Goal: Information Seeking & Learning: Learn about a topic

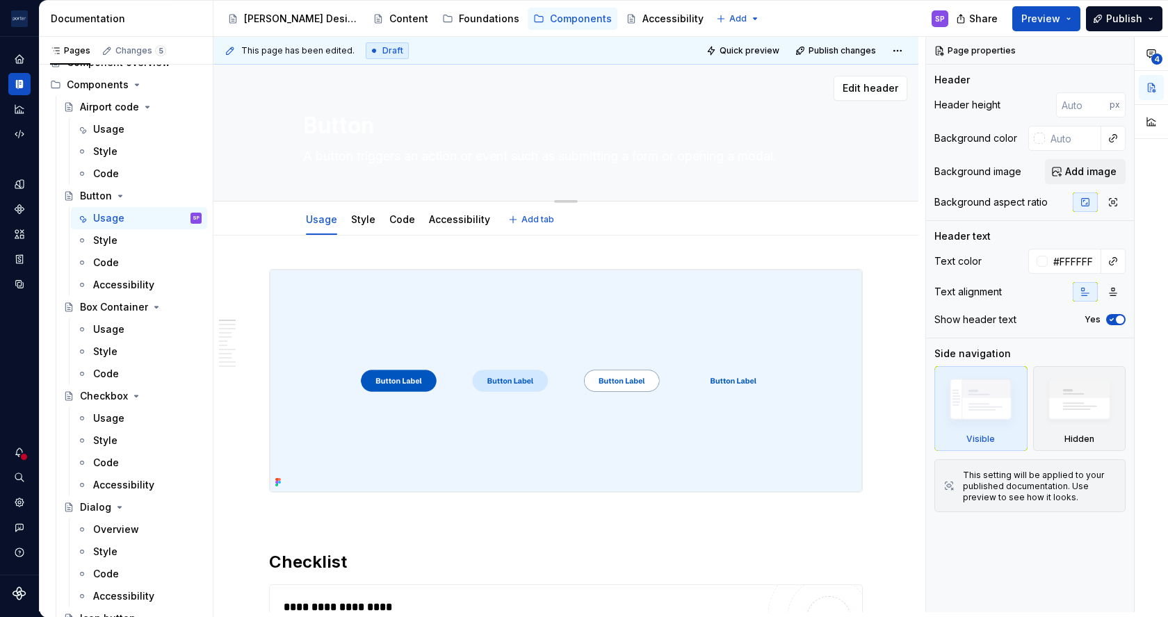
click at [342, 159] on textarea "A button triggers an action or event such as submitting a form or opening a mod…" at bounding box center [562, 156] width 525 height 22
type textarea "*"
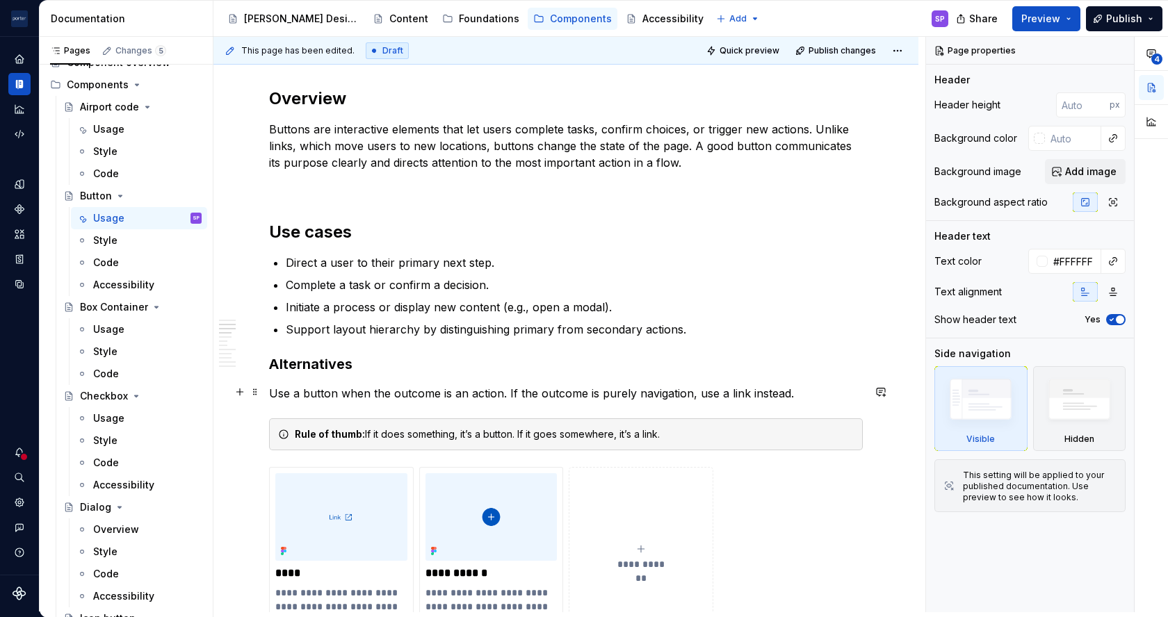
scroll to position [767, 0]
click at [467, 122] on p "Buttons are interactive elements that let users complete tasks, confirm choices…" at bounding box center [565, 145] width 593 height 50
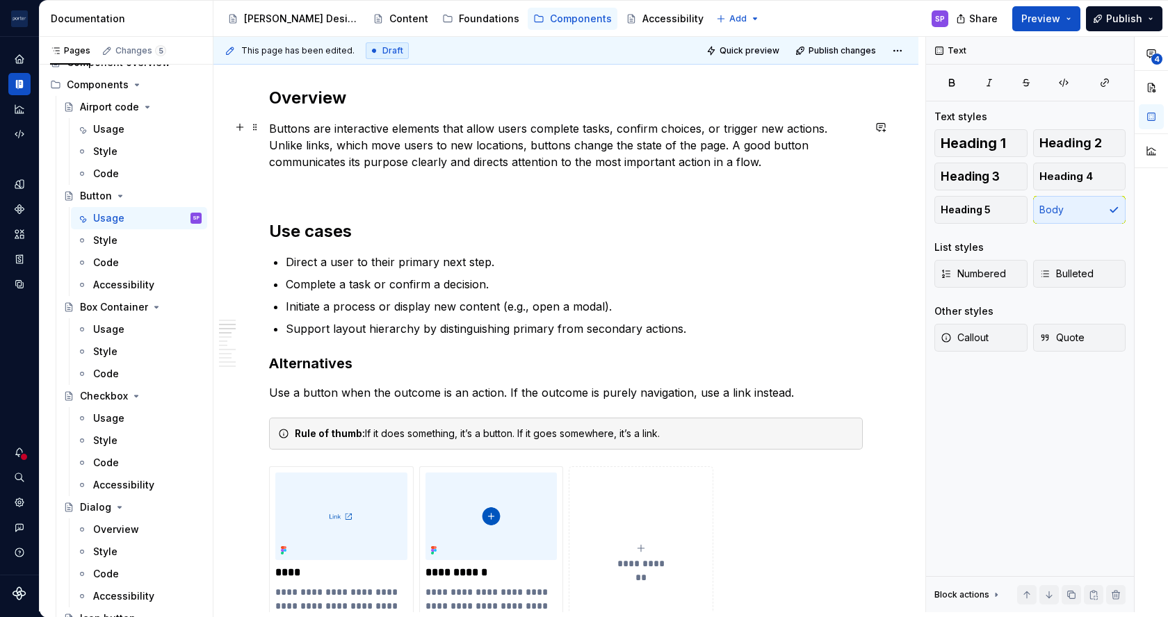
click at [529, 124] on p "Buttons are interactive elements that allow users complete tasks, confirm choic…" at bounding box center [565, 145] width 593 height 50
click at [429, 165] on p "Buttons are interactive elements that allow users to complete tasks, confirm ch…" at bounding box center [565, 145] width 593 height 50
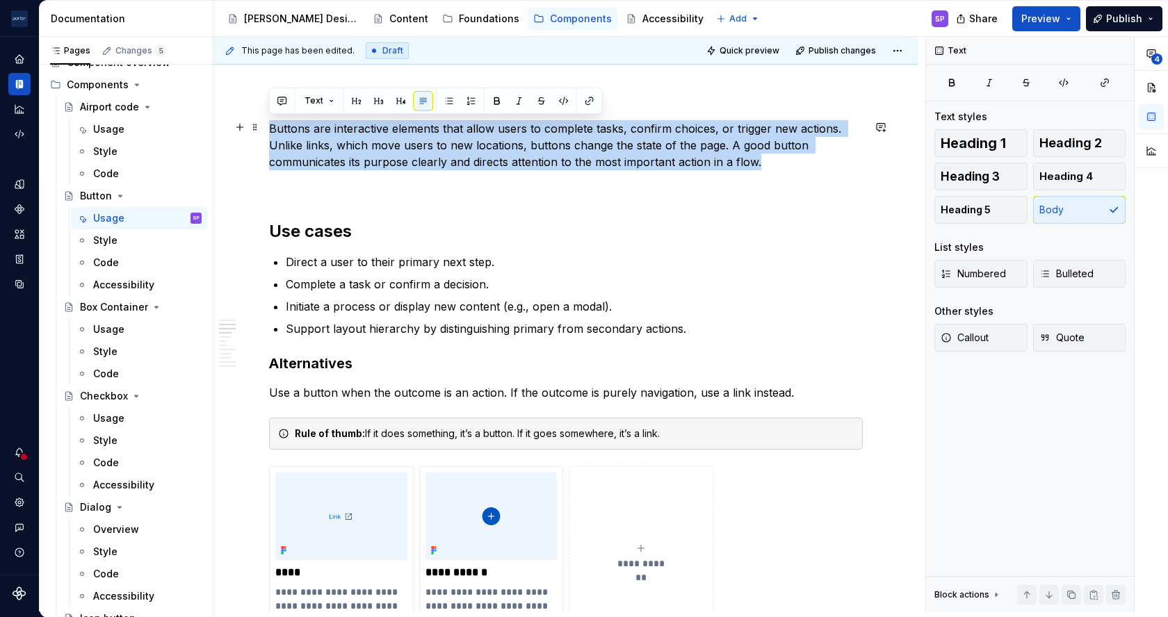
click at [429, 165] on p "Buttons are interactive elements that allow users to complete tasks, confirm ch…" at bounding box center [565, 145] width 593 height 50
click at [503, 163] on p "Buttons are interactive elements that allow users to complete tasks, confirm ch…" at bounding box center [565, 145] width 593 height 50
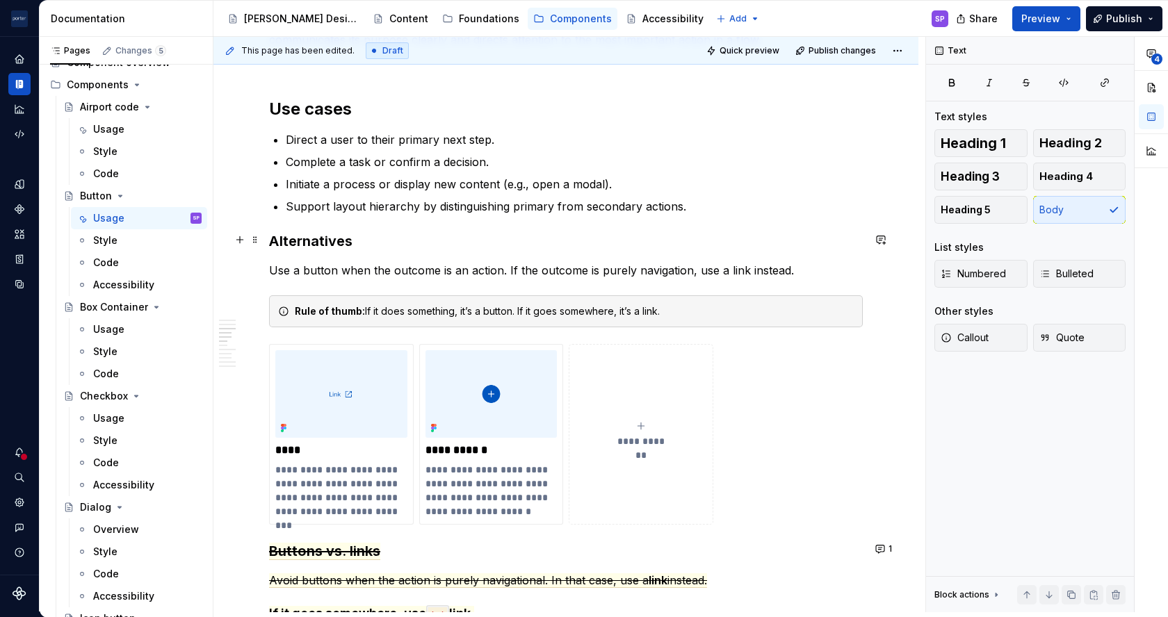
scroll to position [891, 0]
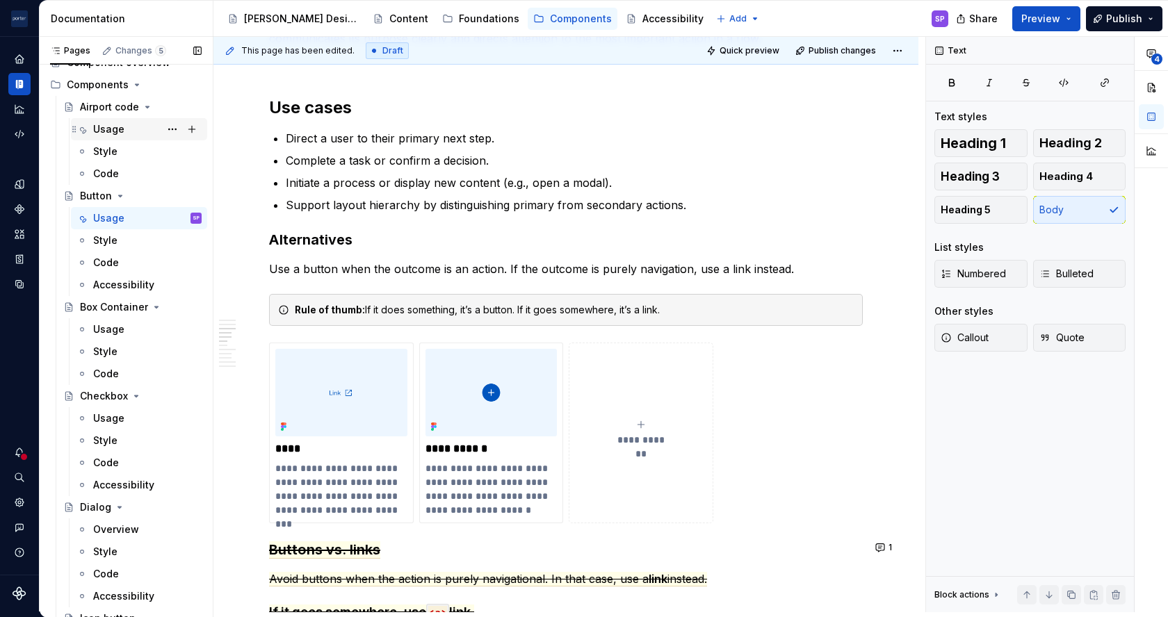
click at [102, 136] on div "Usage" at bounding box center [147, 129] width 108 height 19
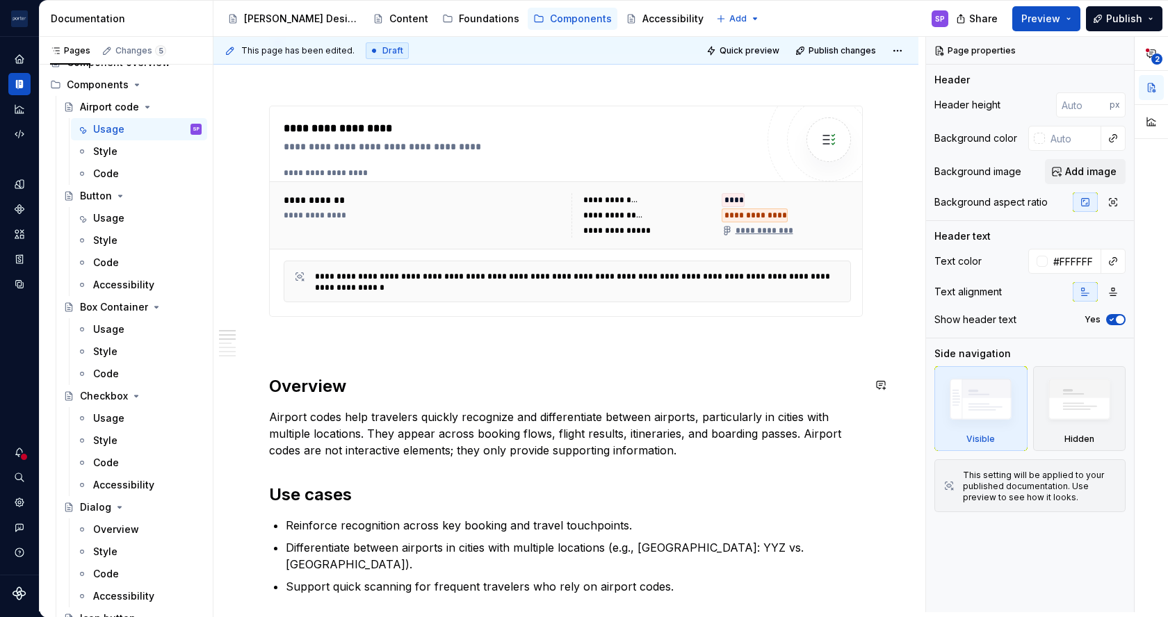
scroll to position [924, 0]
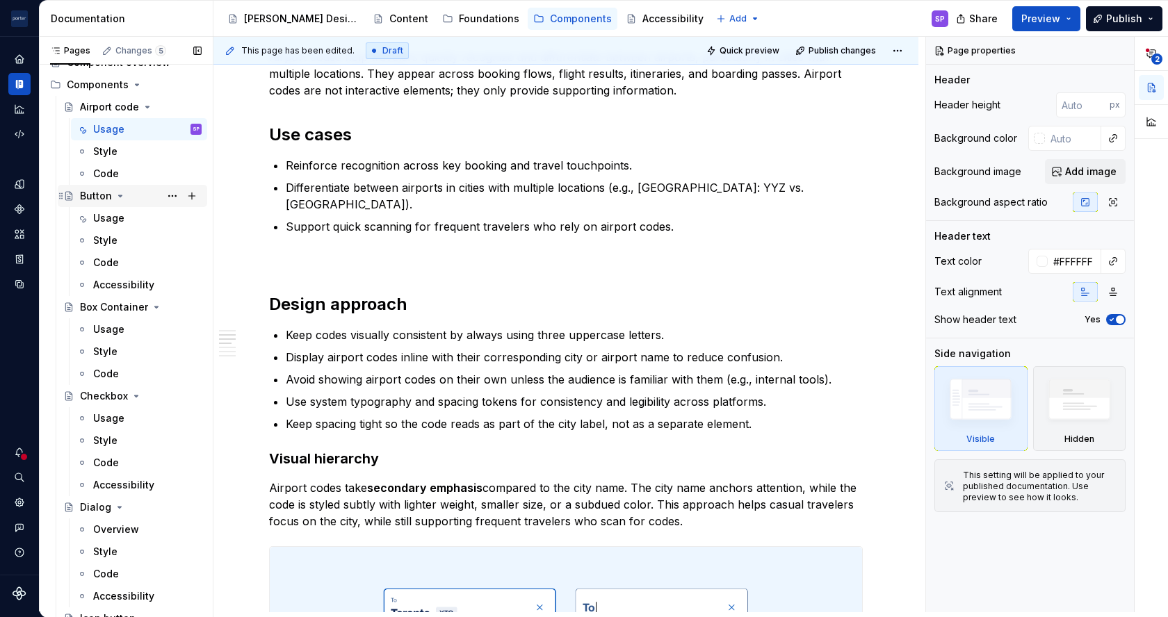
click at [104, 204] on div "Button" at bounding box center [141, 195] width 122 height 19
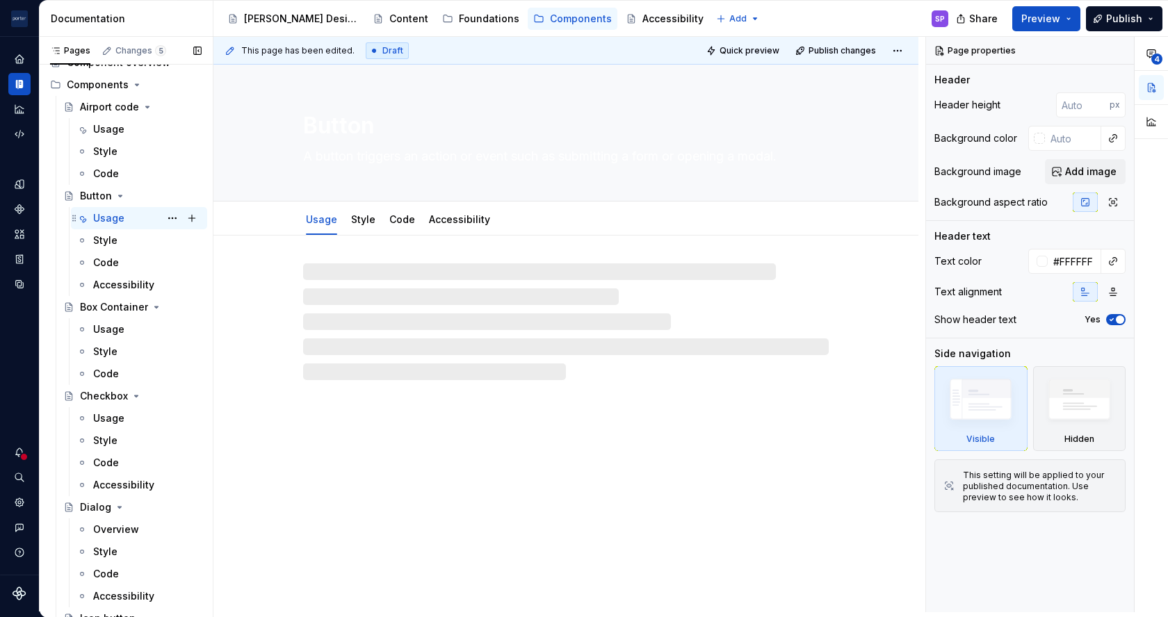
click at [108, 223] on div "Usage" at bounding box center [108, 218] width 31 height 14
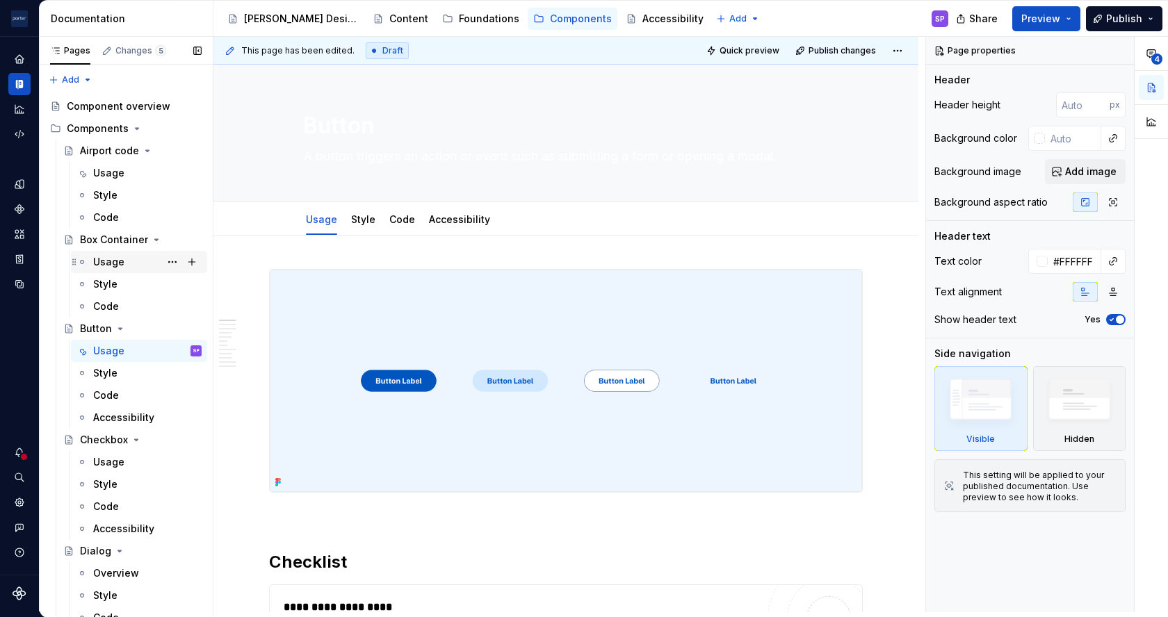
click at [101, 259] on div "Usage" at bounding box center [108, 262] width 31 height 14
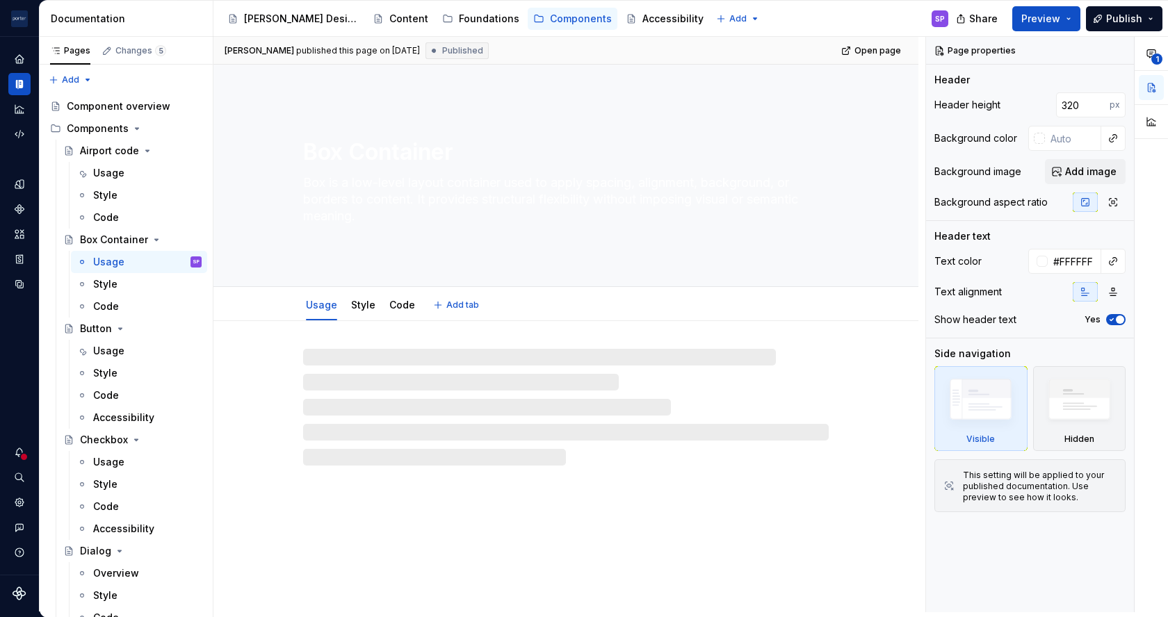
click at [357, 155] on textarea "Box Container" at bounding box center [562, 152] width 525 height 33
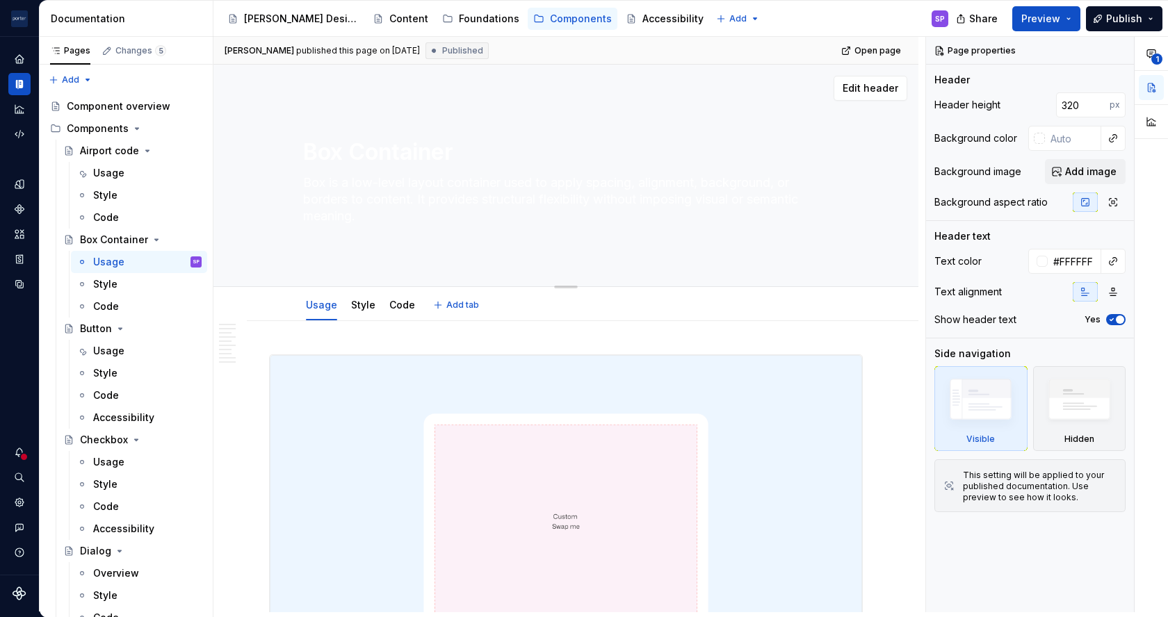
click at [376, 156] on textarea "Box Container" at bounding box center [562, 152] width 525 height 33
click at [368, 143] on textarea "Box Container" at bounding box center [562, 152] width 525 height 33
click at [323, 186] on textarea "Box is a low-level layout container used to apply spacing, alignment, backgroun…" at bounding box center [562, 200] width 525 height 56
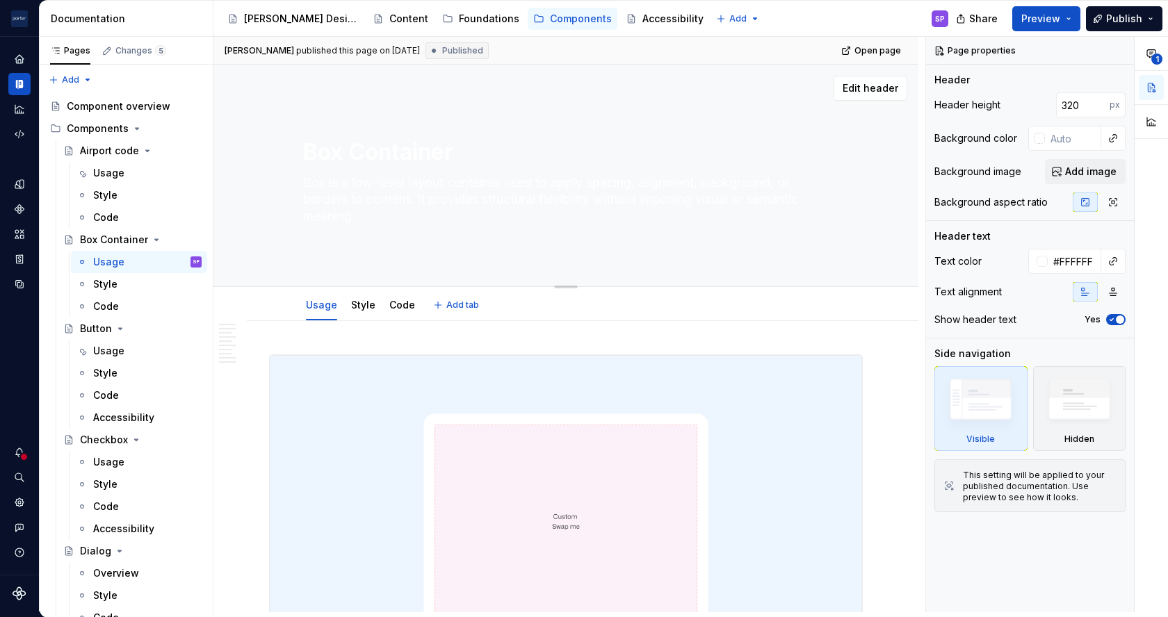
click at [323, 186] on textarea "Box is a low-level layout container used to apply spacing, alignment, backgroun…" at bounding box center [562, 200] width 525 height 56
click at [306, 177] on textarea "Box is a low-level layout container used to apply spacing, alignment, backgroun…" at bounding box center [562, 200] width 525 height 56
type textarea "*"
type textarea "Ais a low-level layout container used to apply spacing, alignment, background, …"
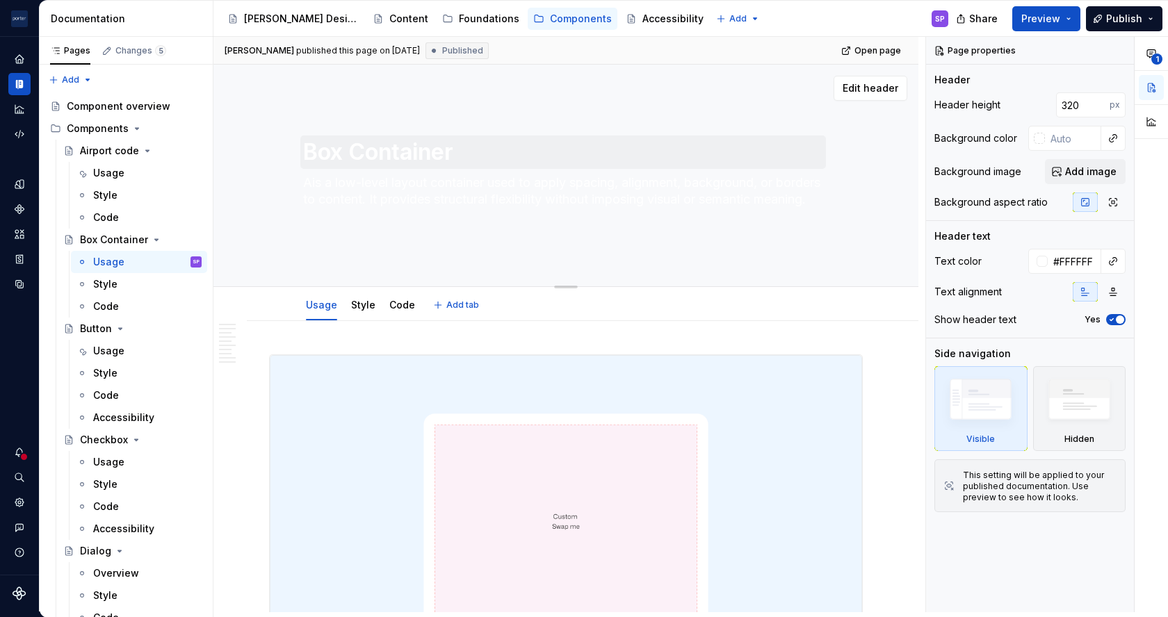
type textarea "*"
type textarea "A is a low-level layout container used to apply spacing, alignment, background,…"
type textarea "*"
type textarea "A bis a low-level layout container used to apply spacing, alignment, background…"
type textarea "*"
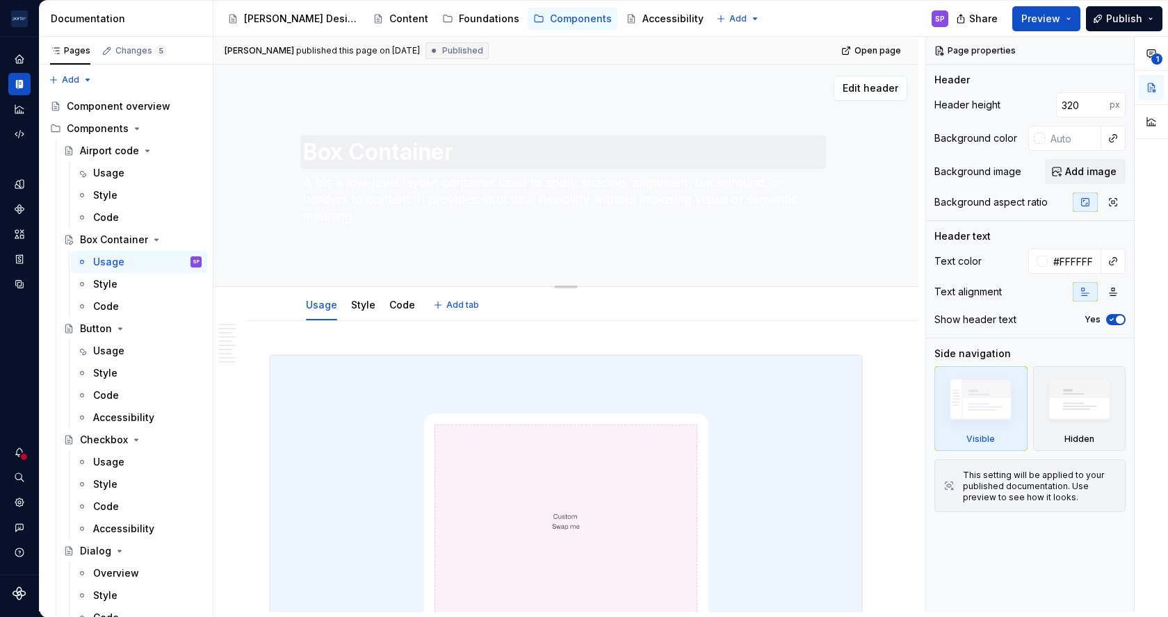
type textarea "A bois a low-level layout container used to apply spacing, alignment, backgroun…"
type textarea "*"
type textarea "A boxis a low-level layout container used to apply spacing, alignment, backgrou…"
type textarea "*"
type textarea "A box is a low-level layout container used to apply spacing, alignment, backgro…"
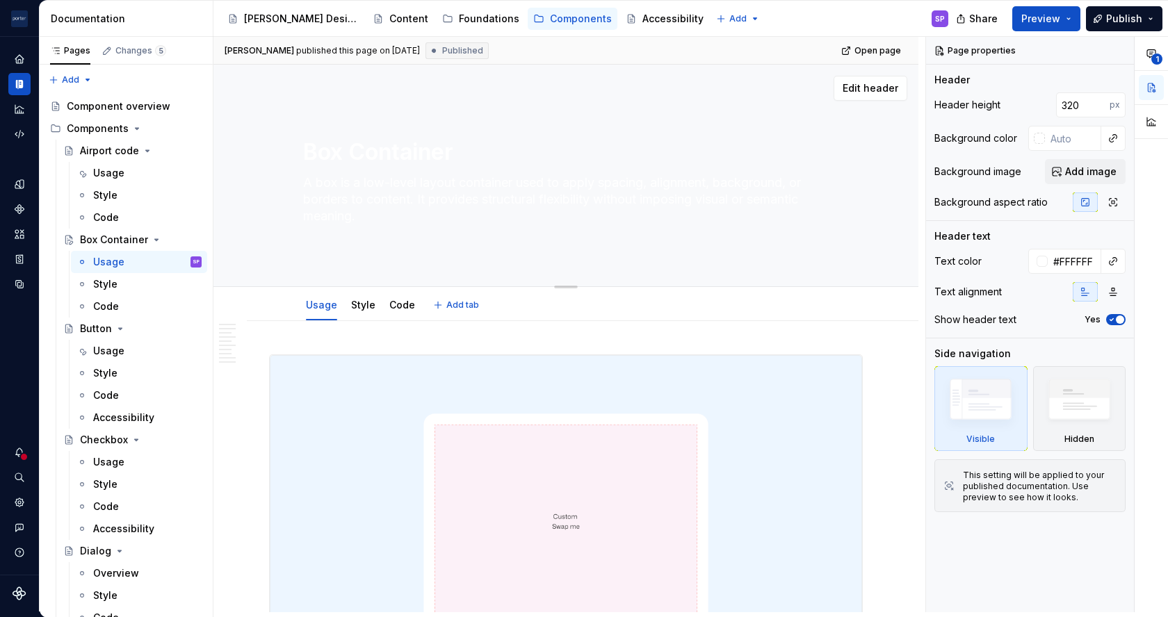
click at [352, 195] on textarea "A box is a low-level layout container used to apply spacing, alignment, backgro…" at bounding box center [562, 200] width 525 height 56
type textarea "*"
type textarea "A box is a low-level layout container used to apply spacing, alignment, backgro…"
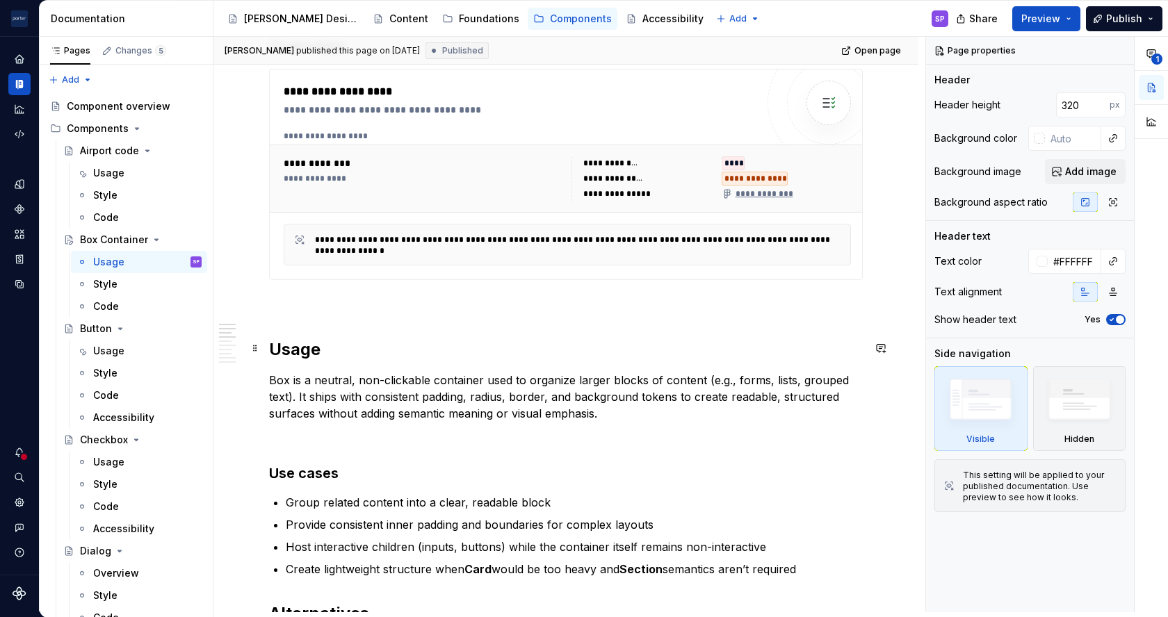
scroll to position [718, 0]
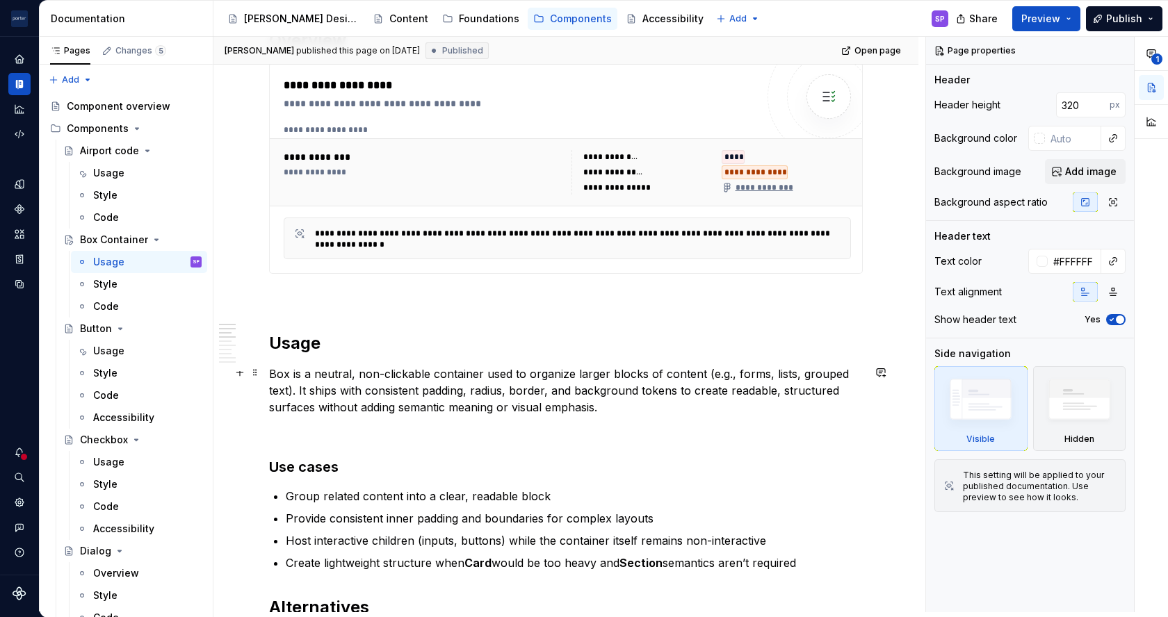
click at [416, 391] on p "Box is a neutral, non-clickable container used to organize larger blocks of con…" at bounding box center [565, 391] width 593 height 50
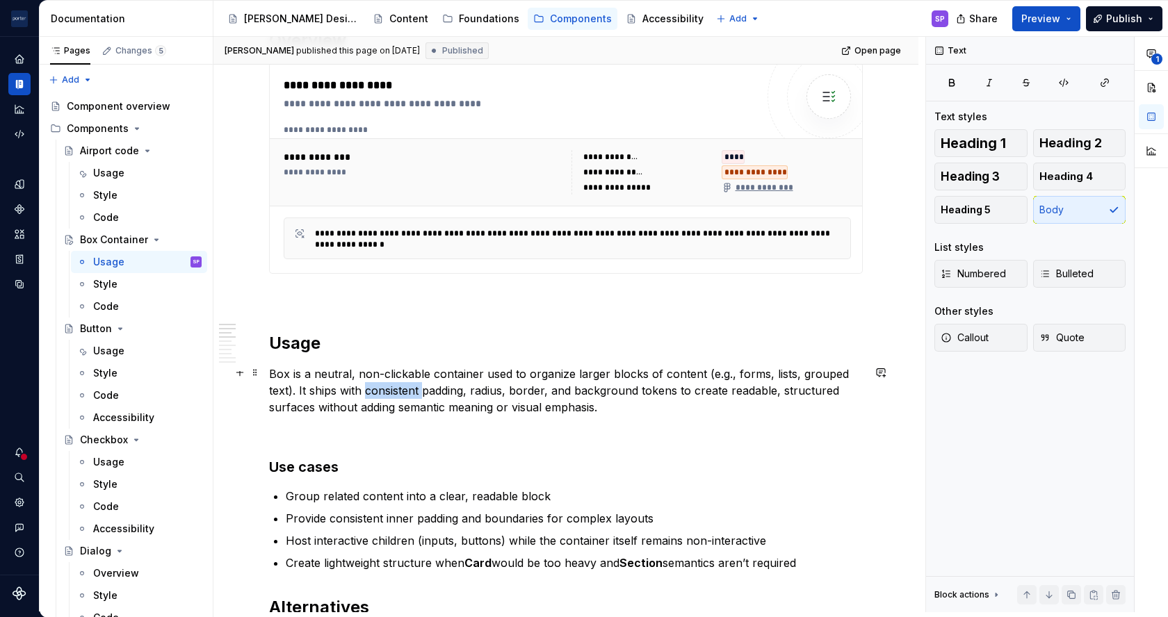
click at [416, 391] on p "Box is a neutral, non-clickable container used to organize larger blocks of con…" at bounding box center [565, 391] width 593 height 50
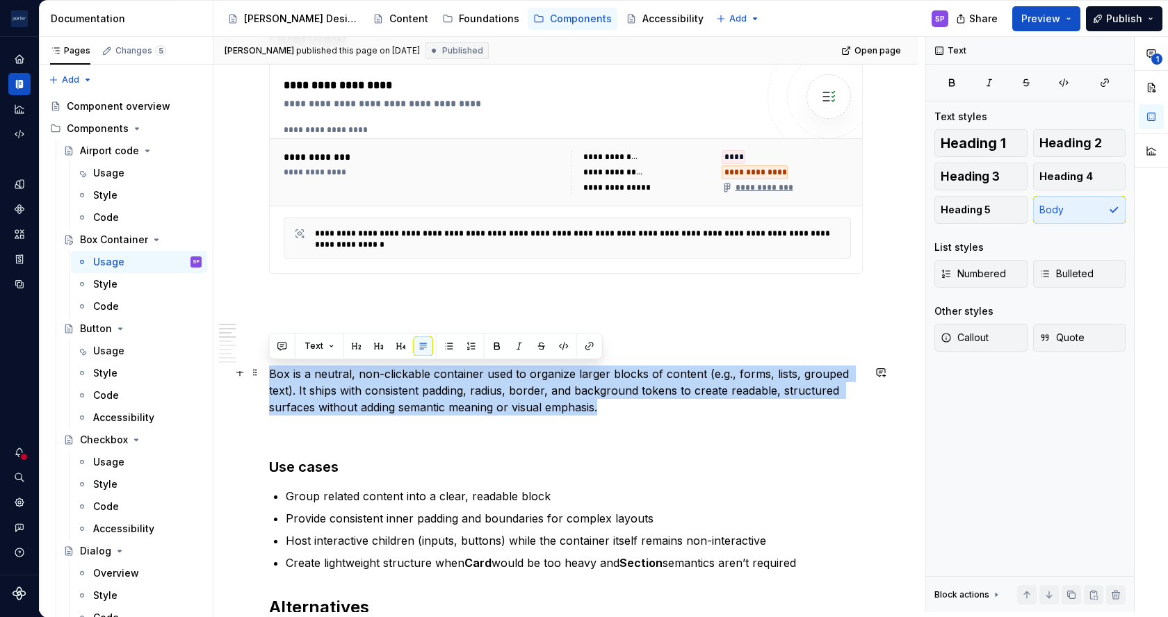
click at [416, 391] on p "Box is a neutral, non-clickable container used to organize larger blocks of con…" at bounding box center [565, 391] width 593 height 50
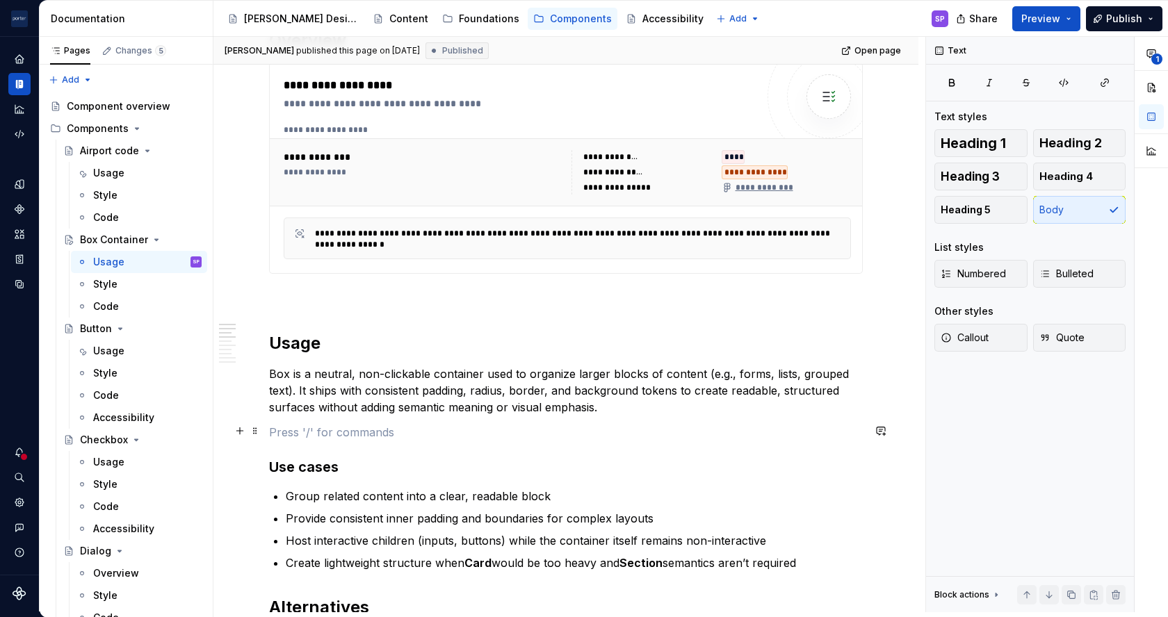
click at [429, 432] on p at bounding box center [565, 432] width 593 height 17
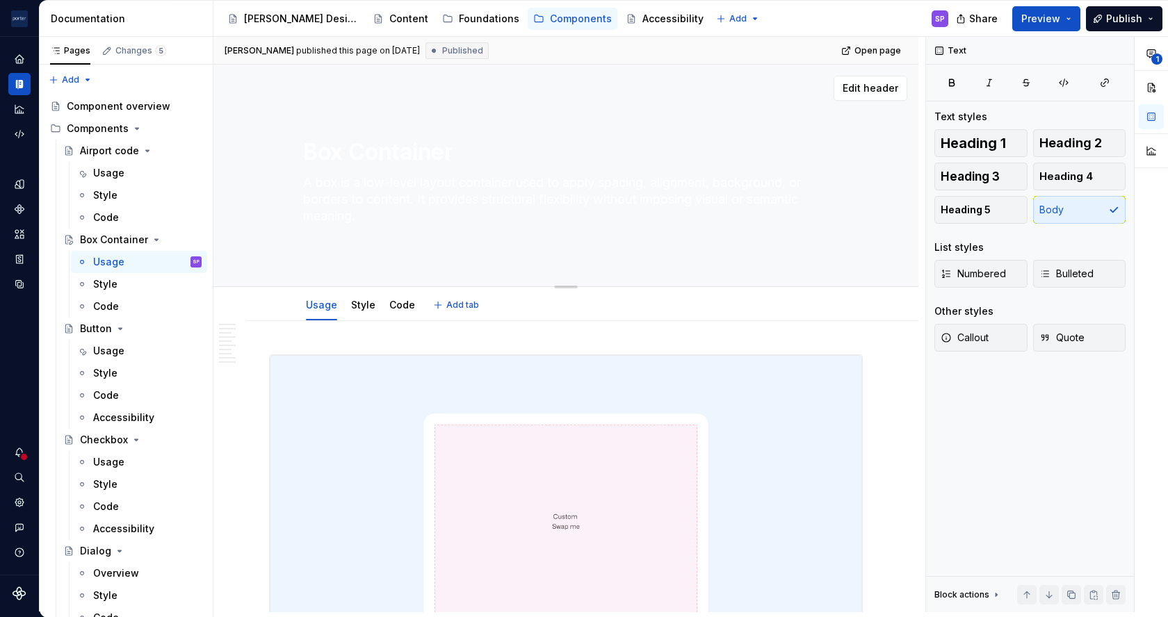
click at [371, 196] on textarea "A box is a low-level layout container used to apply spacing, alignment, backgro…" at bounding box center [562, 200] width 525 height 56
paste textarea "flexible layout container used to apply spacing, alignment, and grouping, witho…"
type textarea "*"
type textarea "A box is a flexible layout container used to apply spacing, alignment, and grou…"
type textarea "*"
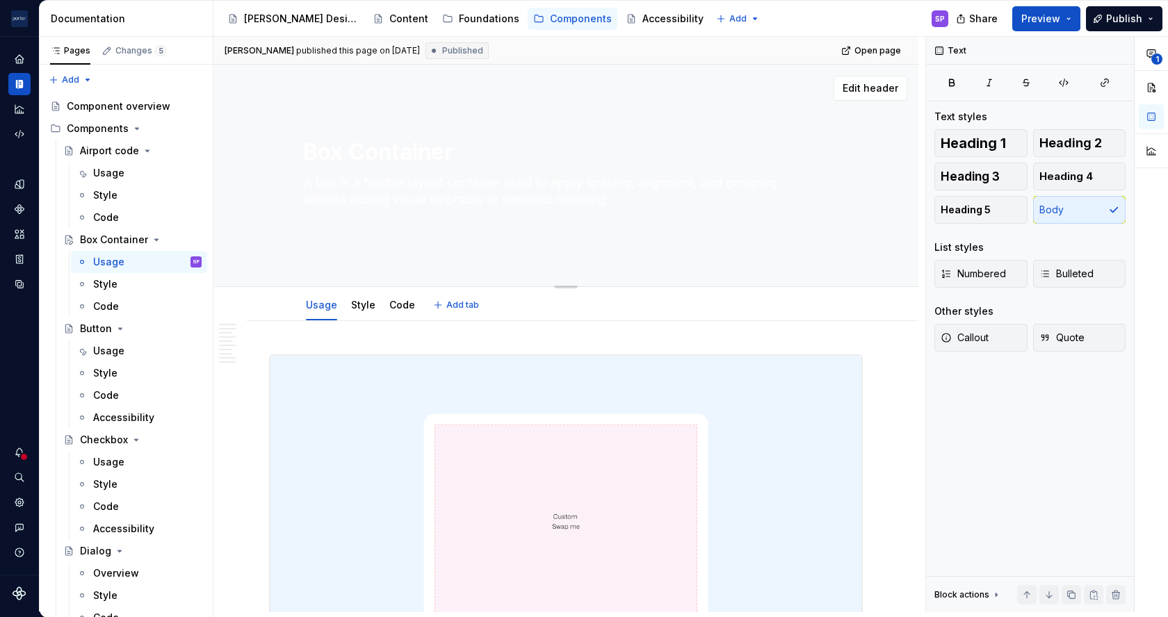
click at [366, 205] on textarea "A box is a flexible layout container used to apply spacing, alignment, and grou…" at bounding box center [562, 200] width 525 height 56
type textarea "A box is a flexible layout container used to apply spacing, alignment, and grou…"
click at [349, 154] on textarea "Box Container" at bounding box center [562, 152] width 525 height 33
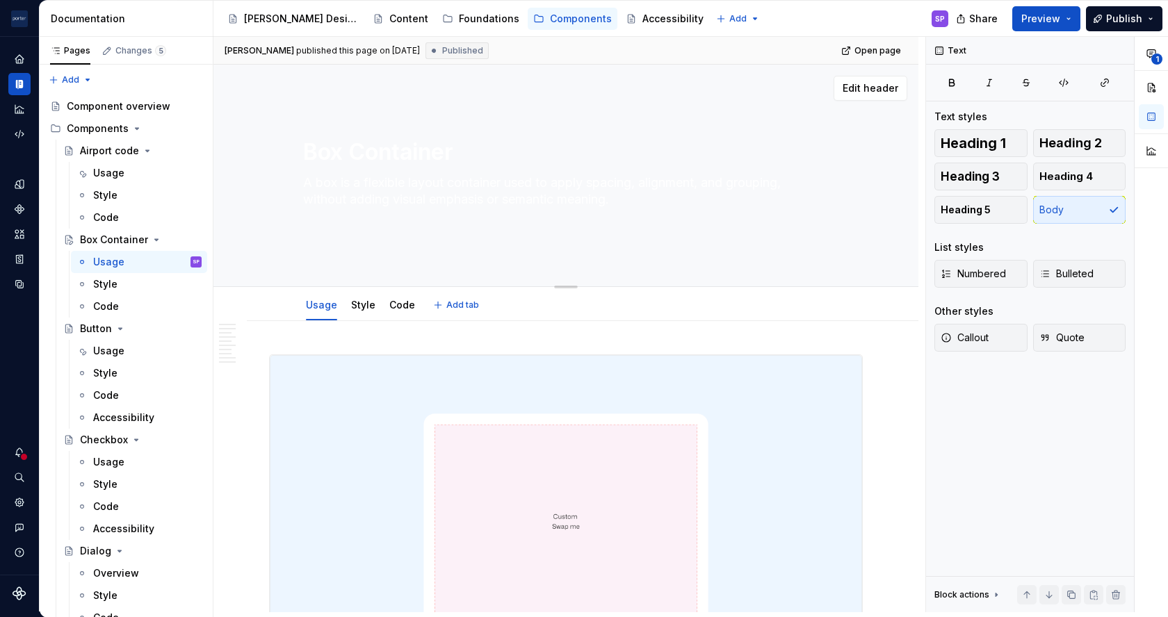
click at [349, 154] on textarea "Box Container" at bounding box center [562, 152] width 525 height 33
click at [347, 150] on textarea "Box Container" at bounding box center [562, 152] width 525 height 33
drag, startPoint x: 339, startPoint y: 152, endPoint x: 552, endPoint y: 140, distance: 212.9
click at [552, 140] on textarea "Box Container" at bounding box center [562, 152] width 525 height 33
type textarea "*"
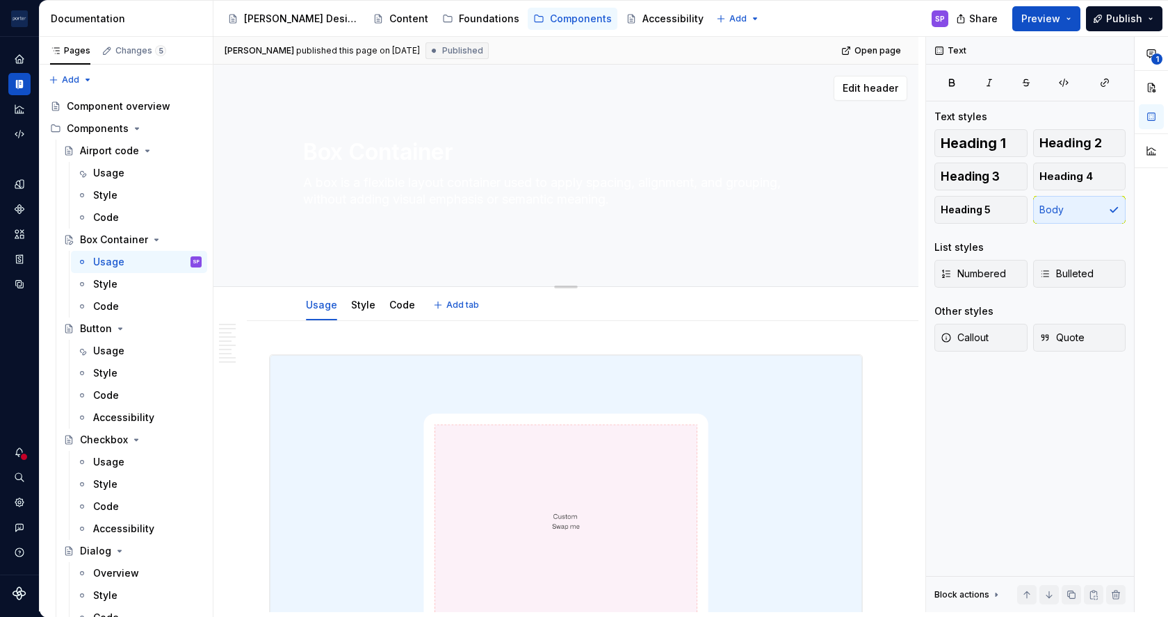
type textarea "Box"
type textarea "*"
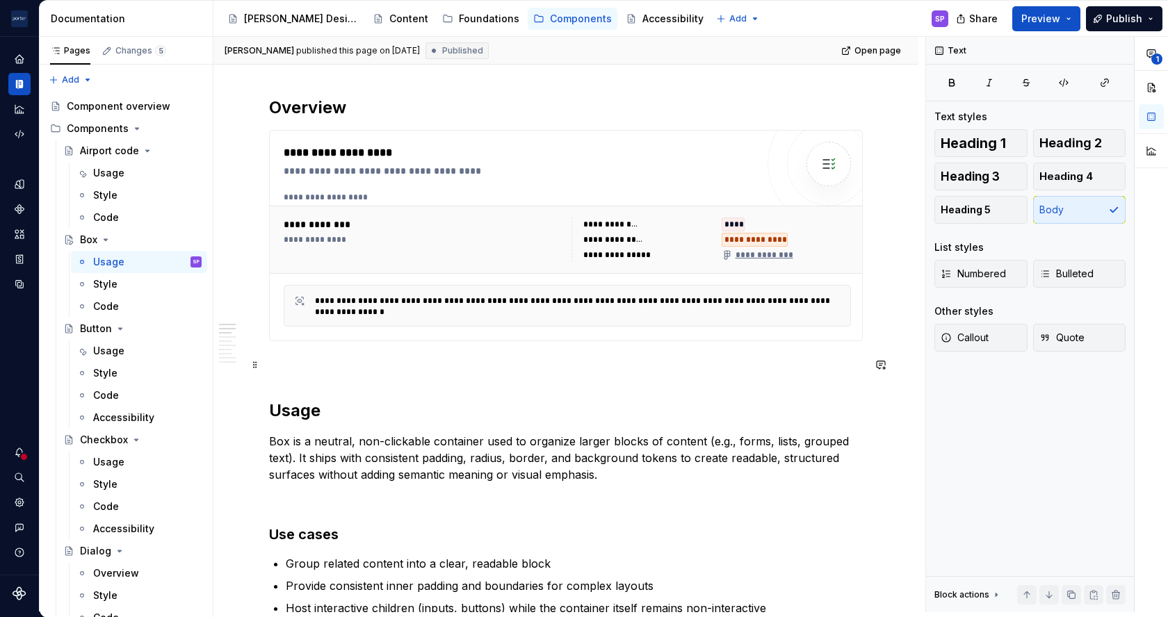
scroll to position [681, 0]
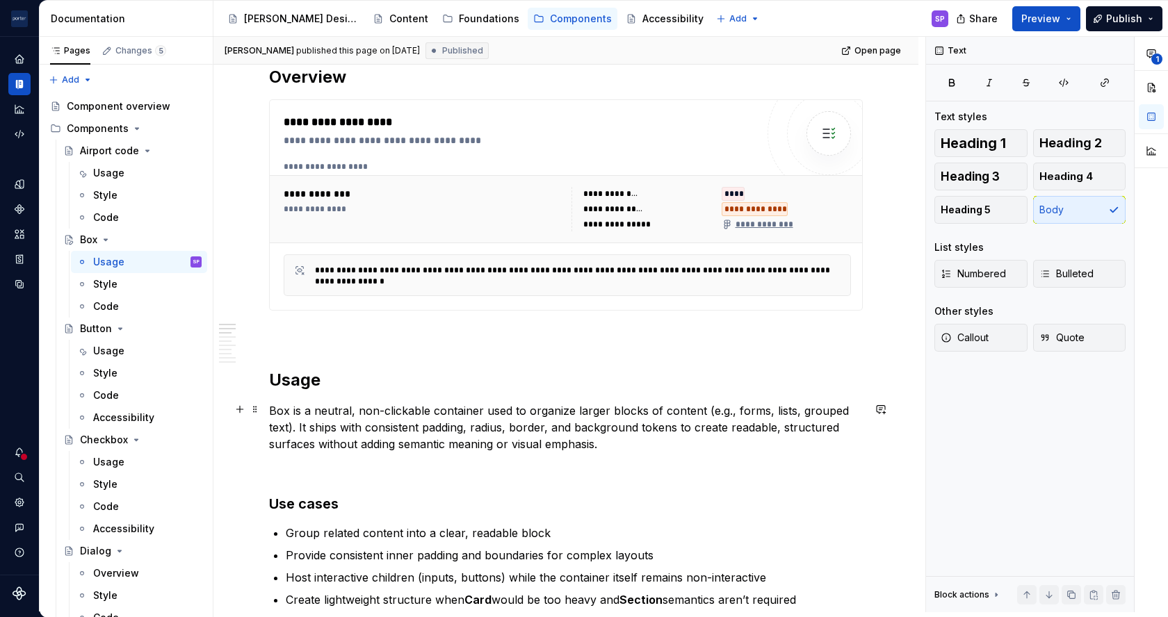
type textarea "Box"
click at [340, 423] on p "Box is a neutral, non-clickable container used to organize larger blocks of con…" at bounding box center [565, 427] width 593 height 50
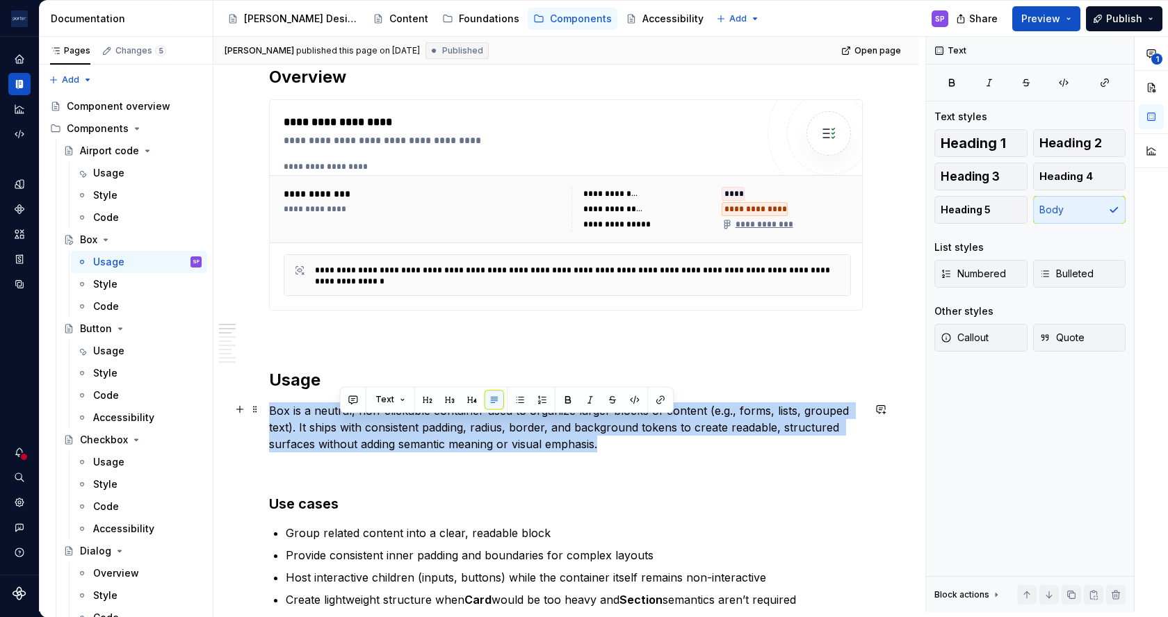
click at [340, 423] on p "Box is a neutral, non-clickable container used to organize larger blocks of con…" at bounding box center [565, 427] width 593 height 50
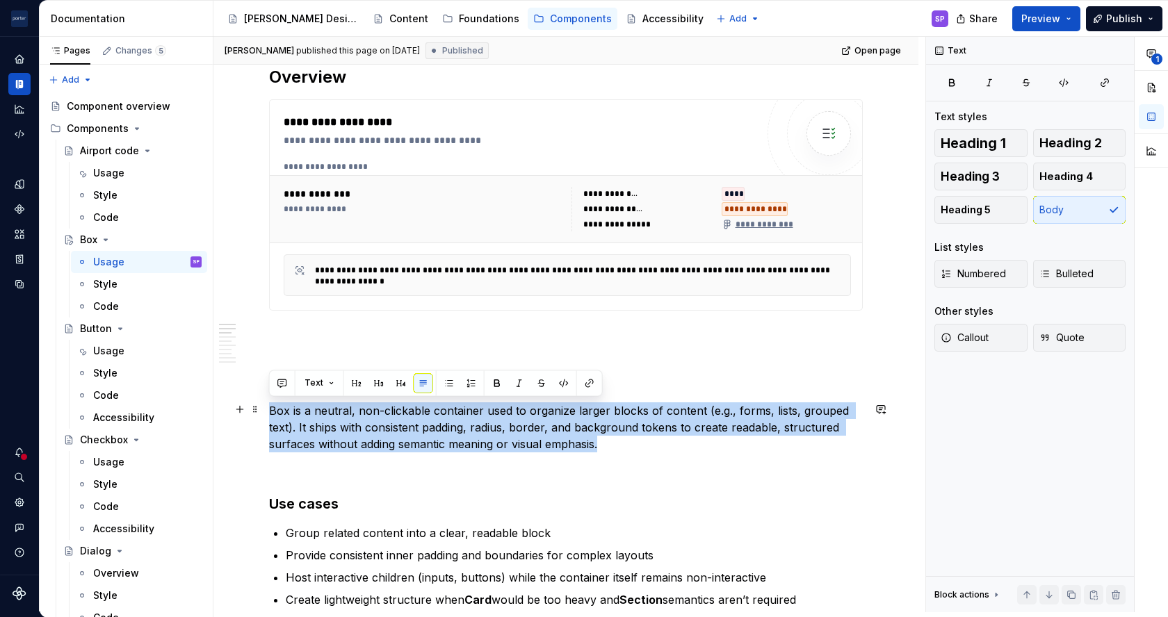
click at [275, 414] on p "Box is a neutral, non-clickable container used to organize larger blocks of con…" at bounding box center [565, 427] width 593 height 50
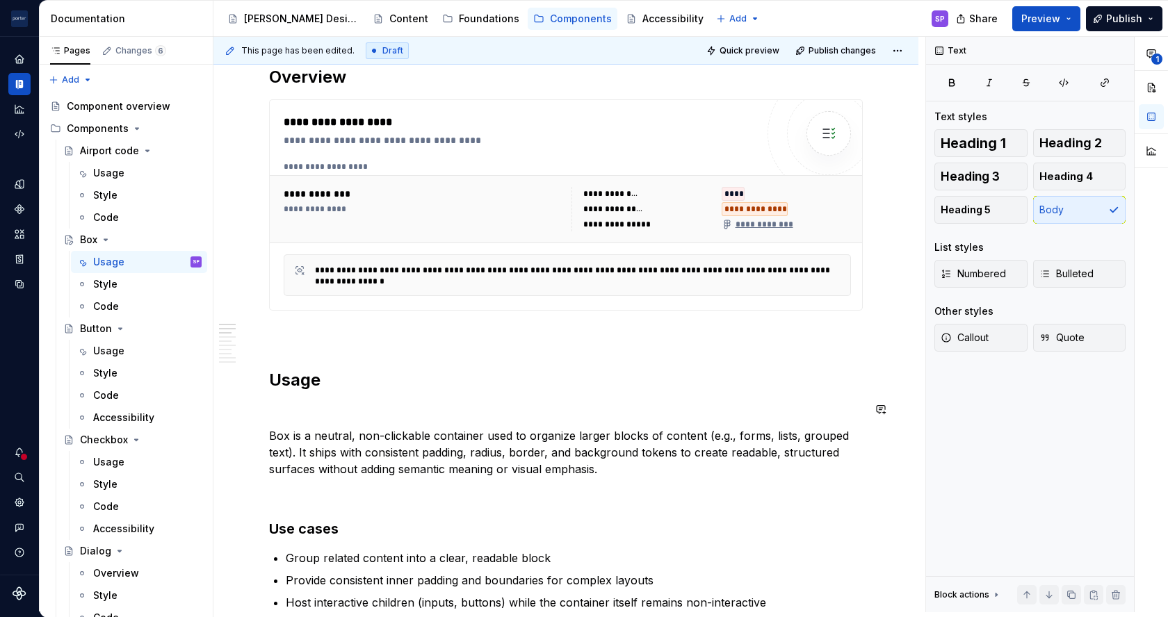
type textarea "*"
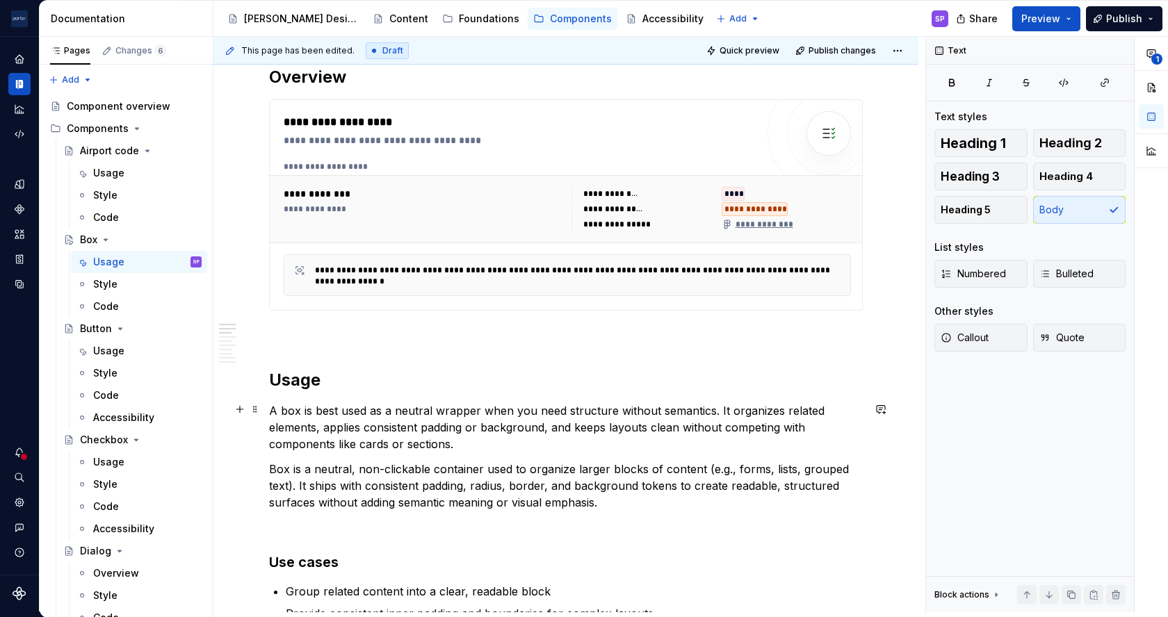
click at [612, 411] on p "A box is best used as a neutral wrapper when you need structure without semanti…" at bounding box center [565, 427] width 593 height 50
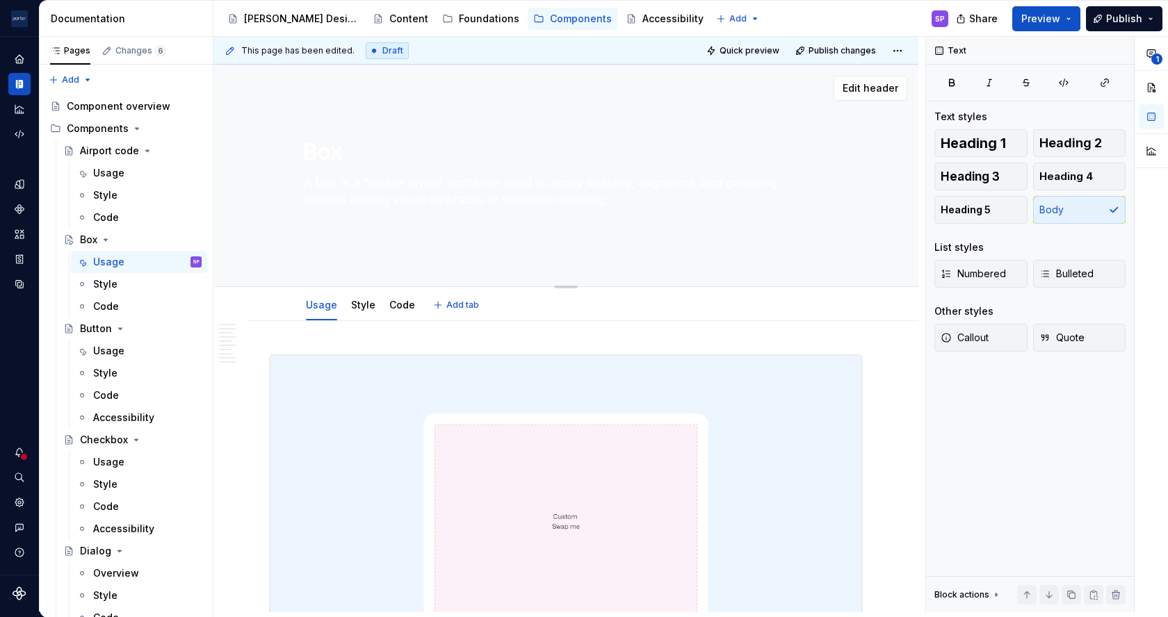
click at [555, 206] on textarea "A box is a flexible layout container used to apply spacing, alignment, and grou…" at bounding box center [562, 200] width 525 height 56
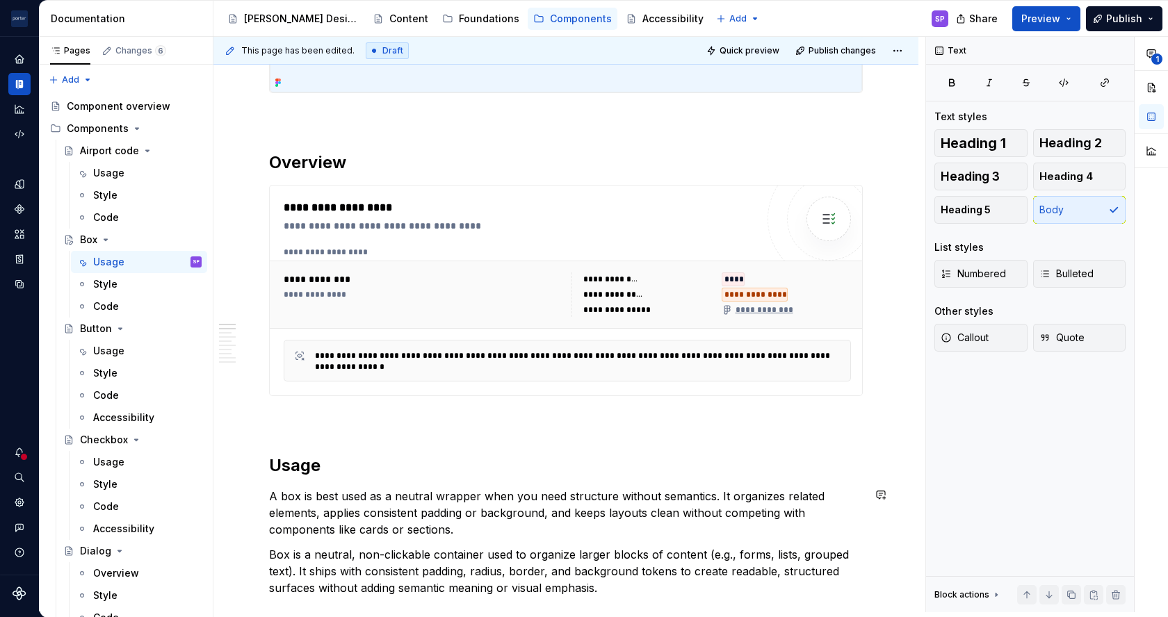
scroll to position [596, 0]
click at [313, 514] on p "A box is best used as a neutral wrapper when you need structure without semanti…" at bounding box center [565, 513] width 593 height 50
click at [347, 528] on p "A box is best used as a neutral wrapper when you need structure without semanti…" at bounding box center [565, 513] width 593 height 50
drag, startPoint x: 468, startPoint y: 512, endPoint x: 543, endPoint y: 512, distance: 75.8
click at [543, 512] on p "A box is best used as a neutral wrapper when you need structure without semanti…" at bounding box center [565, 513] width 593 height 50
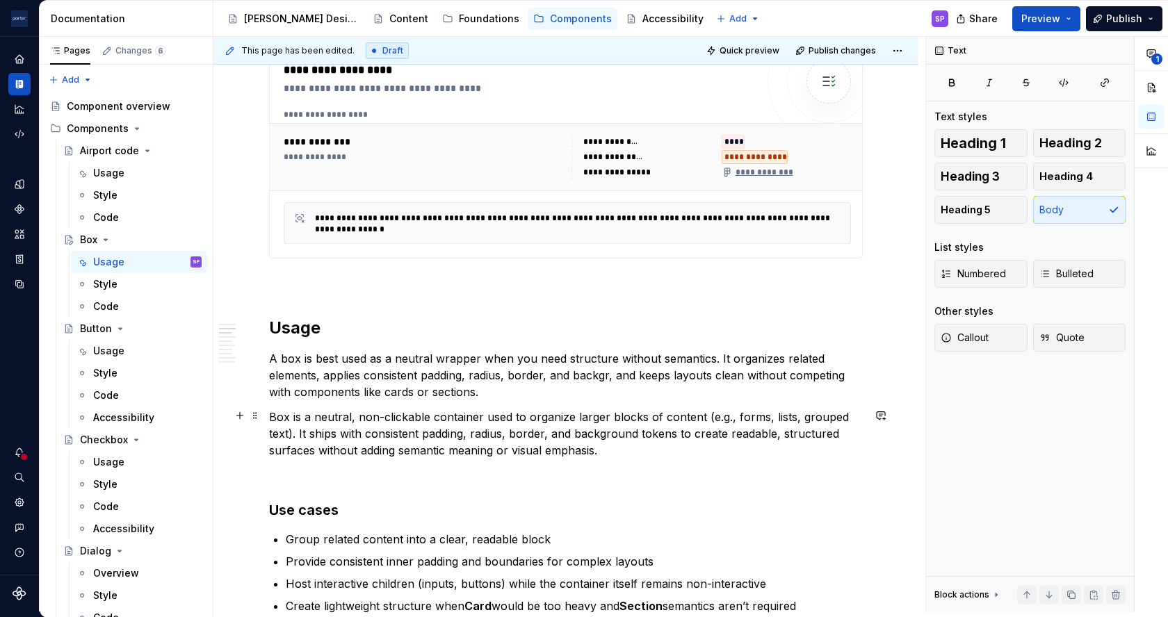
scroll to position [735, 0]
click at [315, 373] on p "A box is best used as a neutral wrapper when you need structure without semanti…" at bounding box center [565, 374] width 593 height 50
click at [730, 370] on p "A box is best used as a neutral wrapper when you need structure without semanti…" at bounding box center [565, 374] width 593 height 50
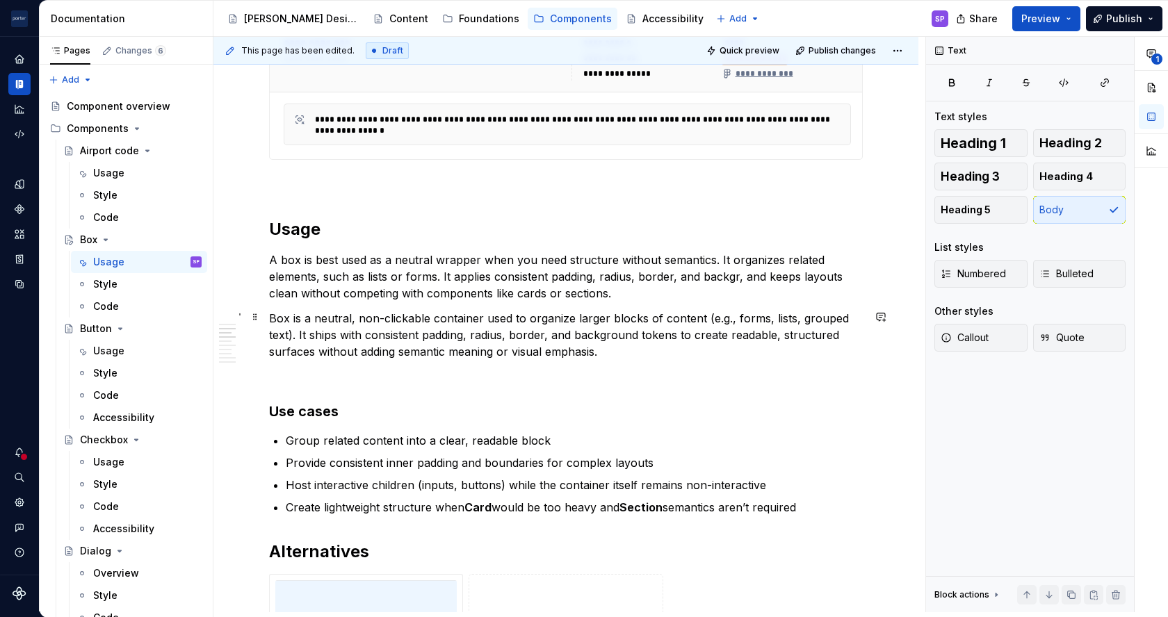
scroll to position [837, 0]
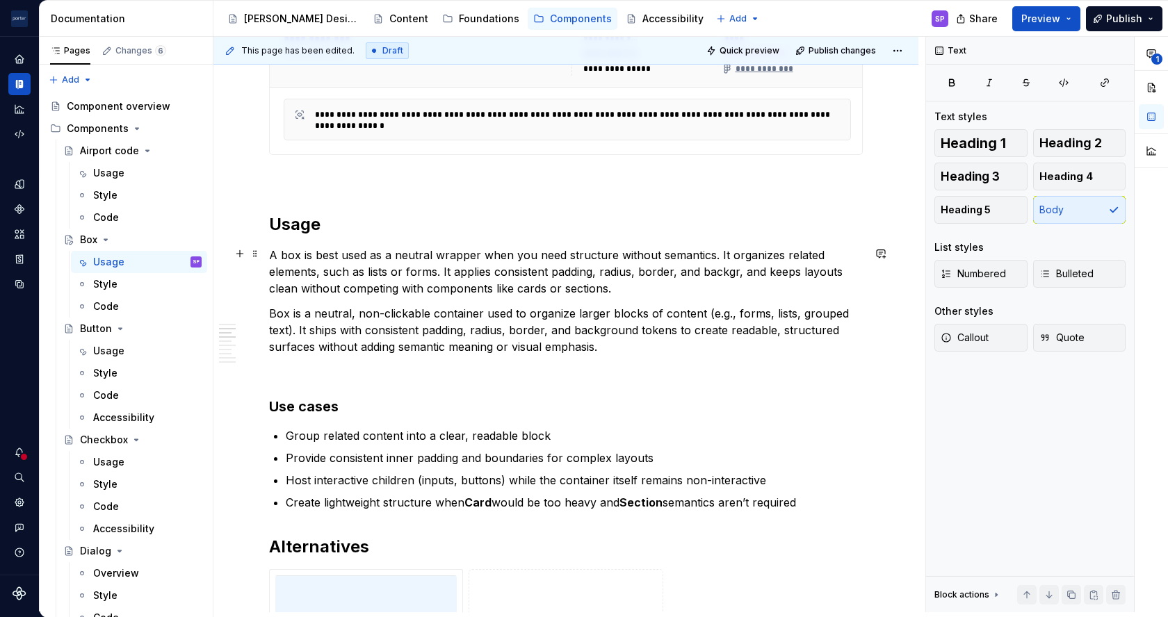
click at [737, 268] on p "A box is best used as a neutral wrapper when you need structure without semanti…" at bounding box center [565, 272] width 593 height 50
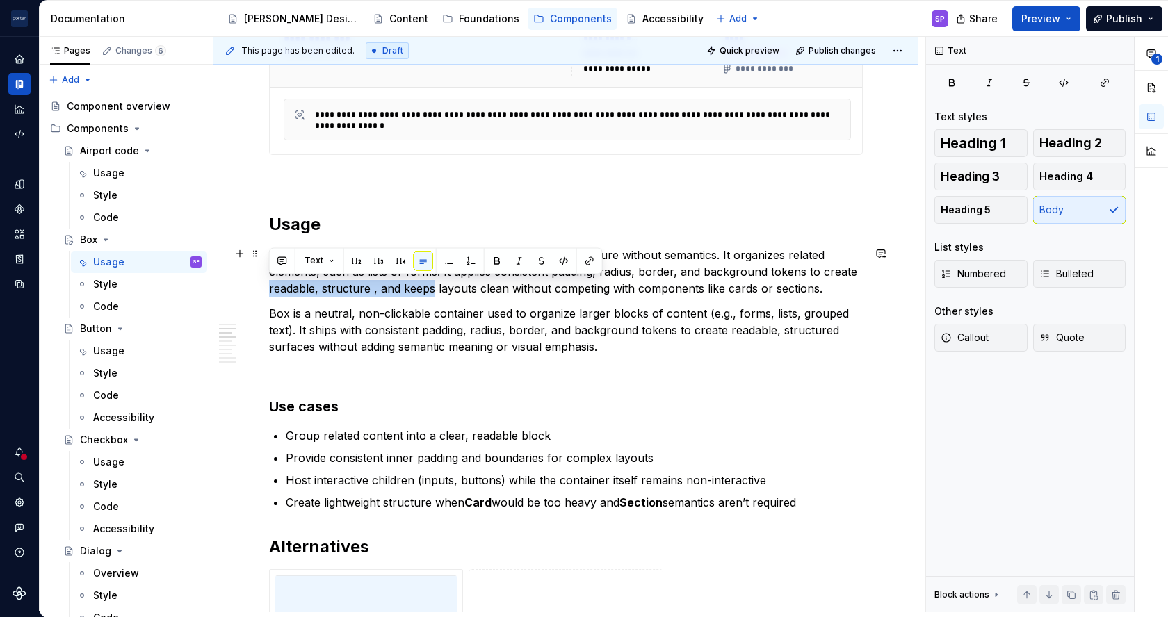
drag, startPoint x: 432, startPoint y: 289, endPoint x: 256, endPoint y: 282, distance: 176.0
drag, startPoint x: 335, startPoint y: 288, endPoint x: 268, endPoint y: 283, distance: 66.9
click at [269, 283] on p "A box is best used as a neutral wrapper when you need structure without semanti…" at bounding box center [565, 272] width 593 height 50
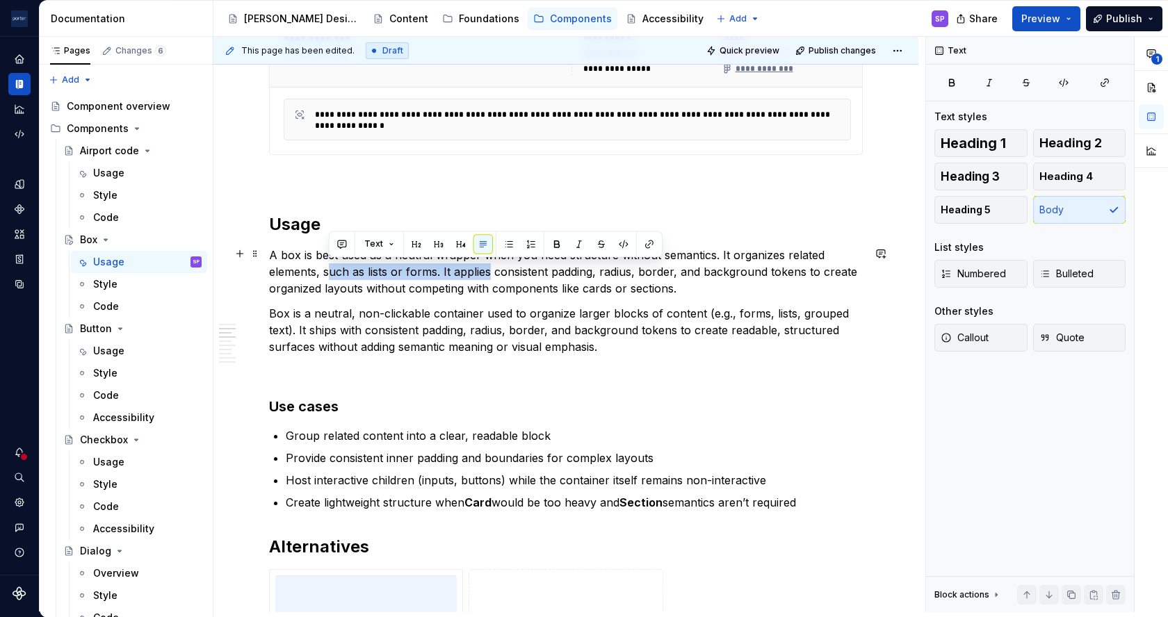
drag, startPoint x: 366, startPoint y: 270, endPoint x: 486, endPoint y: 267, distance: 119.6
click at [486, 267] on p "A box is best used as a neutral wrapper when you need structure without semanti…" at bounding box center [565, 272] width 593 height 50
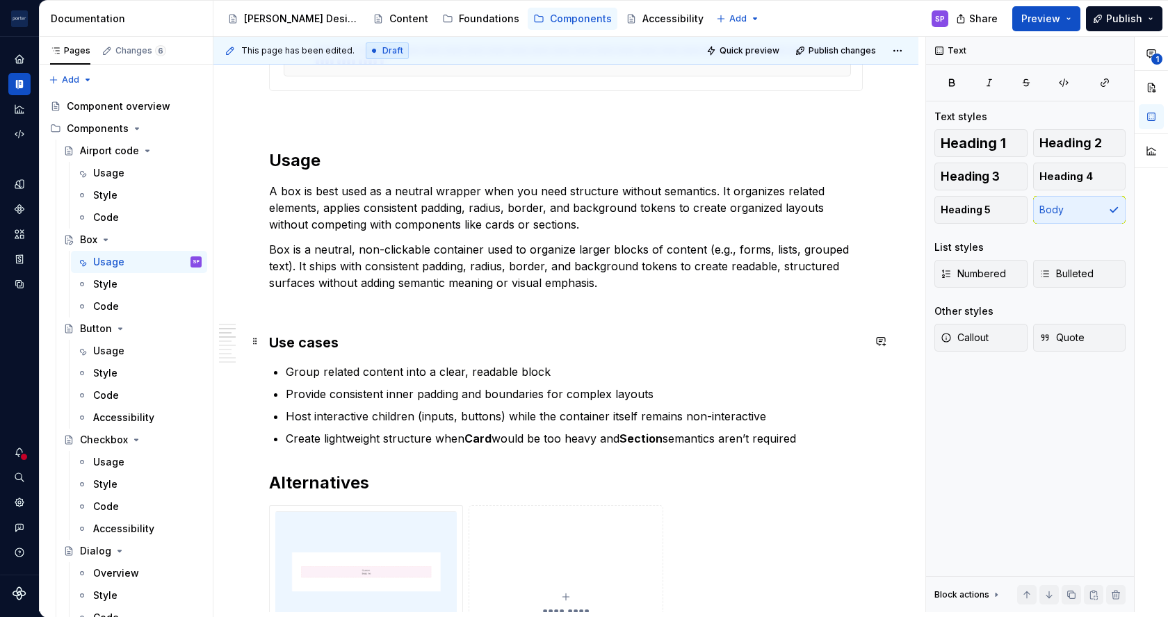
scroll to position [901, 0]
click at [366, 375] on p "Group related content into a clear, readable block" at bounding box center [574, 371] width 577 height 17
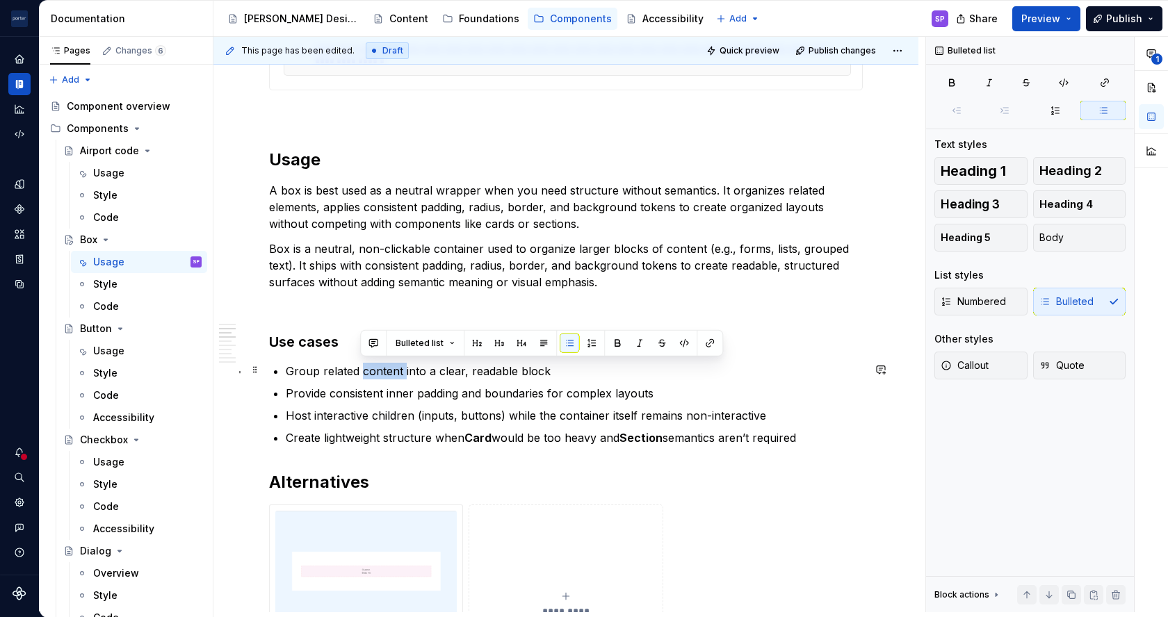
click at [366, 375] on p "Group related content into a clear, readable block" at bounding box center [574, 371] width 577 height 17
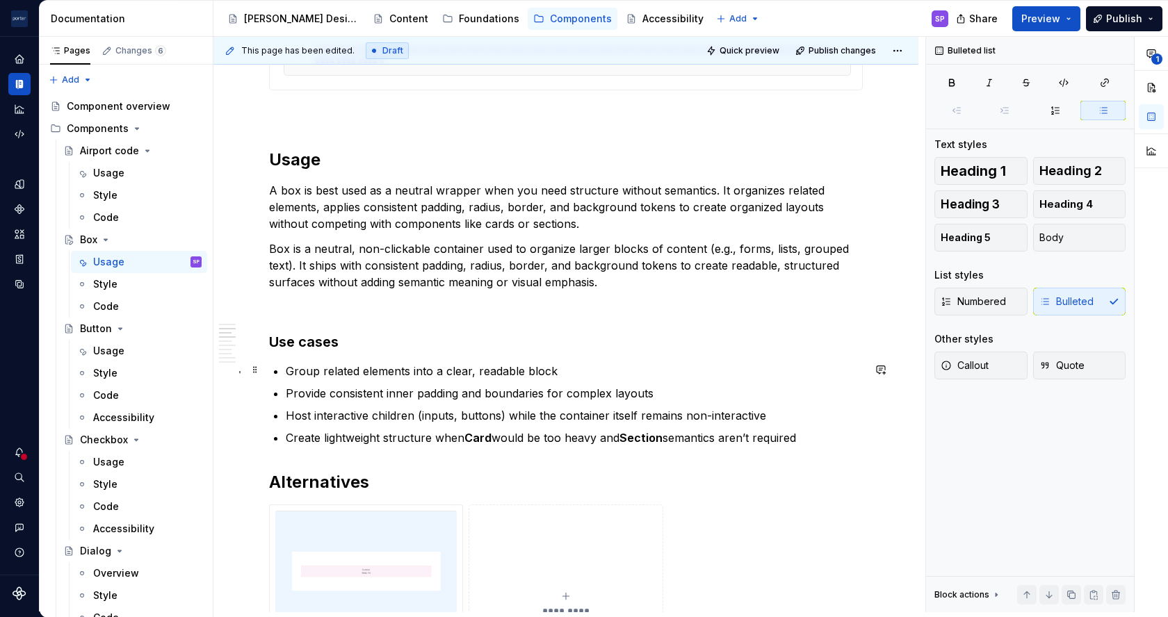
click at [591, 370] on p "Group related elements into a clear, readable block" at bounding box center [574, 371] width 577 height 17
click at [395, 393] on p "Provide consistent inner padding and boundaries for complex layouts" at bounding box center [574, 393] width 577 height 17
click at [474, 402] on ul "Group related elements into a clear, readable block. Provide consistent inner p…" at bounding box center [574, 404] width 577 height 83
click at [678, 398] on p "Provide consistent inner padding and boundaries for complex layouts" at bounding box center [574, 393] width 577 height 17
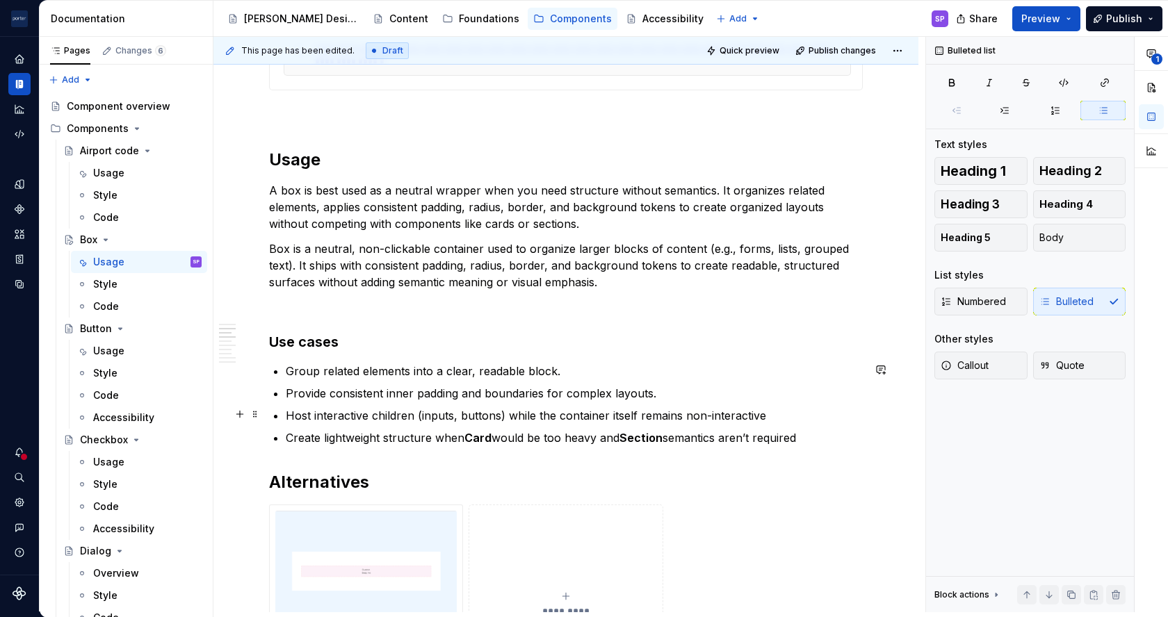
click at [295, 412] on p "Host interactive children (inputs, buttons) while the container itself remains …" at bounding box center [574, 415] width 577 height 17
click at [435, 411] on p "Wrap interactive children (inputs, buttons) while the container itself remains …" at bounding box center [574, 415] width 577 height 17
click at [607, 416] on p "Wrap interactive children (e.g., inputs, buttons) while the container itself re…" at bounding box center [574, 415] width 577 height 17
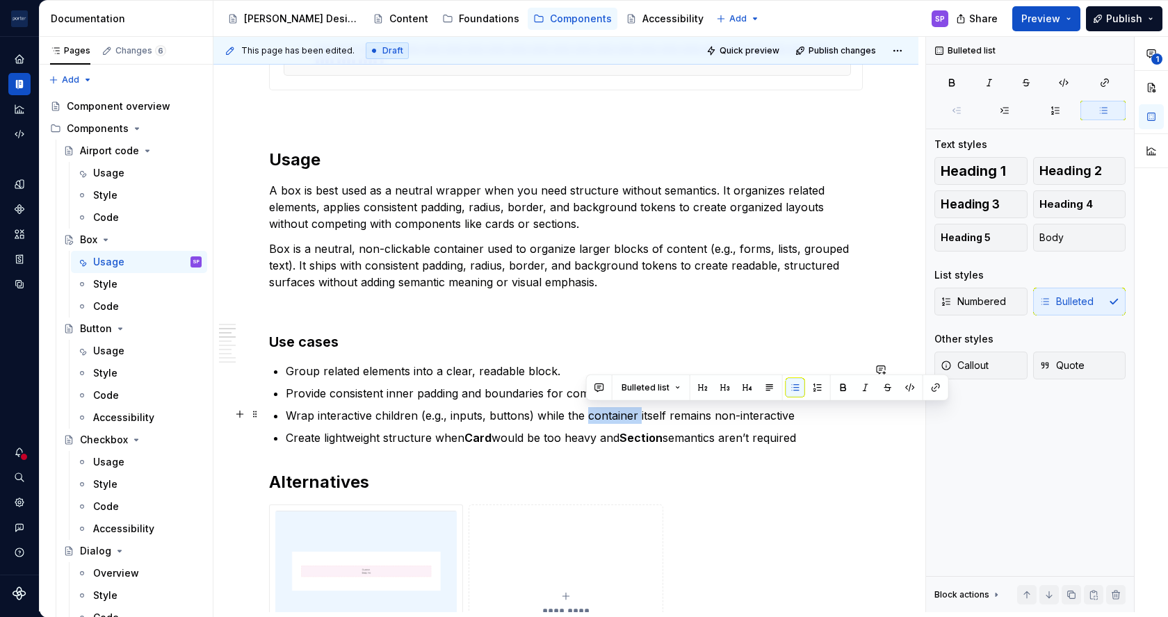
click at [607, 416] on p "Wrap interactive children (e.g., inputs, buttons) while the container itself re…" at bounding box center [574, 415] width 577 height 17
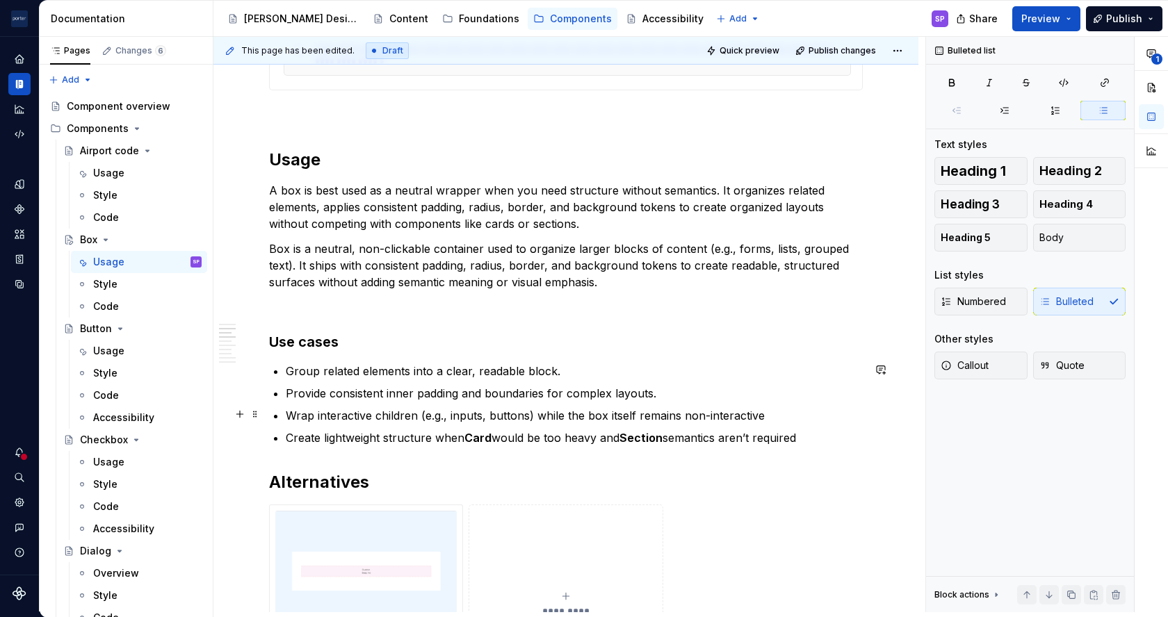
click at [793, 414] on p "Wrap interactive children (e.g., inputs, buttons) while the box itself remains …" at bounding box center [574, 415] width 577 height 17
click at [479, 437] on strong "Card" at bounding box center [477, 438] width 27 height 14
click at [500, 439] on p "Create lightweight structure when card would be too heavy and Section semantics…" at bounding box center [574, 437] width 577 height 17
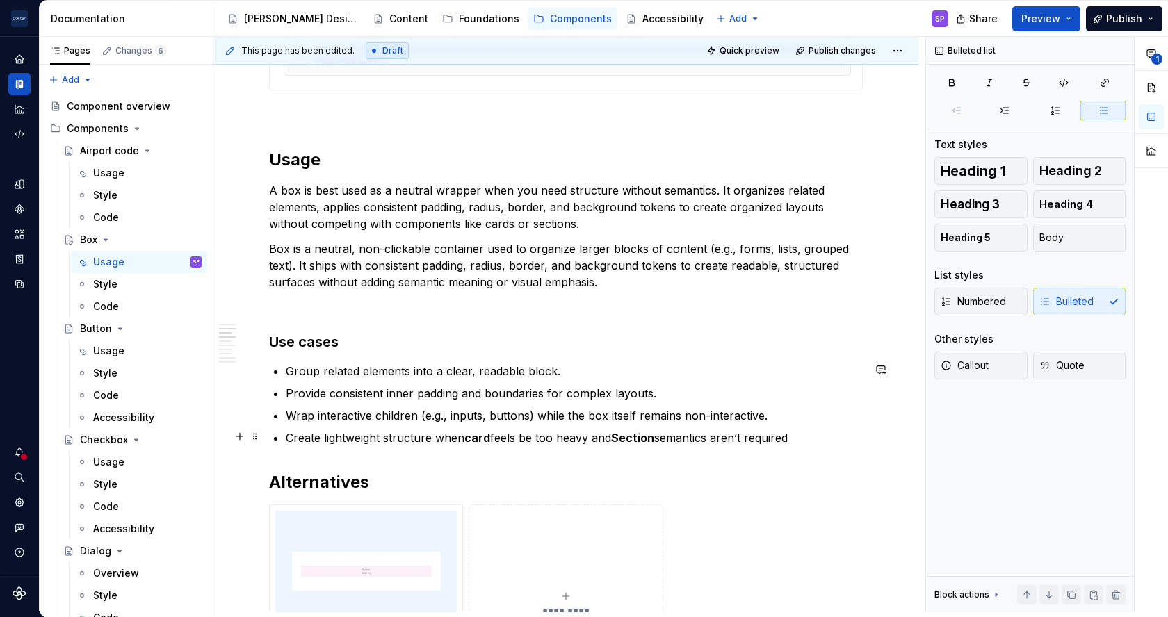
click at [527, 437] on p "Create lightweight structure when card feels be too heavy and Section semantics…" at bounding box center [574, 437] width 577 height 17
click at [603, 437] on strong "Section" at bounding box center [615, 438] width 43 height 14
click at [593, 436] on p "Create lightweight structure when card feels too heavy and Section semantics ar…" at bounding box center [574, 437] width 577 height 17
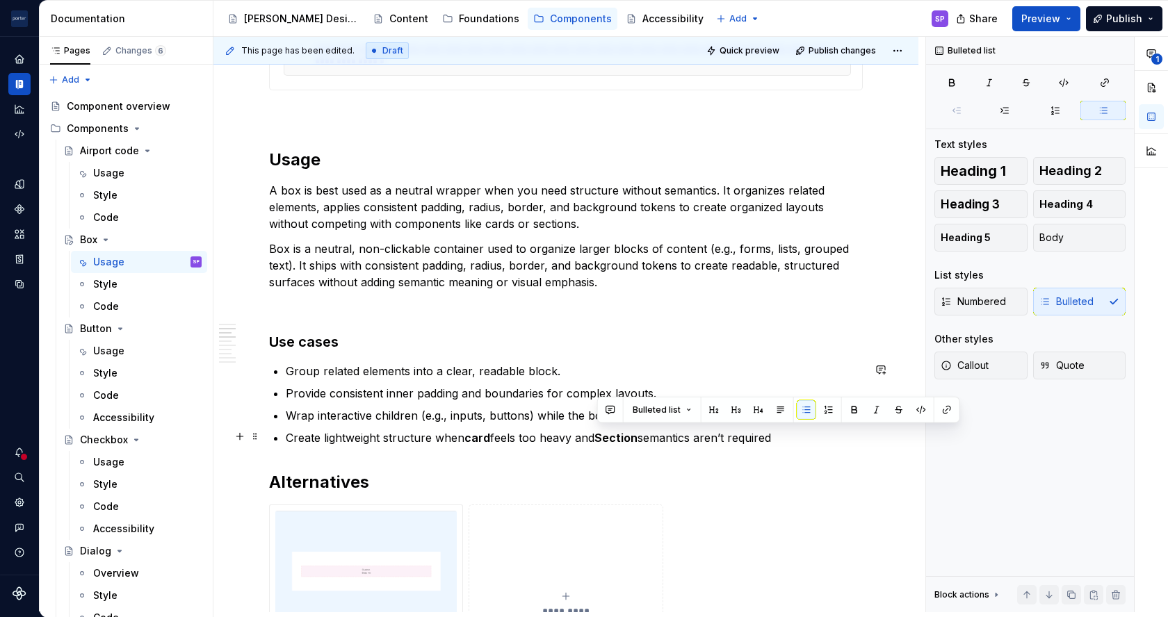
click at [593, 436] on p "Create lightweight structure when card feels too heavy and Section semantics ar…" at bounding box center [574, 437] width 577 height 17
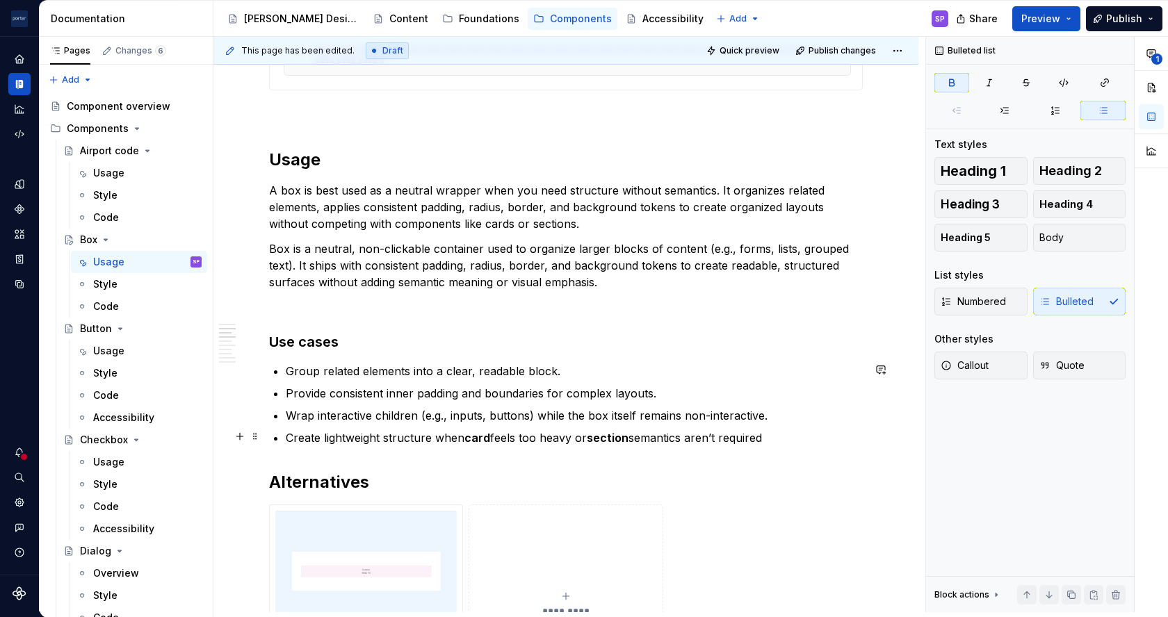
click at [824, 429] on p "Create lightweight structure when card feels too heavy or section semantics are…" at bounding box center [574, 437] width 577 height 17
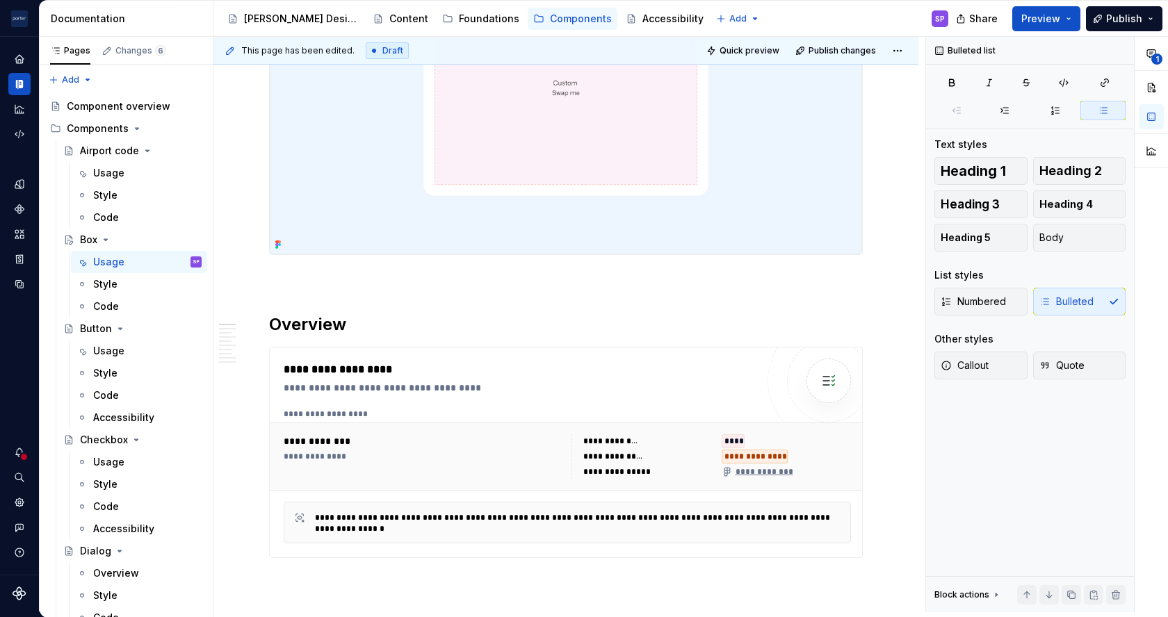
scroll to position [0, 0]
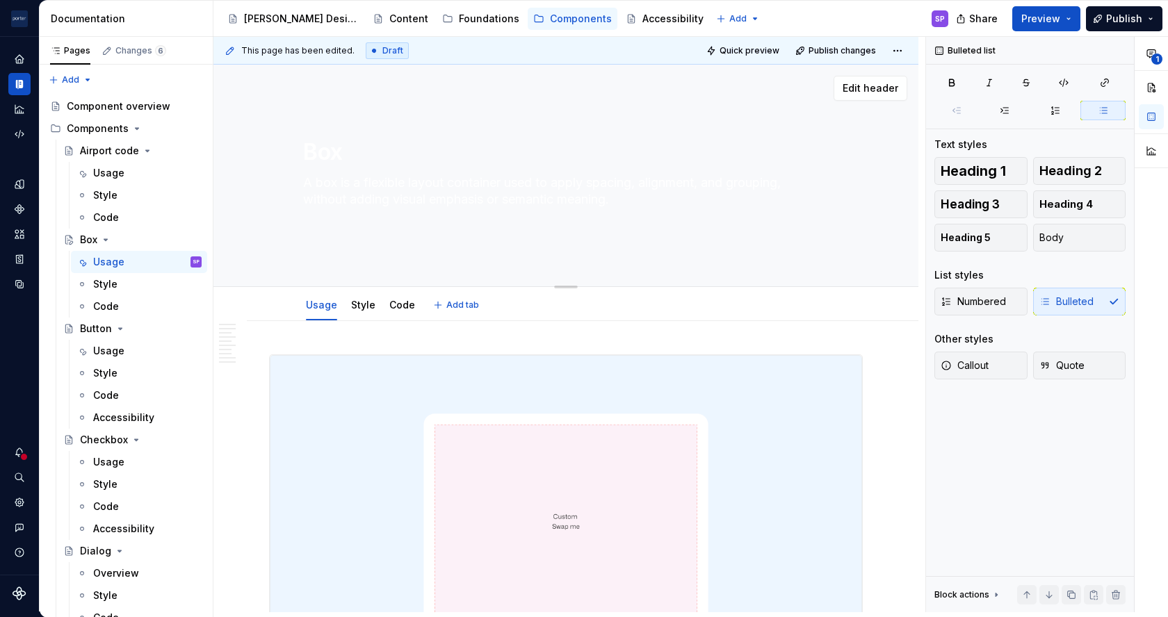
click at [392, 183] on textarea "A box is a flexible layout container used to apply spacing, alignment, and grou…" at bounding box center [562, 200] width 525 height 56
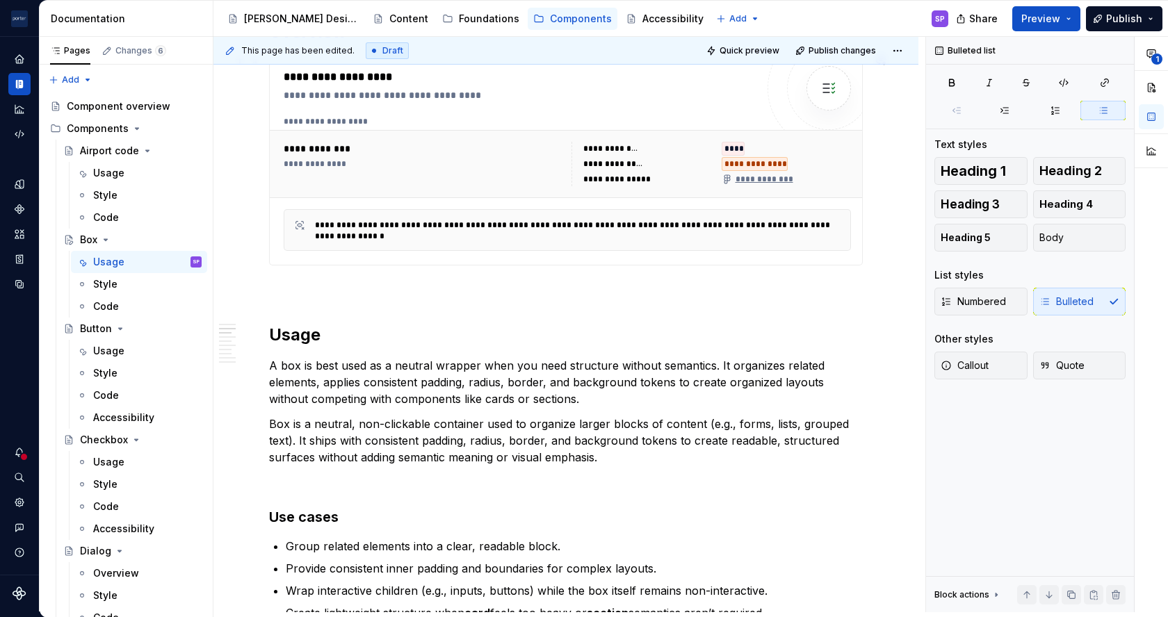
scroll to position [745, 0]
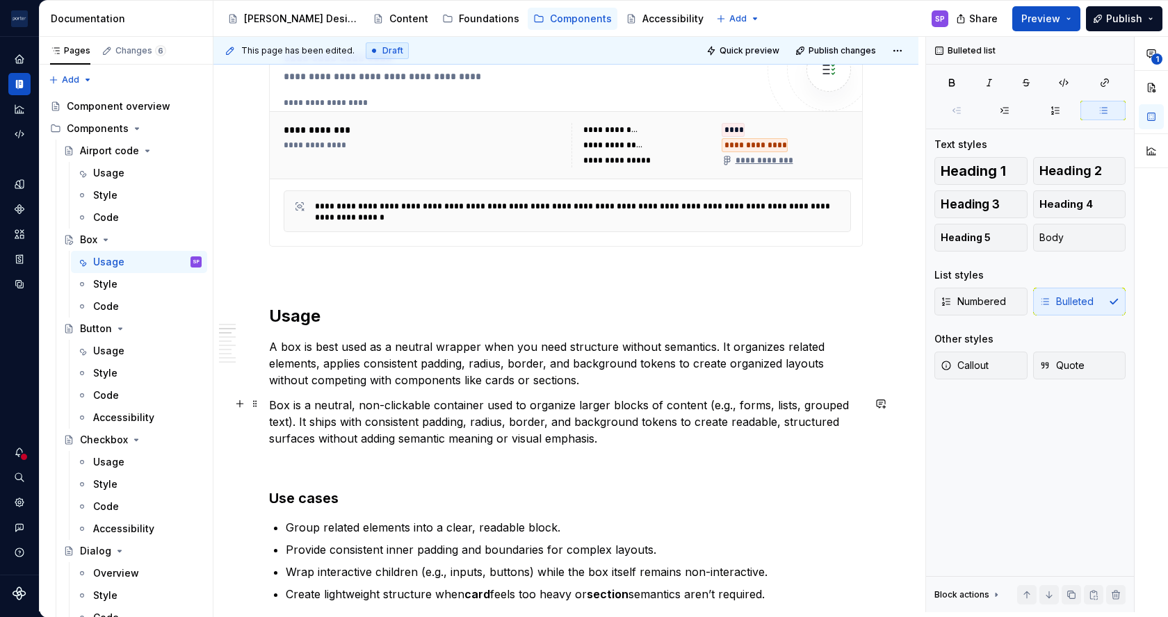
click at [601, 440] on p "Box is a neutral, non-clickable container used to organize larger blocks of con…" at bounding box center [565, 422] width 593 height 50
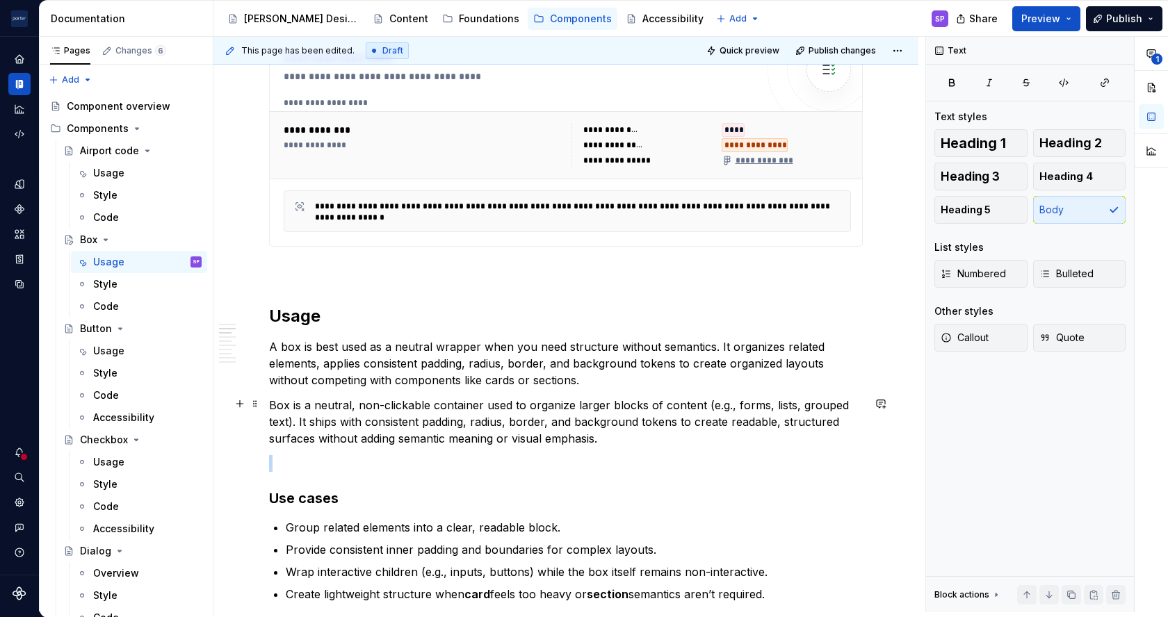
click at [601, 440] on p "Box is a neutral, non-clickable container used to organize larger blocks of con…" at bounding box center [565, 422] width 593 height 50
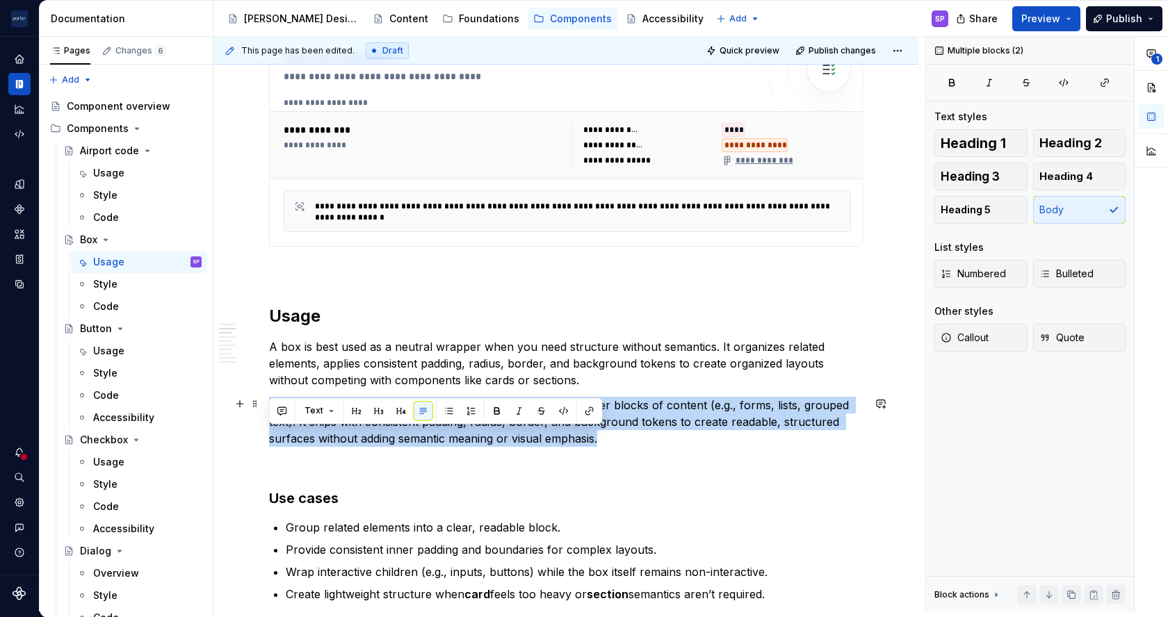
click at [601, 440] on p "Box is a neutral, non-clickable container used to organize larger blocks of con…" at bounding box center [565, 422] width 593 height 50
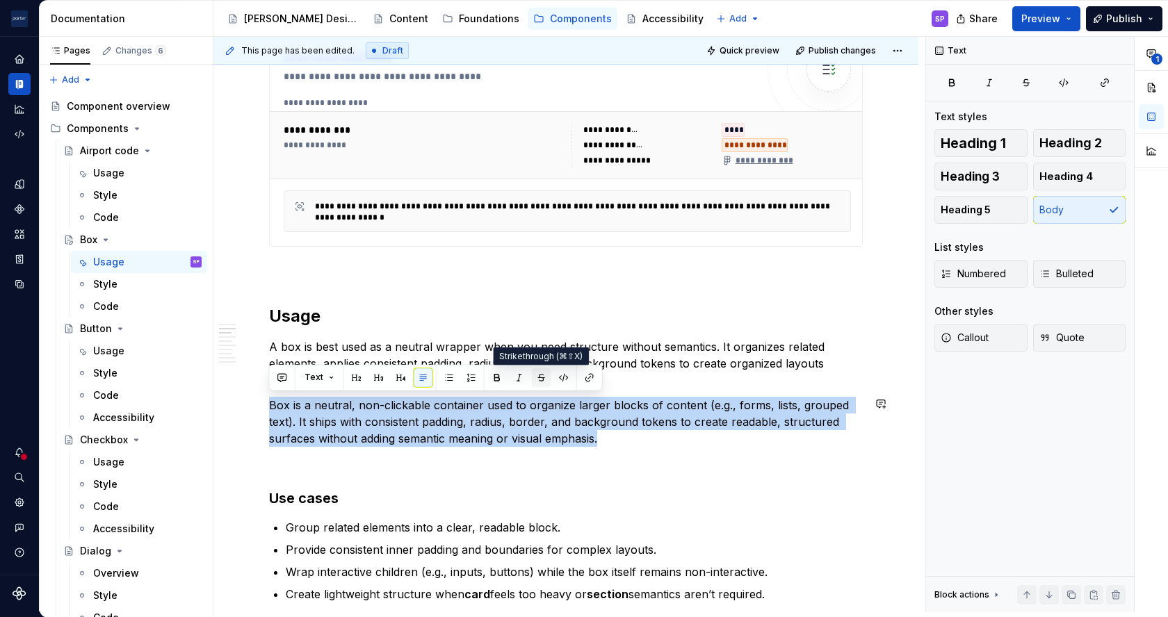
click at [543, 374] on button "button" at bounding box center [541, 377] width 19 height 19
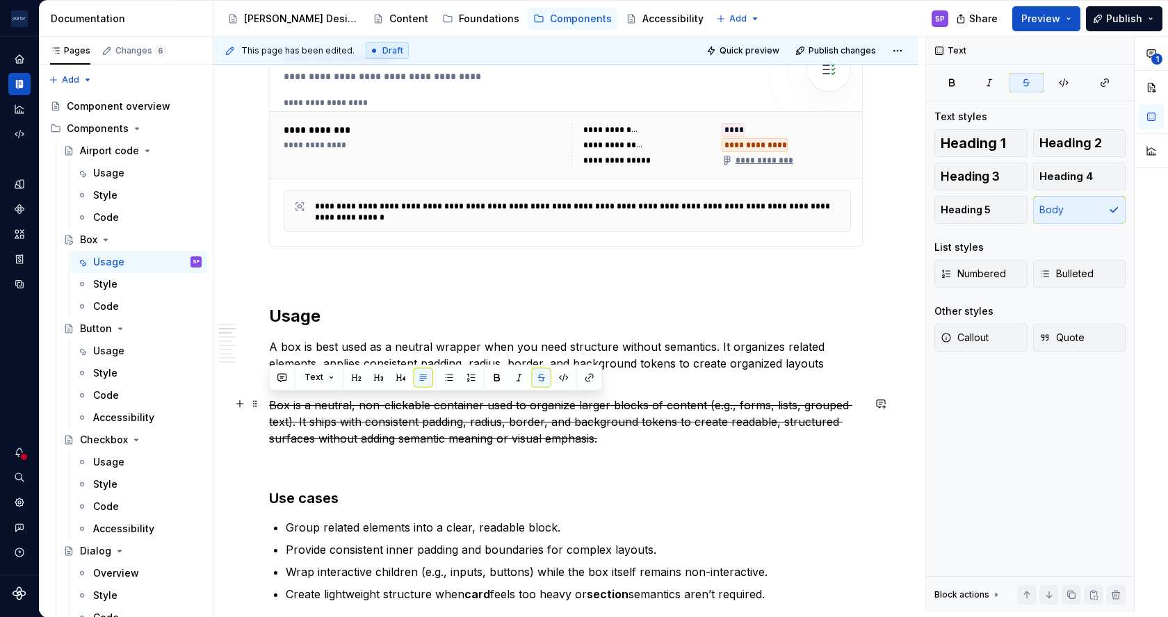
click at [588, 436] on s "Box is a neutral, non-clickable container used to organize larger blocks of con…" at bounding box center [560, 421] width 583 height 47
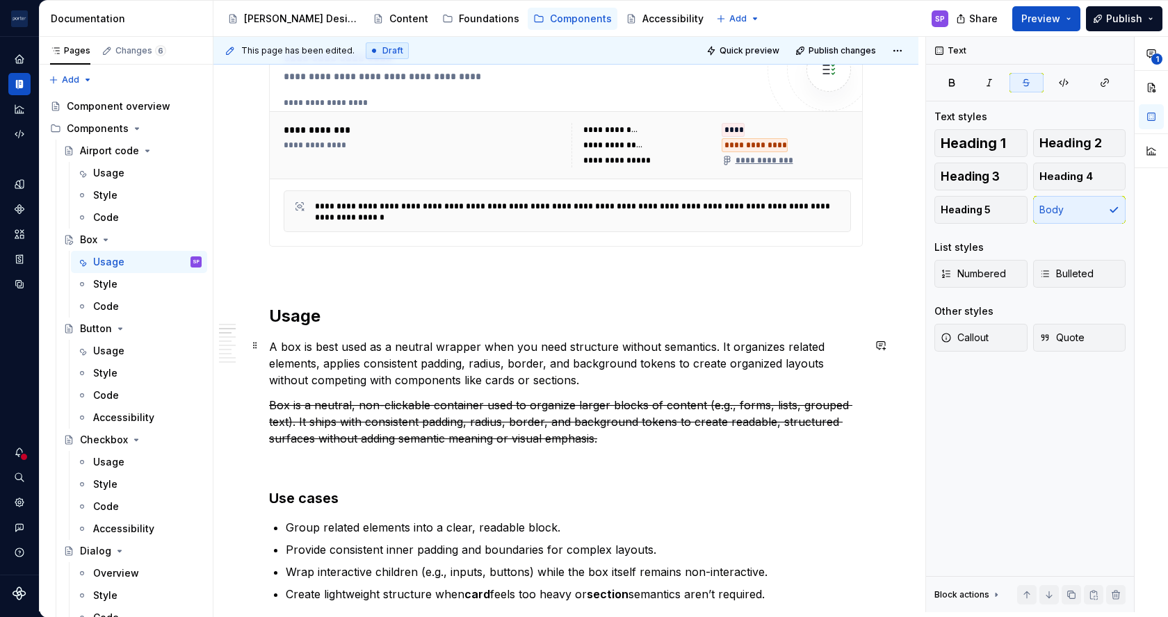
click at [803, 352] on p "A box is best used as a neutral wrapper when you need structure without semanti…" at bounding box center [565, 363] width 593 height 50
click at [365, 364] on p "A box is best used as a neutral wrapper when you need structure without semanti…" at bounding box center [565, 363] width 593 height 50
click at [313, 355] on p "A box is best used as a neutral wrapper when you need structure without semanti…" at bounding box center [565, 363] width 593 height 50
click at [336, 362] on p "A box is best used as a neutral wrapper when you need structure without semanti…" at bounding box center [565, 363] width 593 height 50
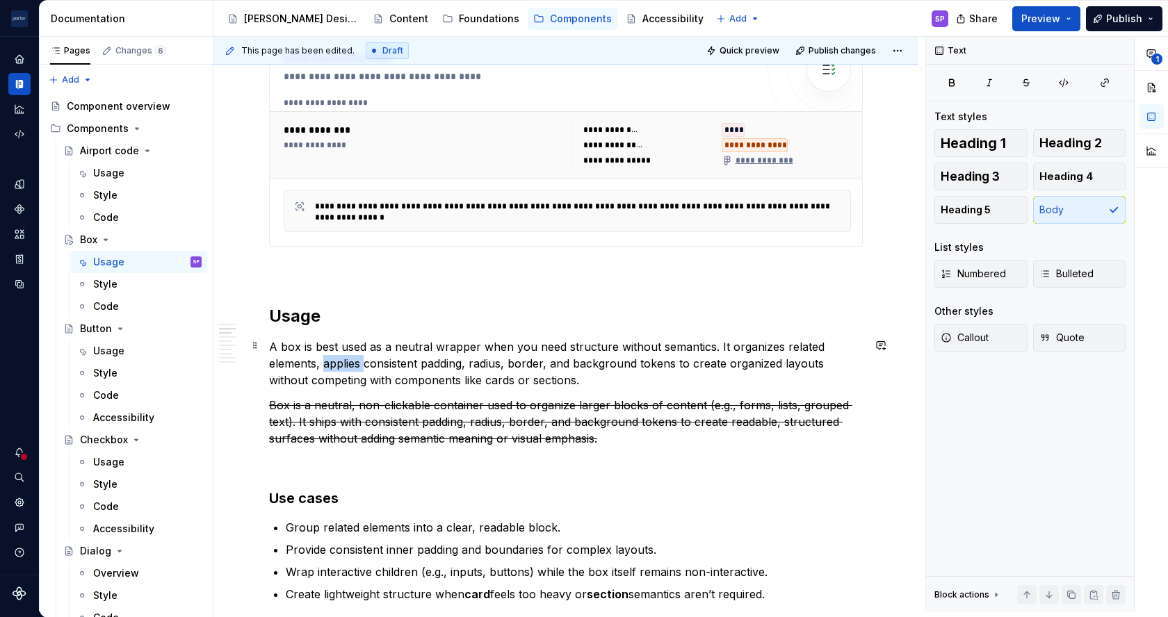
click at [336, 362] on p "A box is best used as a neutral wrapper when you need structure without semanti…" at bounding box center [565, 363] width 593 height 50
click at [406, 385] on p "A box is best used as a neutral wrapper when you need structure without semanti…" at bounding box center [565, 363] width 593 height 50
drag, startPoint x: 461, startPoint y: 366, endPoint x: 559, endPoint y: 362, distance: 98.1
click at [559, 362] on p "A box is best used as a neutral wrapper when you need structure without semanti…" at bounding box center [565, 363] width 593 height 50
click at [545, 364] on p "A box is best used as a neutral wrapper when you need structure without semanti…" at bounding box center [565, 363] width 593 height 50
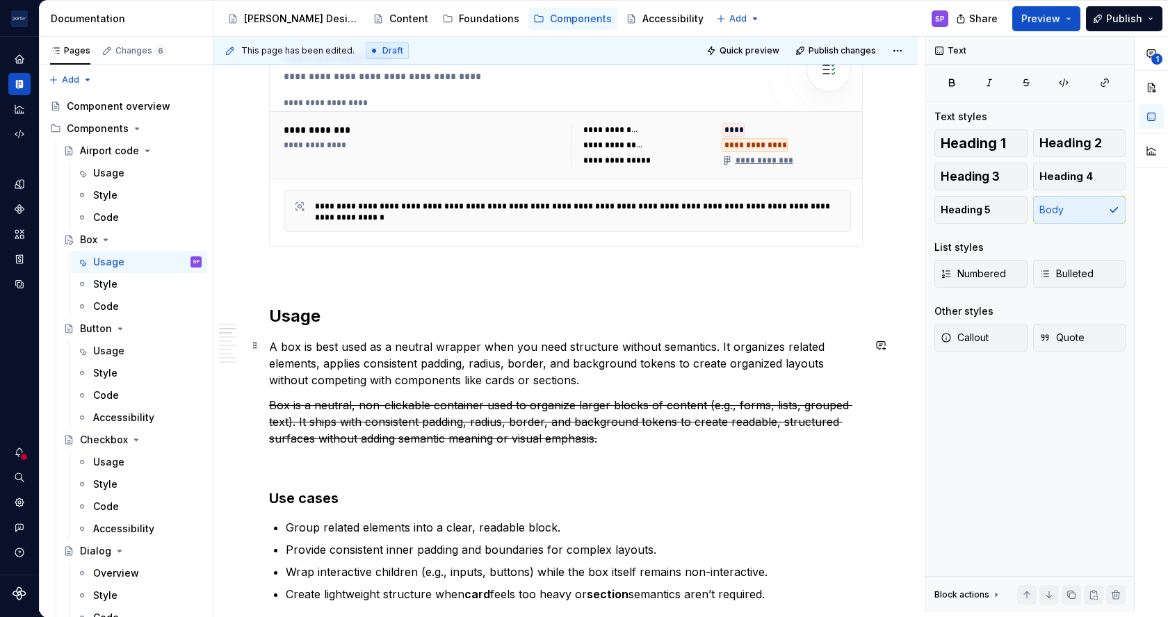
click at [682, 362] on p "A box is best used as a neutral wrapper when you need structure without semanti…" at bounding box center [565, 363] width 593 height 50
click at [794, 354] on p "A box is best used as a neutral wrapper when you need structure without semanti…" at bounding box center [565, 363] width 593 height 50
click at [712, 419] on s "Box is a neutral, non-clickable container used to organize larger blocks of con…" at bounding box center [560, 421] width 583 height 47
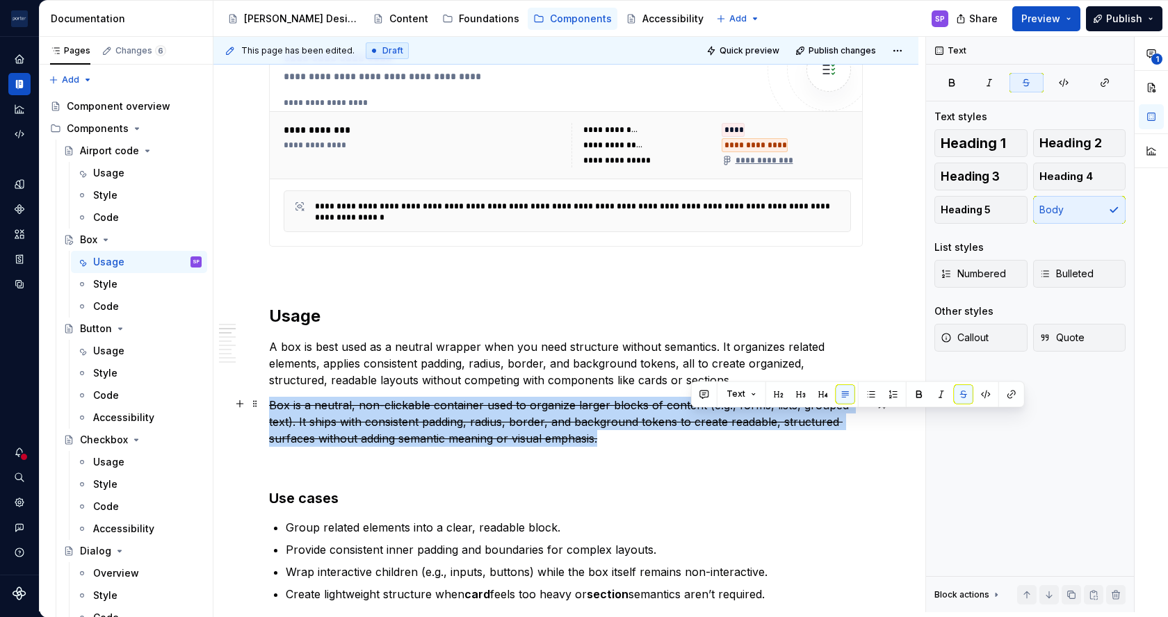
click at [712, 419] on s "Box is a neutral, non-clickable container used to organize larger blocks of con…" at bounding box center [560, 421] width 583 height 47
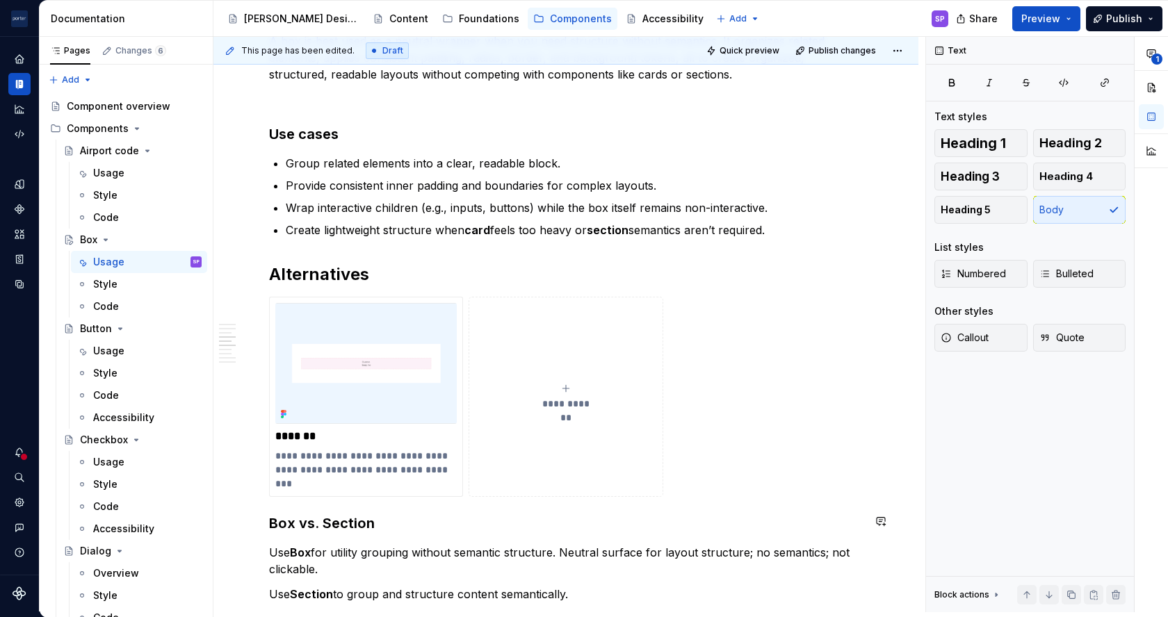
scroll to position [1176, 0]
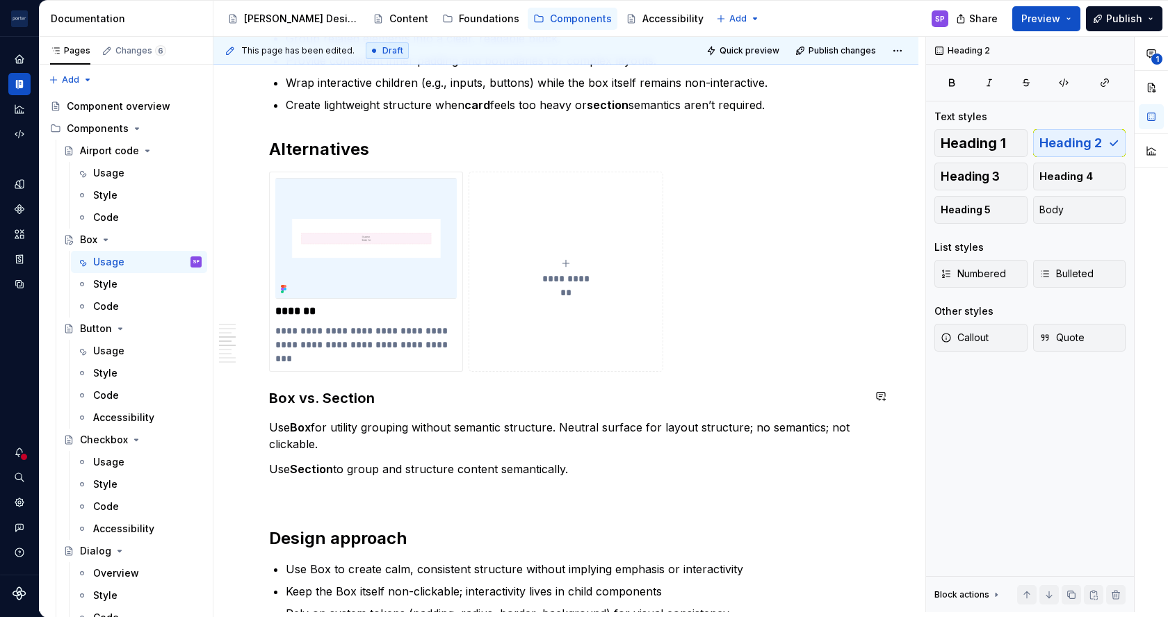
click at [627, 515] on div "**********" at bounding box center [565, 208] width 593 height 2058
click at [399, 149] on h2 "Alternatives" at bounding box center [565, 149] width 593 height 22
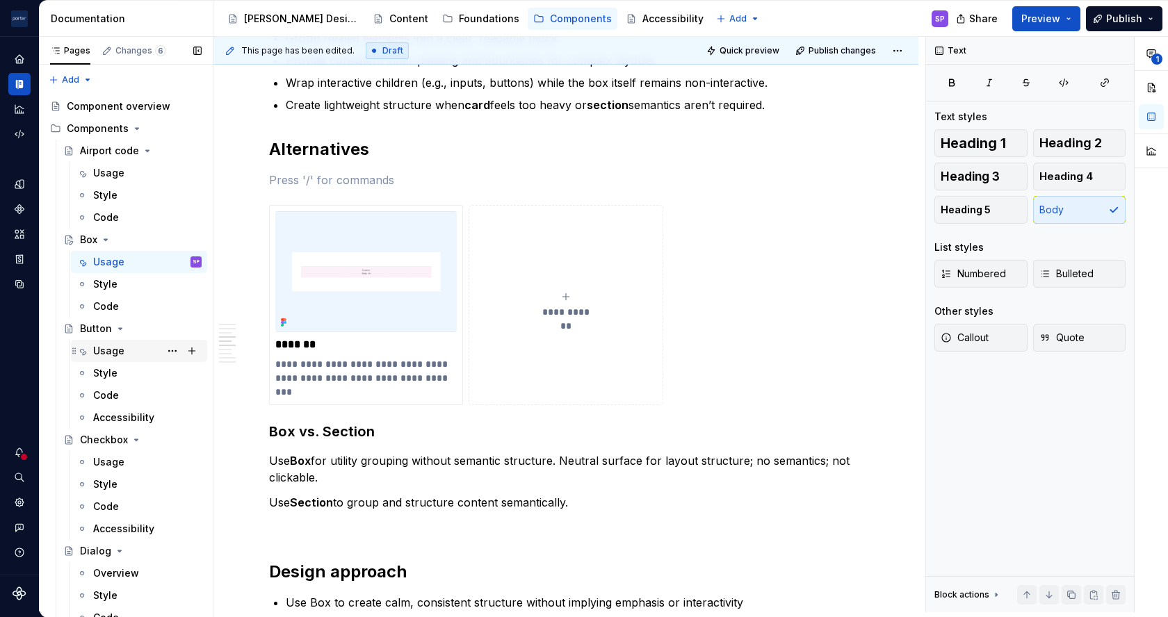
click at [125, 353] on div "Usage" at bounding box center [147, 350] width 108 height 19
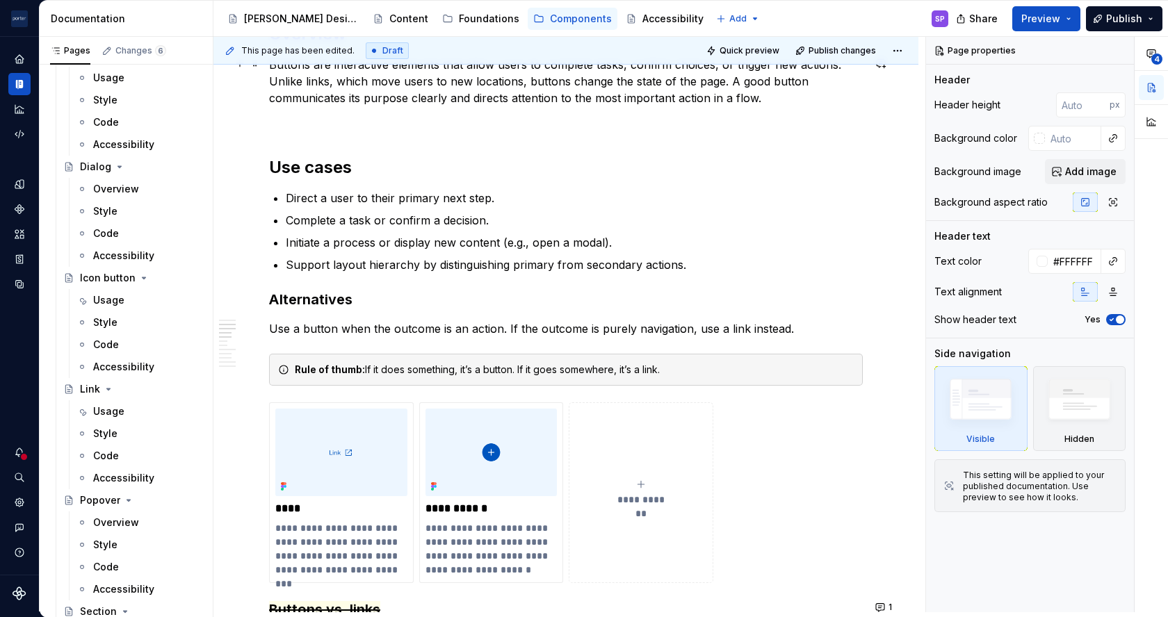
scroll to position [767, 0]
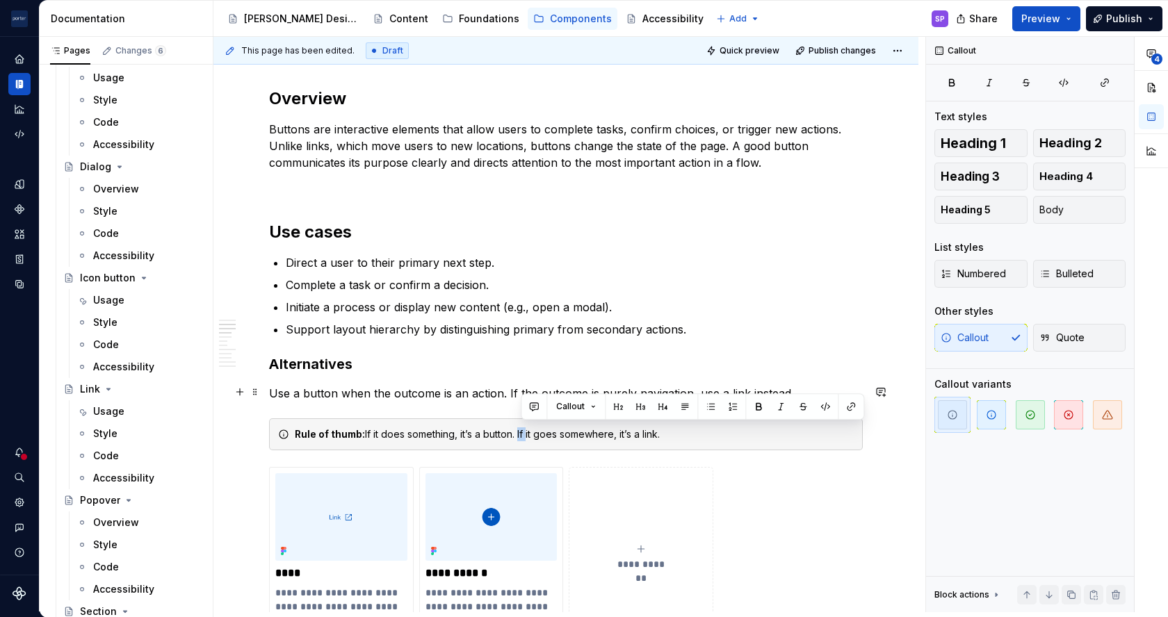
click at [523, 399] on div "Callout" at bounding box center [692, 406] width 343 height 26
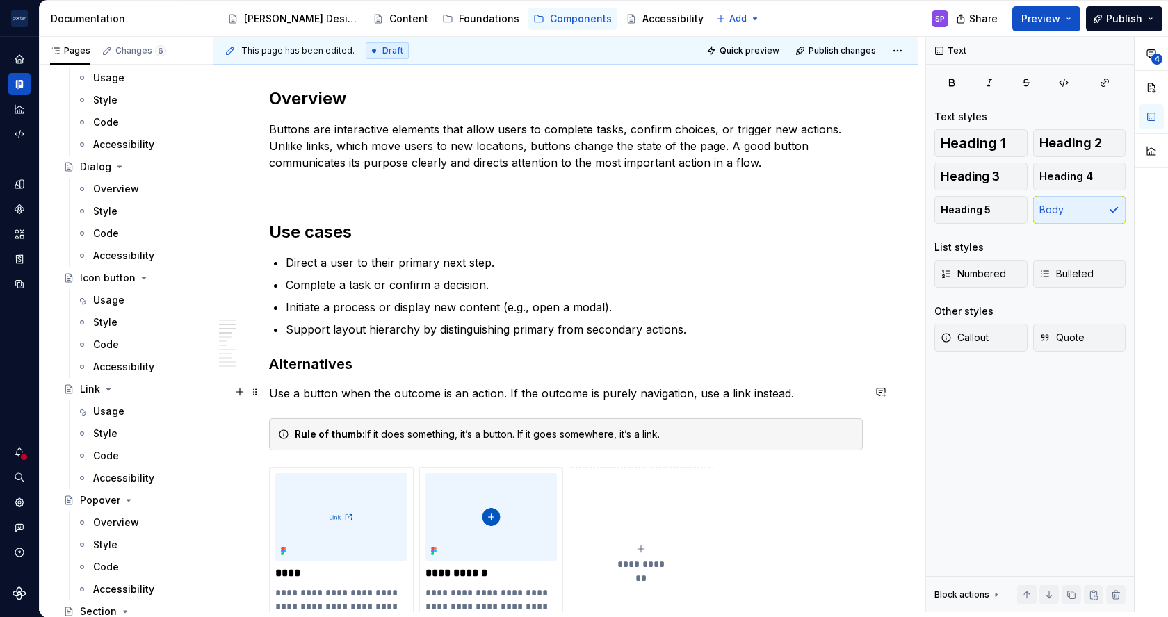
drag, startPoint x: 523, startPoint y: 399, endPoint x: 443, endPoint y: 384, distance: 80.7
click at [443, 385] on p "Use a button when the outcome is an action. If the outcome is purely navigation…" at bounding box center [565, 393] width 593 height 17
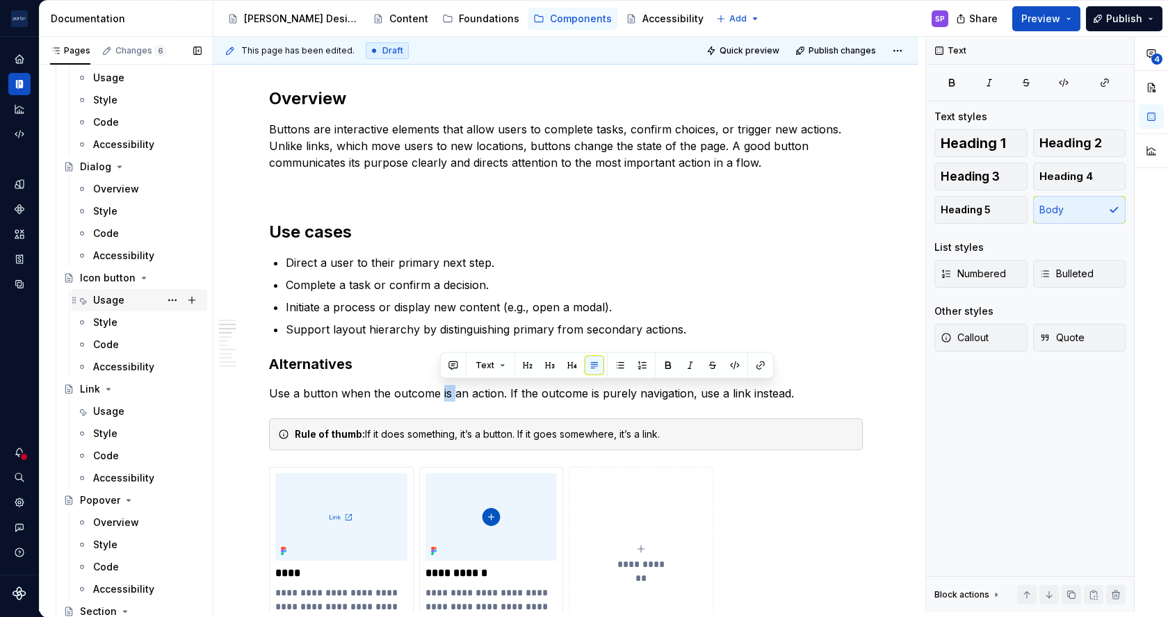
click at [104, 302] on div "Usage" at bounding box center [108, 300] width 31 height 14
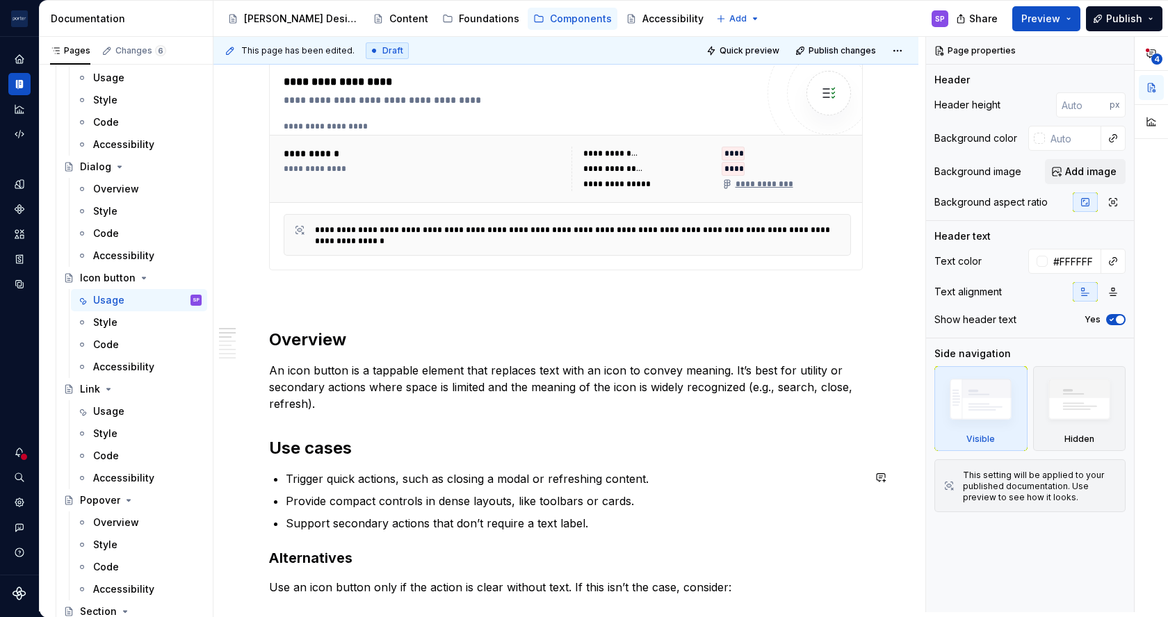
scroll to position [685, 0]
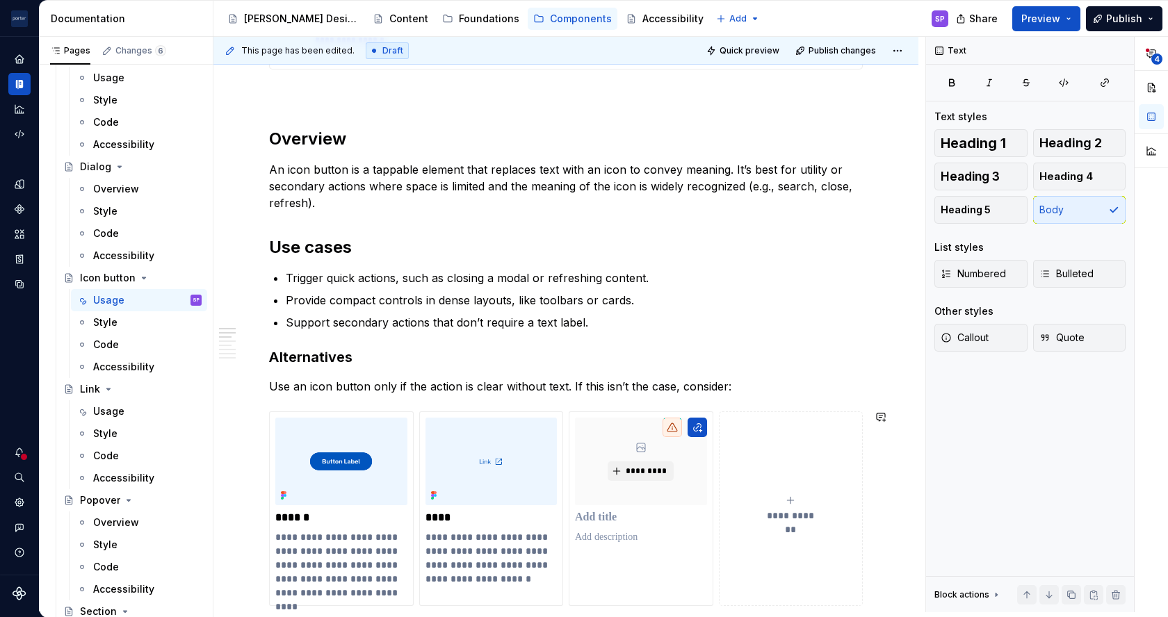
click at [346, 393] on div "**********" at bounding box center [565, 539] width 593 height 1910
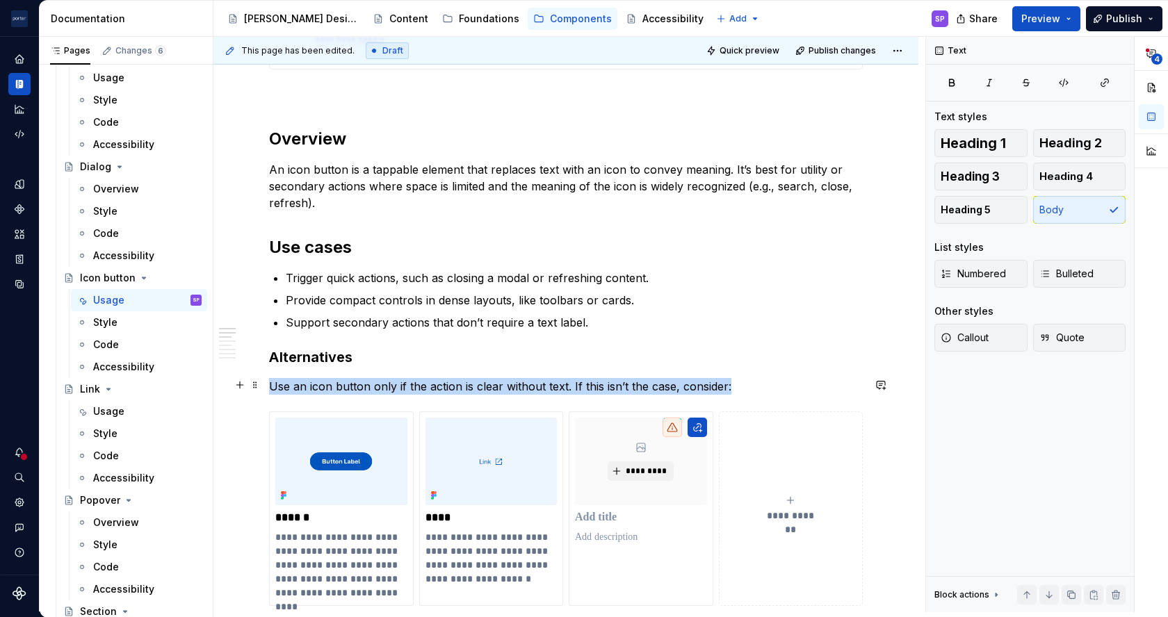
click at [344, 389] on p "Use an icon button only if the action is clear without text. If this isn’t the …" at bounding box center [565, 386] width 593 height 17
copy p "Use an icon button only if the action is clear without text. If this isn’t the …"
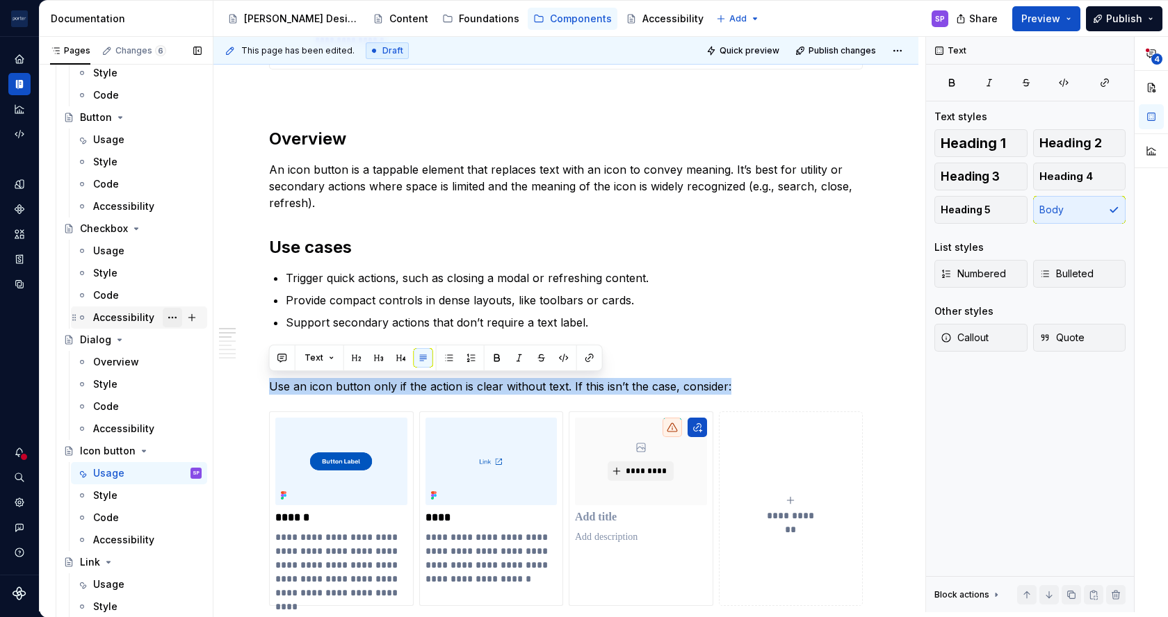
scroll to position [142, 0]
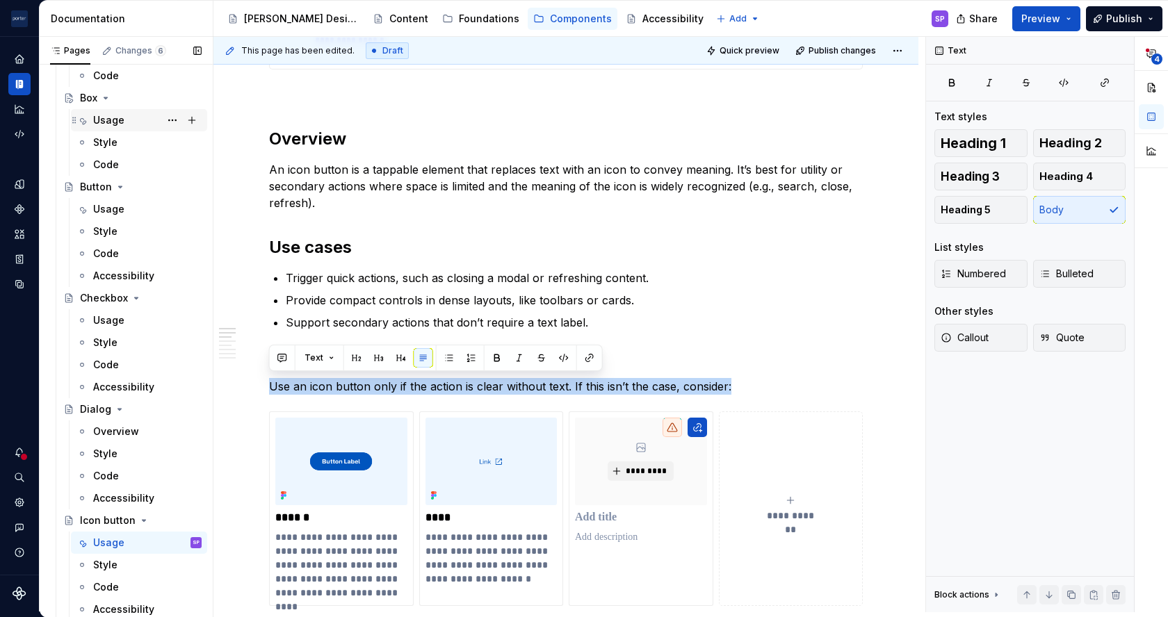
click at [122, 113] on div "Usage" at bounding box center [108, 120] width 31 height 14
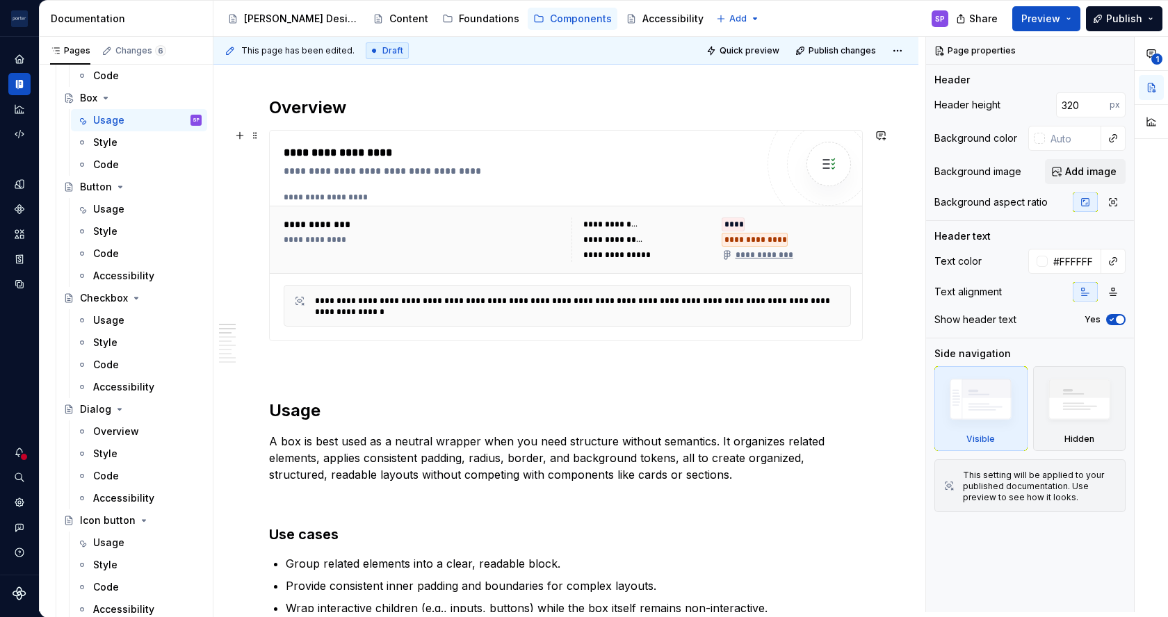
scroll to position [651, 0]
click at [123, 200] on div "Usage" at bounding box center [147, 208] width 108 height 19
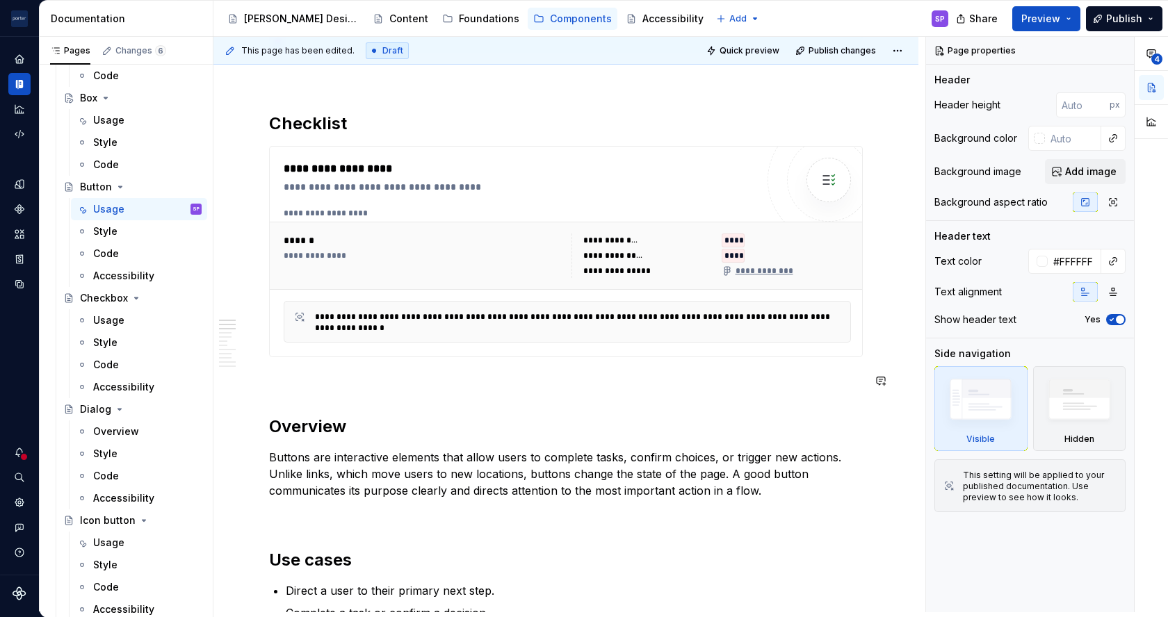
scroll to position [441, 0]
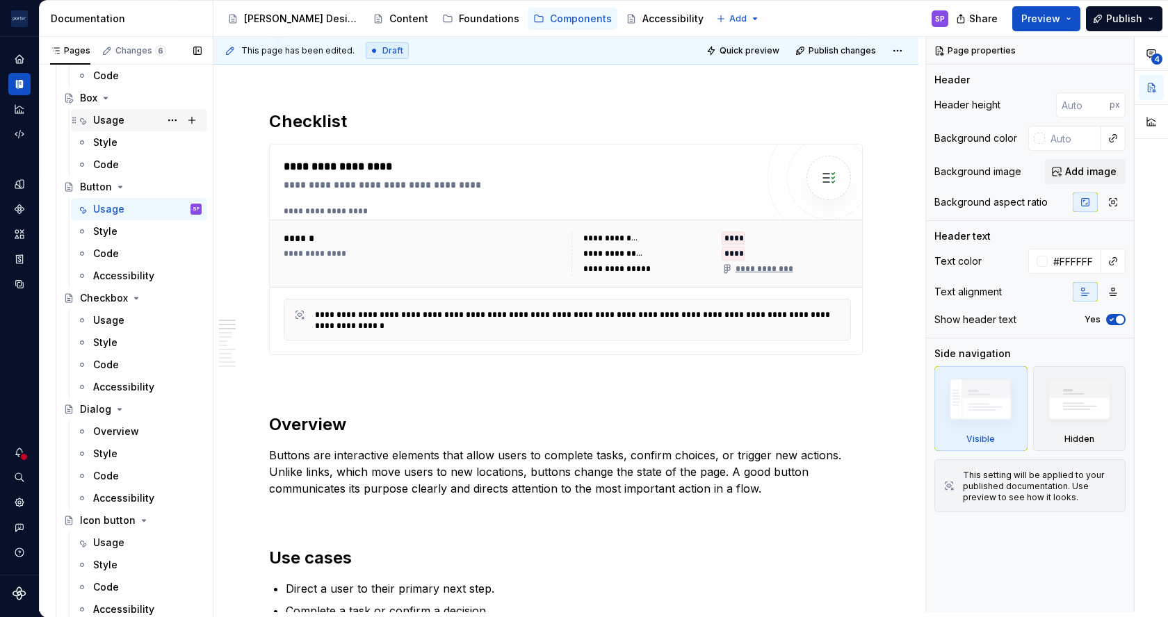
click at [103, 115] on div "Usage" at bounding box center [108, 120] width 31 height 14
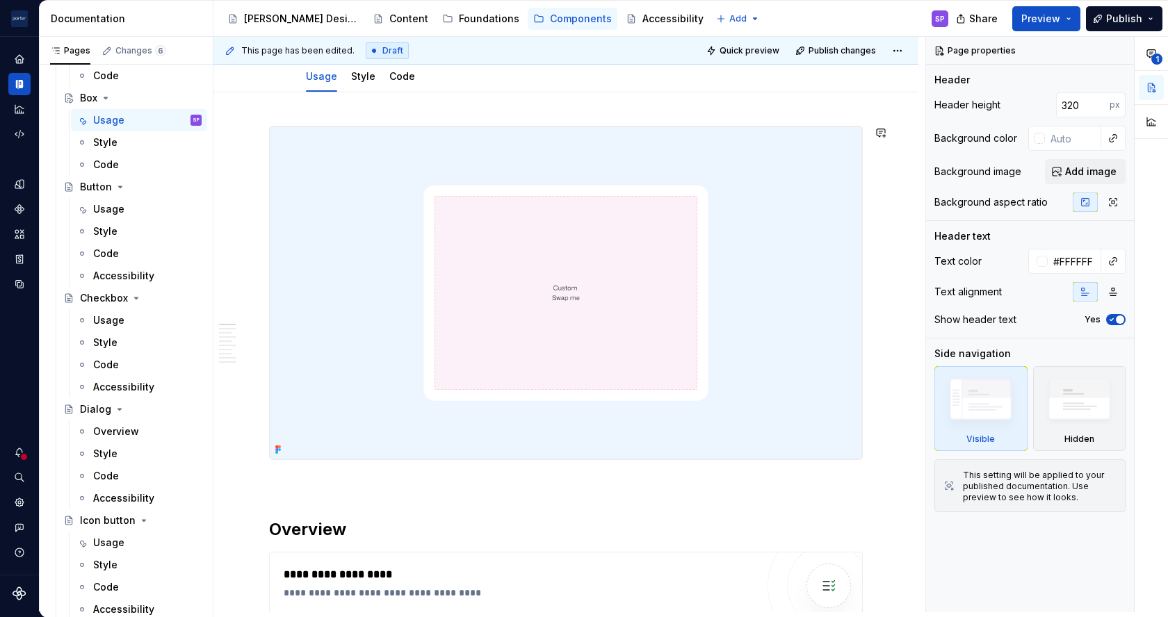
scroll to position [340, 0]
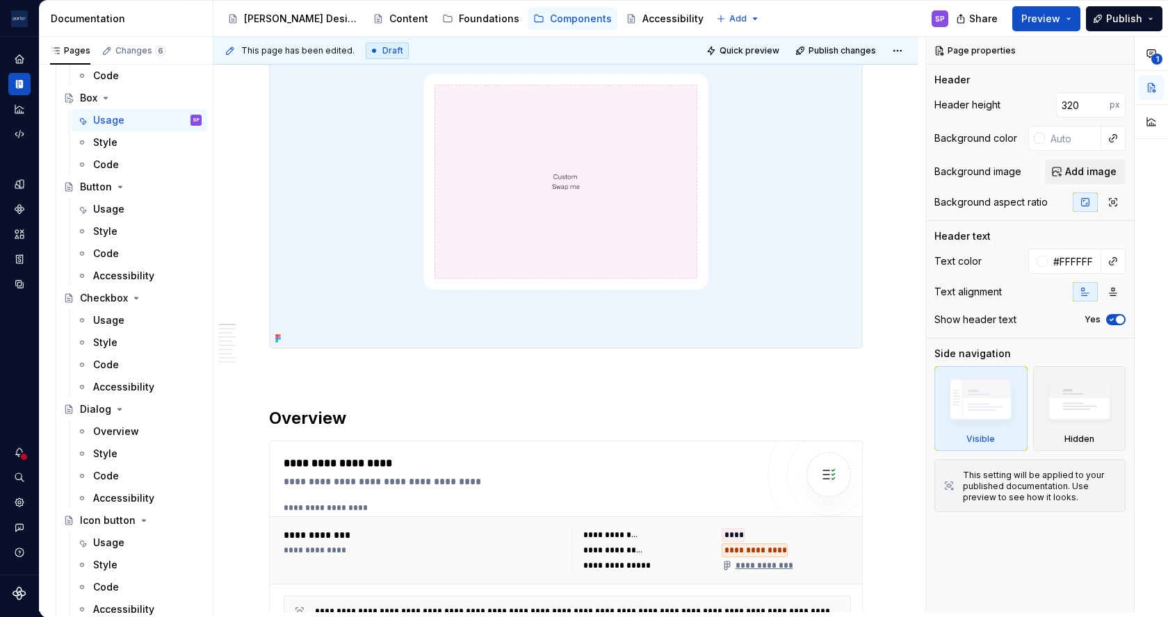
type textarea "*"
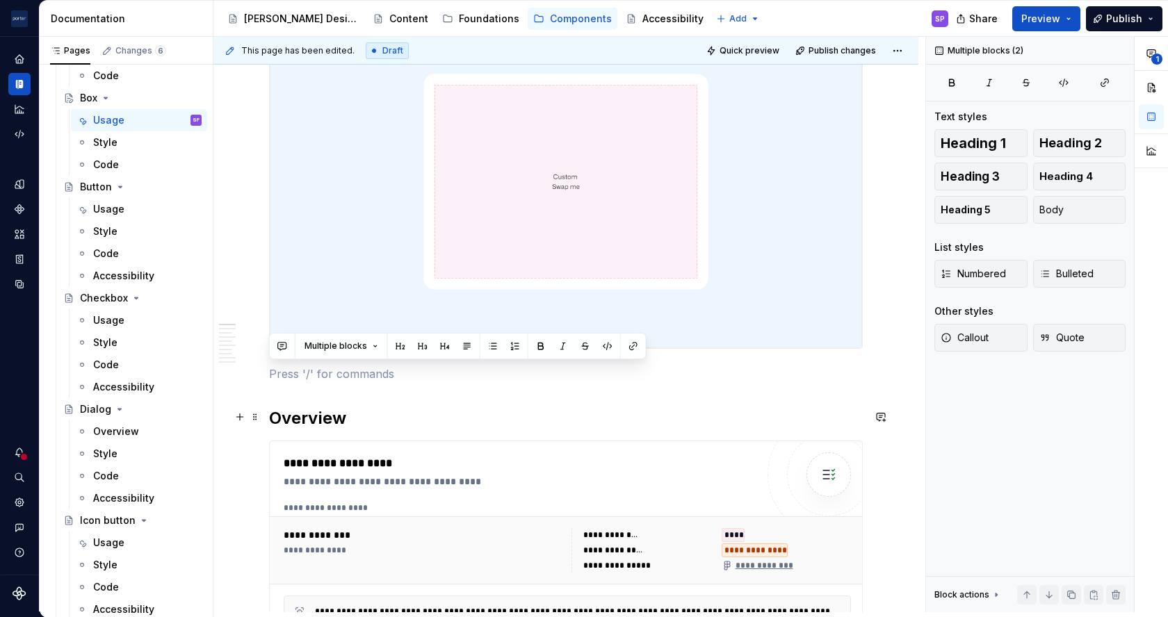
click at [313, 409] on h2 "Overview" at bounding box center [565, 418] width 593 height 22
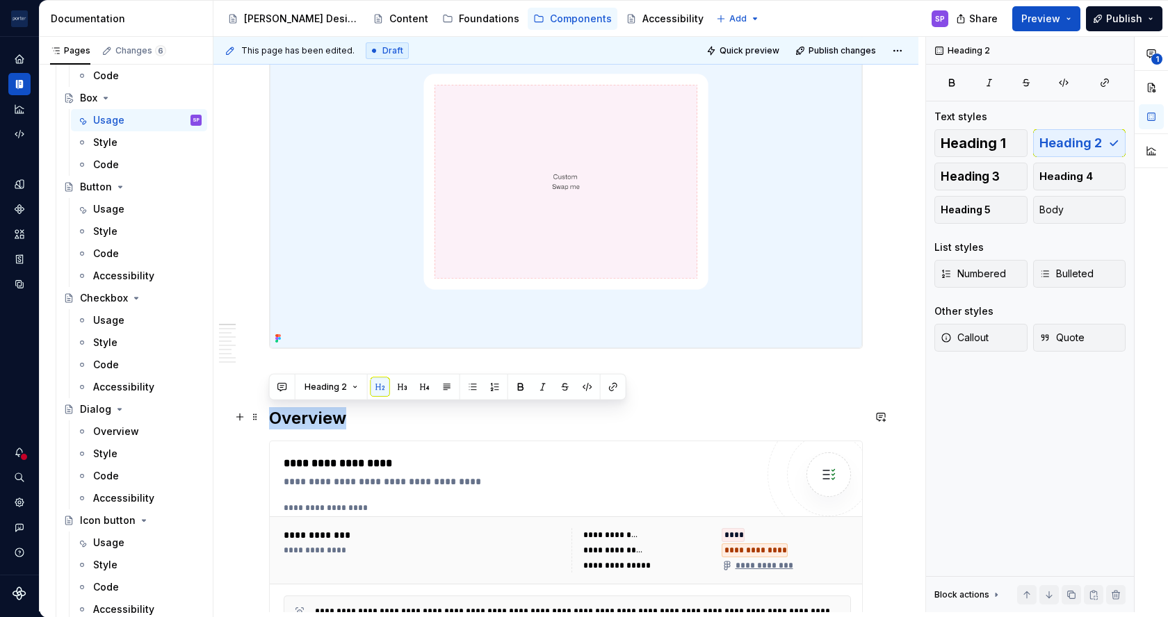
click at [313, 409] on h2 "Overview" at bounding box center [565, 418] width 593 height 22
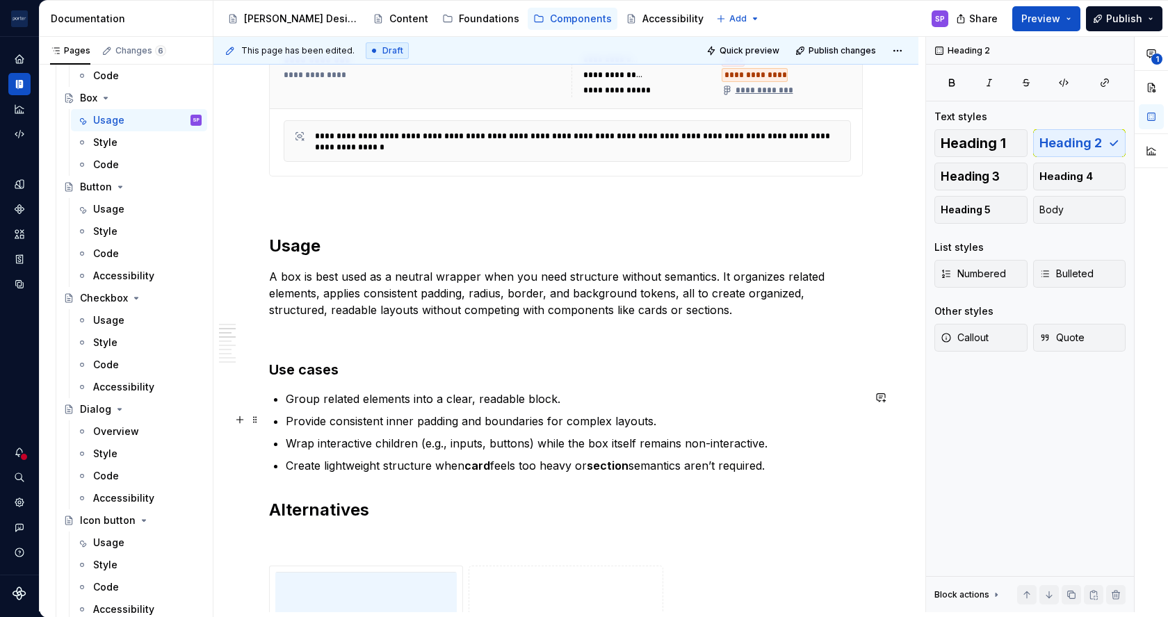
scroll to position [829, 0]
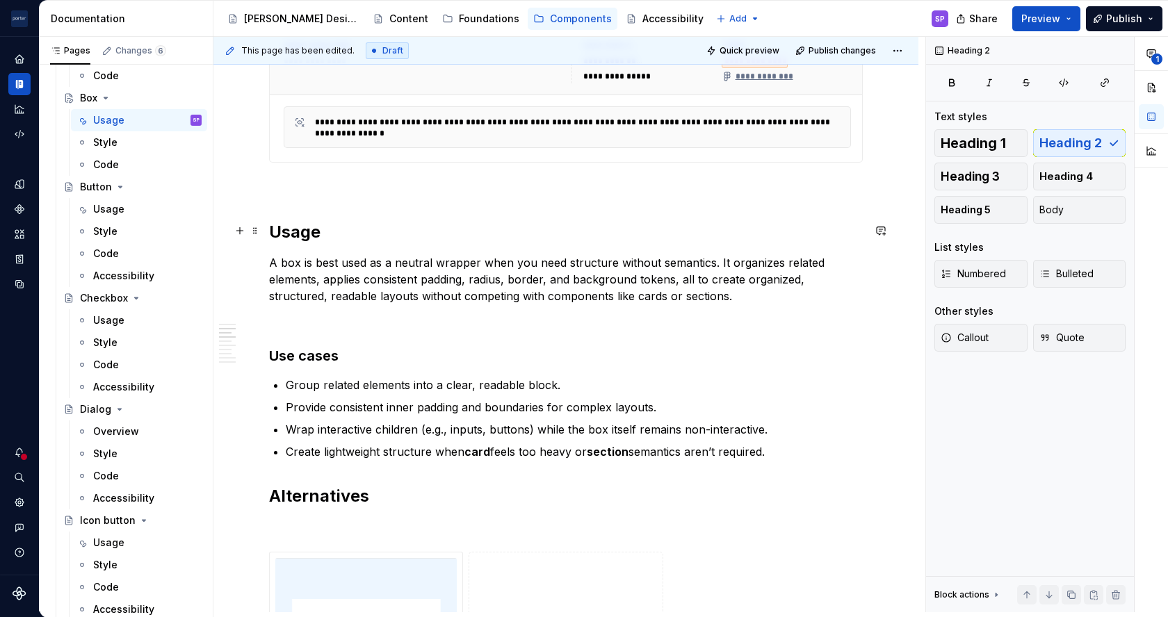
click at [290, 226] on h2 "Usage" at bounding box center [565, 232] width 593 height 22
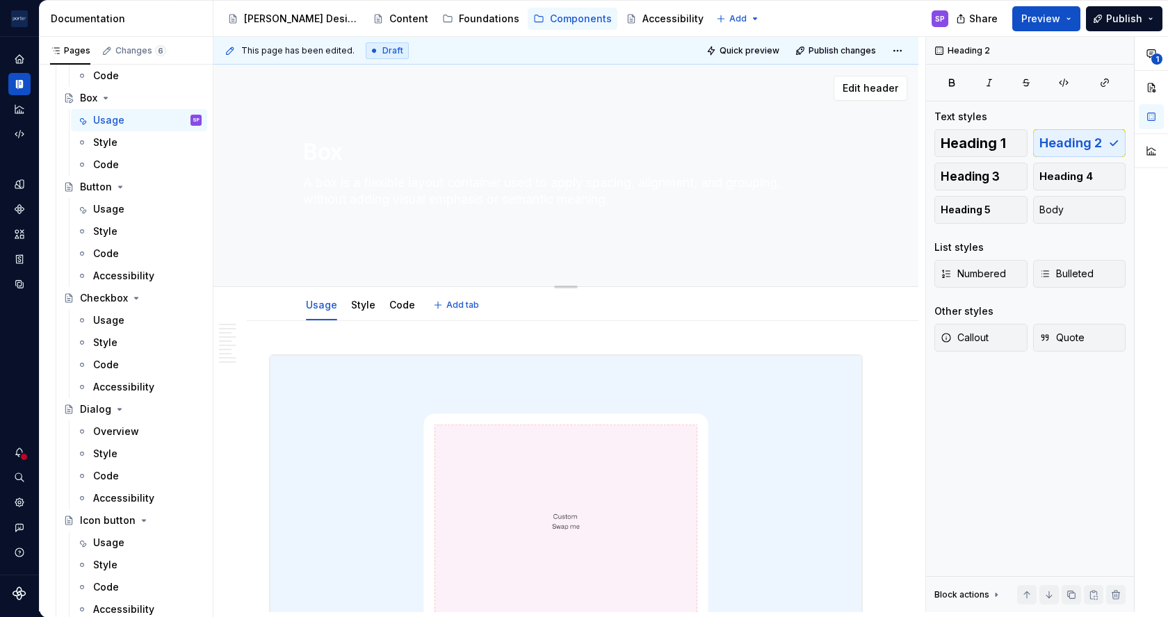
click at [417, 201] on textarea "A box is a flexible layout container used to apply spacing, alignment, and grou…" at bounding box center [562, 200] width 525 height 56
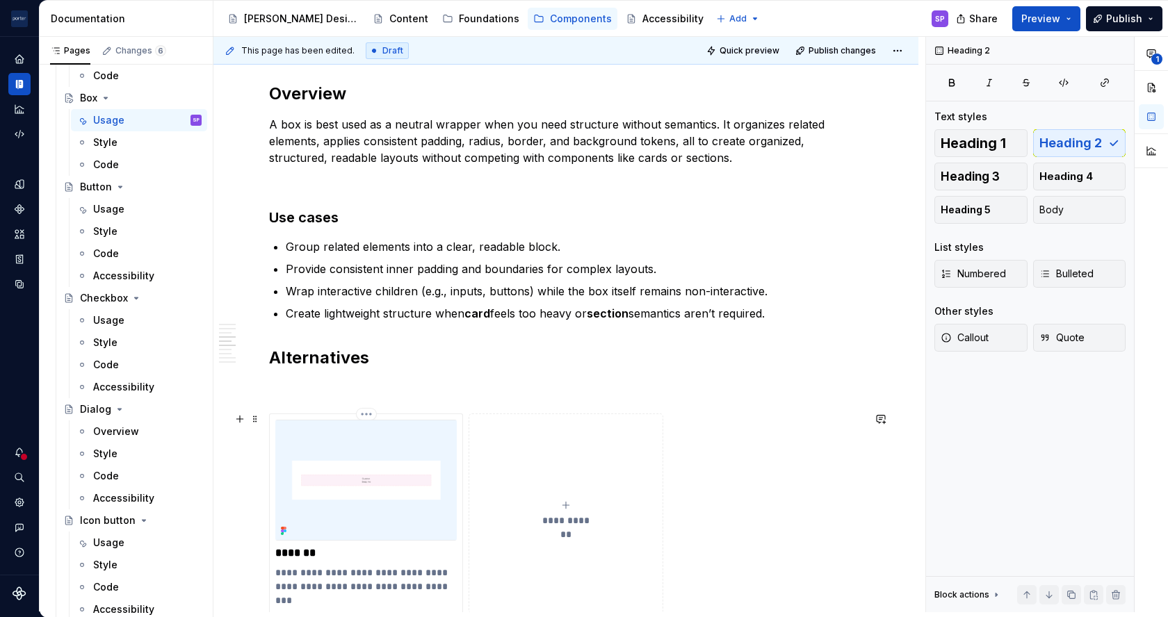
scroll to position [1199, 0]
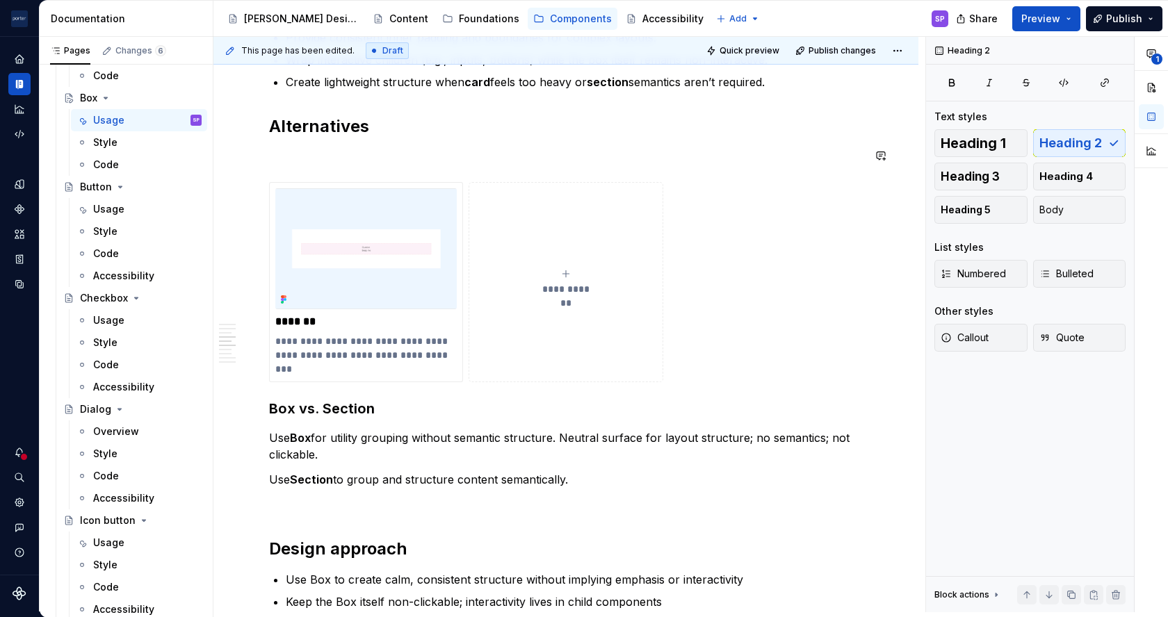
click at [333, 163] on div "**********" at bounding box center [565, 201] width 593 height 2091
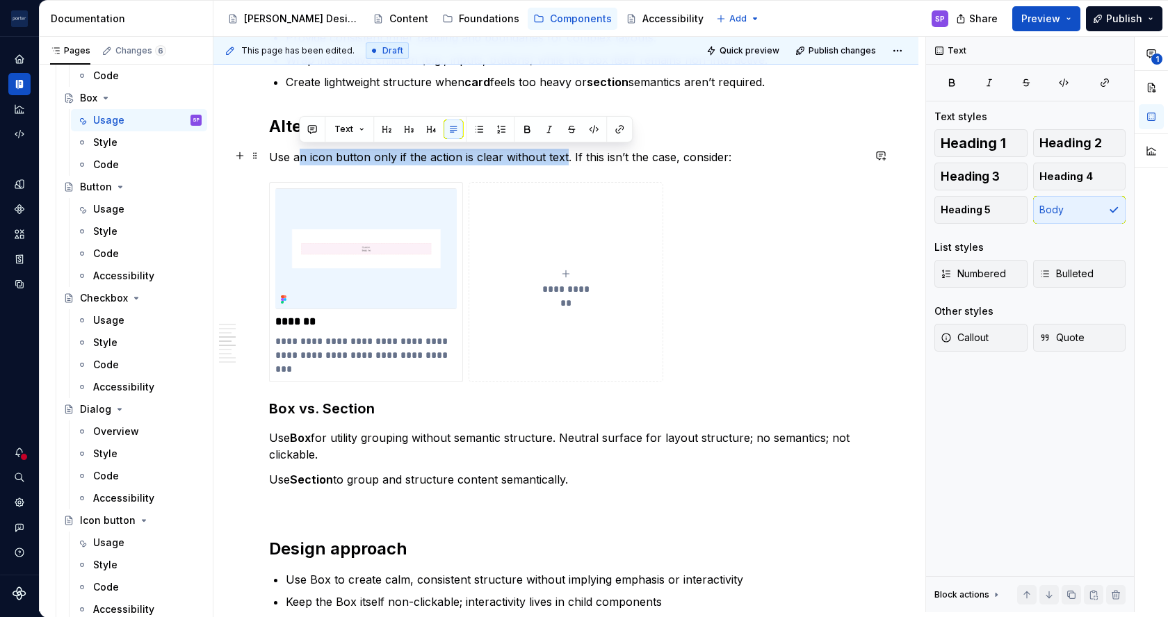
drag, startPoint x: 300, startPoint y: 158, endPoint x: 564, endPoint y: 154, distance: 264.1
click at [564, 154] on p "Use an icon button only if the action is clear without text. If this isn’t the …" at bounding box center [565, 157] width 593 height 17
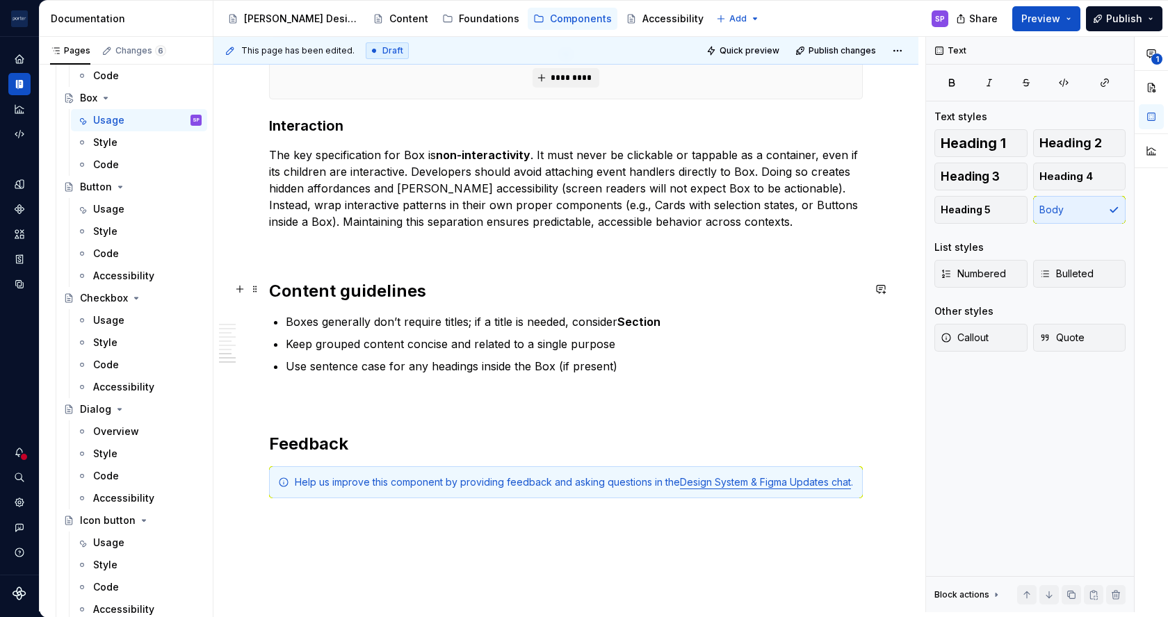
scroll to position [1951, 0]
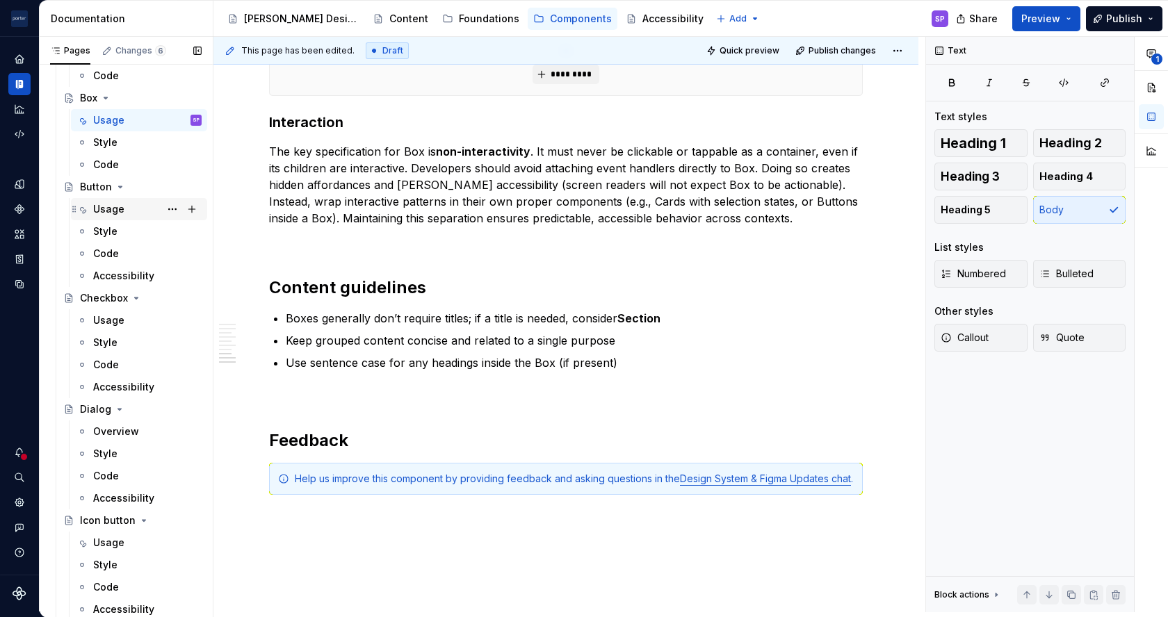
click at [117, 213] on div "Usage" at bounding box center [108, 209] width 31 height 14
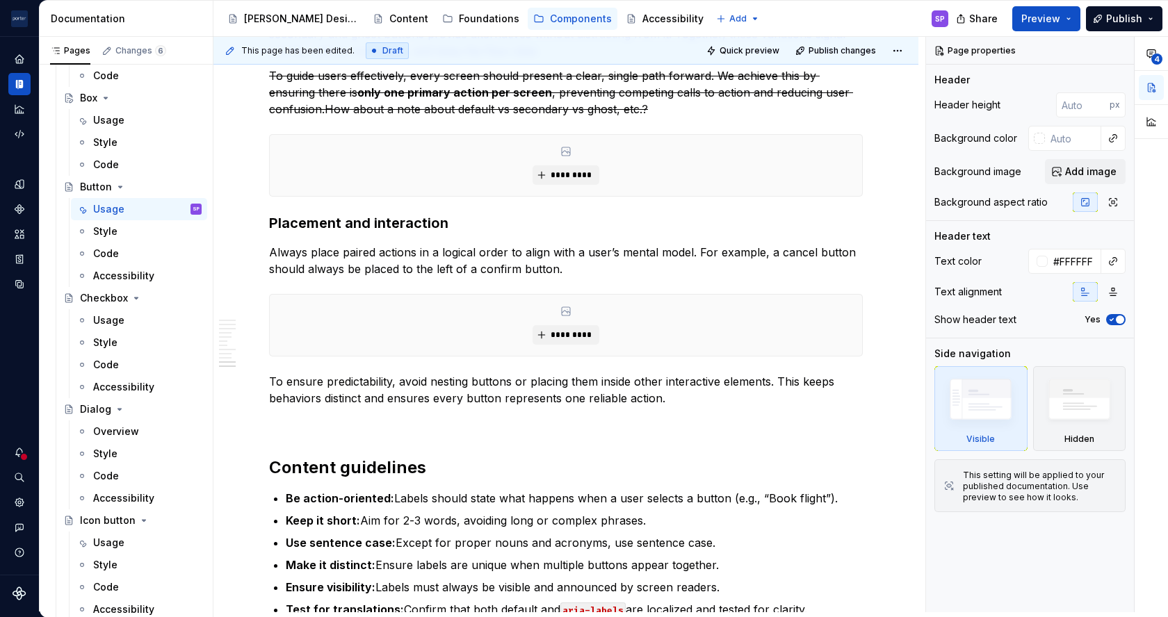
scroll to position [2419, 0]
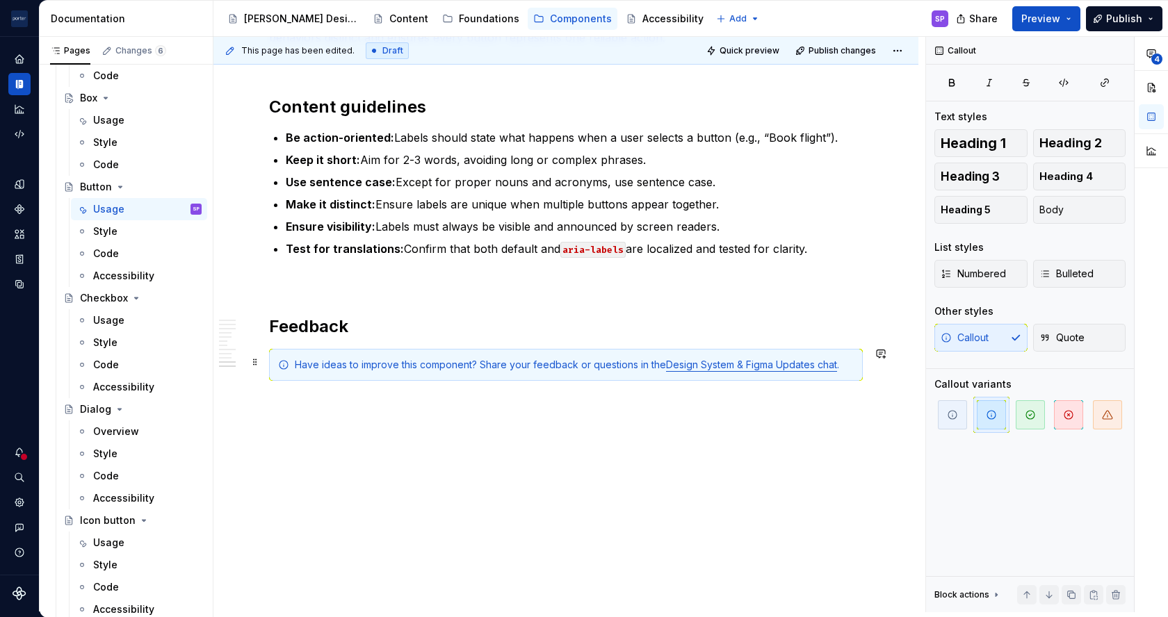
click at [415, 365] on div "Have ideas to improve this component? Share your feedback or questions in the D…" at bounding box center [574, 365] width 559 height 14
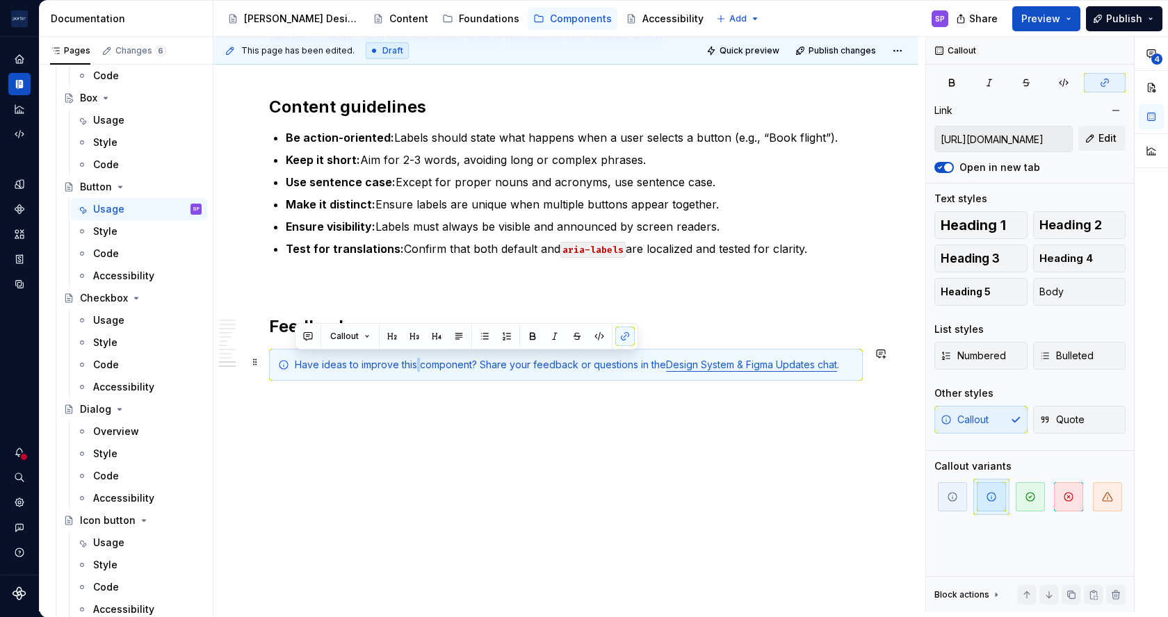
copy div "Have ideas to improve this component? Share your feedback or questions in the D…"
click at [100, 113] on div "Usage" at bounding box center [108, 120] width 31 height 14
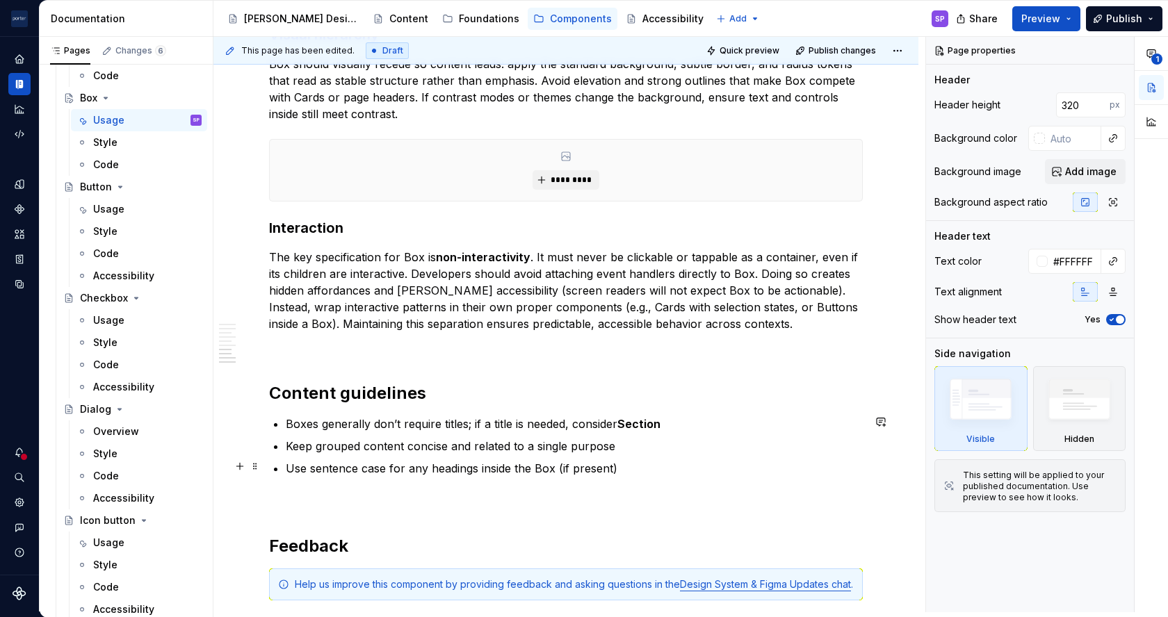
scroll to position [2046, 0]
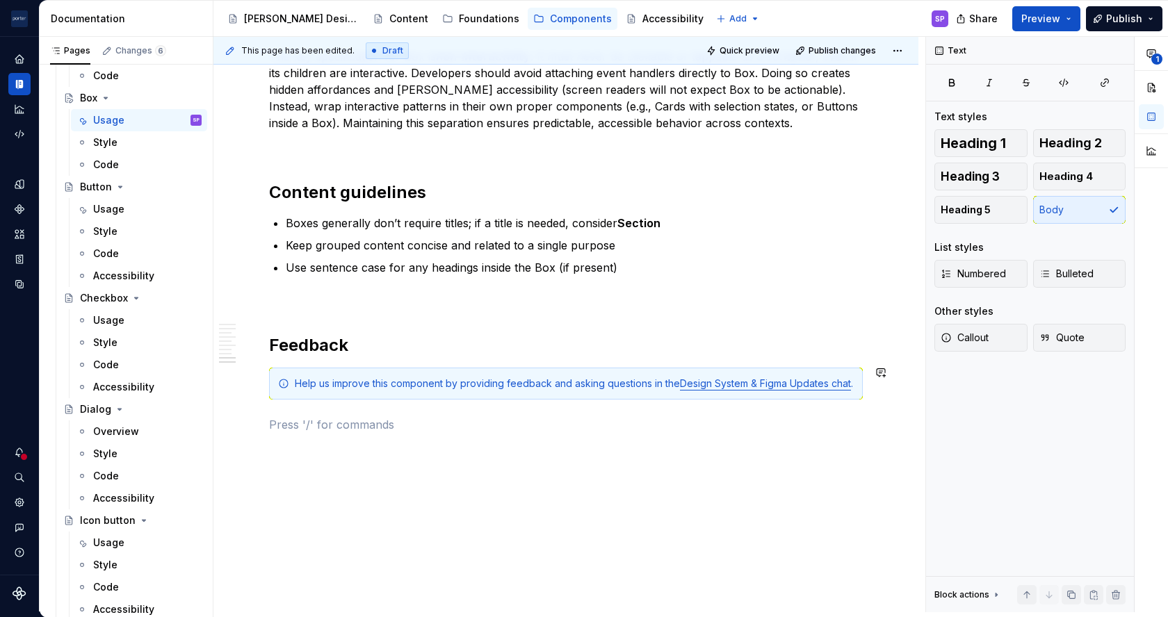
click at [400, 433] on p at bounding box center [565, 424] width 593 height 17
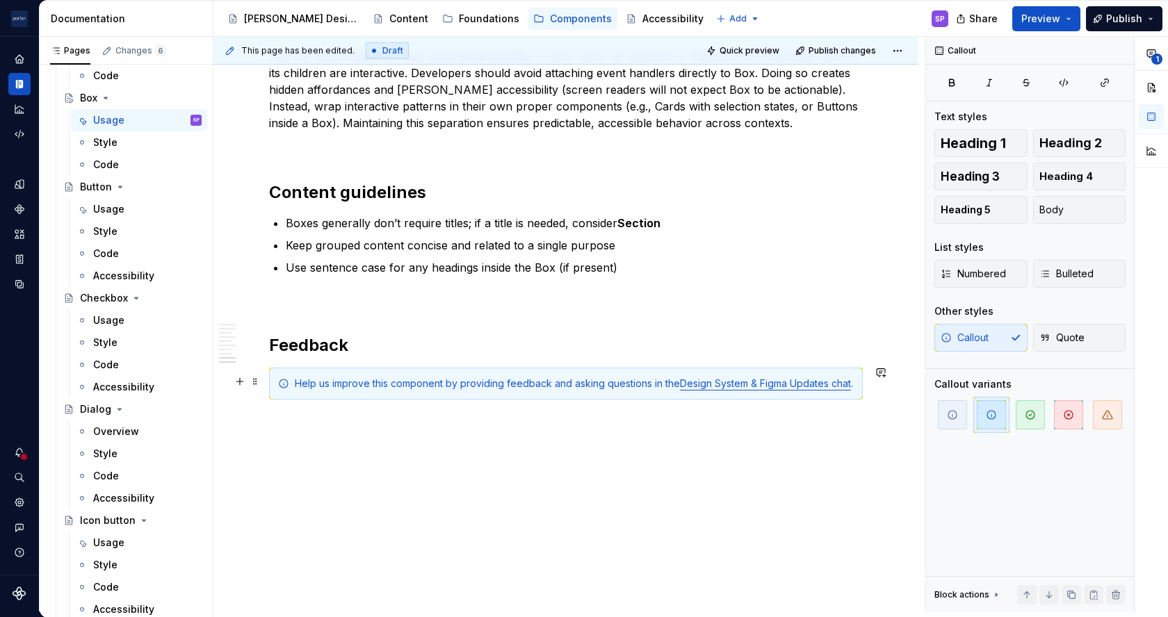
click at [359, 391] on div "Help us improve this component by providing feedback and asking questions in th…" at bounding box center [574, 384] width 559 height 14
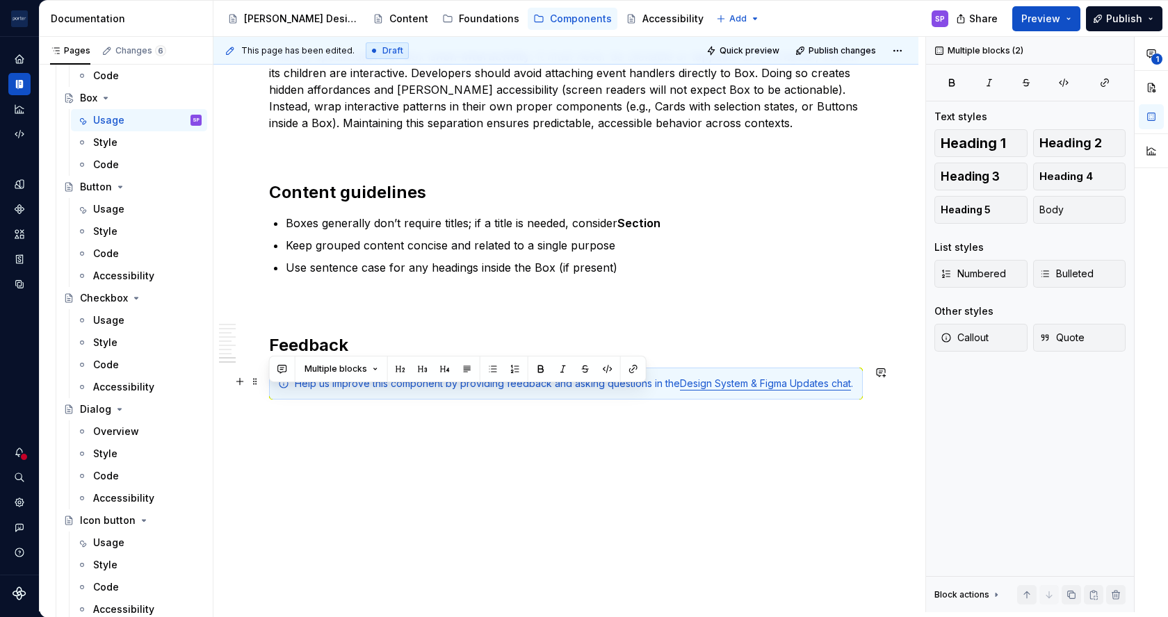
click at [359, 391] on div "Help us improve this component by providing feedback and asking questions in th…" at bounding box center [574, 384] width 559 height 14
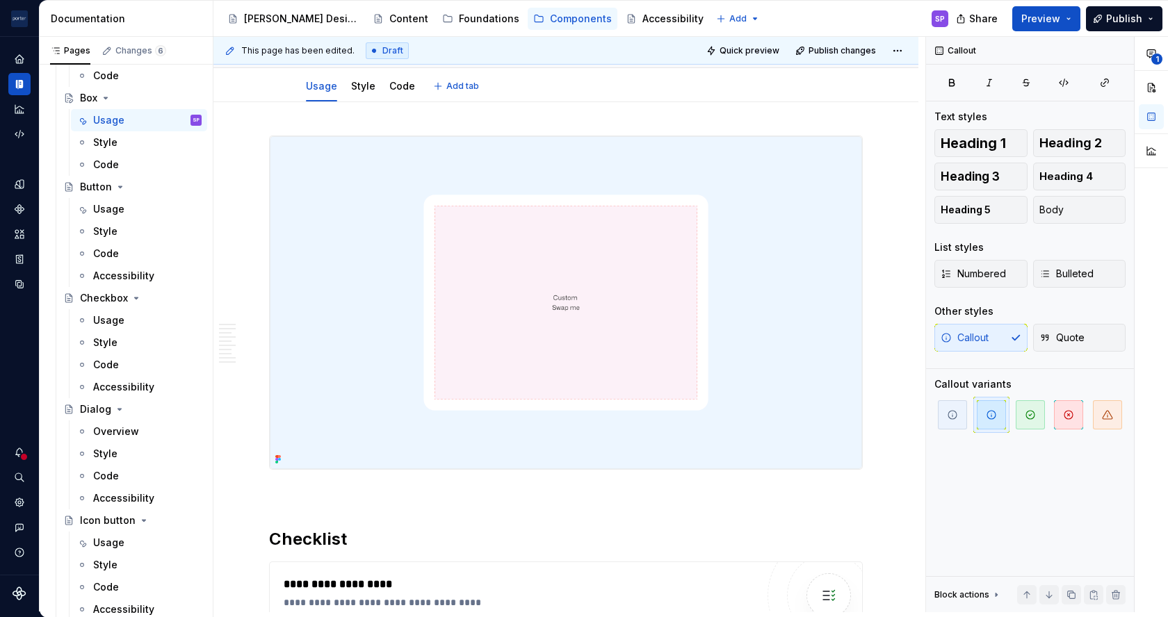
scroll to position [0, 0]
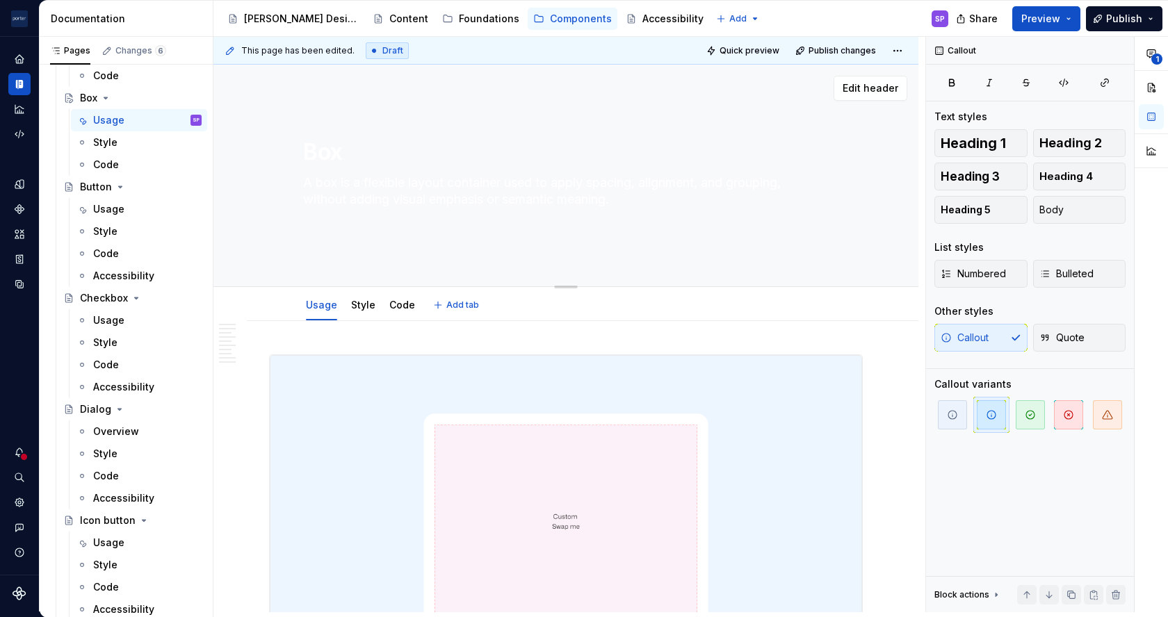
click at [386, 186] on textarea "A box is a flexible layout container used to apply spacing, alignment, and grou…" at bounding box center [562, 200] width 525 height 56
click at [515, 172] on textarea "A box is a flexible layout container used to apply spacing, alignment, and grou…" at bounding box center [562, 200] width 525 height 56
click at [517, 195] on textarea "A box is a flexible layout container used to apply spacing, alignment, and grou…" at bounding box center [562, 200] width 525 height 56
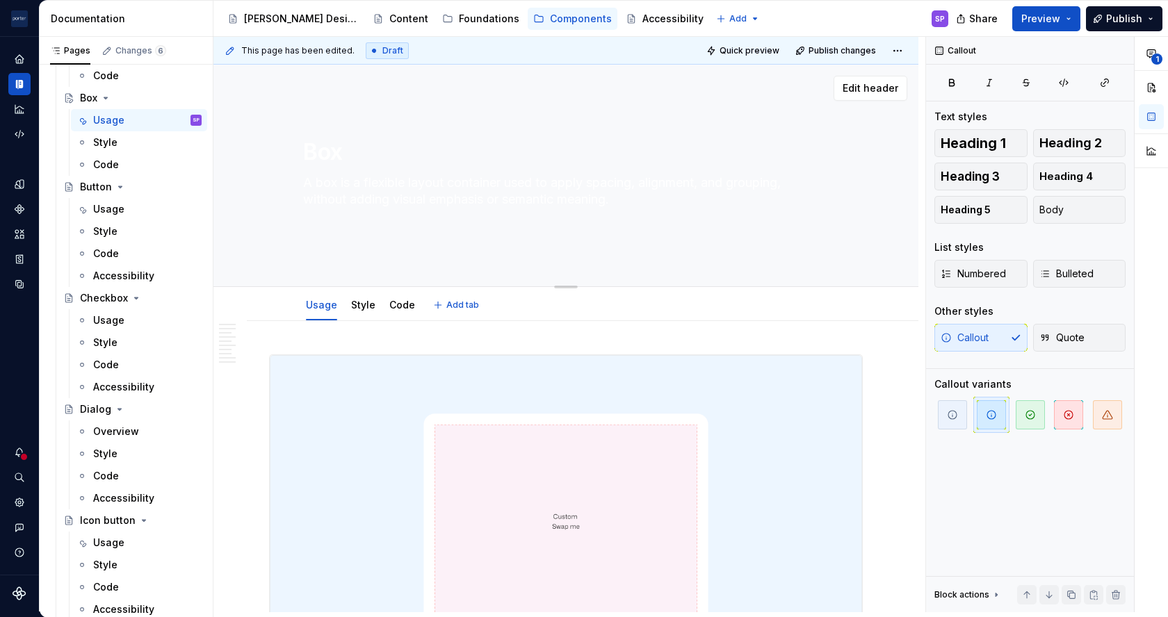
paste textarea "that groups and spaces elements without adding hierarchy, semantics, or interac…"
type textarea "*"
type textarea "A box is a flexible layout container that groups and spaces elements without ad…"
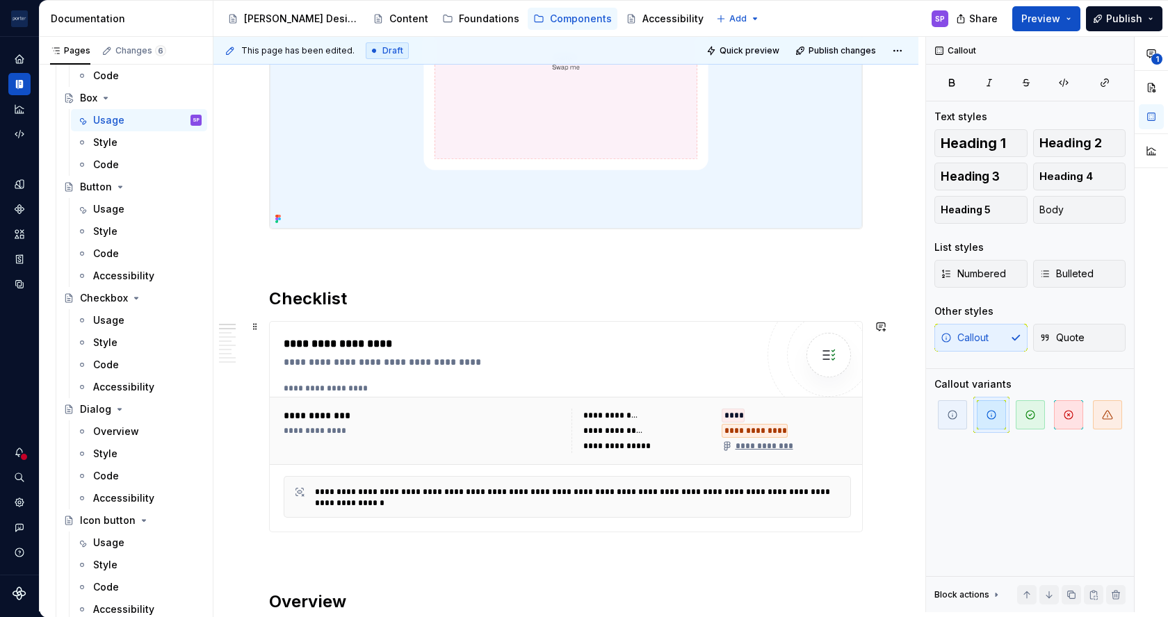
type textarea "*"
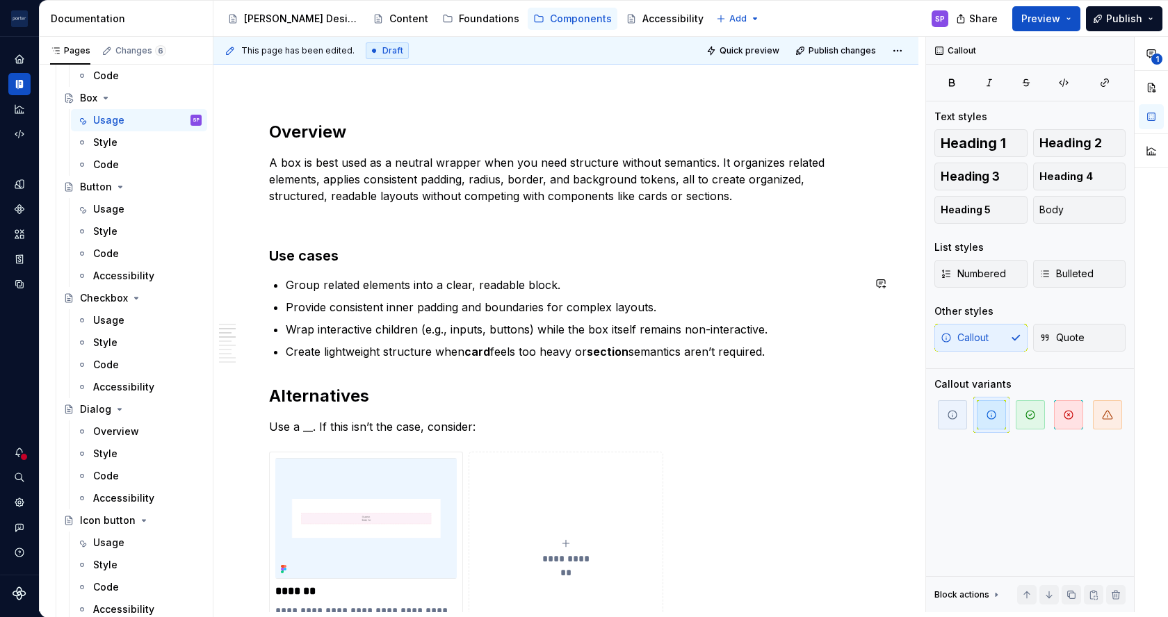
scroll to position [928, 0]
type textarea "A box is a flexible layout container that groups and spaces elements without ad…"
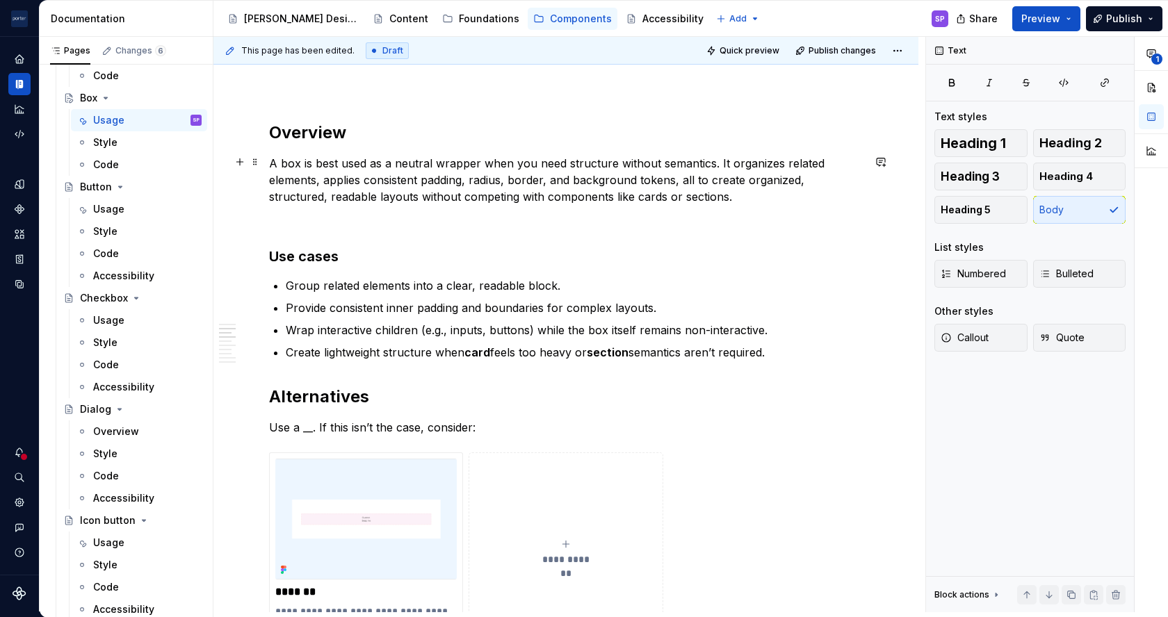
click at [740, 169] on p "A box is best used as a neutral wrapper when you need structure without semanti…" at bounding box center [565, 180] width 593 height 50
click at [289, 177] on p "A box is best used as a neutral wrapper when you need structure without semanti…" at bounding box center [565, 180] width 593 height 50
click at [345, 182] on p "A box is best used as a neutral wrapper when you need structure without semanti…" at bounding box center [565, 180] width 593 height 50
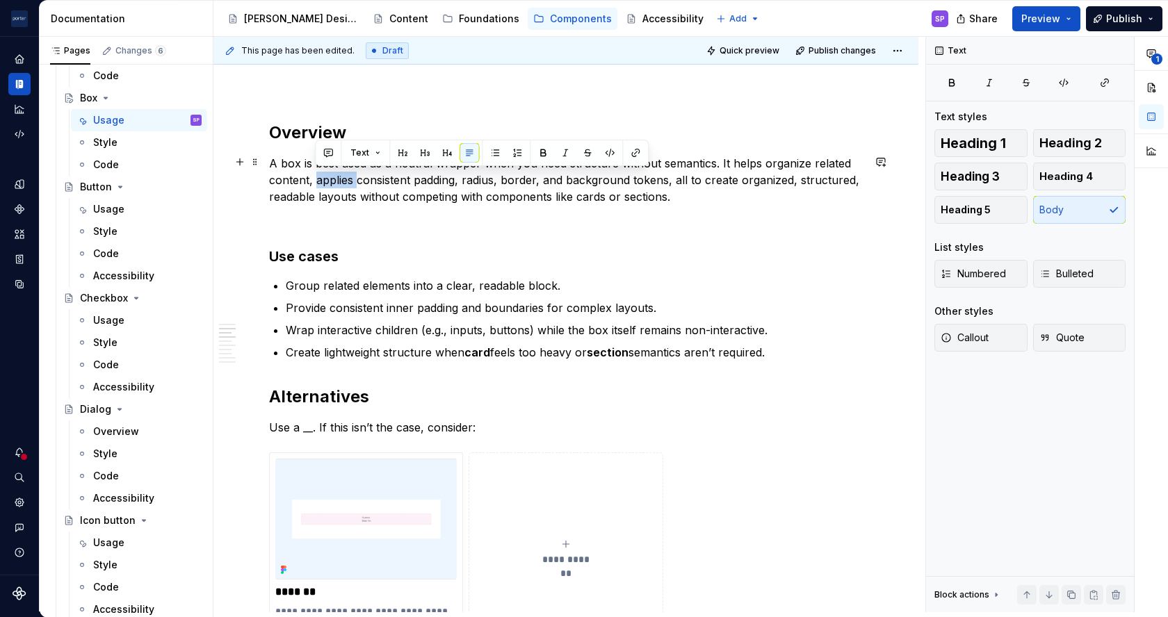
click at [345, 182] on p "A box is best used as a neutral wrapper when you need structure without semanti…" at bounding box center [565, 180] width 593 height 50
click at [416, 181] on p "A box is best used as a neutral wrapper when you need structure without semanti…" at bounding box center [565, 180] width 593 height 50
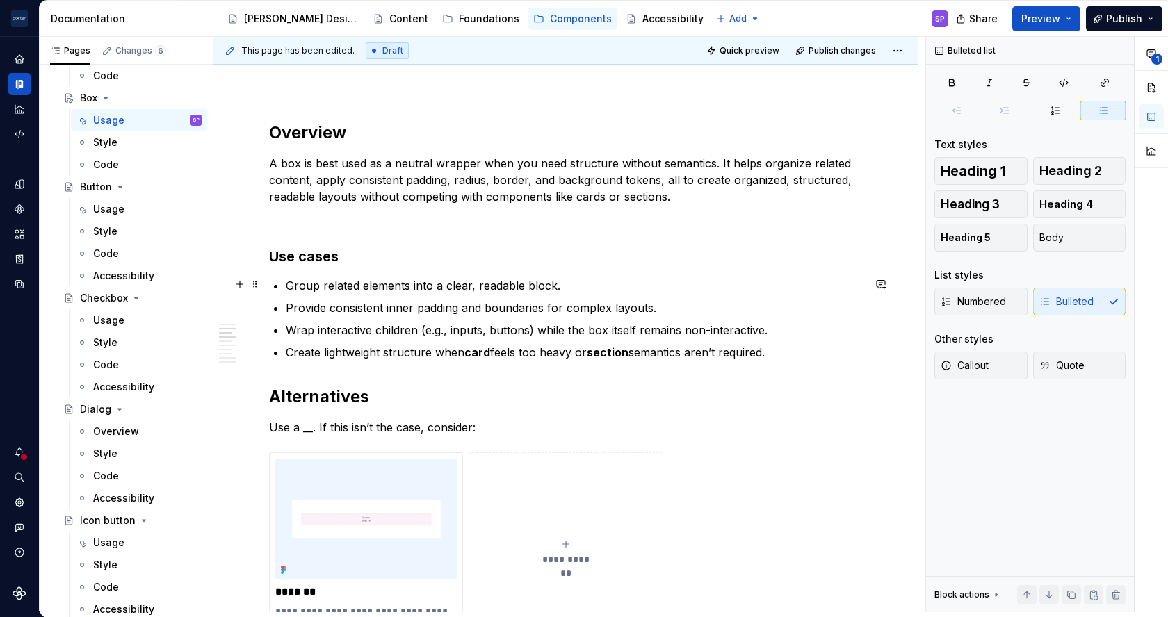
click at [455, 287] on p "Group related elements into a clear, readable block." at bounding box center [574, 285] width 577 height 17
click at [507, 281] on p "Group related elements into a single, readable block." at bounding box center [574, 285] width 577 height 17
click at [293, 300] on p "Provide consistent inner padding and boundaries for complex layouts." at bounding box center [574, 308] width 577 height 17
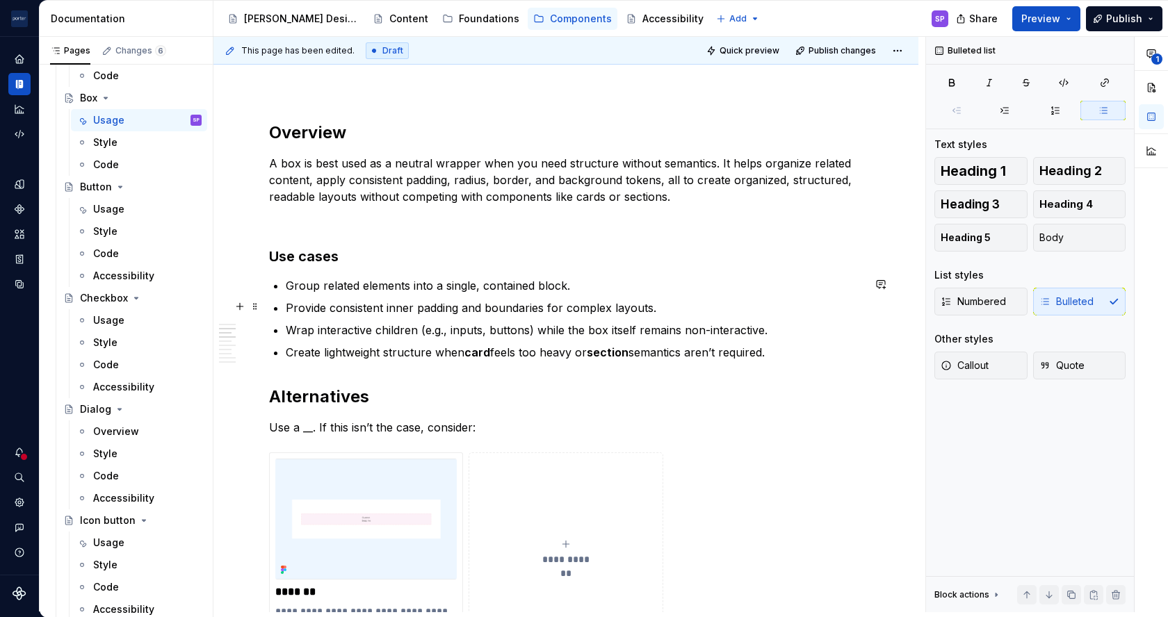
click at [295, 312] on p "Provide consistent inner padding and boundaries for complex layouts." at bounding box center [574, 308] width 577 height 17
click at [380, 309] on p "Apply consistent inner padding and boundaries for complex layouts." at bounding box center [574, 308] width 577 height 17
click at [355, 309] on p "Apply consistent inner padding and boundaries for complex layouts." at bounding box center [574, 308] width 577 height 17
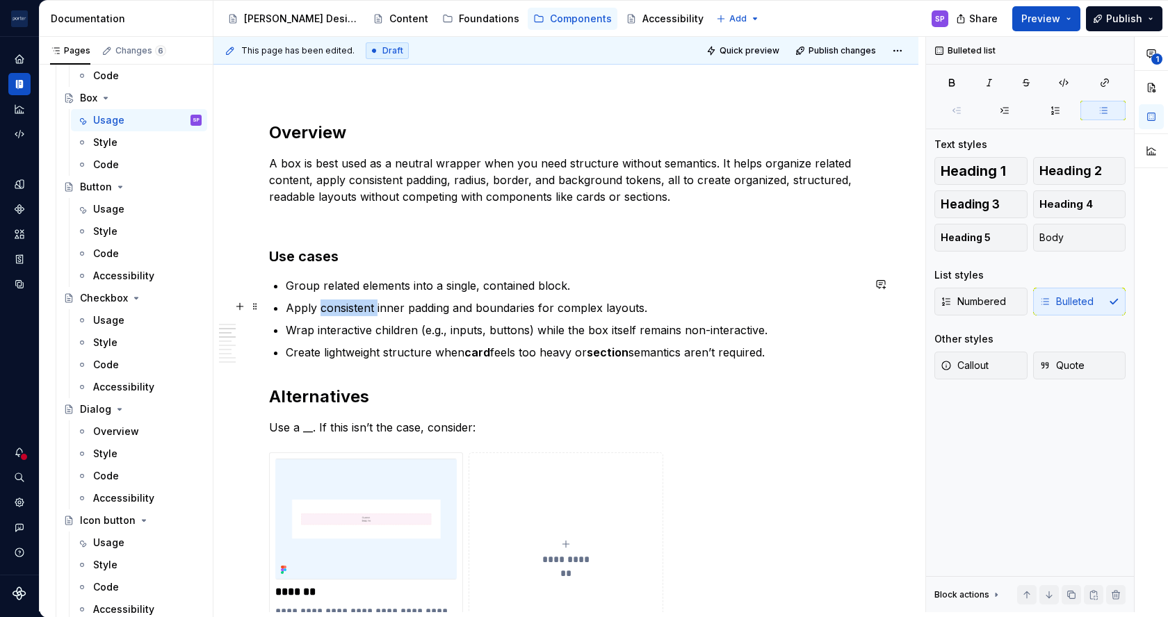
click at [355, 309] on p "Apply consistent inner padding and boundaries for complex layouts." at bounding box center [574, 308] width 577 height 17
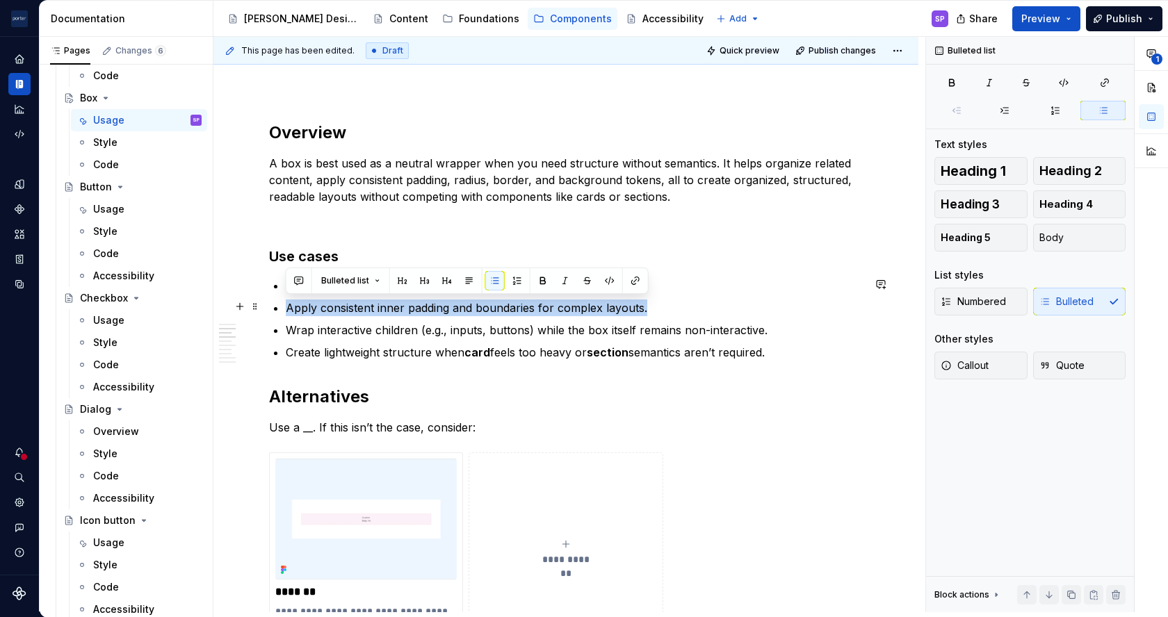
click at [355, 309] on p "Apply consistent inner padding and boundaries for complex layouts." at bounding box center [574, 308] width 577 height 17
click at [687, 304] on p "Provide consistent inner padding and boundaries for complex layouts." at bounding box center [574, 308] width 577 height 17
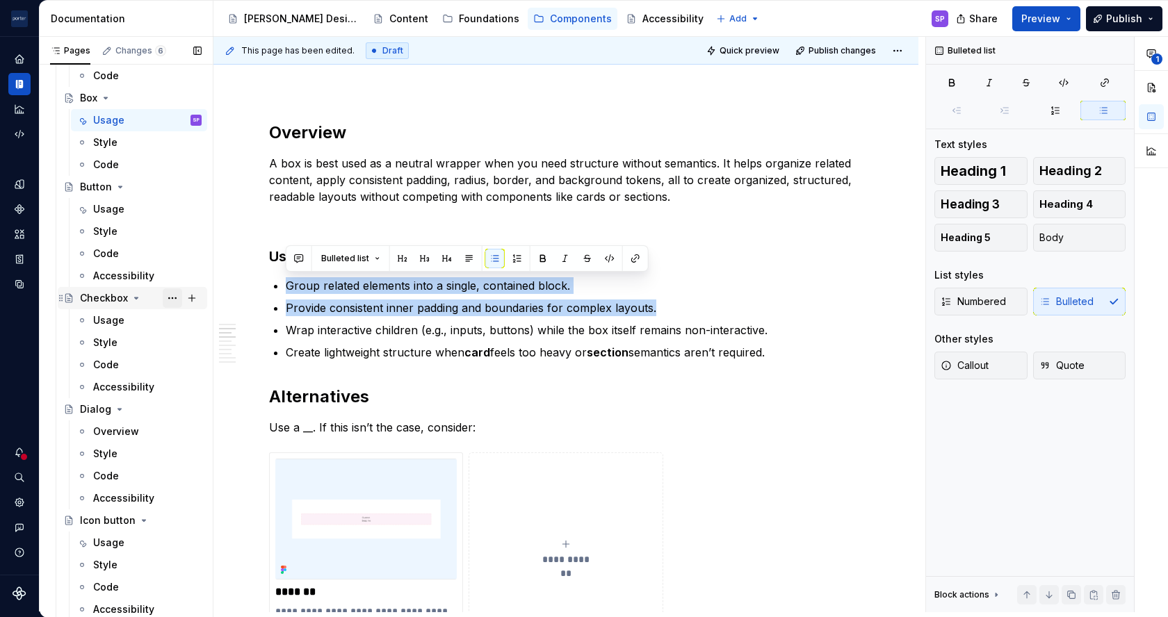
drag, startPoint x: 689, startPoint y: 306, endPoint x: 156, endPoint y: 287, distance: 533.4
click at [156, 287] on div "Pages Changes 6 Add Accessibility guide for tree Page tree. Navigate the tree w…" at bounding box center [604, 327] width 1128 height 581
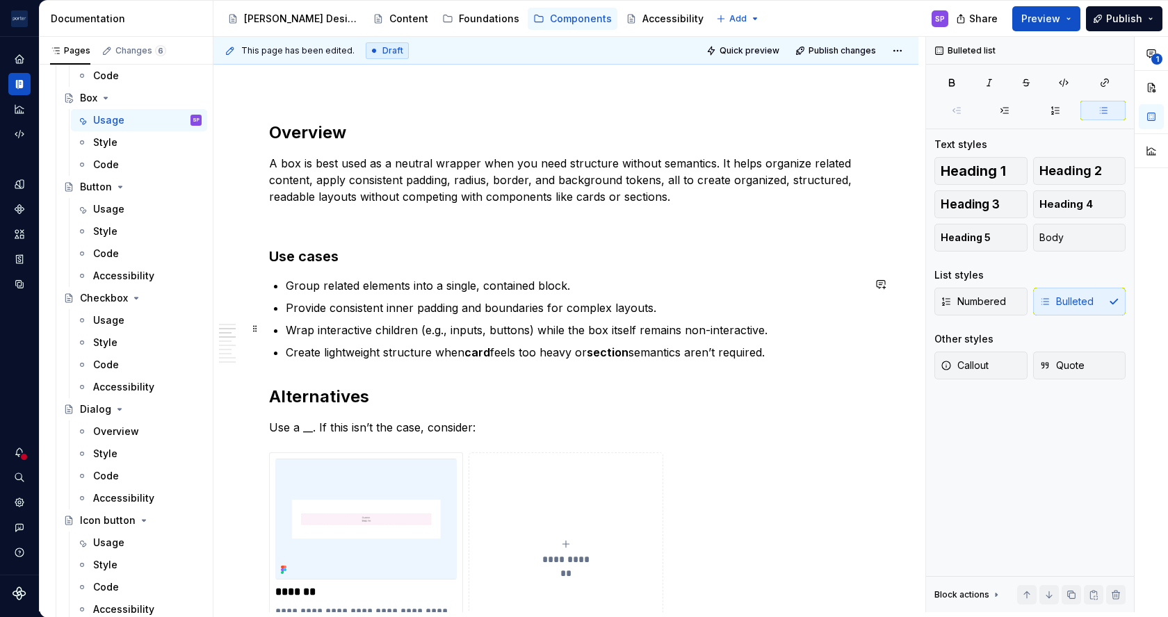
click at [618, 330] on p "Wrap interactive children (e.g., inputs, buttons) while the box itself remains …" at bounding box center [574, 330] width 577 height 17
click at [584, 290] on p "Group related elements into a single, contained block." at bounding box center [574, 285] width 577 height 17
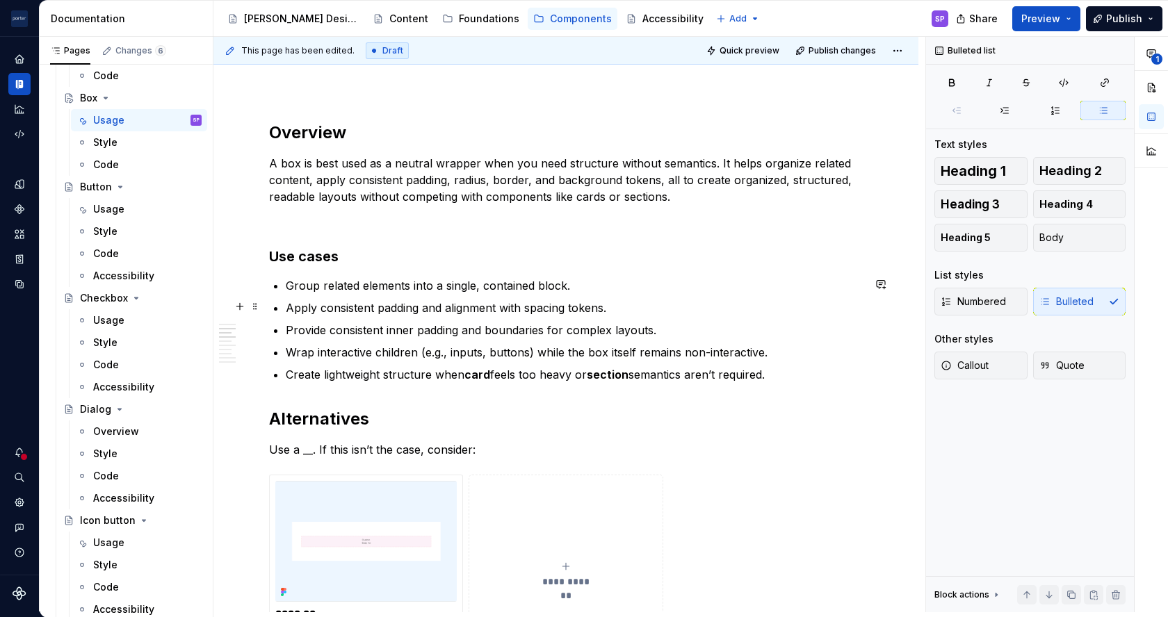
click at [555, 295] on ul "Group related elements into a single, contained block. Apply consistent padding…" at bounding box center [574, 330] width 577 height 106
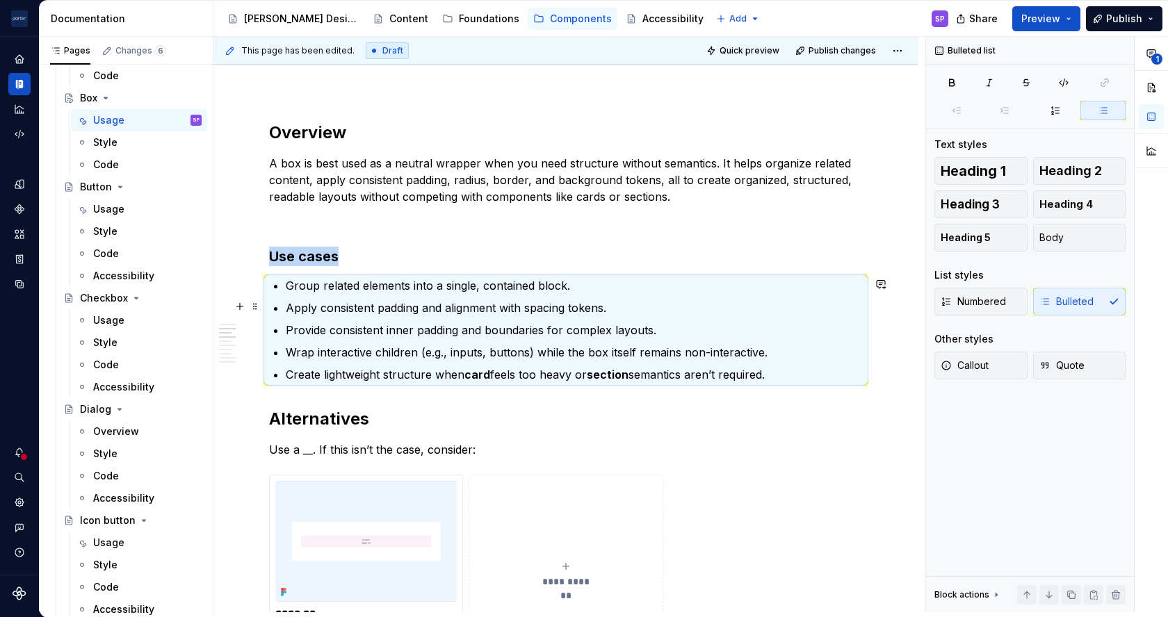
click at [555, 295] on ul "Group related elements into a single, contained block. Apply consistent padding…" at bounding box center [574, 330] width 577 height 106
click at [532, 304] on p "Apply consistent padding and alignment with spacing tokens." at bounding box center [574, 308] width 577 height 17
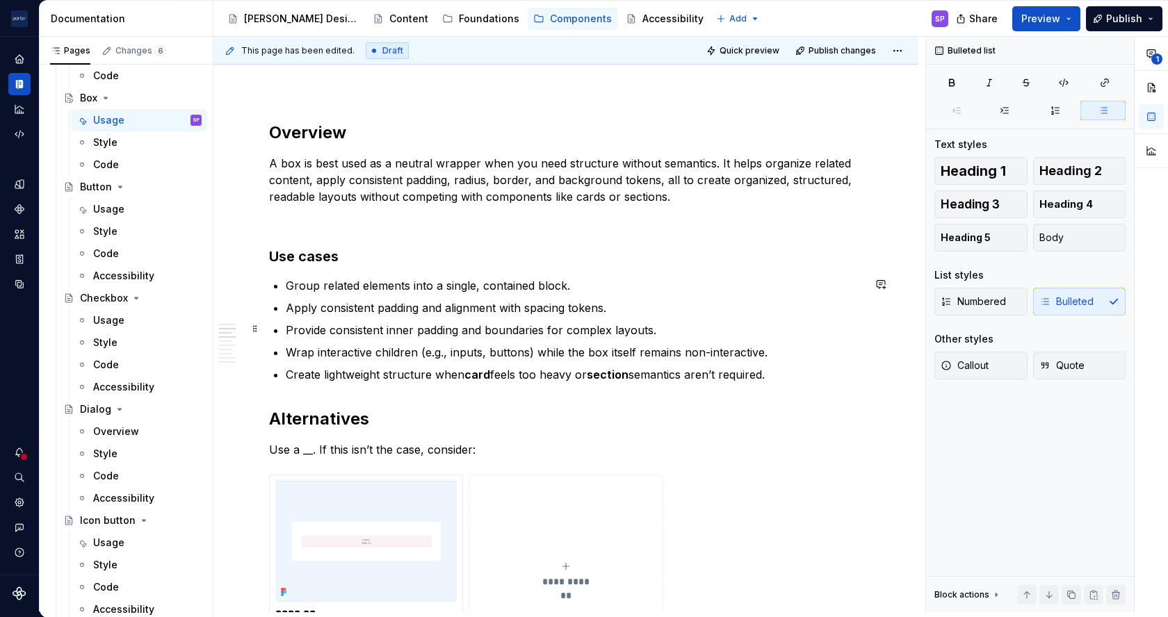
click at [509, 324] on p "Provide consistent inner padding and boundaries for complex layouts." at bounding box center [574, 330] width 577 height 17
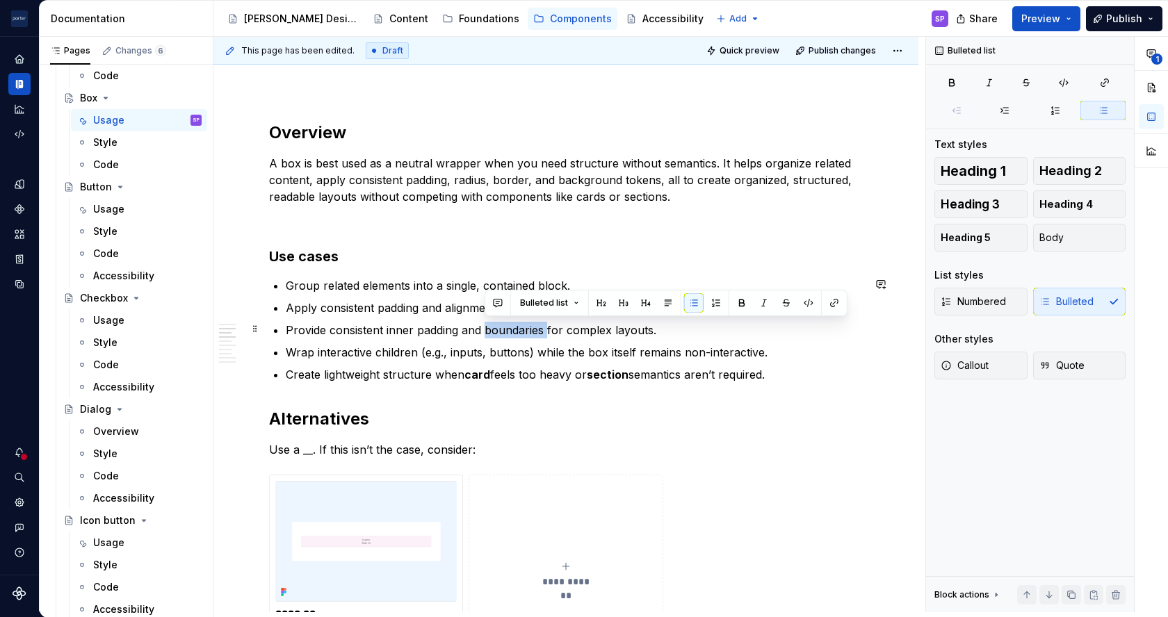
click at [509, 324] on p "Provide consistent inner padding and boundaries for complex layouts." at bounding box center [574, 330] width 577 height 17
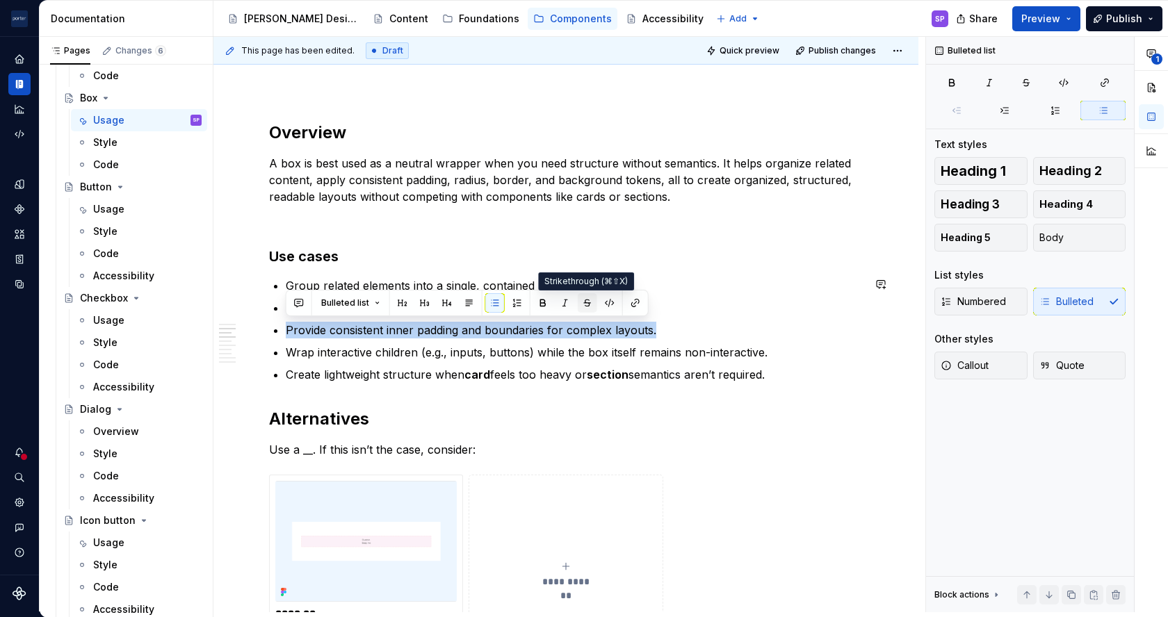
click at [582, 307] on button "button" at bounding box center [587, 302] width 19 height 19
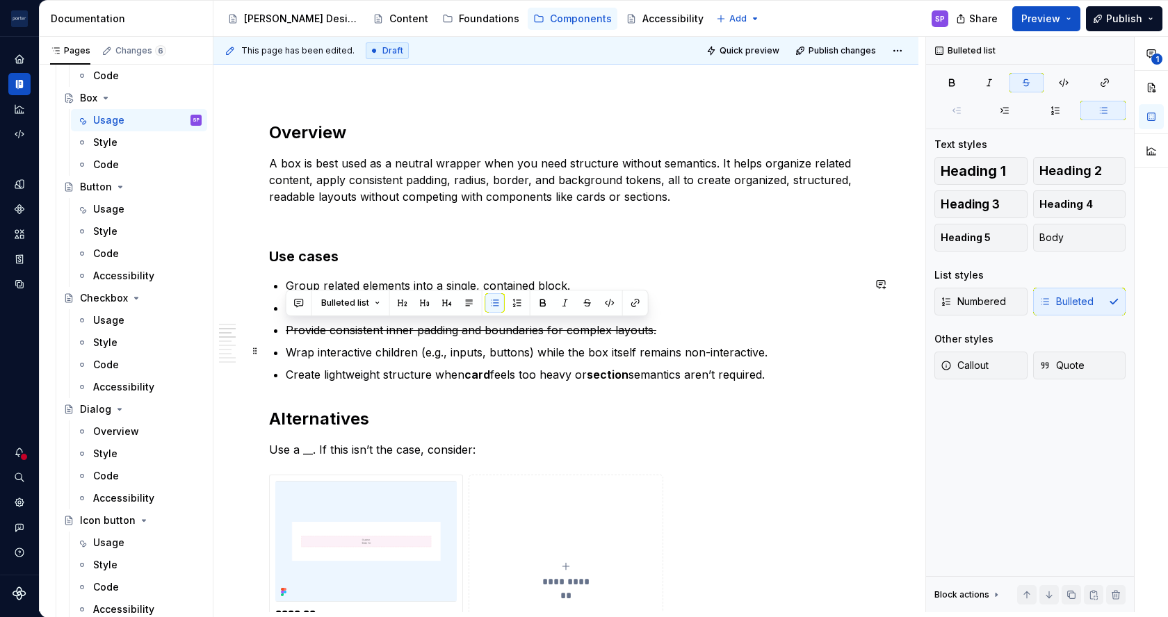
click at [480, 351] on p "Wrap interactive children (e.g., inputs, buttons) while the box itself remains …" at bounding box center [574, 352] width 577 height 17
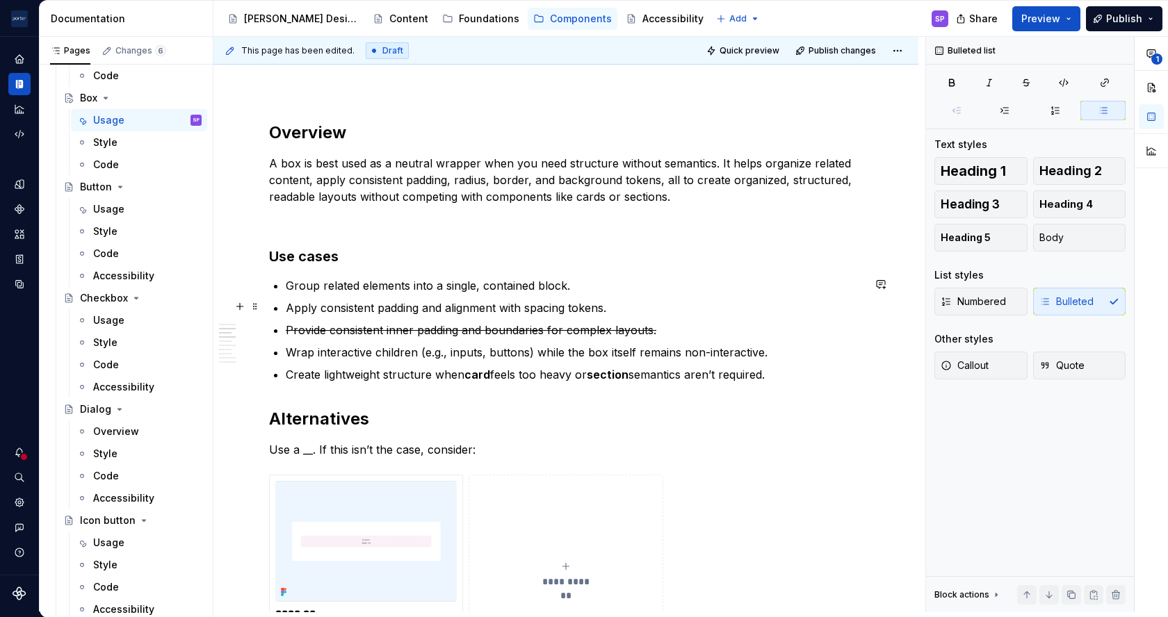
click at [454, 307] on p "Apply consistent padding and alignment with spacing tokens." at bounding box center [574, 308] width 577 height 17
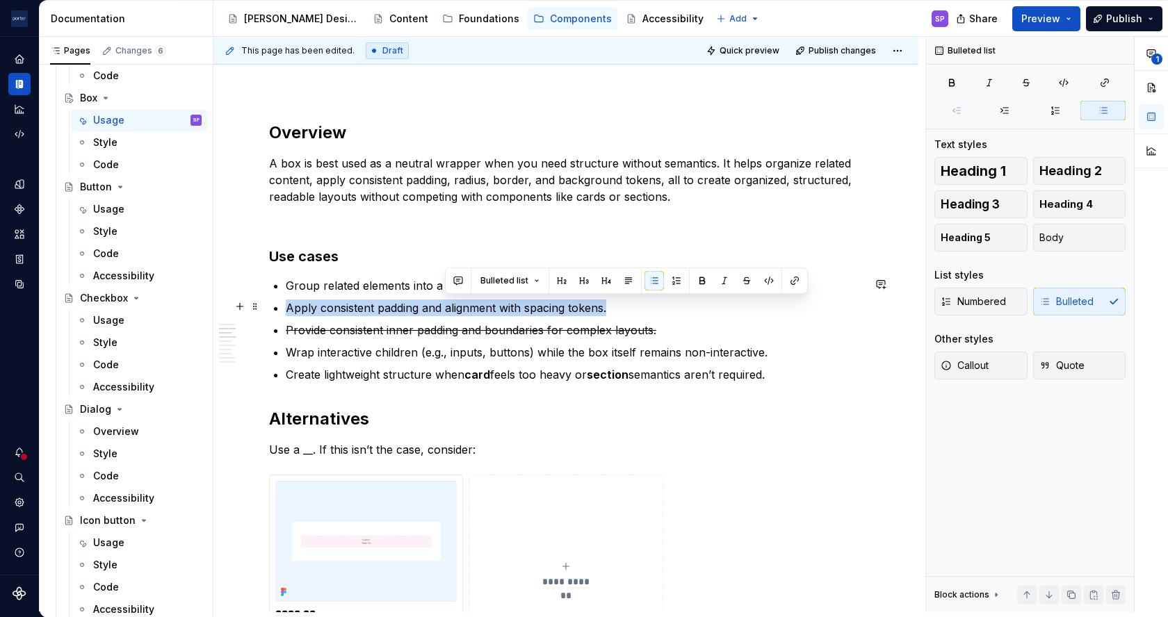
click at [454, 307] on p "Apply consistent padding and alignment with spacing tokens." at bounding box center [574, 308] width 577 height 17
click at [878, 286] on button "button" at bounding box center [880, 284] width 19 height 19
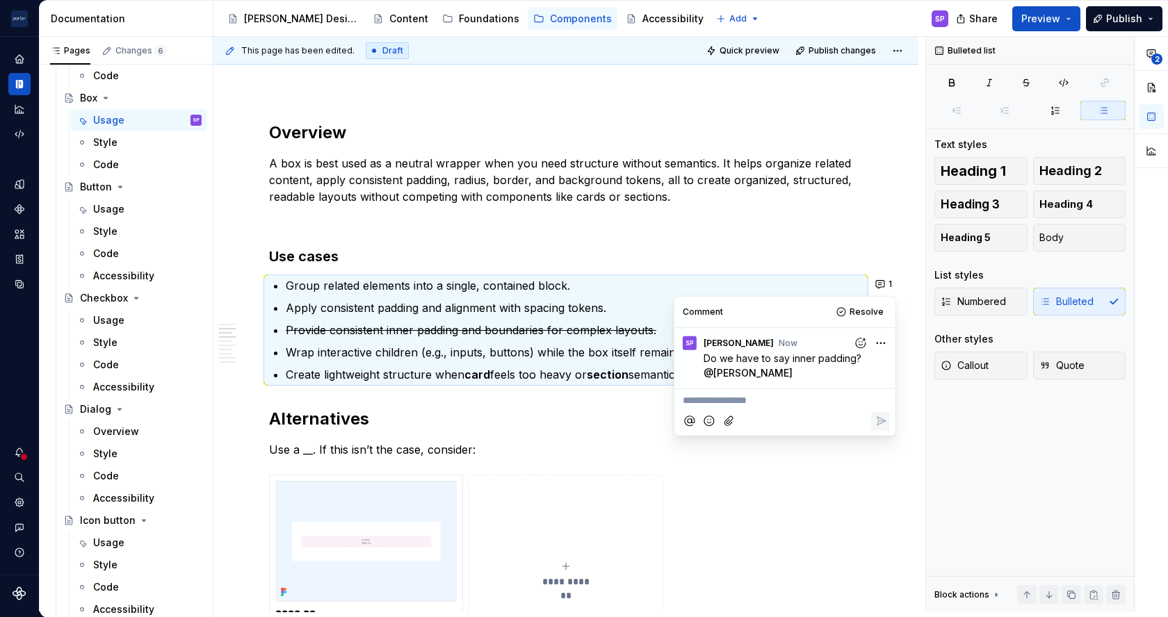
click at [451, 325] on s "Provide consistent inner padding and boundaries for complex layouts." at bounding box center [471, 330] width 370 height 14
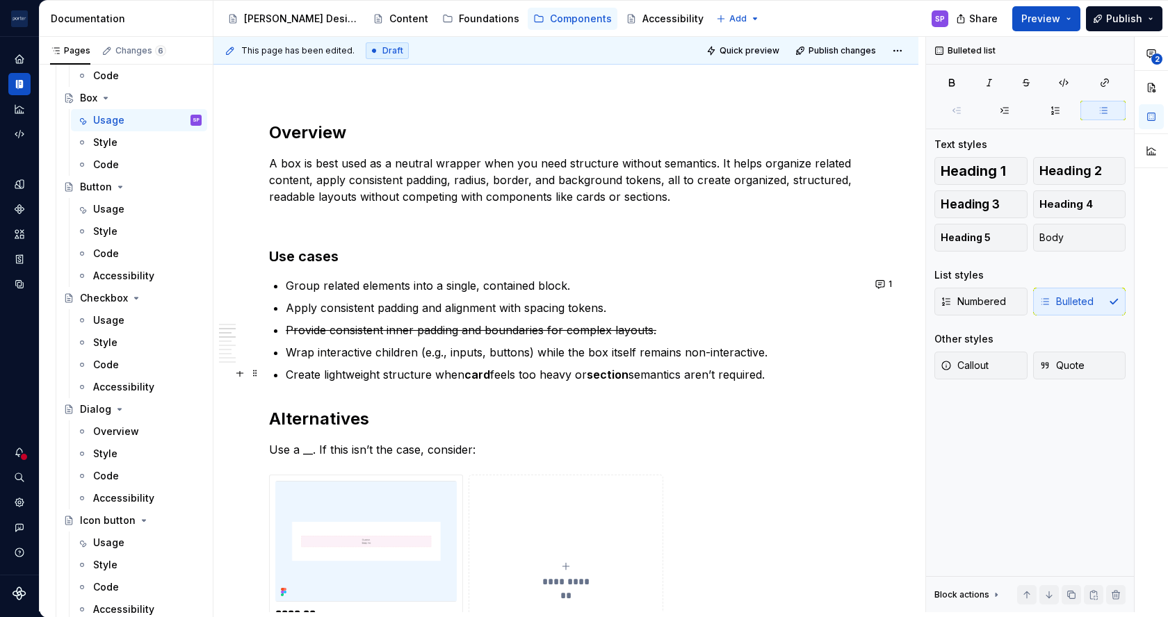
click at [304, 372] on p "Create lightweight structure when card feels too heavy or section semantics are…" at bounding box center [574, 374] width 577 height 17
click at [471, 369] on strong "card" at bounding box center [483, 375] width 26 height 14
click at [464, 374] on p "Provide lightweight structure when card feels too heavy or section semantics ar…" at bounding box center [574, 374] width 577 height 17
click at [491, 374] on strong "card" at bounding box center [493, 375] width 26 height 14
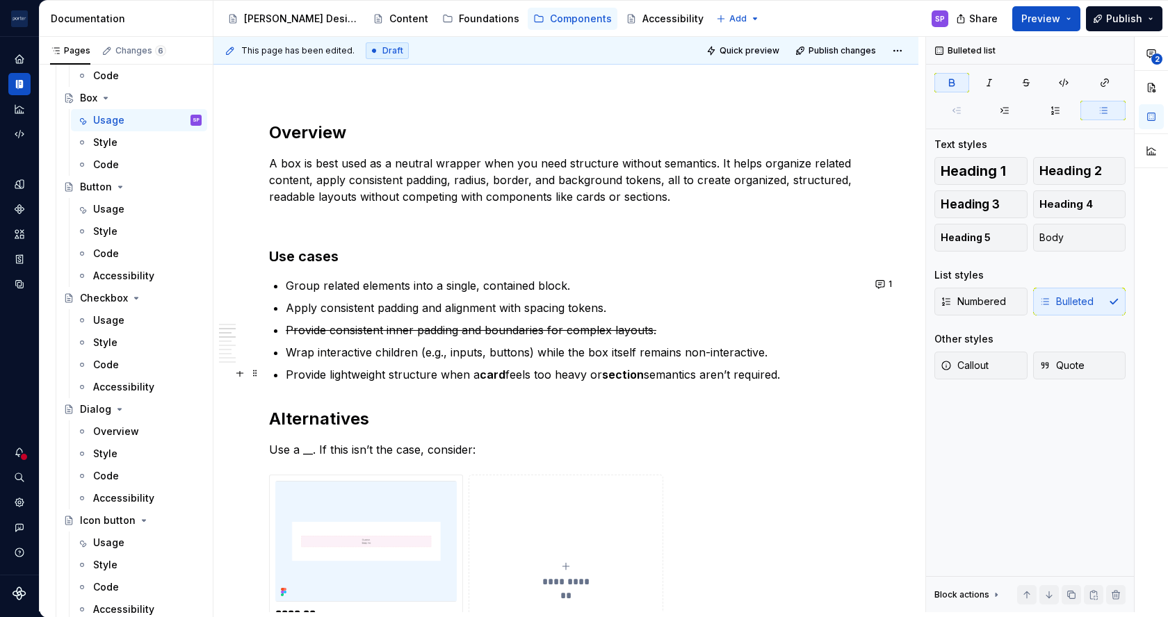
click at [491, 374] on strong "card" at bounding box center [493, 375] width 26 height 14
click at [605, 374] on strong "section" at bounding box center [623, 375] width 42 height 14
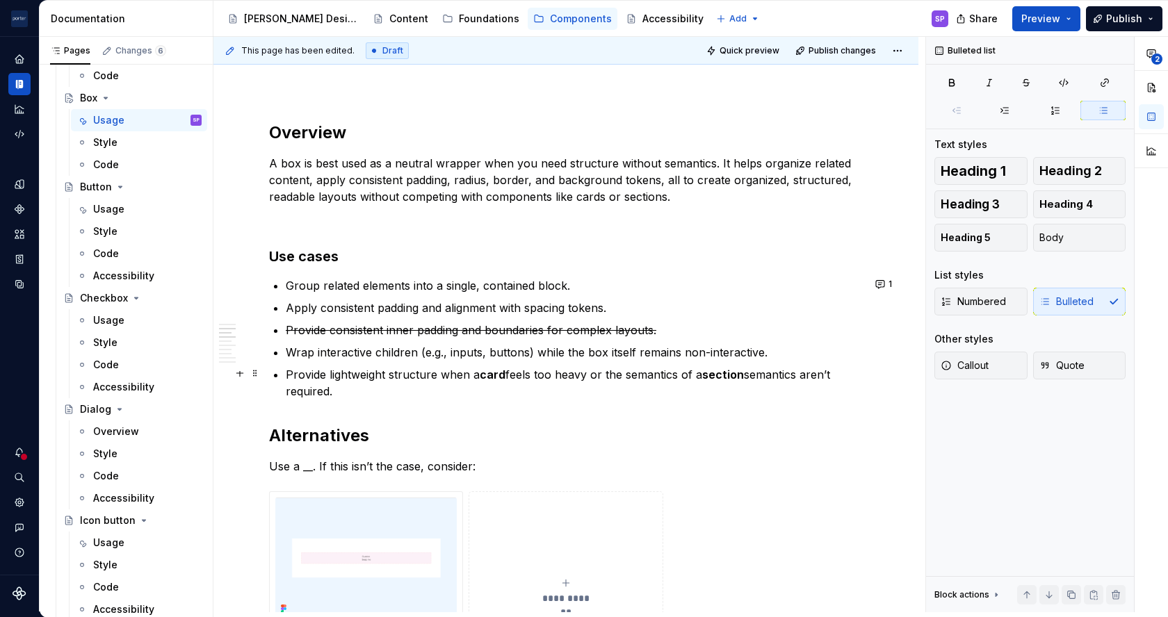
click at [776, 372] on p "Provide lightweight structure when a card feels too heavy or the semantics of a…" at bounding box center [574, 382] width 577 height 33
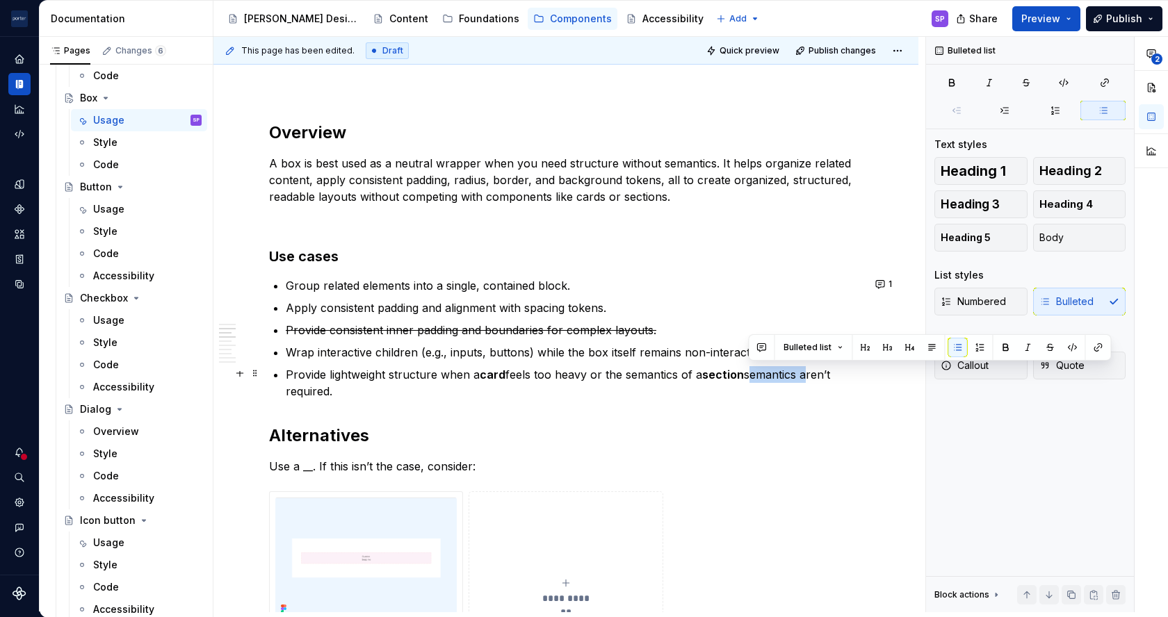
click at [776, 372] on p "Provide lightweight structure when a card feels too heavy or the semantics of a…" at bounding box center [574, 382] width 577 height 33
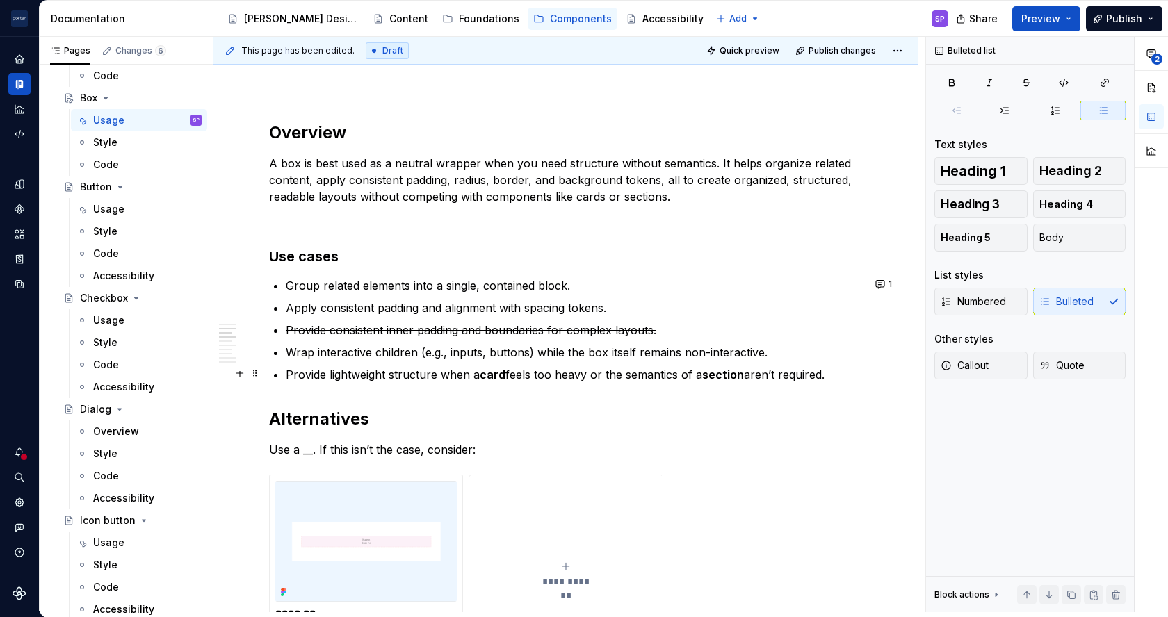
click at [733, 374] on strong "section" at bounding box center [723, 375] width 42 height 14
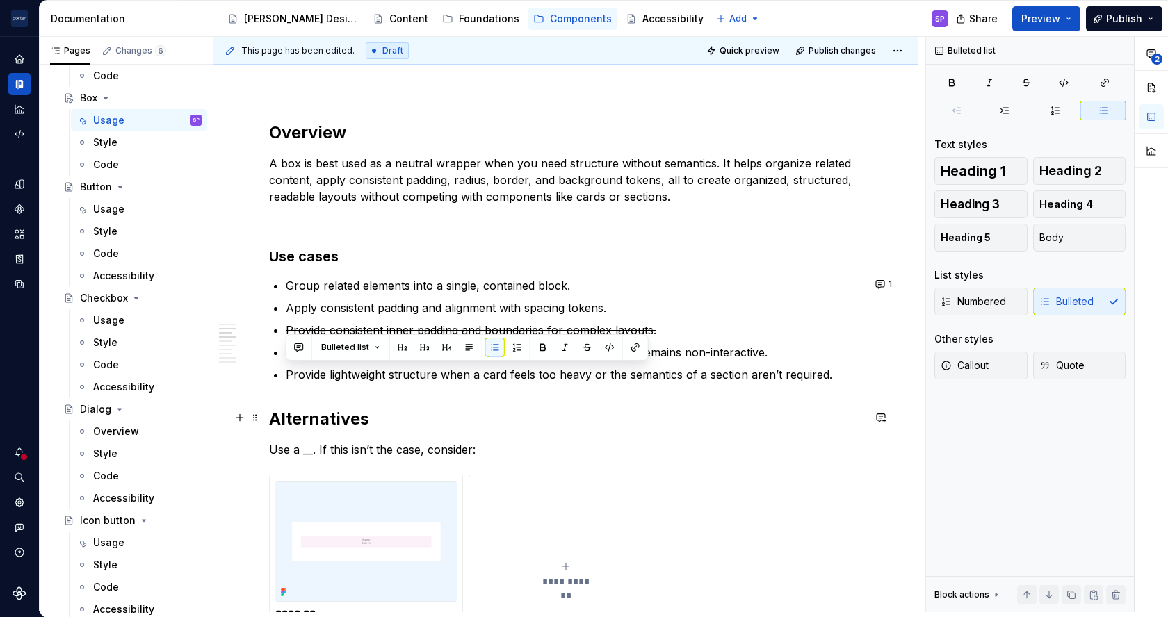
click at [763, 421] on h2 "Alternatives" at bounding box center [565, 419] width 593 height 22
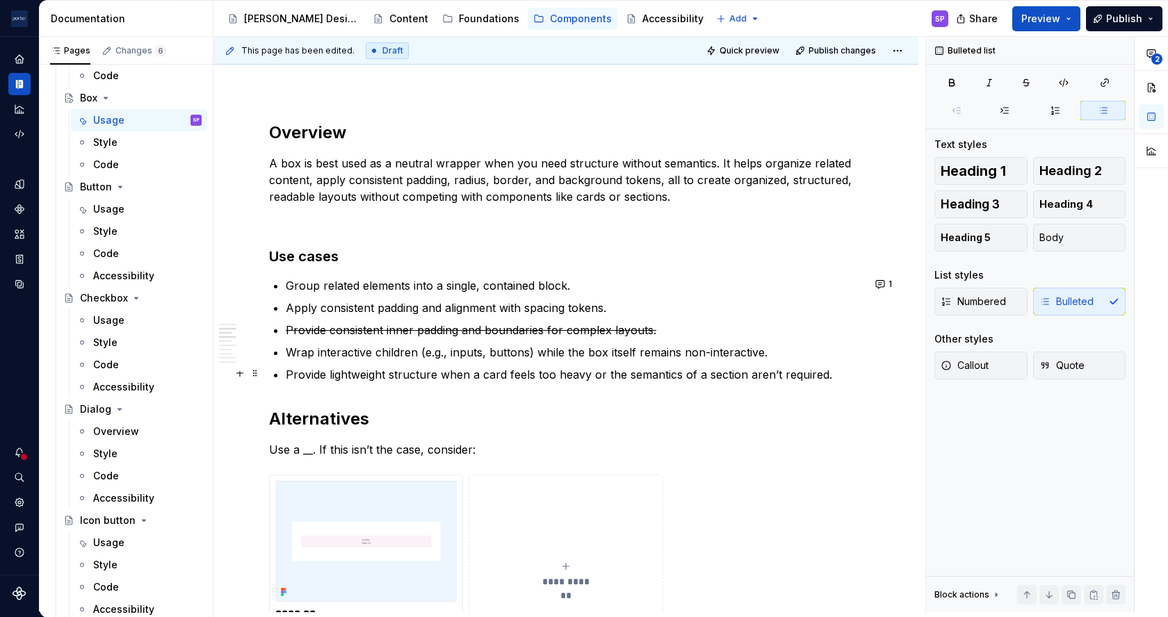
click at [414, 359] on ul "Group related elements into a single, contained block. Apply consistent padding…" at bounding box center [574, 330] width 577 height 106
click at [413, 353] on p "Wrap interactive children (e.g., inputs, buttons) while the box itself remains …" at bounding box center [574, 352] width 577 height 17
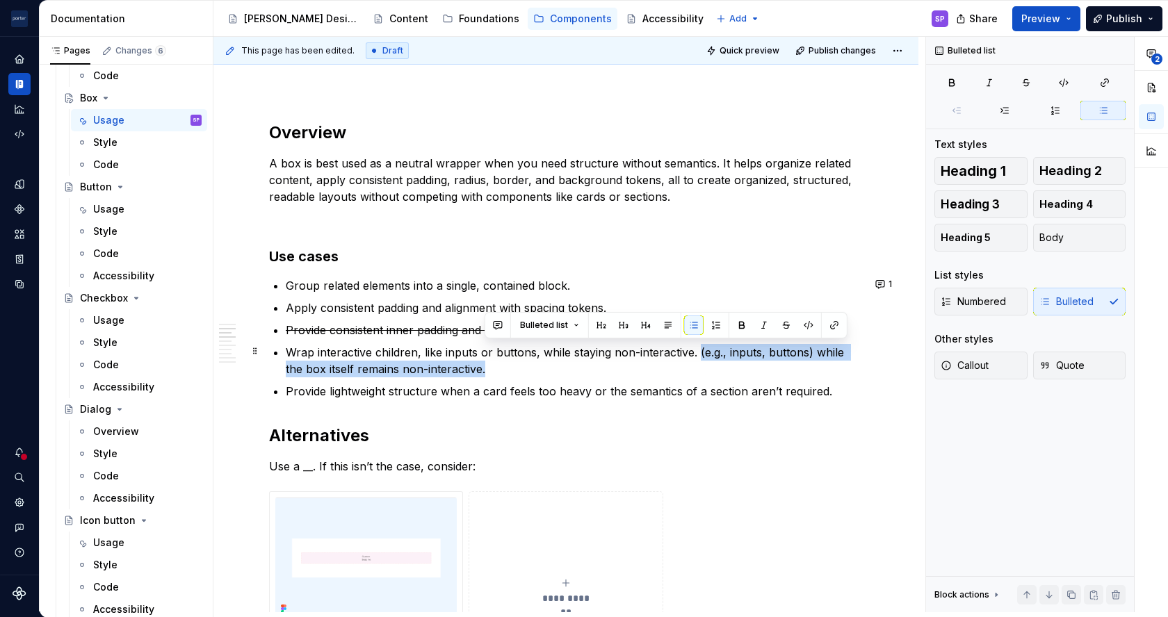
drag, startPoint x: 496, startPoint y: 370, endPoint x: 694, endPoint y: 347, distance: 200.0
click at [694, 347] on p "Wrap interactive children, like inputs or buttons, while staying non-interactiv…" at bounding box center [574, 360] width 577 height 33
drag, startPoint x: 694, startPoint y: 347, endPoint x: 719, endPoint y: 365, distance: 30.5
click at [719, 365] on p "Wrap interactive children, like inputs or buttons, while staying non-interactiv…" at bounding box center [574, 360] width 577 height 33
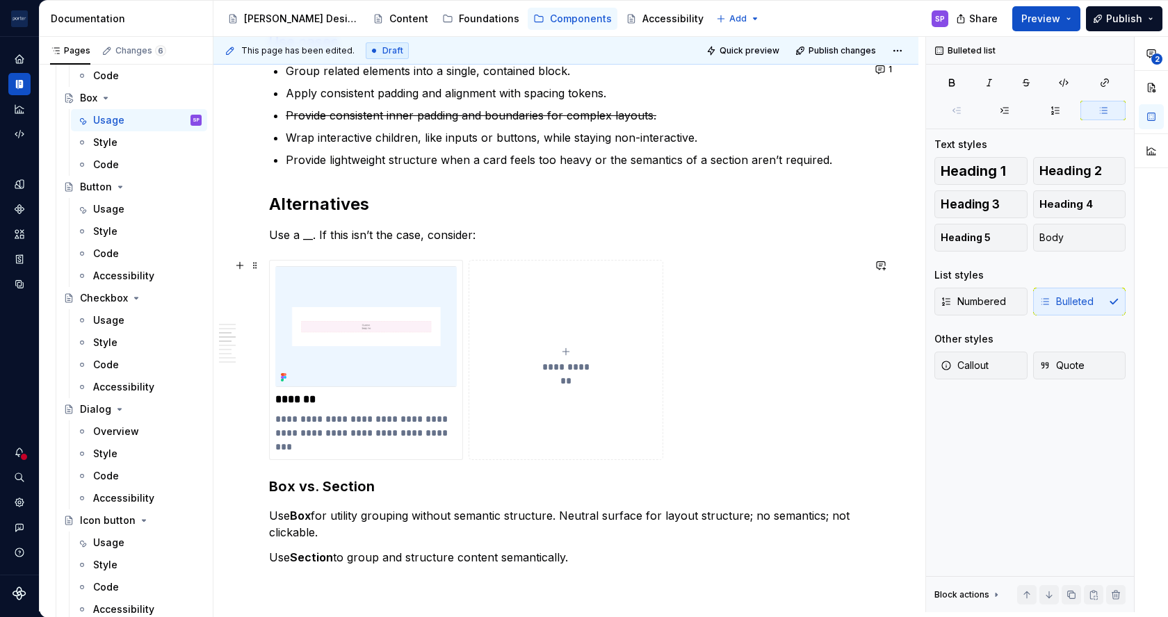
scroll to position [1150, 0]
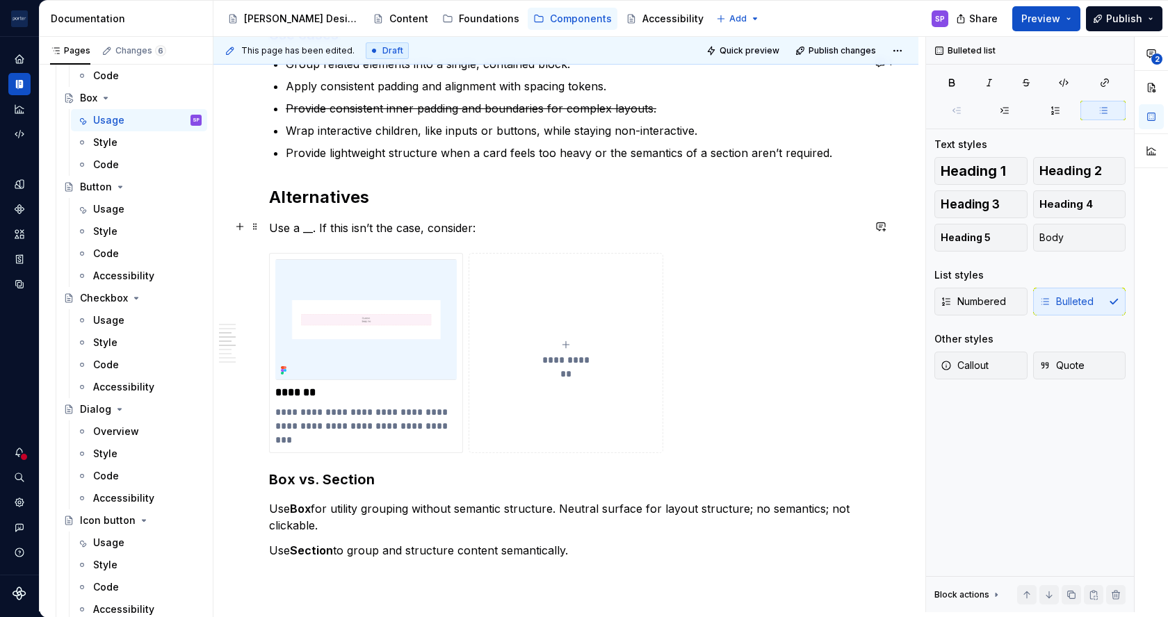
click at [302, 235] on div "**********" at bounding box center [565, 277] width 593 height 2147
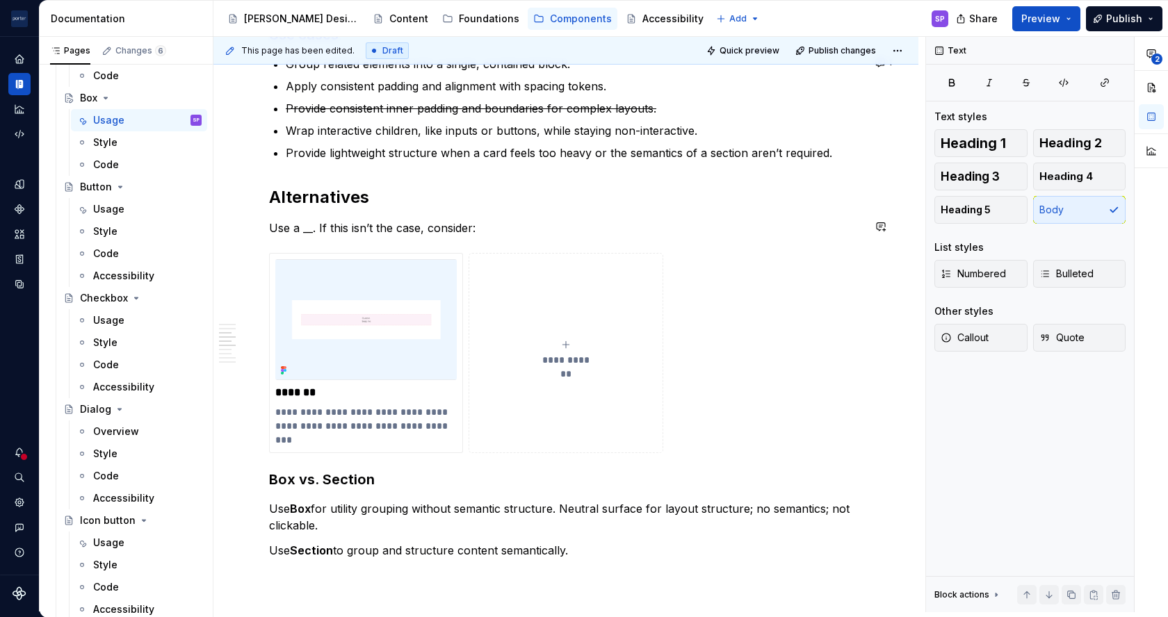
click at [302, 235] on div "**********" at bounding box center [565, 277] width 593 height 2147
click at [303, 229] on p "Use a __. If this isn’t the case, consider:" at bounding box center [565, 228] width 593 height 17
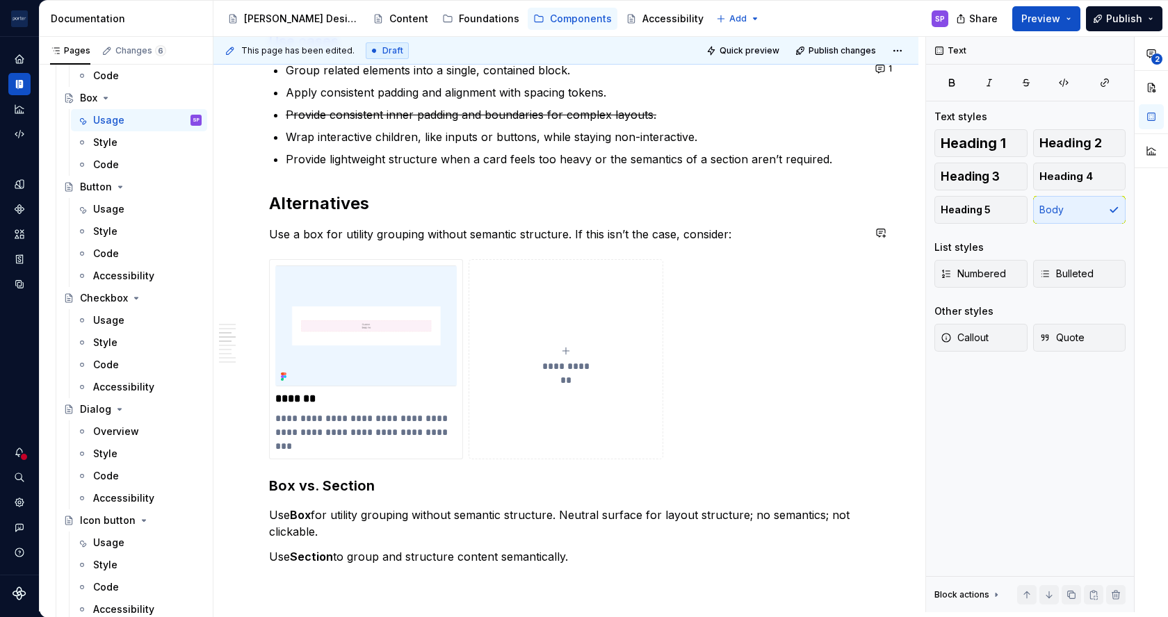
scroll to position [1145, 0]
click at [311, 432] on p "**********" at bounding box center [365, 431] width 181 height 42
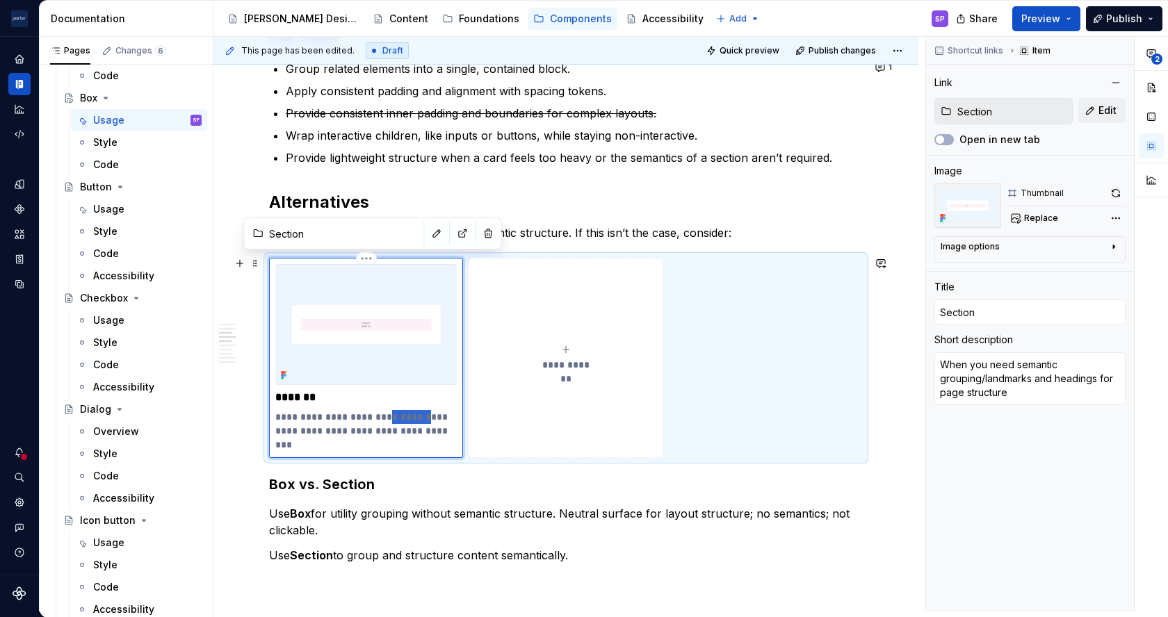
click at [311, 432] on p "**********" at bounding box center [365, 431] width 181 height 42
type textarea "*"
type textarea "B"
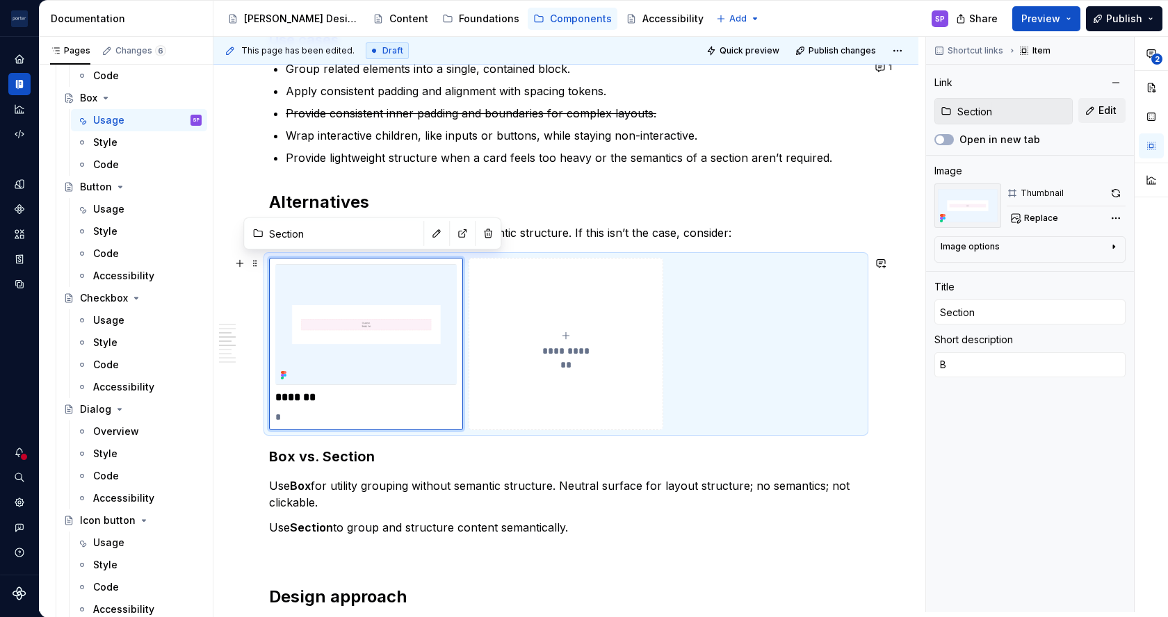
type textarea "*"
type textarea "Be"
type textarea "*"
type textarea "Bes"
type textarea "*"
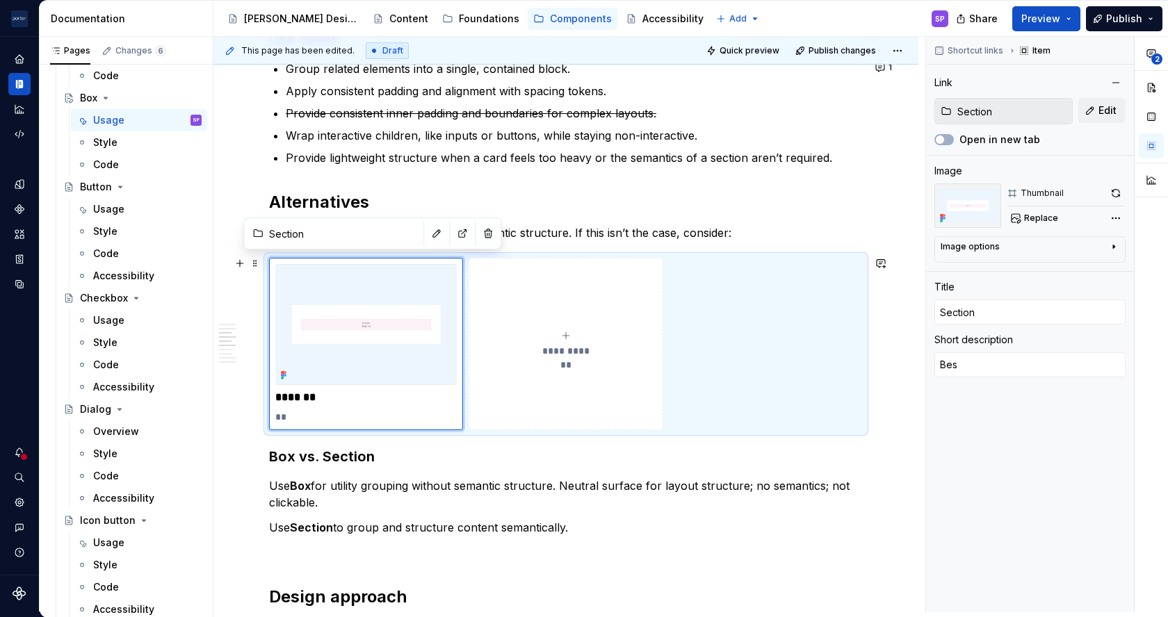
type textarea "Best"
type textarea "*"
type textarea "Best"
type textarea "*"
type textarea "Best f"
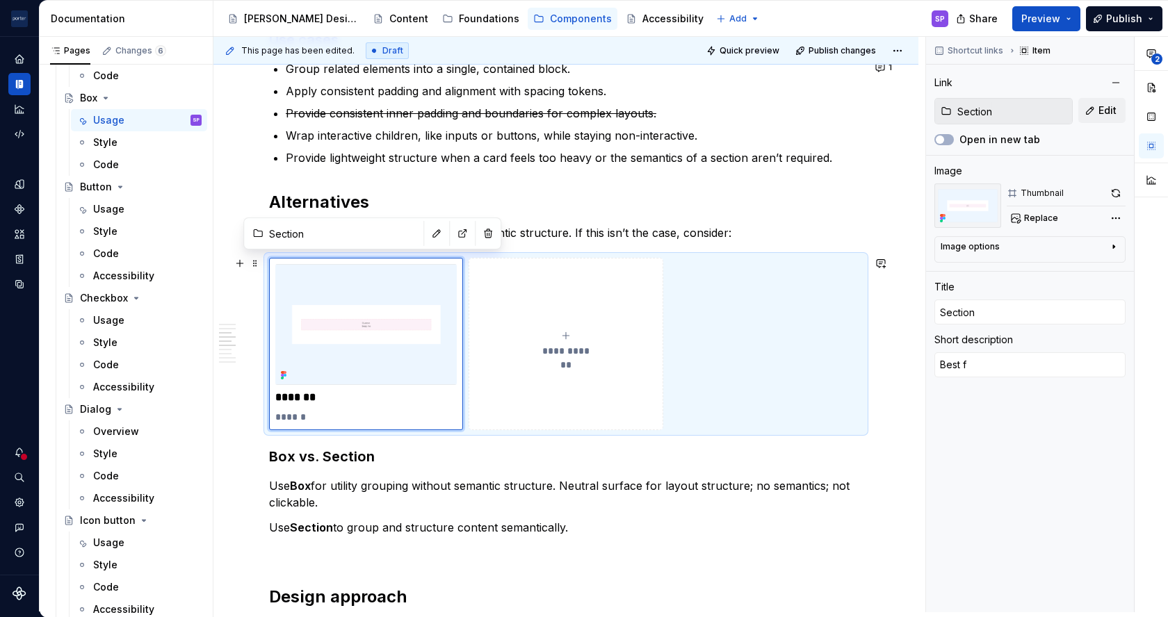
type textarea "*"
type textarea "Best fo"
type textarea "*"
type textarea "Best for"
type textarea "*"
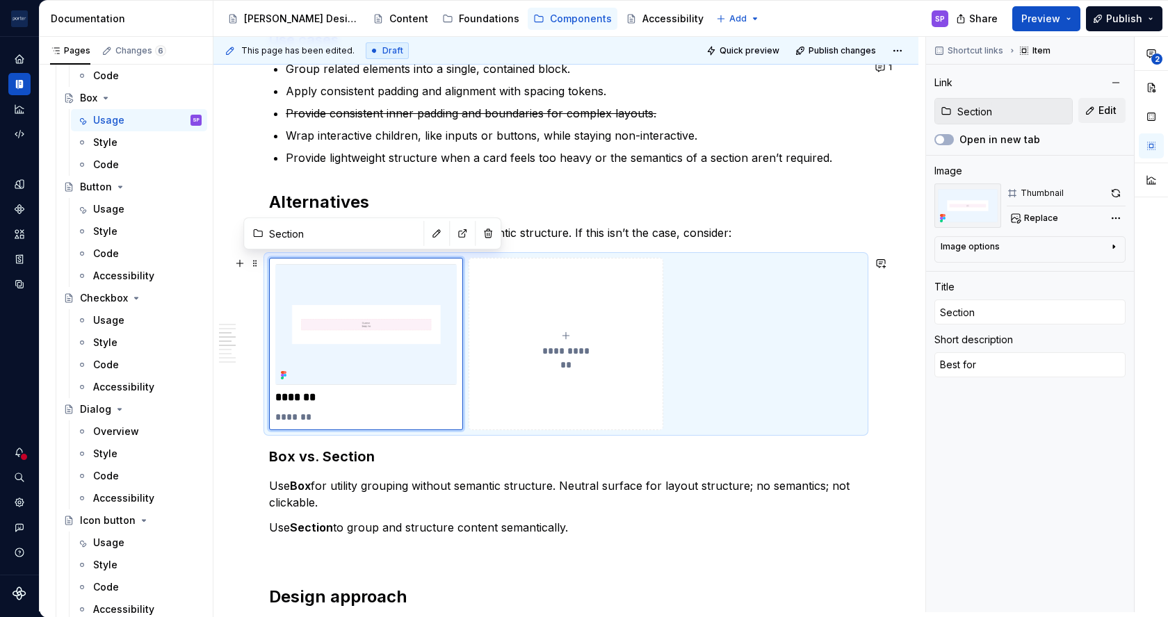
type textarea "Best for"
type textarea "*"
type textarea "Best for g"
type textarea "*"
type textarea "Best for gr"
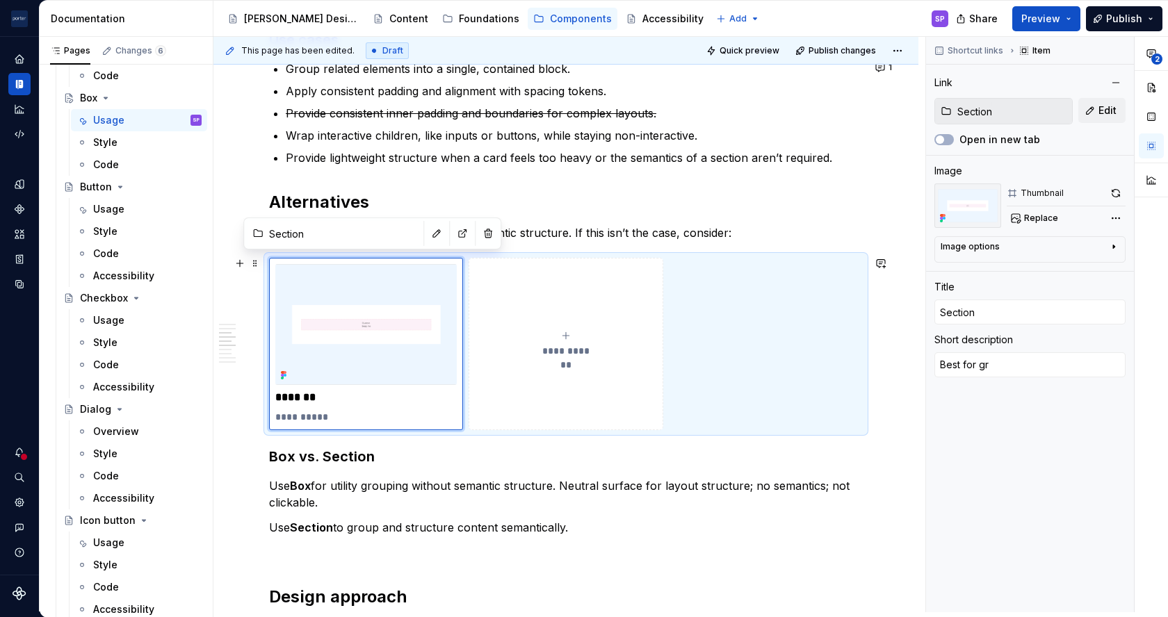
type textarea "*"
type textarea "Best for gro"
type textarea "*"
type textarea "Best for grou"
type textarea "*"
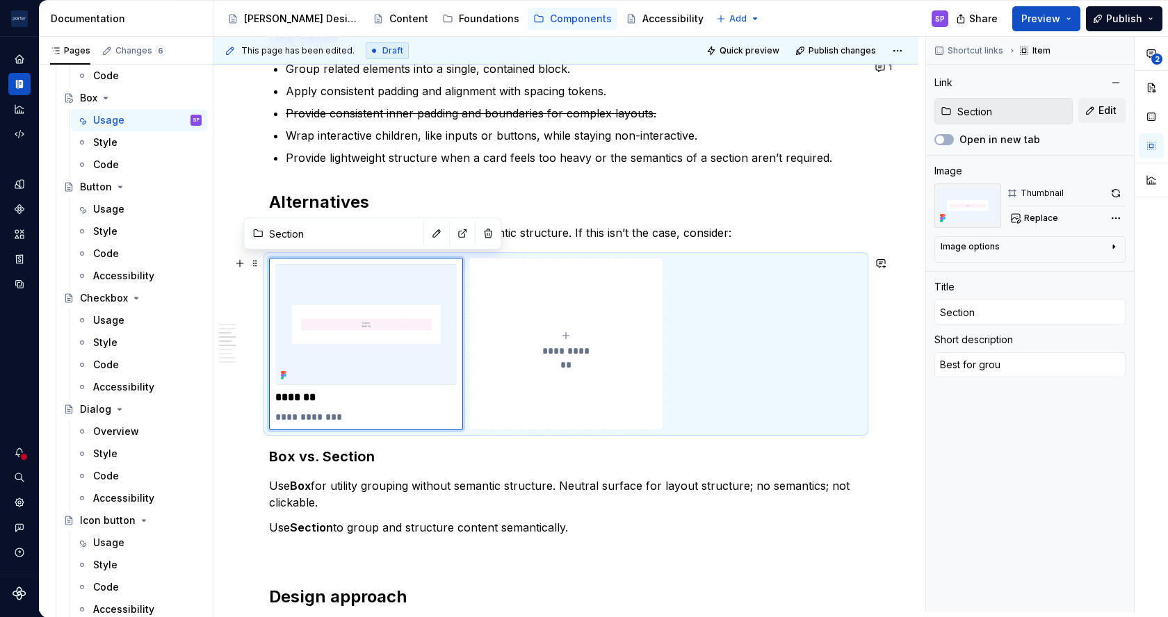
type textarea "Best for group"
type textarea "*"
type textarea "Best for groupi"
type textarea "*"
type textarea "Best for groupin"
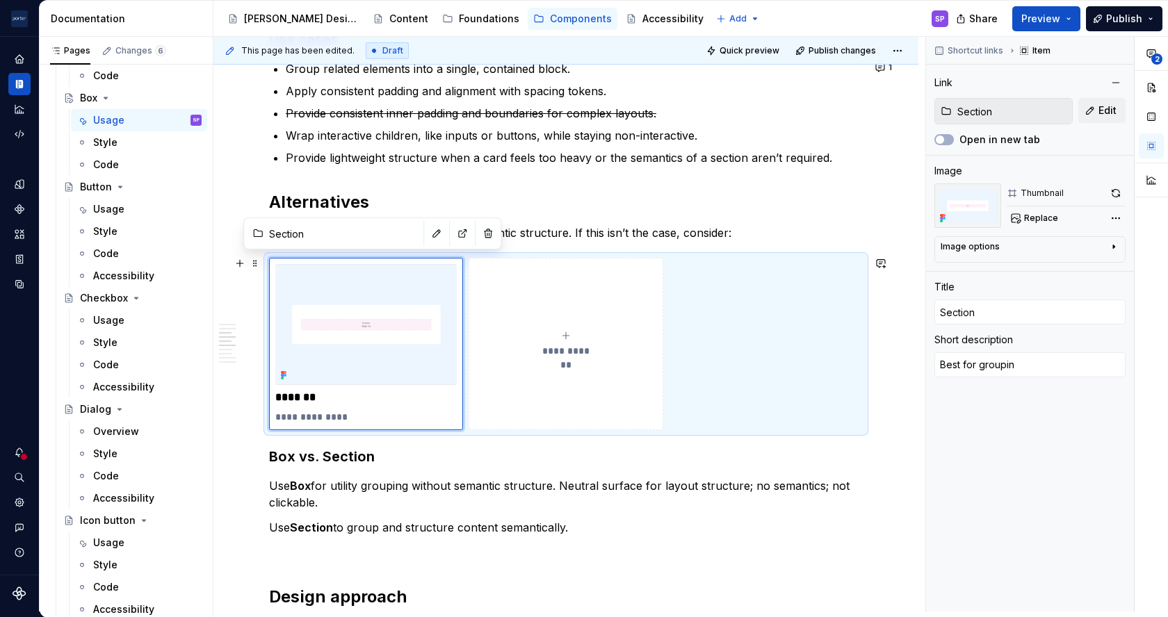
type textarea "*"
type textarea "Best for grouping"
type textarea "*"
type textarea "Best for grouping"
type textarea "*"
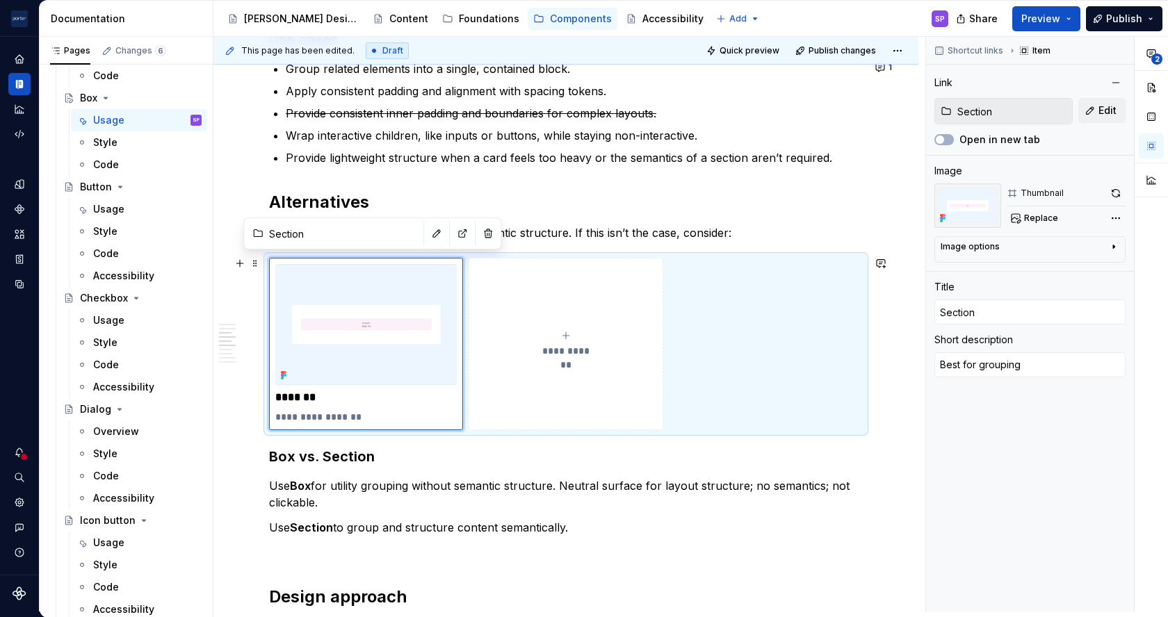
type textarea "Best for grouping c"
type textarea "*"
type textarea "Best for grouping co"
type textarea "*"
type textarea "Best for grouping con"
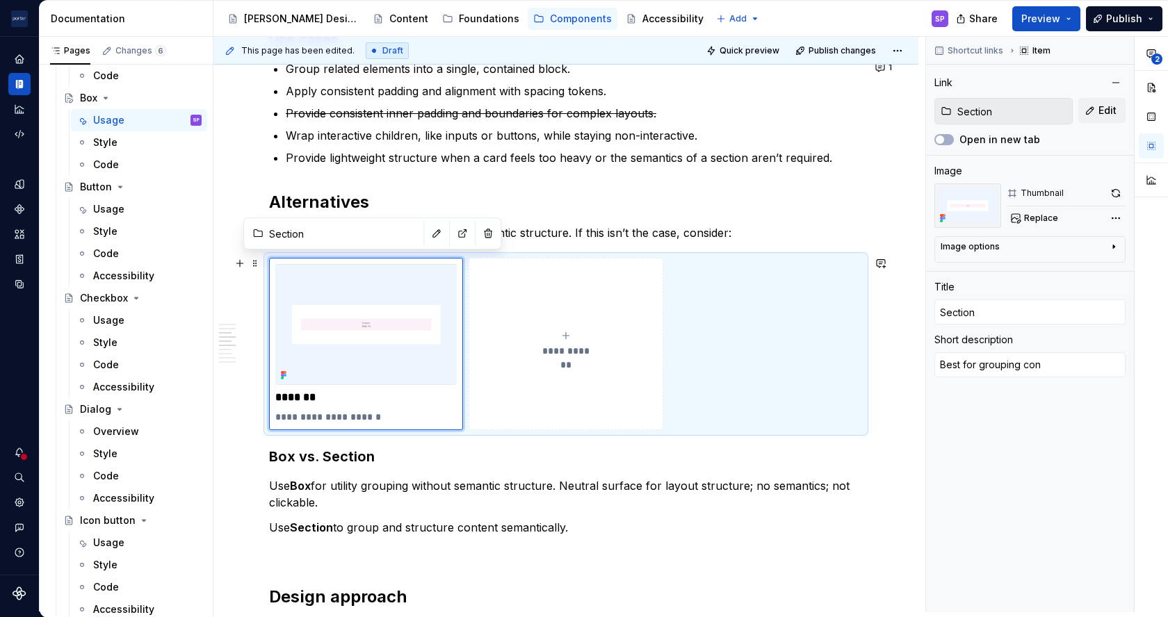
type textarea "*"
type textarea "Best for grouping cont"
type textarea "*"
type textarea "Best for grouping [PERSON_NAME]"
type textarea "*"
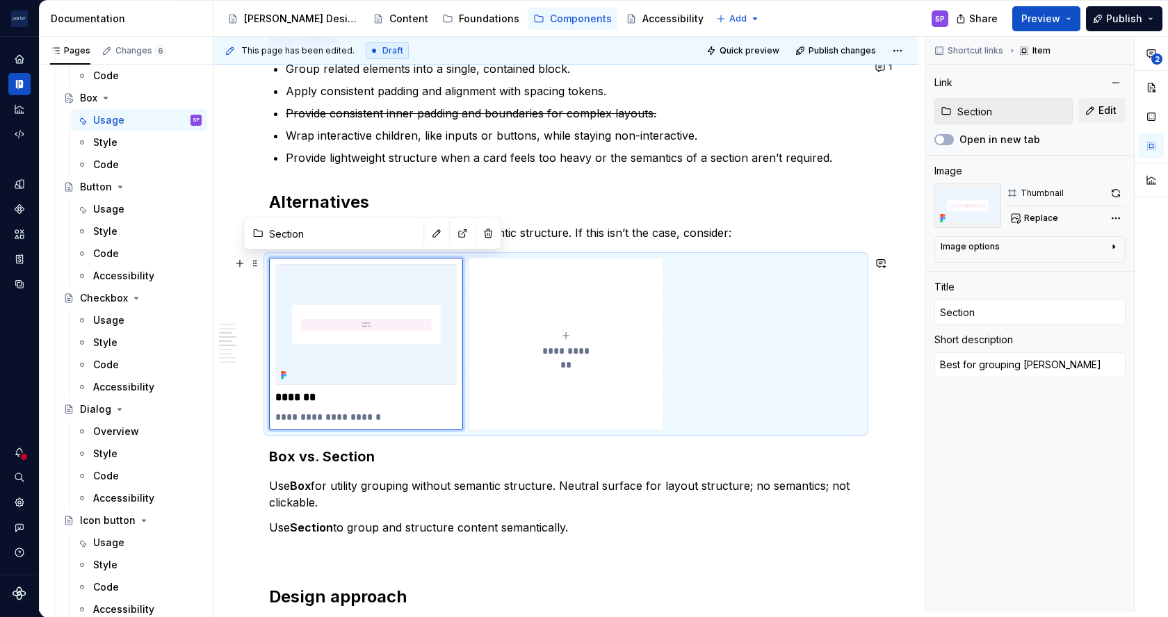
type textarea "Best for grouping conten"
type textarea "*"
type textarea "Best for grouping content"
type textarea "*"
type textarea "Best for grouping content"
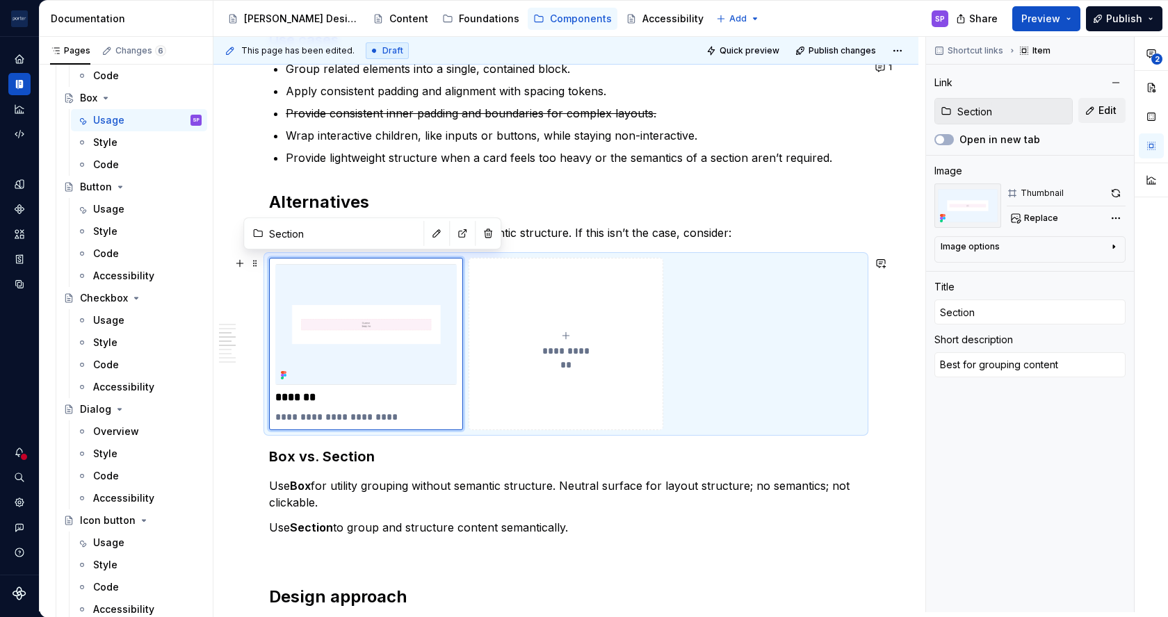
type textarea "*"
type textarea "Best for grouping content t"
type textarea "*"
type textarea "Best for grouping content th"
type textarea "*"
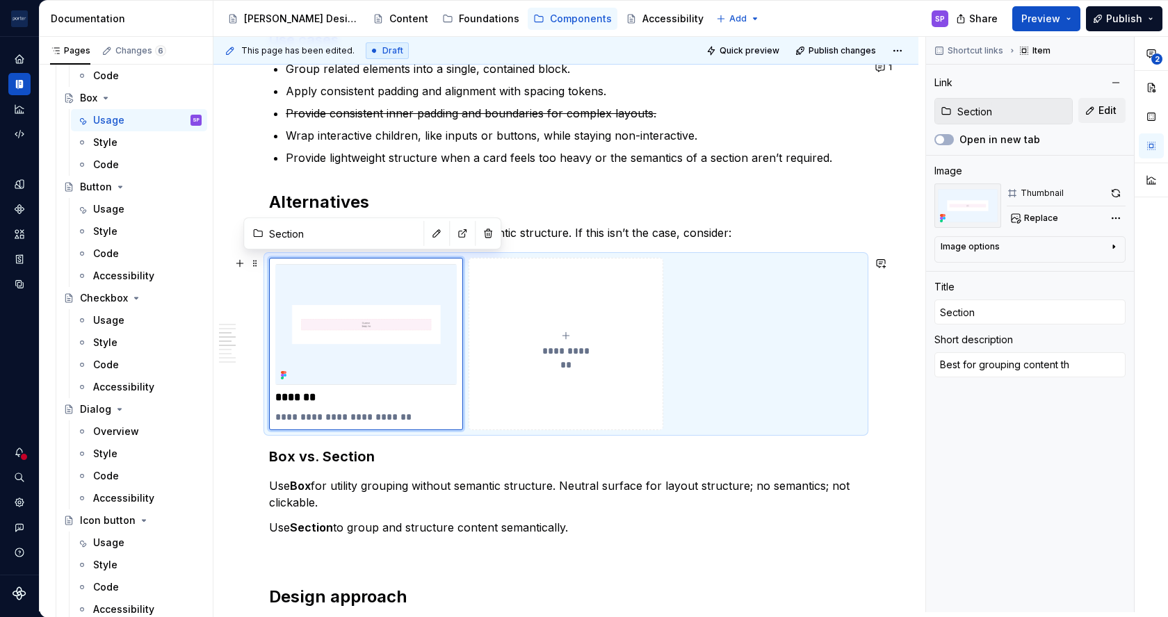
type textarea "Best for grouping content tha"
type textarea "*"
type textarea "Best for grouping content that"
type textarea "*"
type textarea "Best for grouping content that"
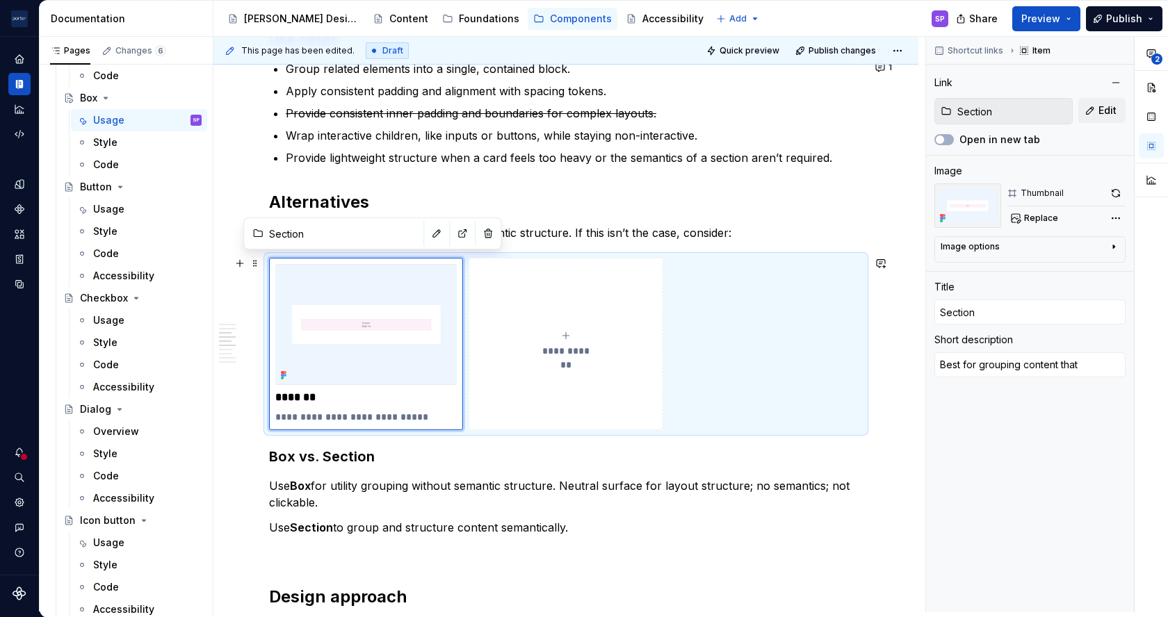
type textarea "*"
type textarea "Best for grouping content that r"
type textarea "*"
type textarea "Best for grouping content that re"
type textarea "*"
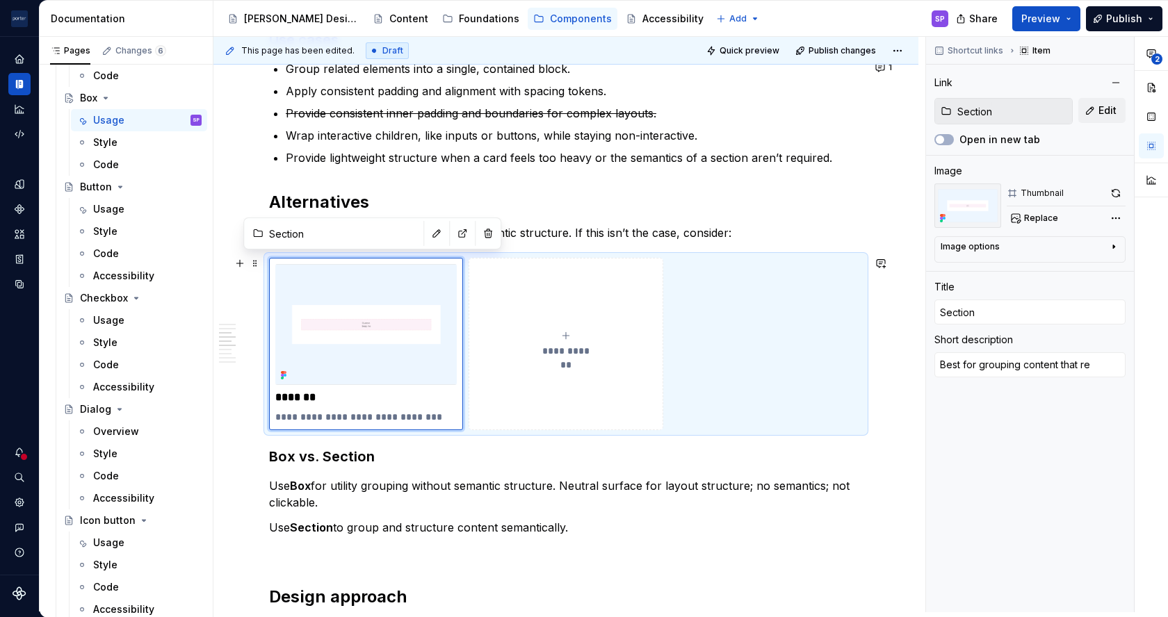
type textarea "Best for grouping content that req"
type textarea "*"
type textarea "Best for grouping content that requ"
type textarea "*"
type textarea "Best for grouping content that requi"
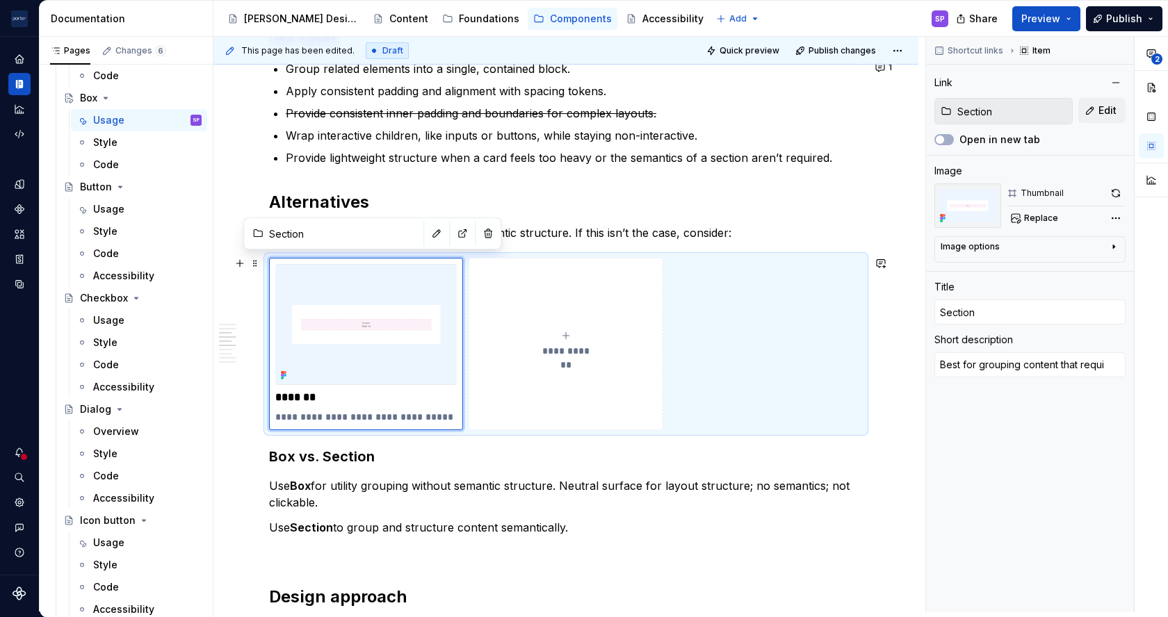
type textarea "*"
type textarea "Best for grouping content that requir"
type textarea "*"
type textarea "Best for grouping content that require"
type textarea "*"
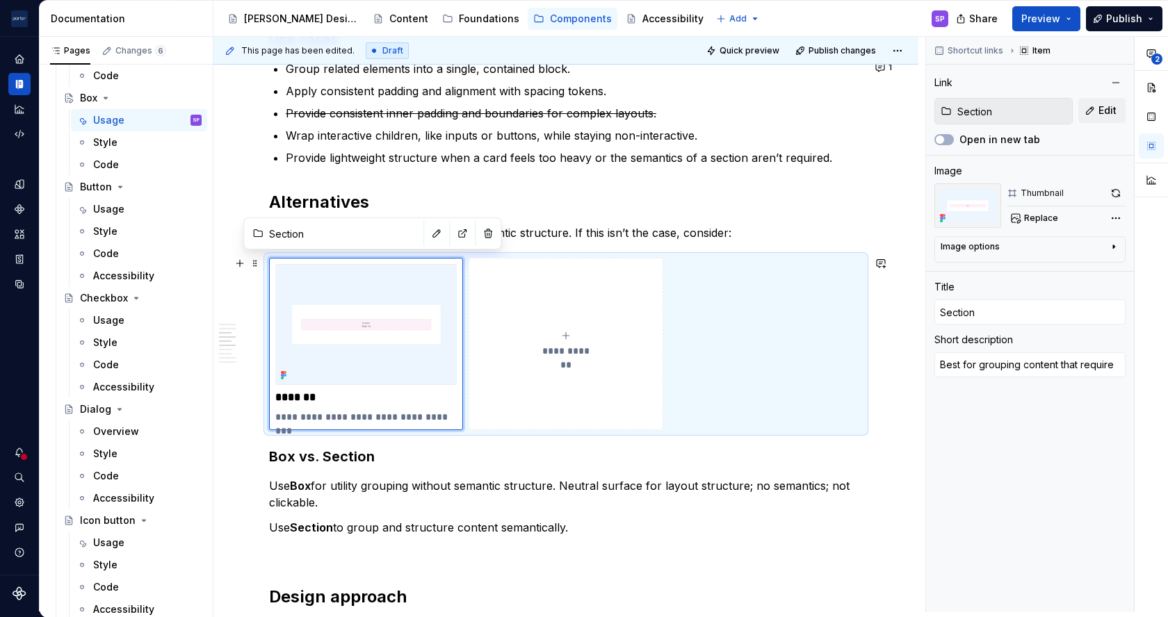
type textarea "Best for grouping content that requires"
type textarea "*"
type textarea "Best for grouping content that requires"
type textarea "*"
type textarea "Best for grouping content that requires s"
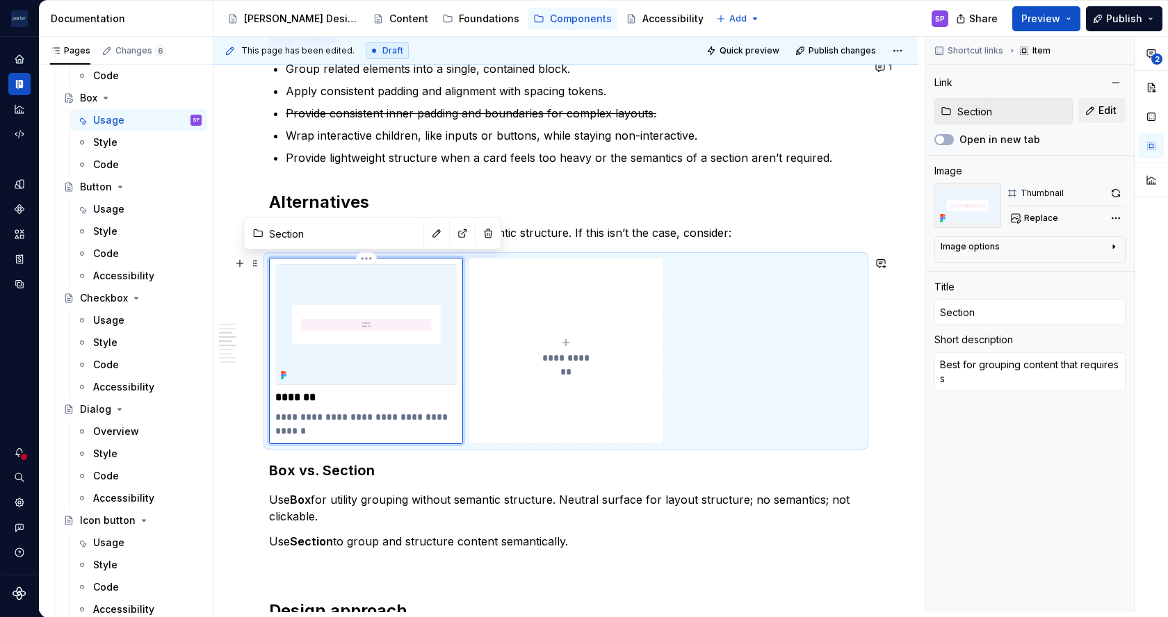
type textarea "*"
type textarea "Best for grouping content that requires se"
type textarea "*"
type textarea "Best for grouping content that requires sem"
type textarea "*"
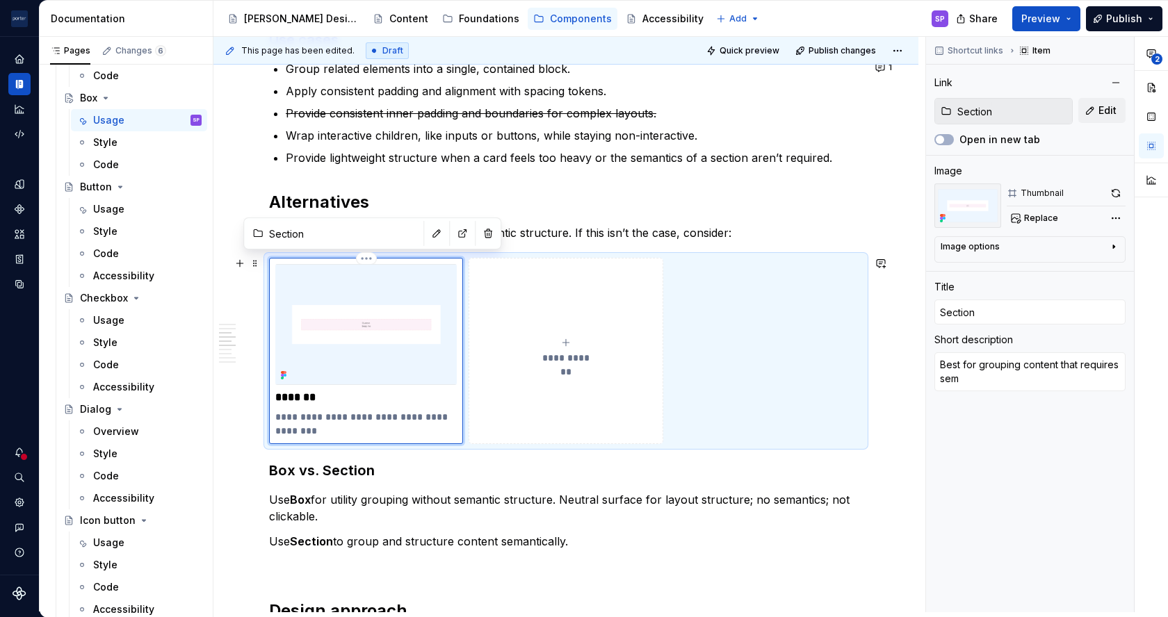
type textarea "Best for grouping content that requires sema"
type textarea "*"
type textarea "Best for grouping content that requires [PERSON_NAME]"
type textarea "*"
type textarea "Best for grouping content that requires semant"
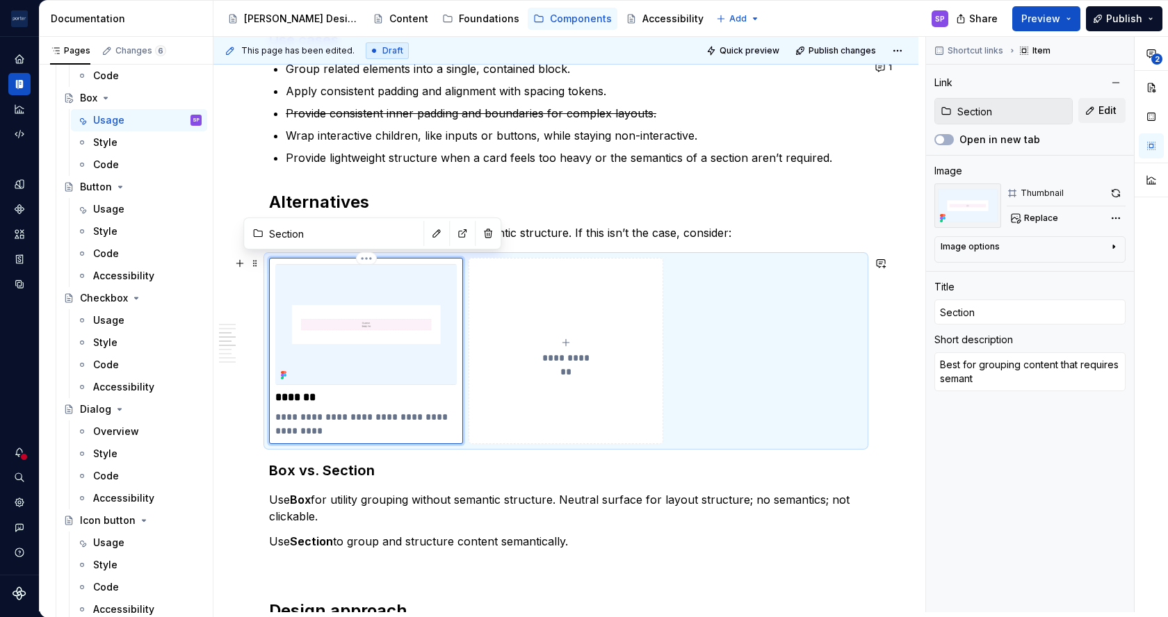
type textarea "*"
type textarea "Best for grouping content that requires [PERSON_NAME]"
type textarea "*"
type textarea "Best for grouping content that requires semantic"
type textarea "*"
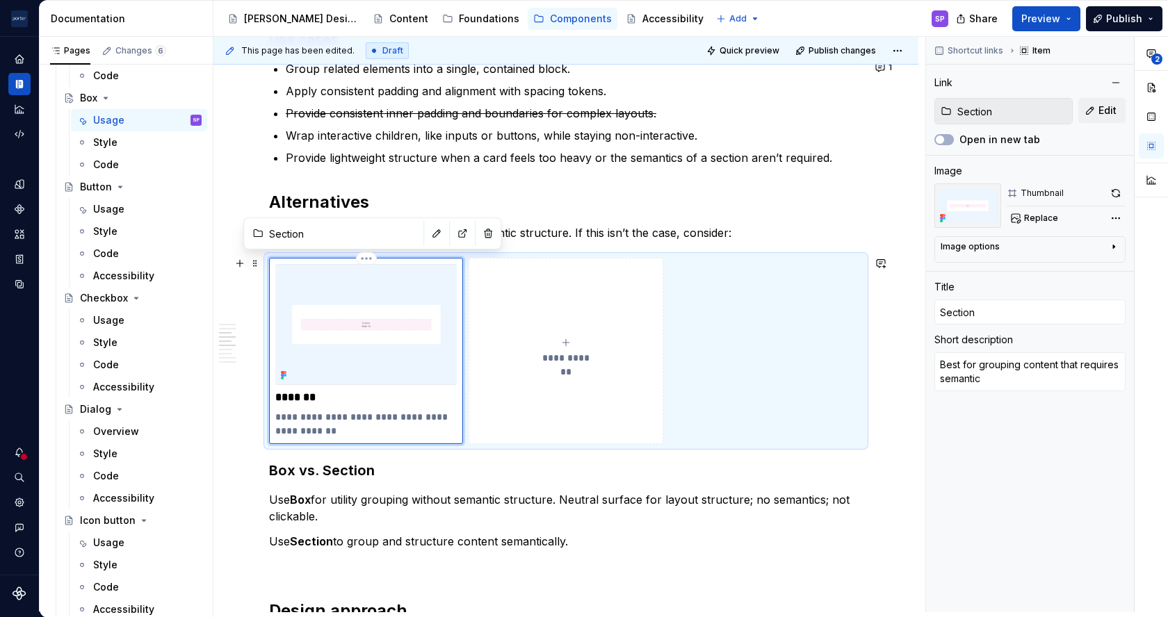
type textarea "Best for grouping content that requires semantic"
type textarea "*"
type textarea "Best for grouping content that requires semantic s"
type textarea "*"
type textarea "Best for grouping content that requires semantic st"
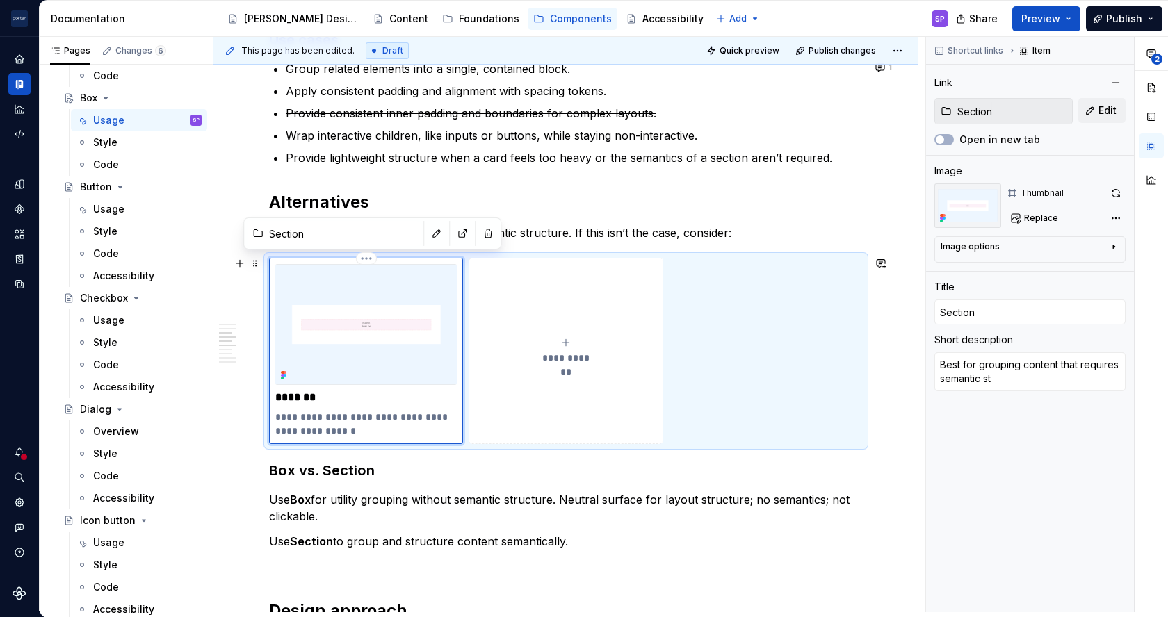
type textarea "*"
type textarea "Best for grouping content that requires semantic str"
type textarea "*"
type textarea "Best for grouping content that requires semantic stru"
type textarea "*"
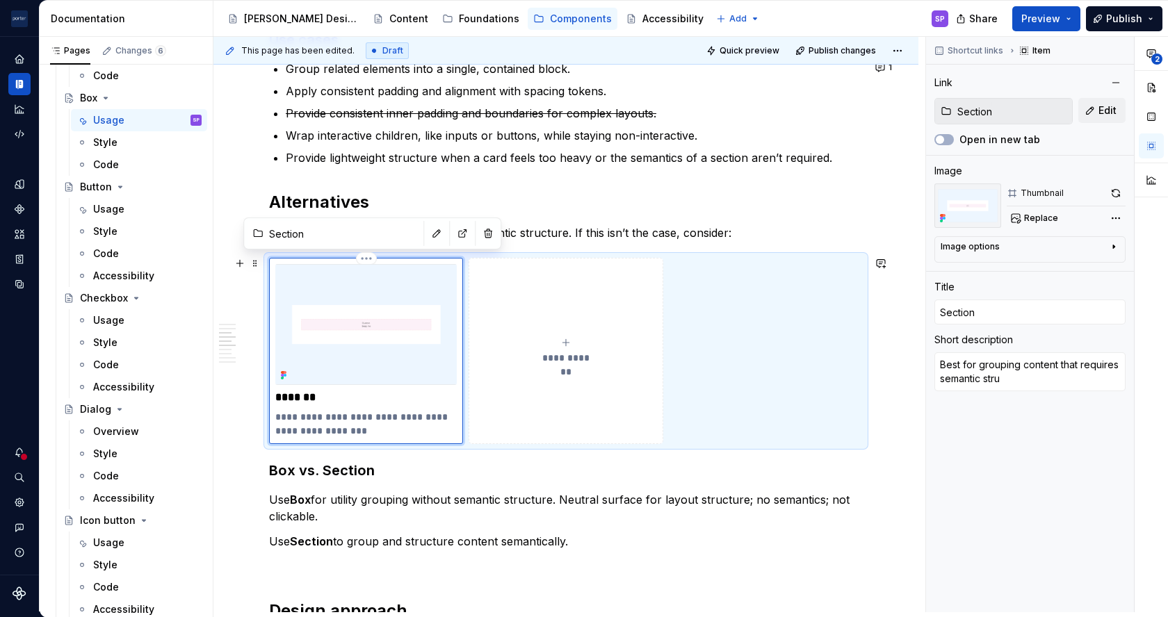
type textarea "Best for grouping content that requires semantic struc"
type textarea "*"
type textarea "Best for grouping content that requires semantic struct"
type textarea "*"
type textarea "Best for grouping content that requires semantic structu"
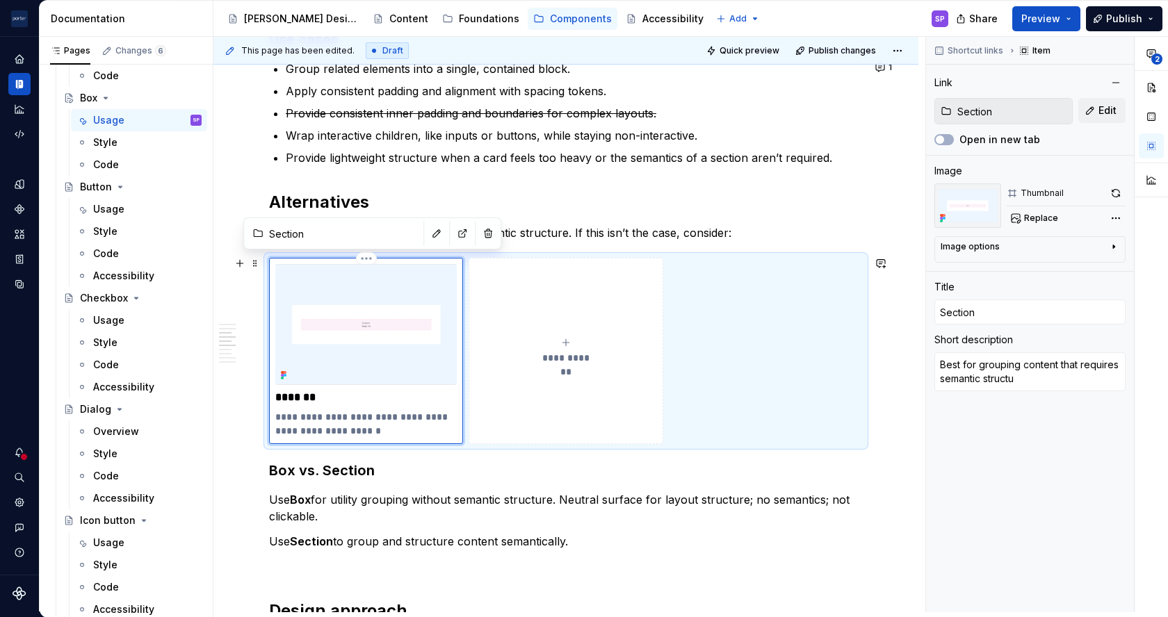
type textarea "*"
type textarea "Best for grouping content that requires semantic structur"
type textarea "*"
type textarea "Best for grouping content that requires semantic structure"
type textarea "*"
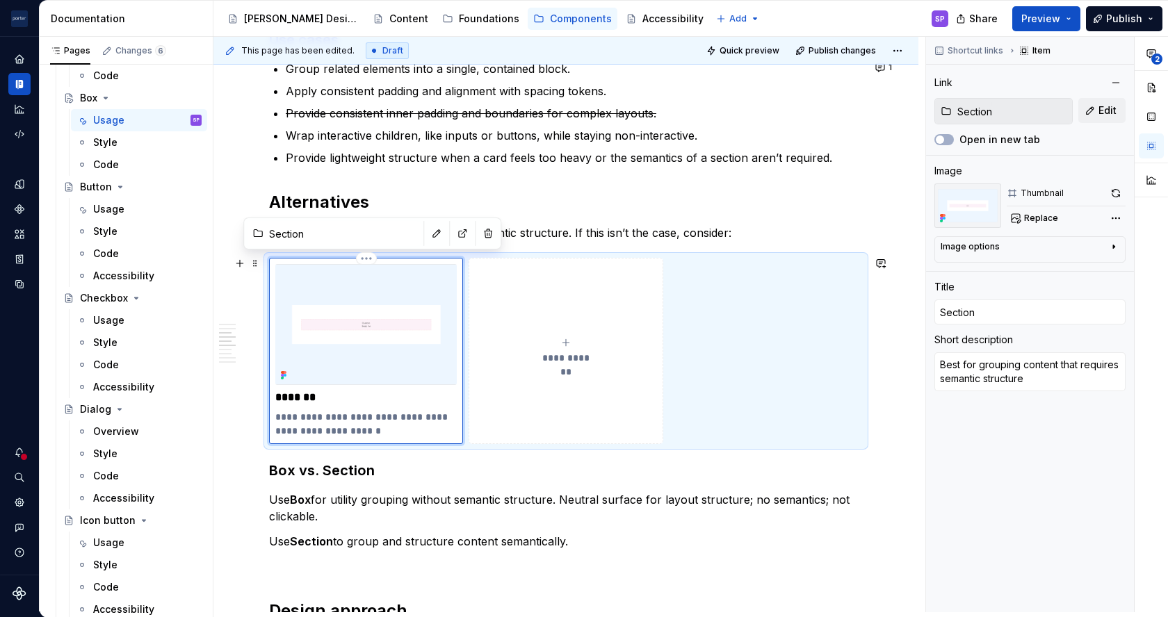
type textarea "Best for grouping content that requires semantic structure,"
type textarea "*"
type textarea "Best for grouping content that requires semantic structure,"
type textarea "*"
type textarea "Best for grouping content that requires semantic structure, h"
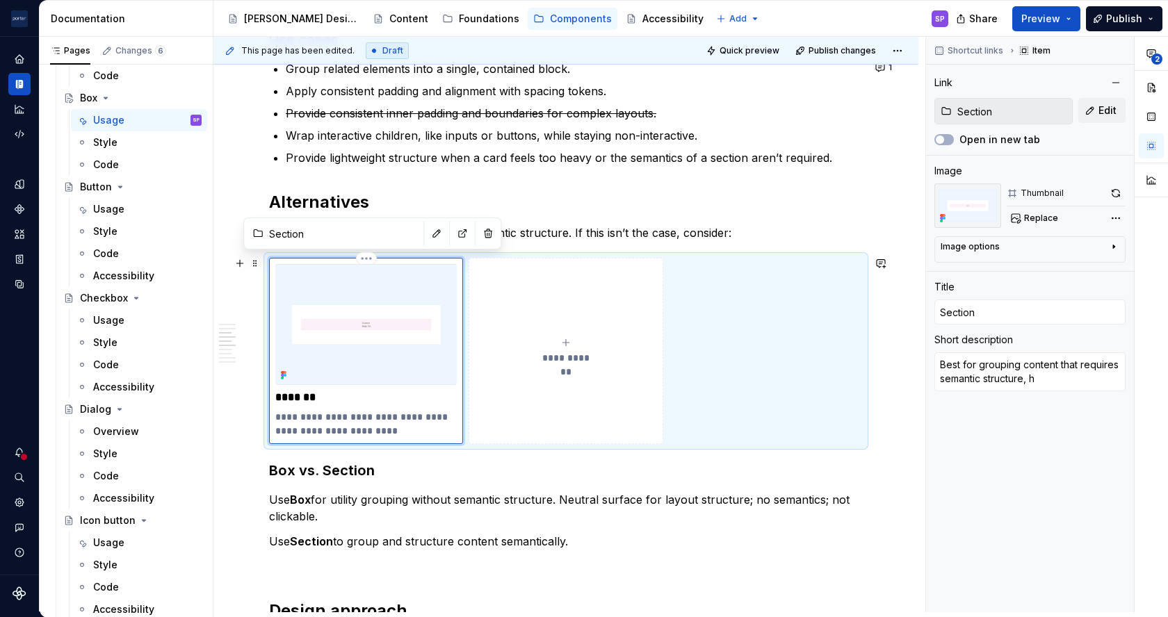
type textarea "*"
type textarea "Best for grouping content that requires semantic structure, he"
type textarea "*"
type textarea "Best for grouping content that requires semantic structure, hea"
type textarea "*"
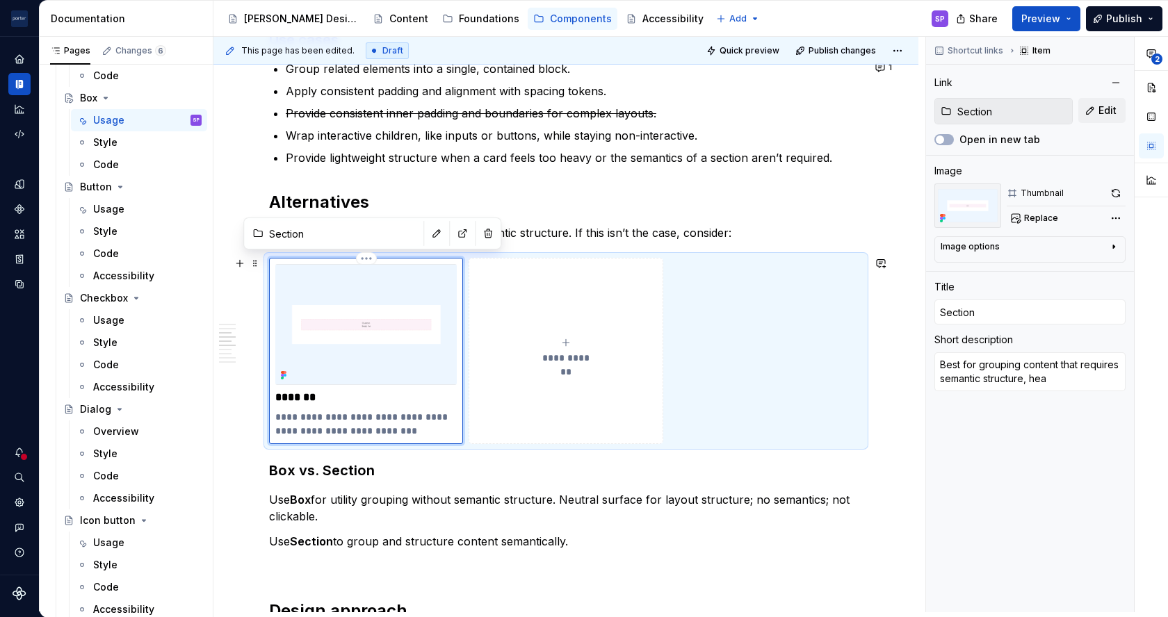
type textarea "Best for grouping content that requires semantic structure, head"
type textarea "*"
type textarea "Best for grouping content that requires semantic structure, headi"
type textarea "*"
type textarea "Best for grouping content that requires semantic structure, headin"
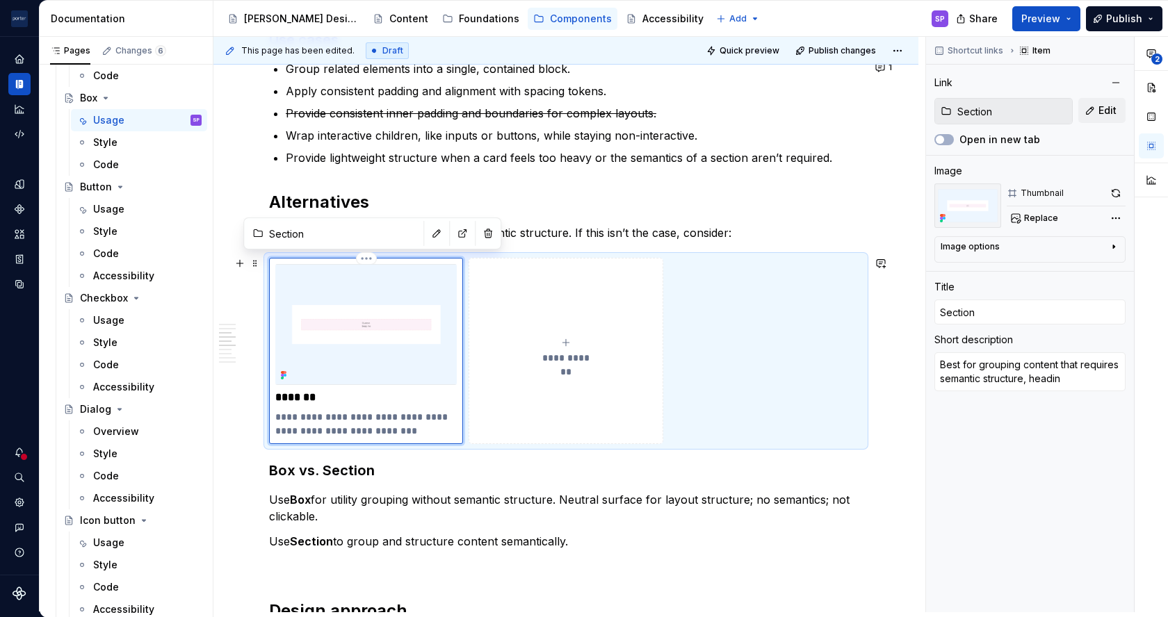
type textarea "*"
type textarea "Best for grouping content that requires semantic structure, heading"
type textarea "*"
type textarea "Best for grouping content that requires semantic structure, headings"
type textarea "*"
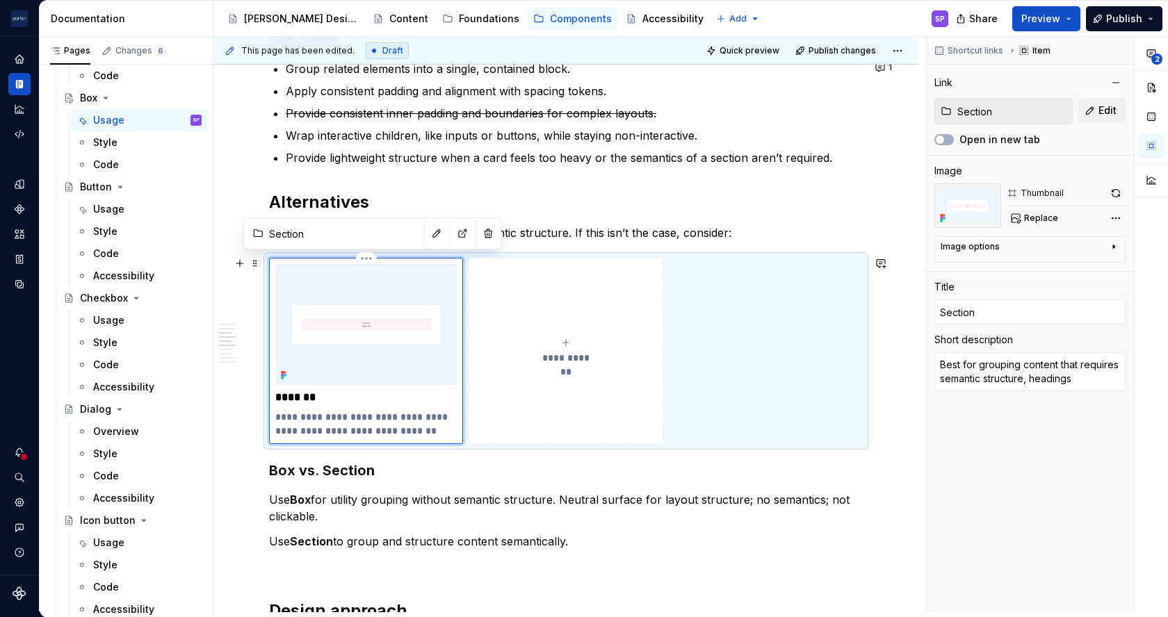
type textarea "Best for grouping content that requires semantic structure, headings,"
type textarea "*"
type textarea "Best for grouping content that requires semantic structure, headings,"
type textarea "*"
type textarea "Best for grouping content that requires semantic structure, headings, o"
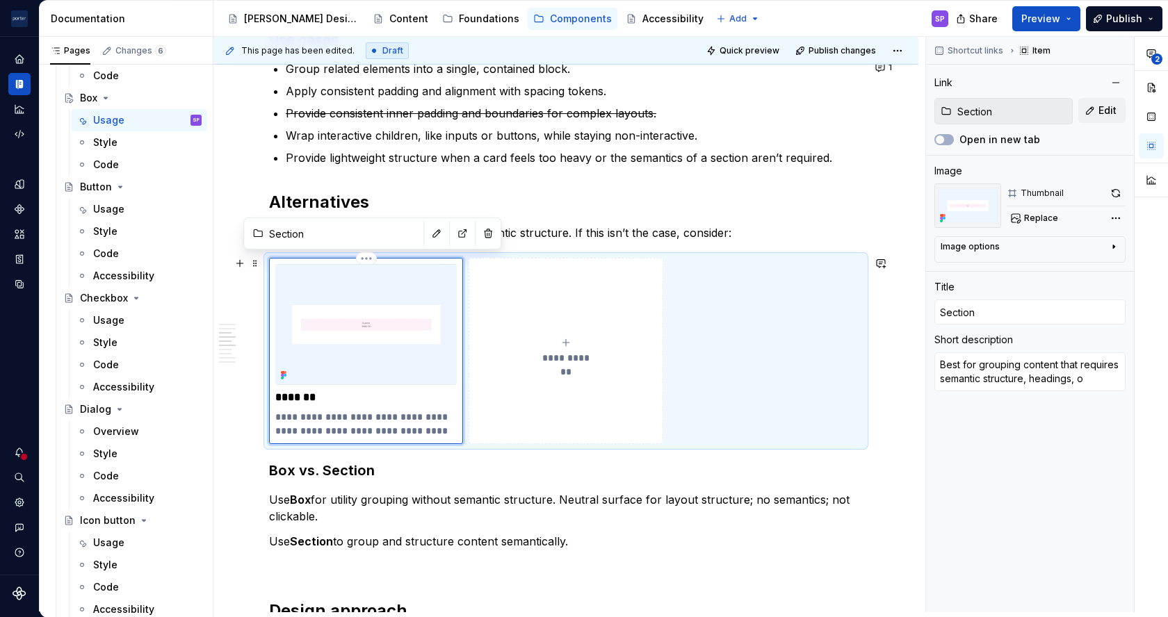
type textarea "*"
type textarea "Best for grouping content that requires semantic structure, headings, or"
type textarea "*"
type textarea "Best for grouping content that requires semantic structure, headings, or"
type textarea "*"
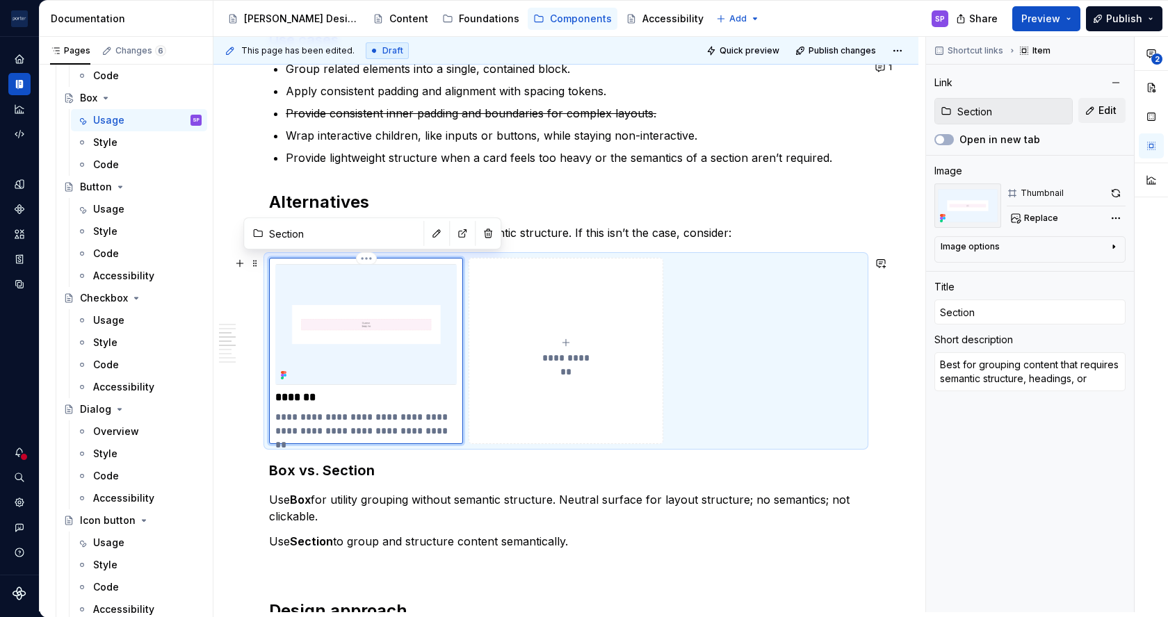
type textarea "Best for grouping content that requires semantic structure, headings, or l"
type textarea "*"
type textarea "Best for grouping content that requires semantic structure, headings, or la"
type textarea "*"
type textarea "Best for grouping content that requires semantic structure, headings, or lan"
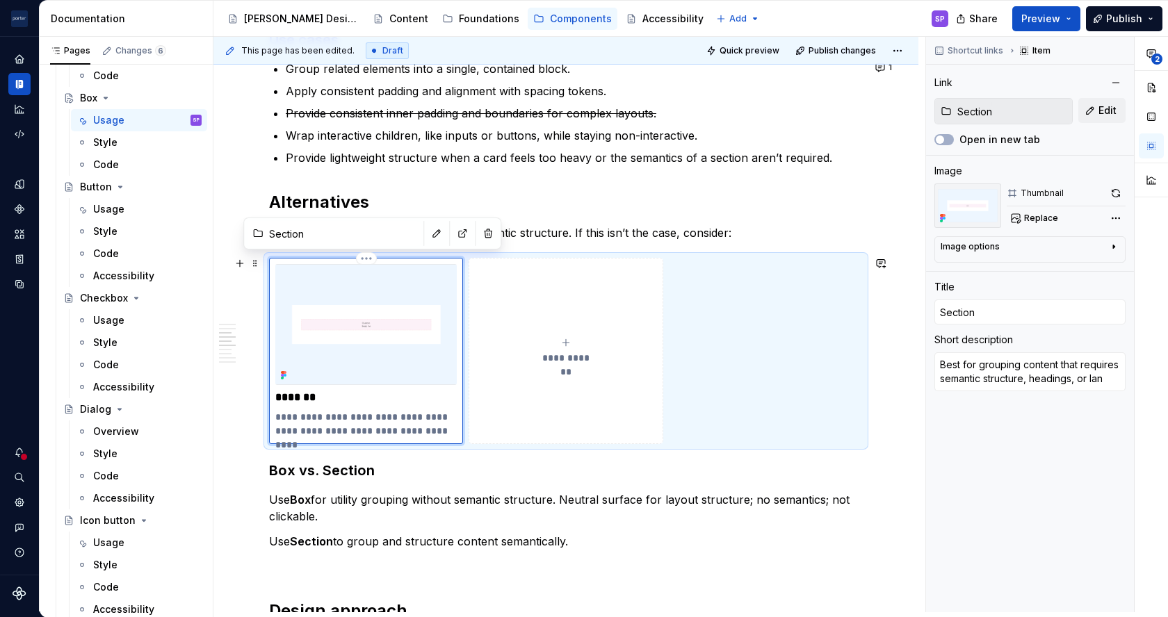
type textarea "*"
type textarea "Best for grouping content that requires semantic structure, headings, or land"
type textarea "*"
type textarea "Best for grouping content that requires semantic structure, headings, or landm"
type textarea "*"
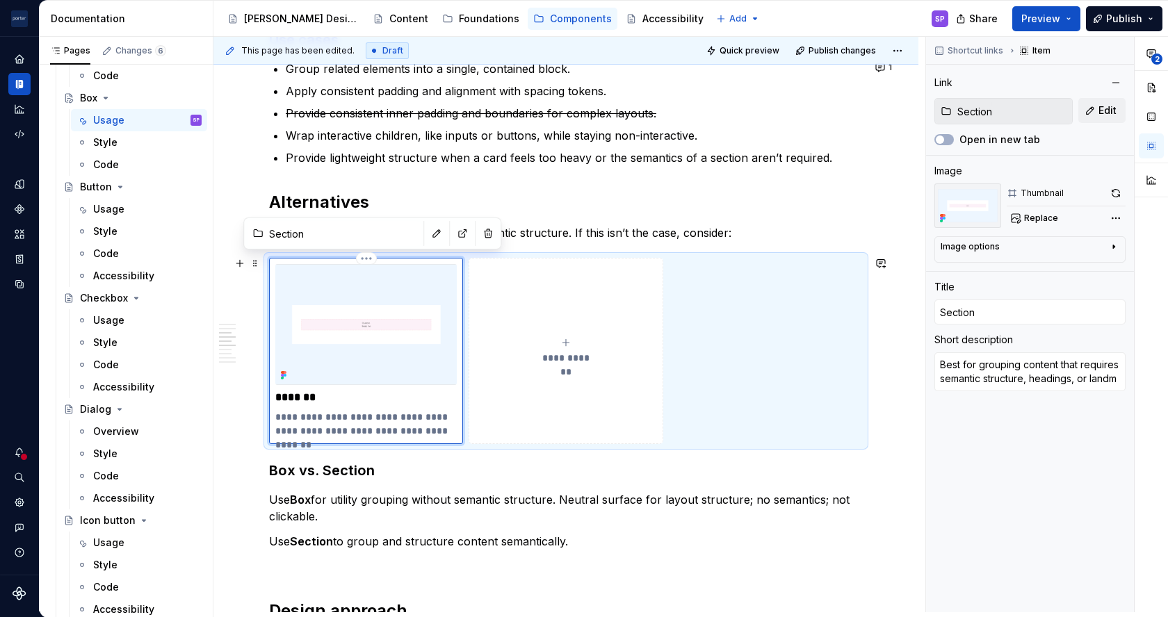
type textarea "Best for grouping content that requires semantic structure, headings, or landma"
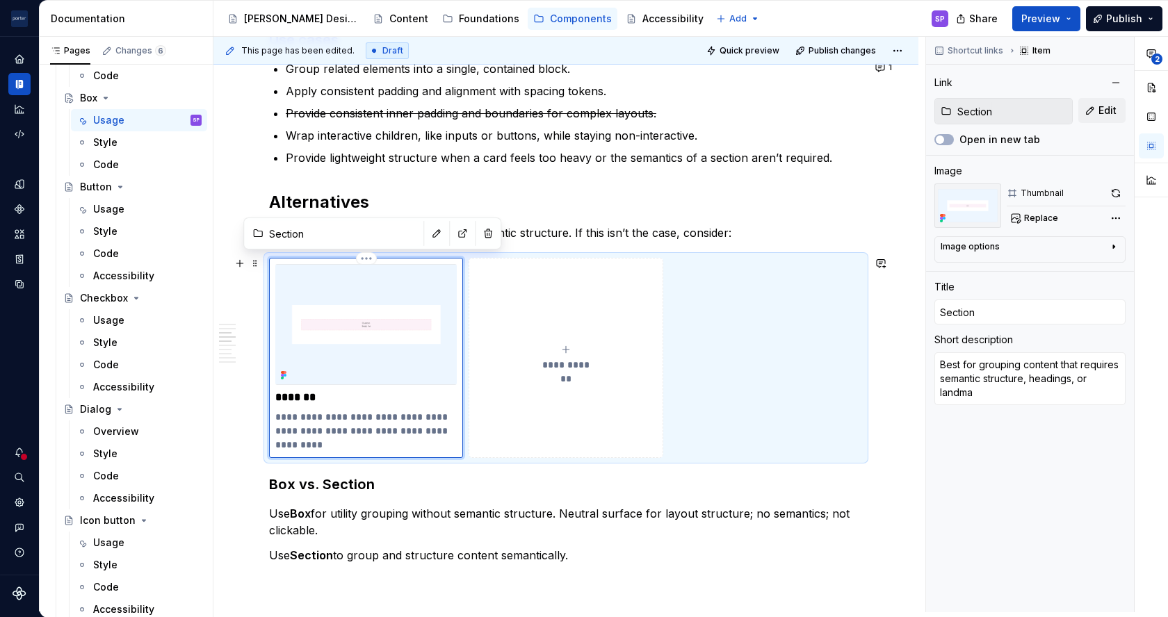
type textarea "*"
type textarea "Best for grouping content that requires semantic structure, headings, or landmak"
type textarea "*"
type textarea "Best for grouping content that requires semantic structure, headings, or landma…"
type textarea "*"
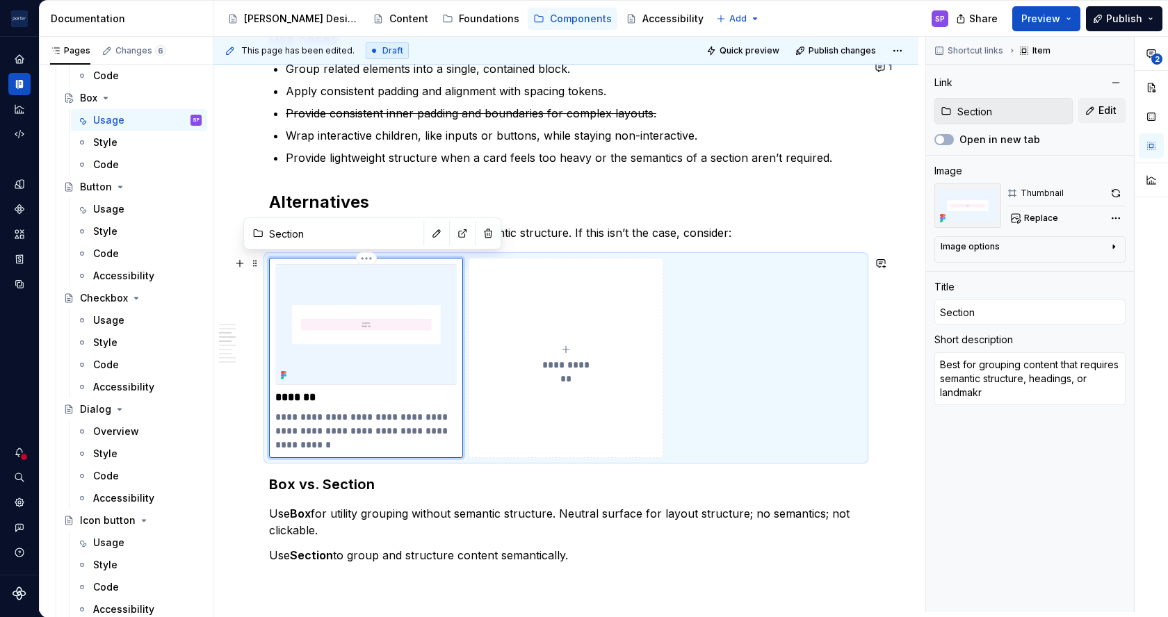
type textarea "Best for grouping content that requires semantic structure, headings, or landmak"
type textarea "*"
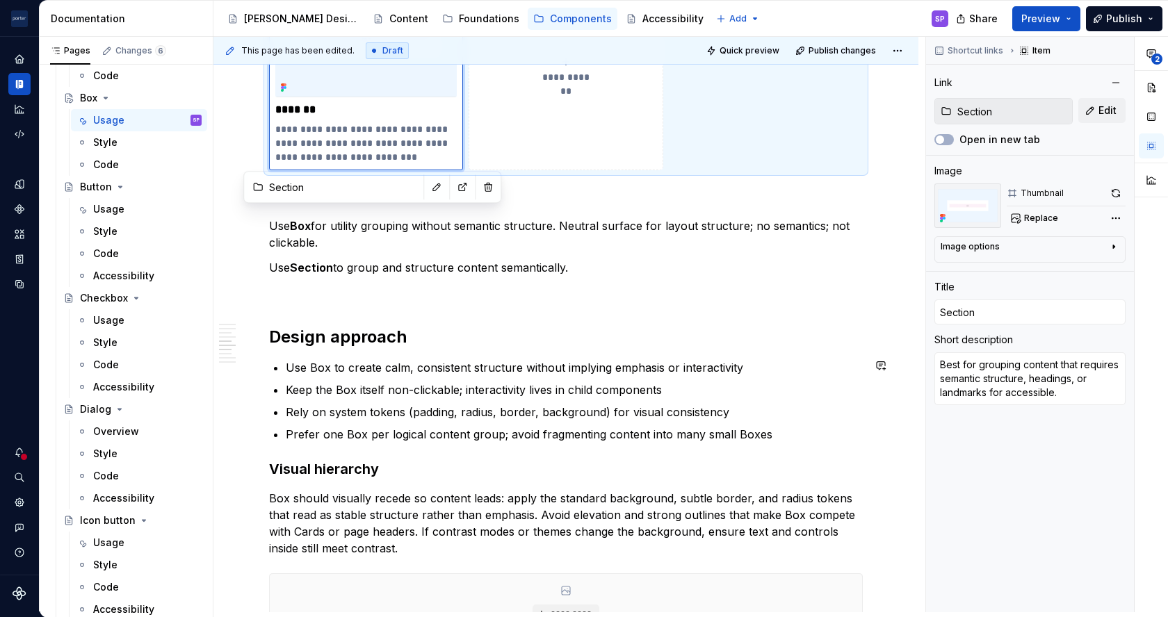
scroll to position [1434, 0]
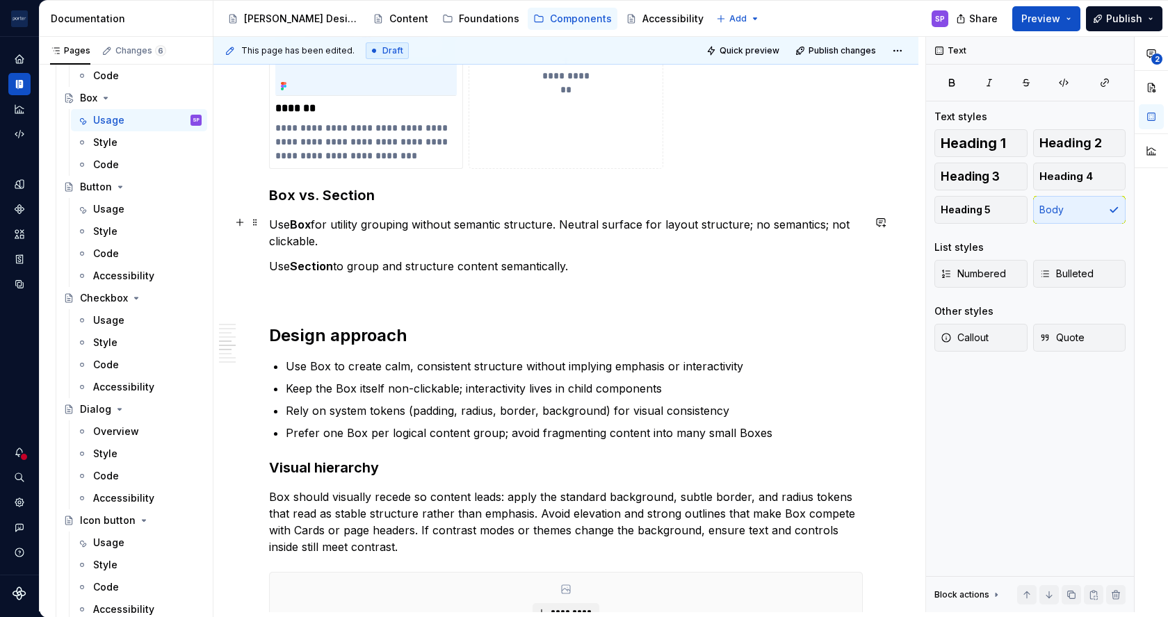
click at [559, 232] on p "Use Box for utility grouping without semantic structure. Neutral surface for la…" at bounding box center [565, 232] width 593 height 33
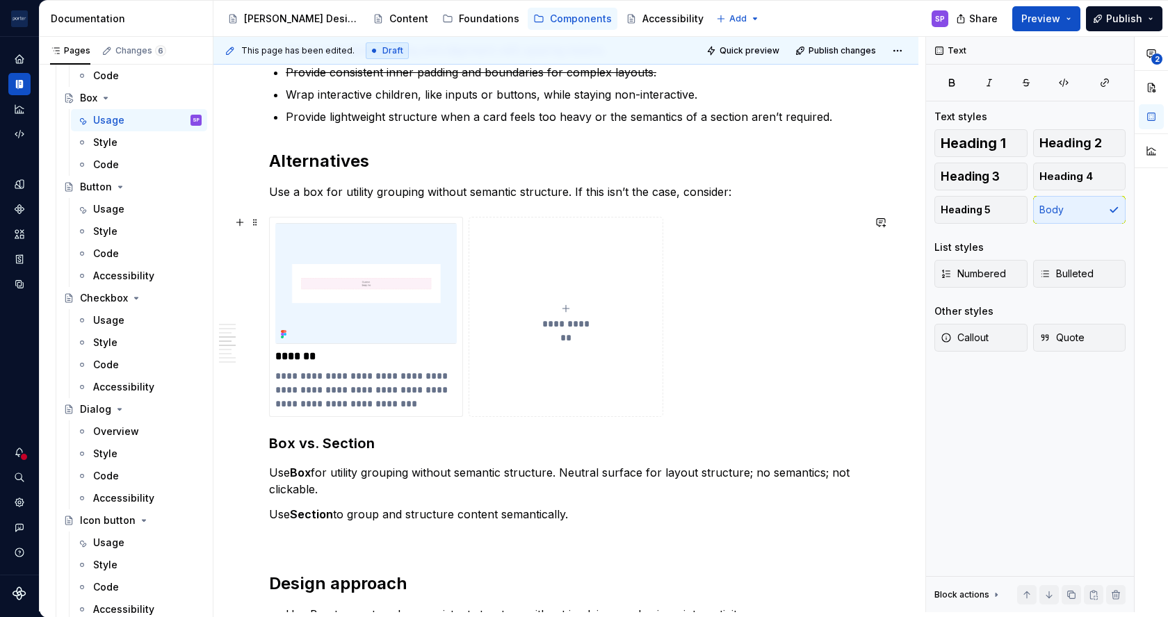
scroll to position [1186, 0]
click at [568, 193] on p "Use a box for utility grouping without semantic structure. If this isn’t the ca…" at bounding box center [565, 191] width 593 height 17
click at [580, 472] on p "Use Box for utility grouping without semantic structure. Neutral surface for la…" at bounding box center [565, 480] width 593 height 33
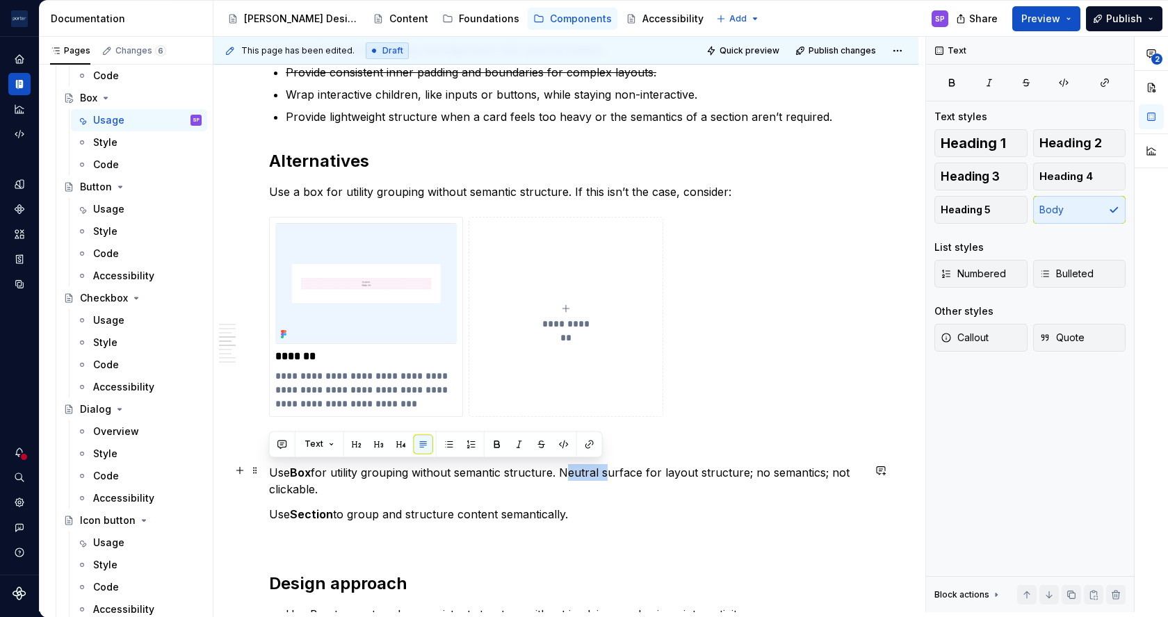
click at [580, 472] on p "Use Box for utility grouping without semantic structure. Neutral surface for la…" at bounding box center [565, 480] width 593 height 33
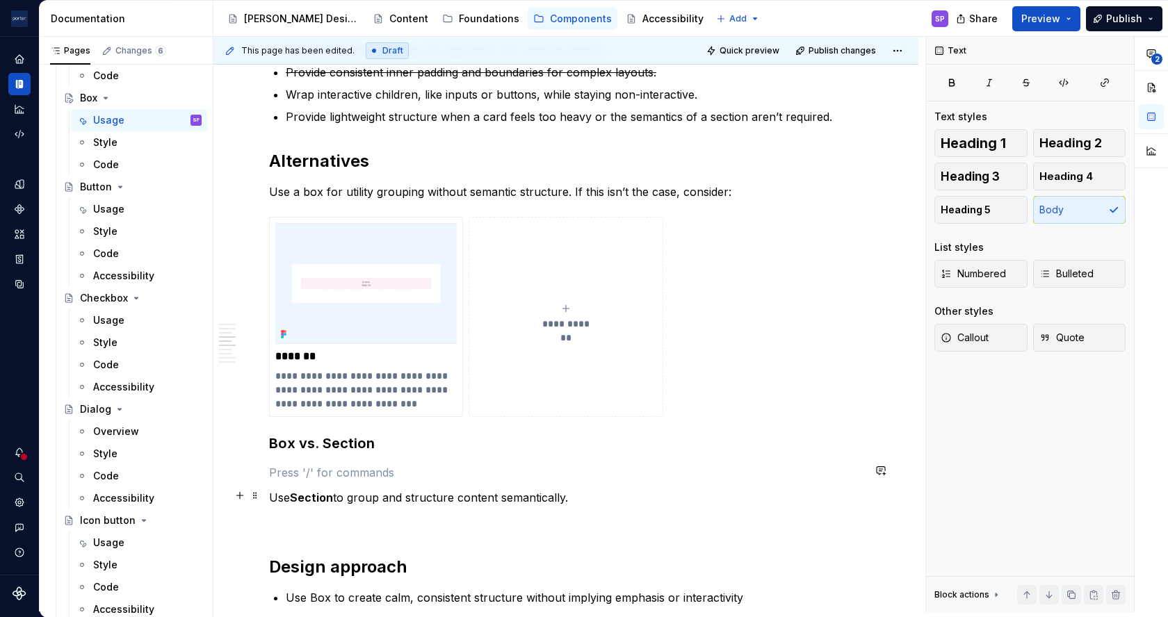
click at [532, 498] on p "Use Section to group and structure content semantically." at bounding box center [565, 497] width 593 height 17
click at [603, 498] on p "Use Section to group and structure content semantically." at bounding box center [565, 497] width 593 height 17
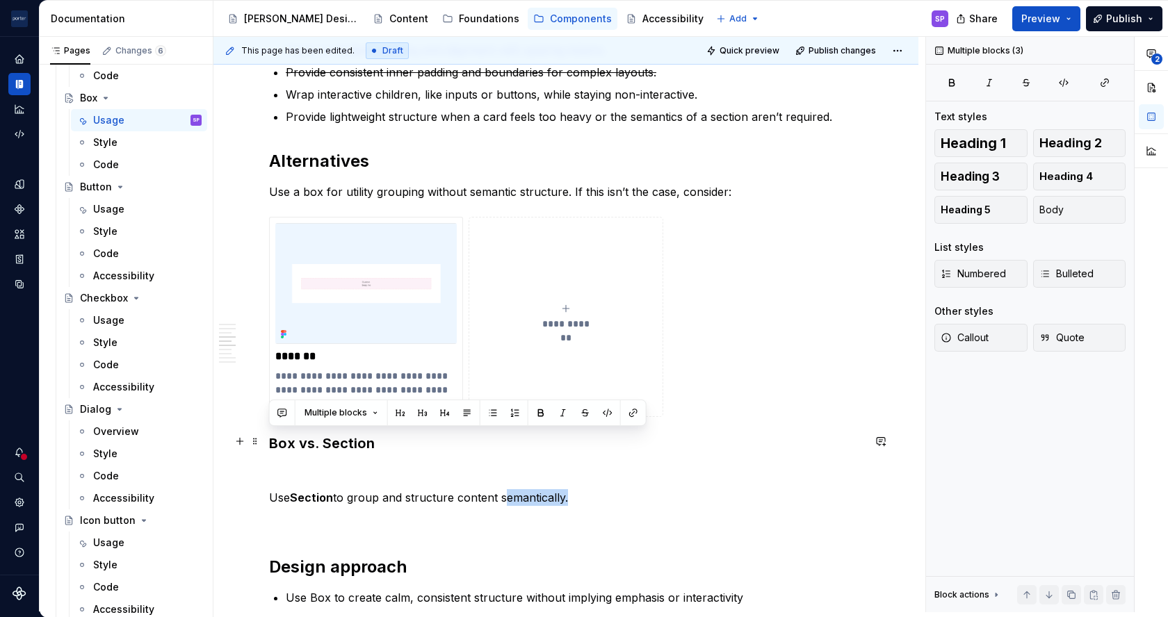
drag, startPoint x: 480, startPoint y: 493, endPoint x: 218, endPoint y: 437, distance: 267.3
click at [218, 437] on div "**********" at bounding box center [565, 318] width 705 height 2366
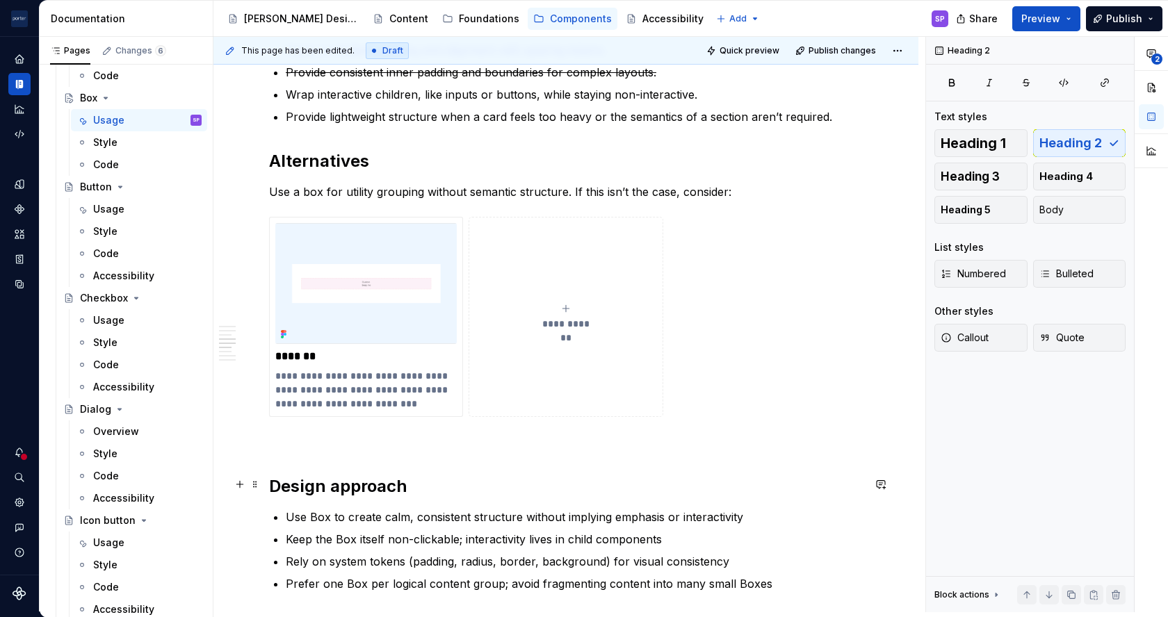
click at [339, 475] on h2 "Design approach" at bounding box center [565, 486] width 593 height 22
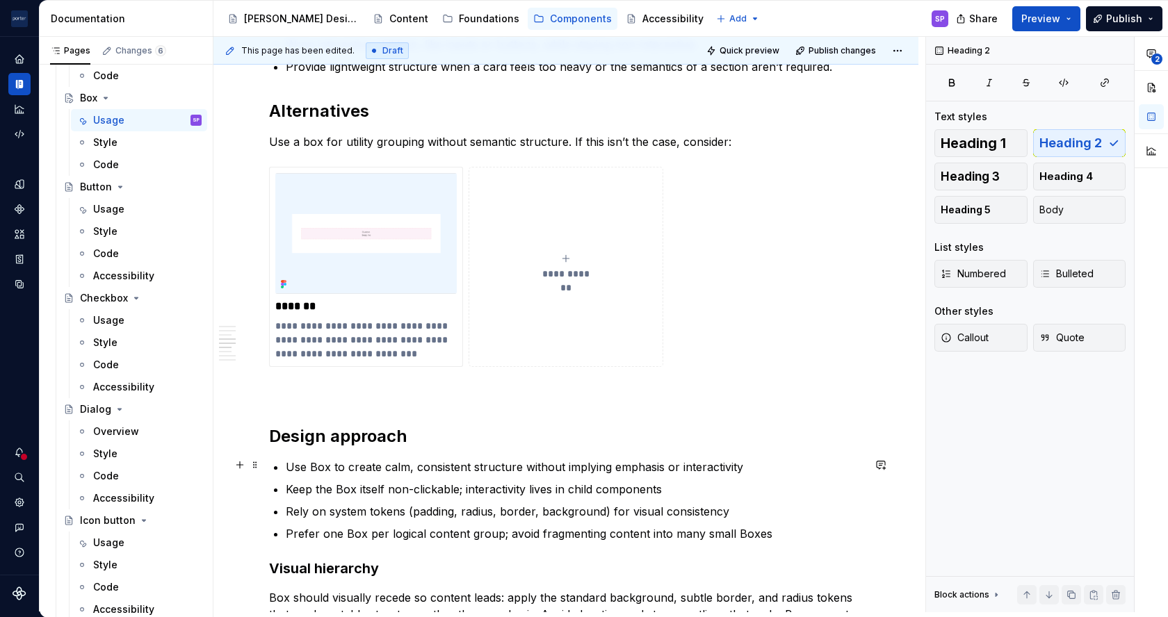
click at [305, 470] on p "Use Box to create calm, consistent structure without implying emphasis or inter…" at bounding box center [574, 467] width 577 height 17
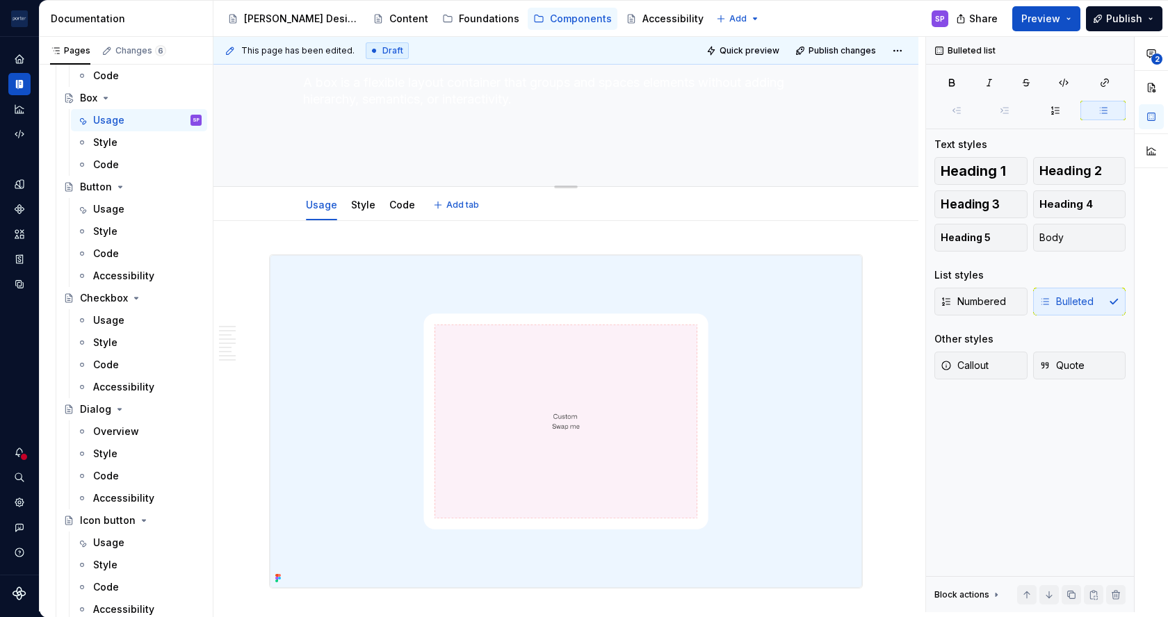
scroll to position [0, 0]
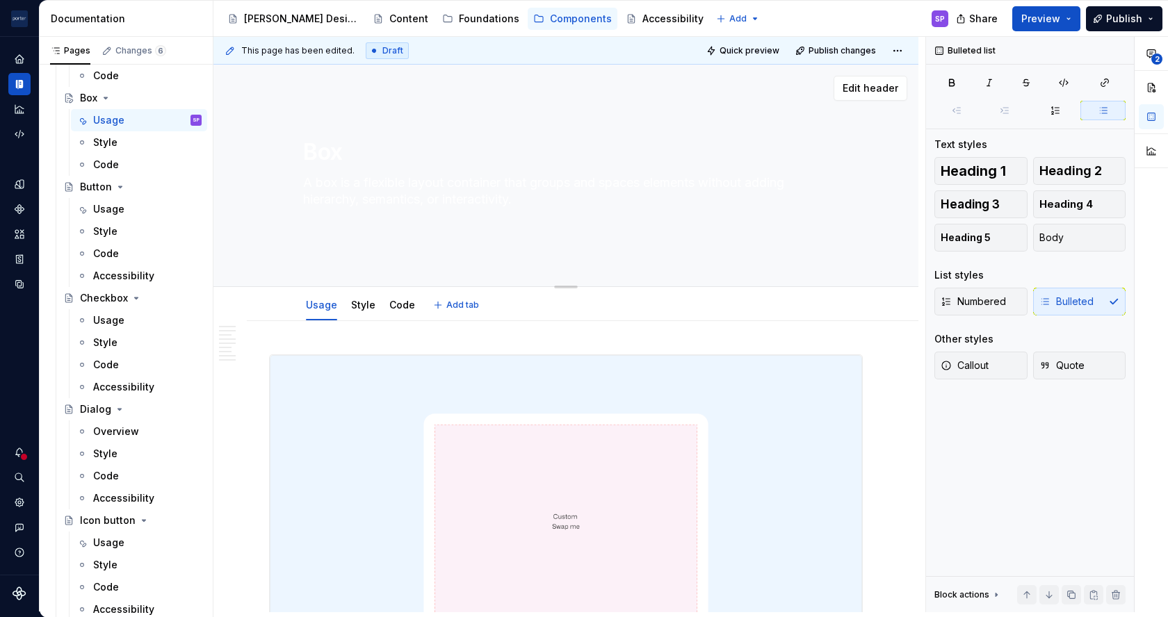
click at [379, 186] on textarea "A box is a flexible layout container that groups and spaces elements without ad…" at bounding box center [562, 200] width 525 height 56
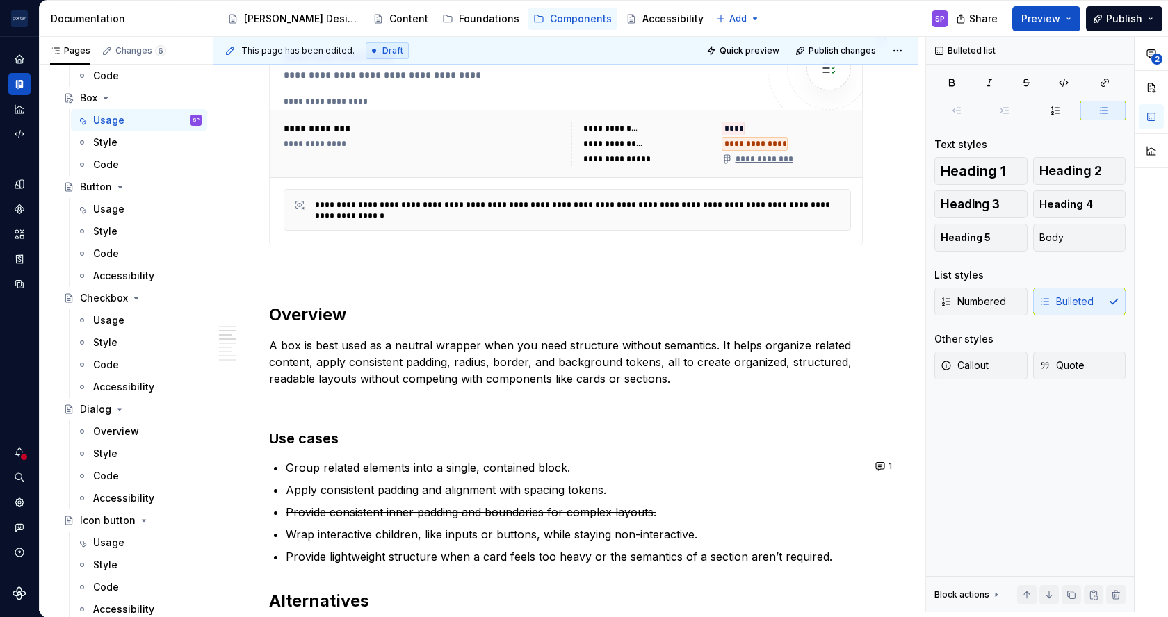
scroll to position [974, 0]
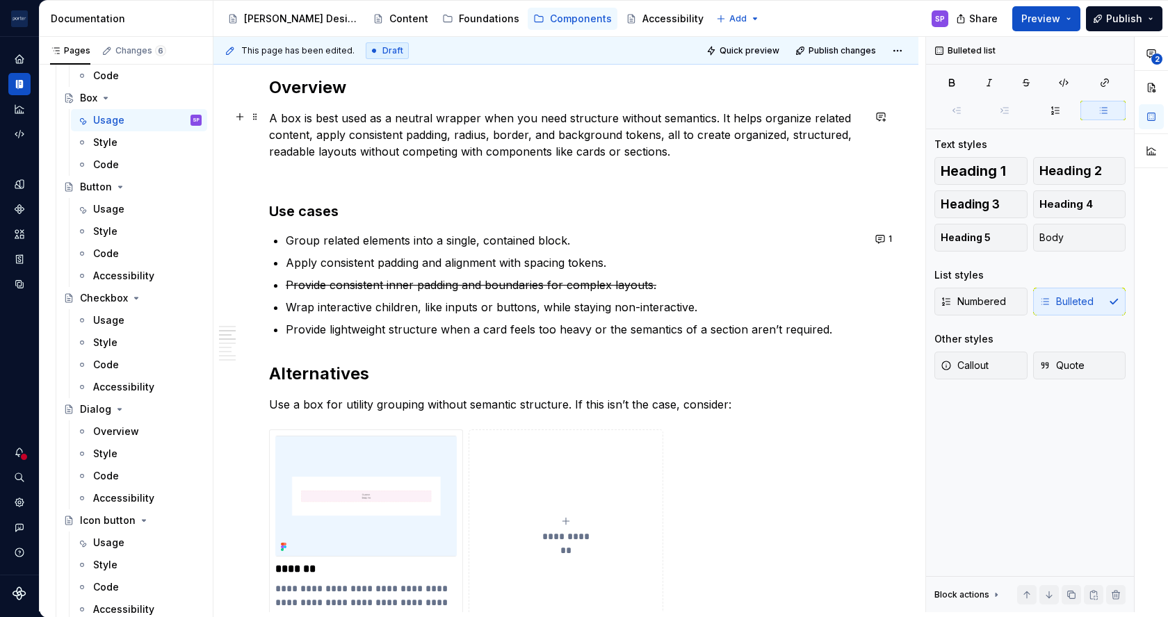
click at [763, 113] on p "A box is best used as a neutral wrapper when you need structure without semanti…" at bounding box center [565, 135] width 593 height 50
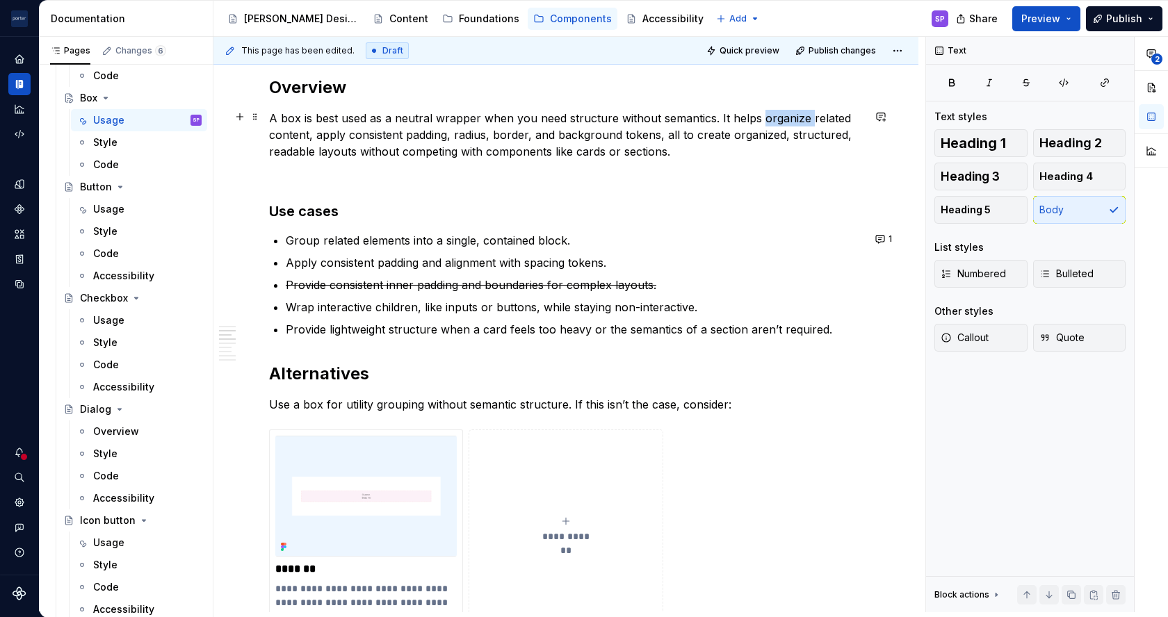
click at [763, 113] on p "A box is best used as a neutral wrapper when you need structure without semanti…" at bounding box center [565, 135] width 593 height 50
drag, startPoint x: 662, startPoint y: 136, endPoint x: 844, endPoint y: 131, distance: 181.4
click at [844, 131] on p "A box is best used as a neutral wrapper when you need structure without semanti…" at bounding box center [565, 135] width 593 height 50
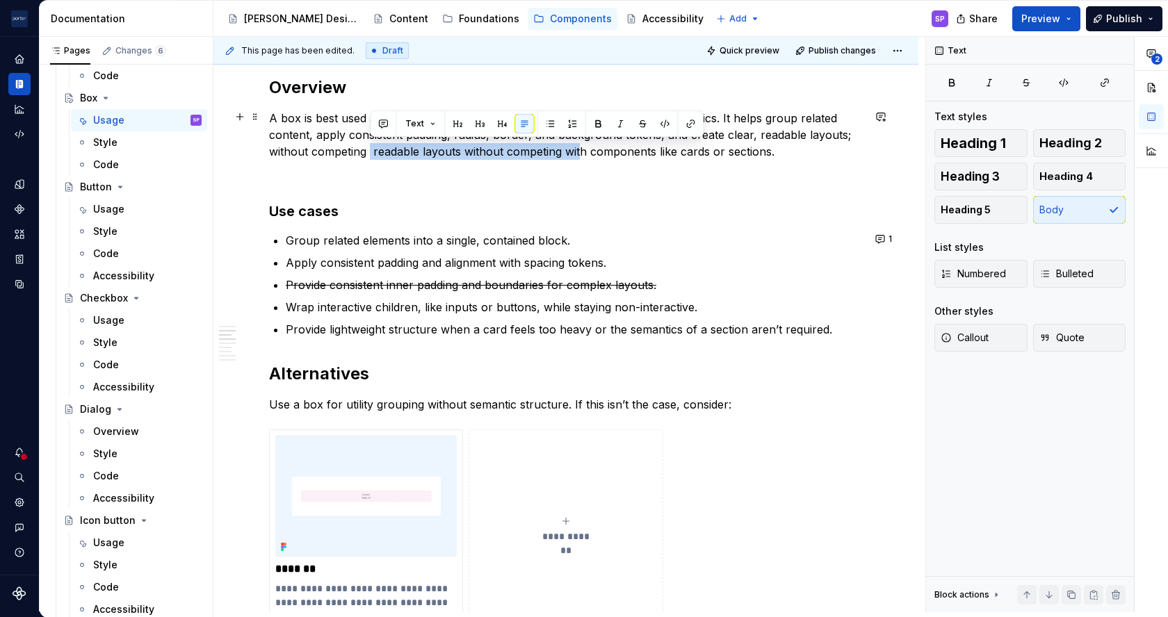
drag, startPoint x: 369, startPoint y: 153, endPoint x: 581, endPoint y: 153, distance: 212.0
click at [581, 153] on p "A box is best used as a neutral wrapper when you need structure without semanti…" at bounding box center [565, 135] width 593 height 50
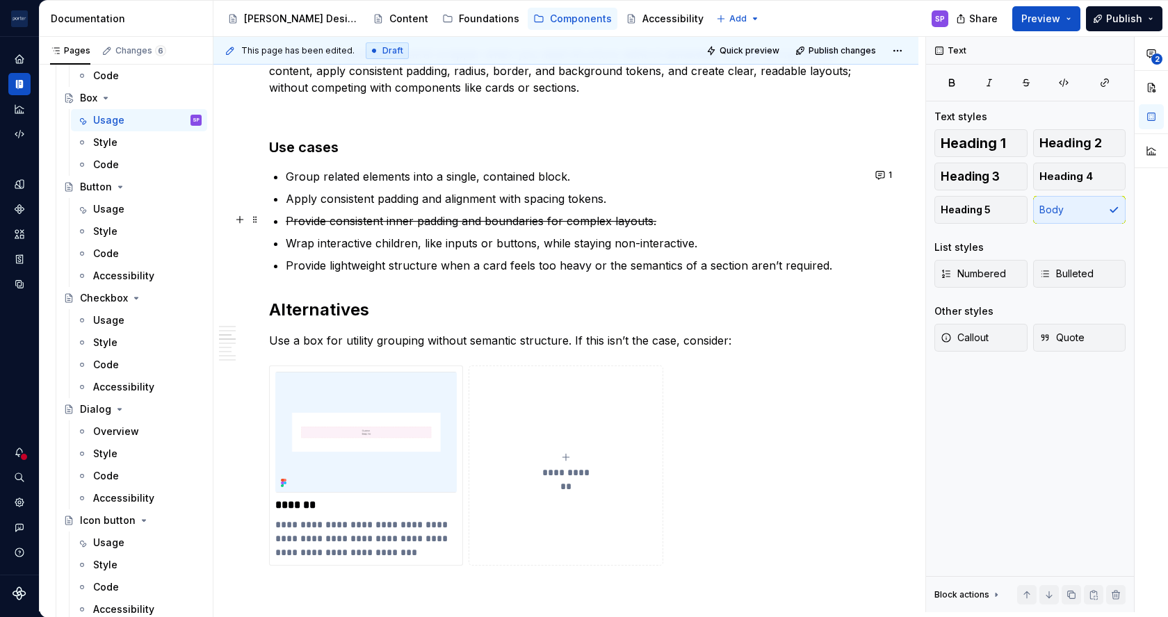
scroll to position [1039, 0]
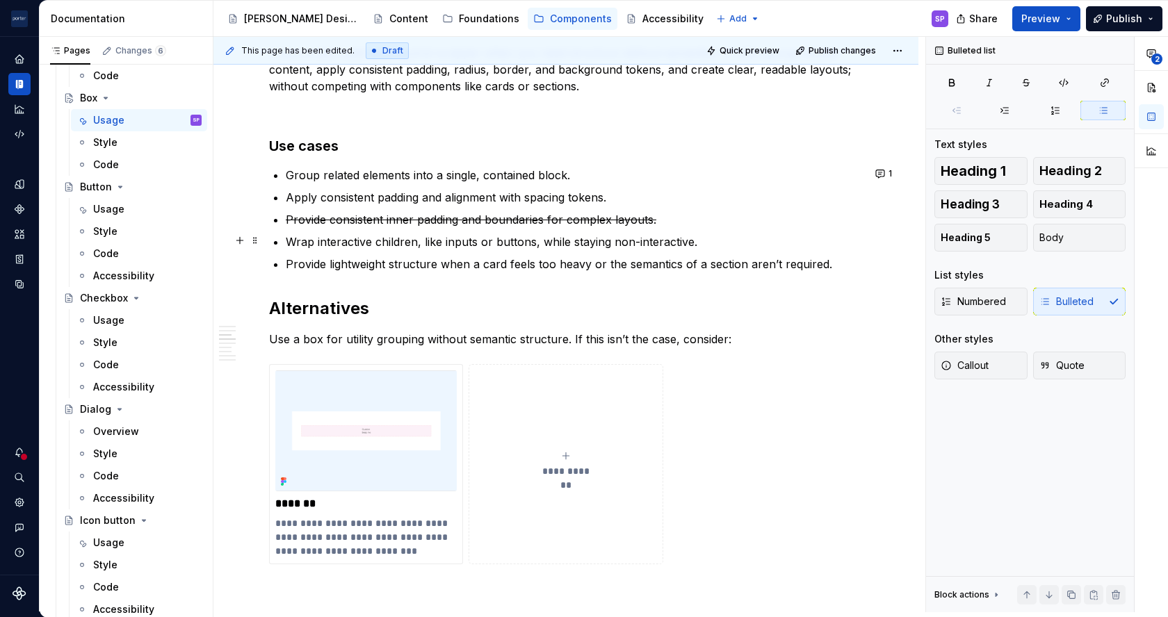
click at [436, 243] on p "Wrap interactive children, like inputs or buttons, while staying non-interactiv…" at bounding box center [574, 242] width 577 height 17
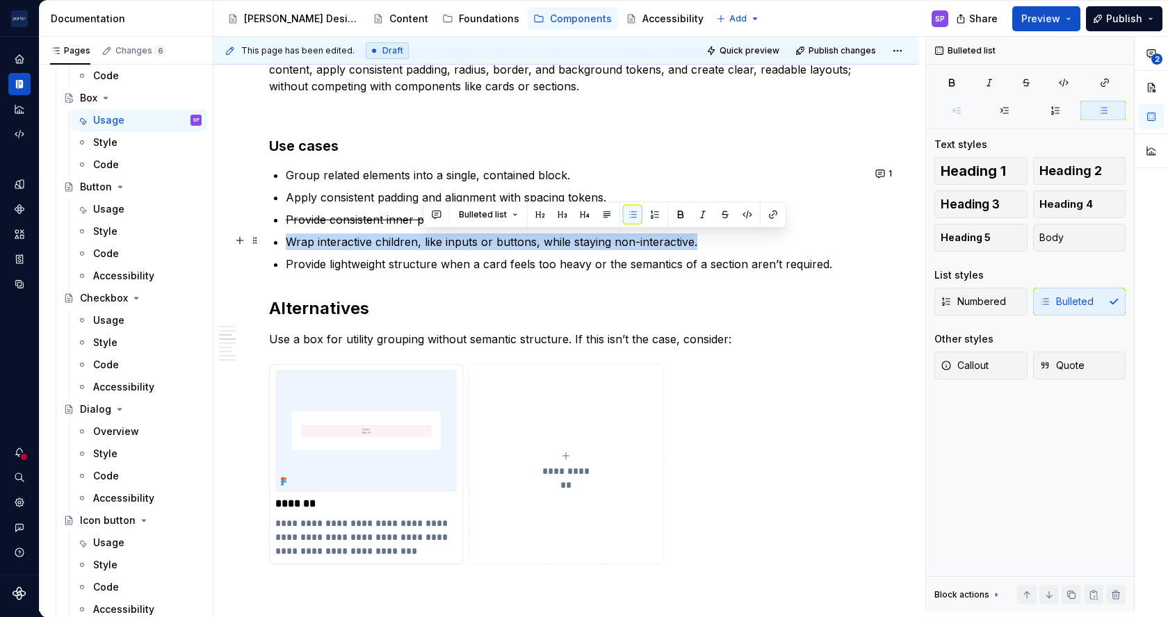
click at [436, 243] on p "Wrap interactive children, like inputs or buttons, while staying non-interactiv…" at bounding box center [574, 242] width 577 height 17
copy p "Wrap interactive children, like inputs or buttons, while staying non-interactiv…"
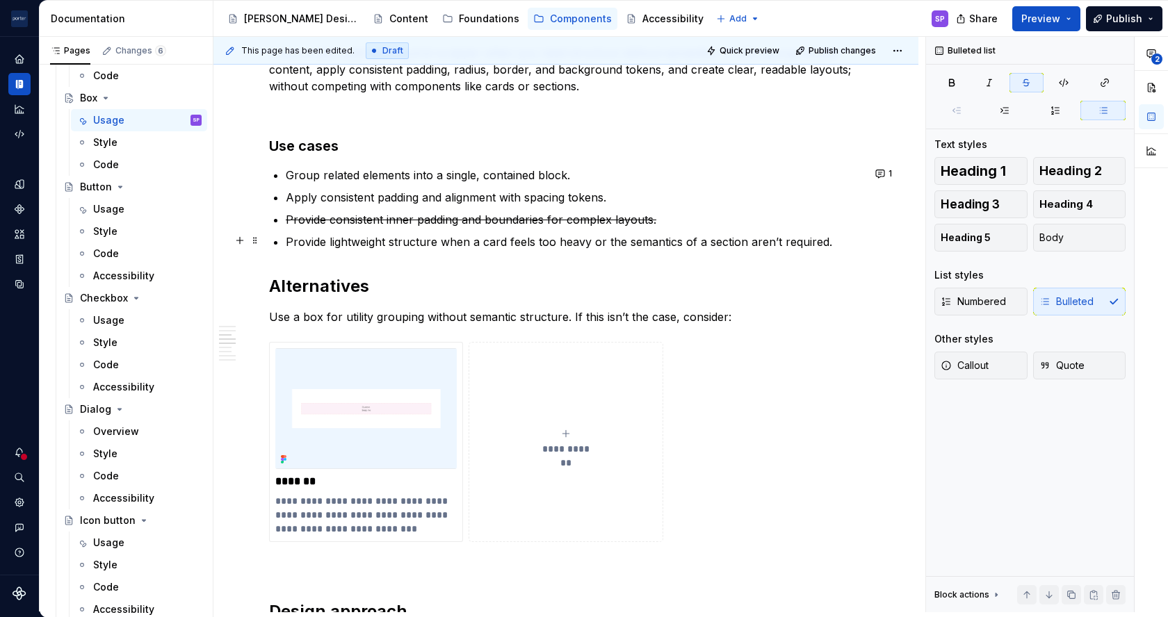
click at [837, 236] on p "Provide lightweight structure when a card feels too heavy or the semantics of a…" at bounding box center [574, 242] width 577 height 17
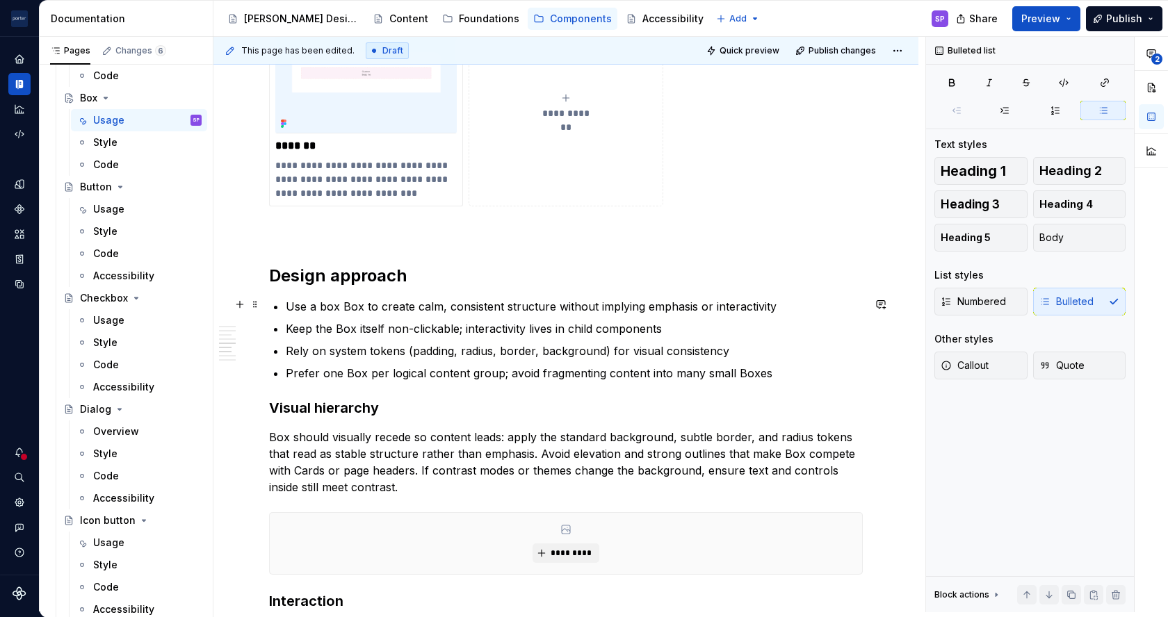
scroll to position [1398, 0]
click at [350, 304] on p "Use a box Box to create calm, consistent structure without implying emphasis or…" at bounding box center [574, 305] width 577 height 17
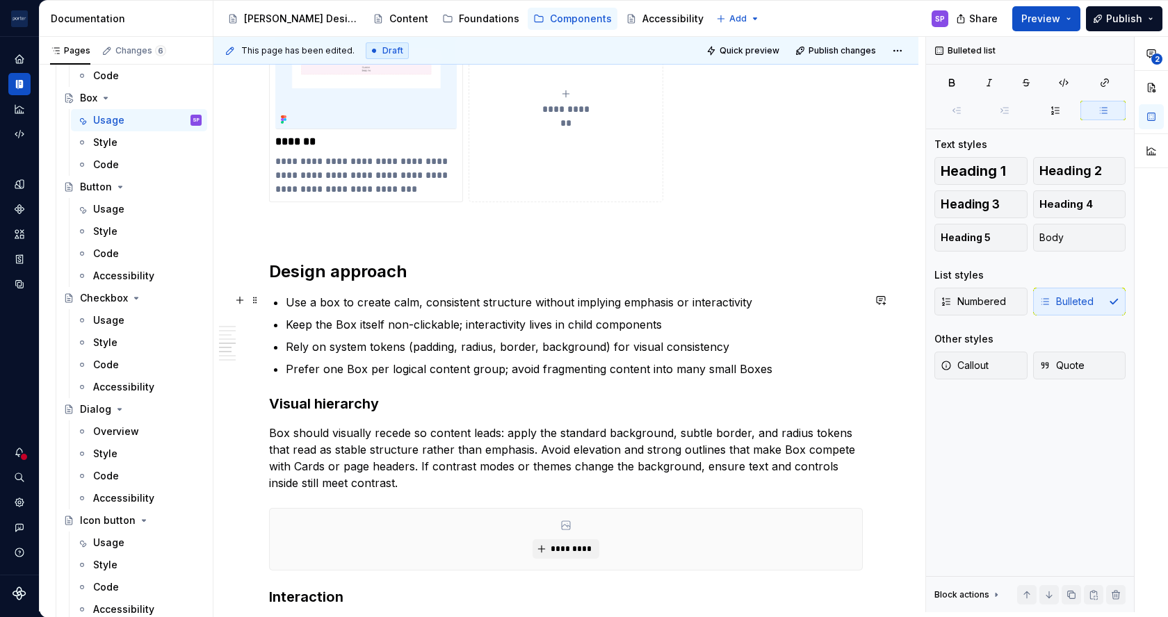
click at [758, 302] on p "Use a box to create calm, consistent structure without implying emphasis or int…" at bounding box center [574, 302] width 577 height 17
click at [741, 320] on p "Keep the Box itself non-clickable; interactivity lives in child components" at bounding box center [574, 324] width 577 height 17
click at [350, 322] on p "Keep the Box itself non-clickable; interactivity lives in child components." at bounding box center [574, 324] width 577 height 17
click at [753, 352] on p "Rely on system tokens (padding, radius, border, background) for visual consiste…" at bounding box center [574, 346] width 577 height 17
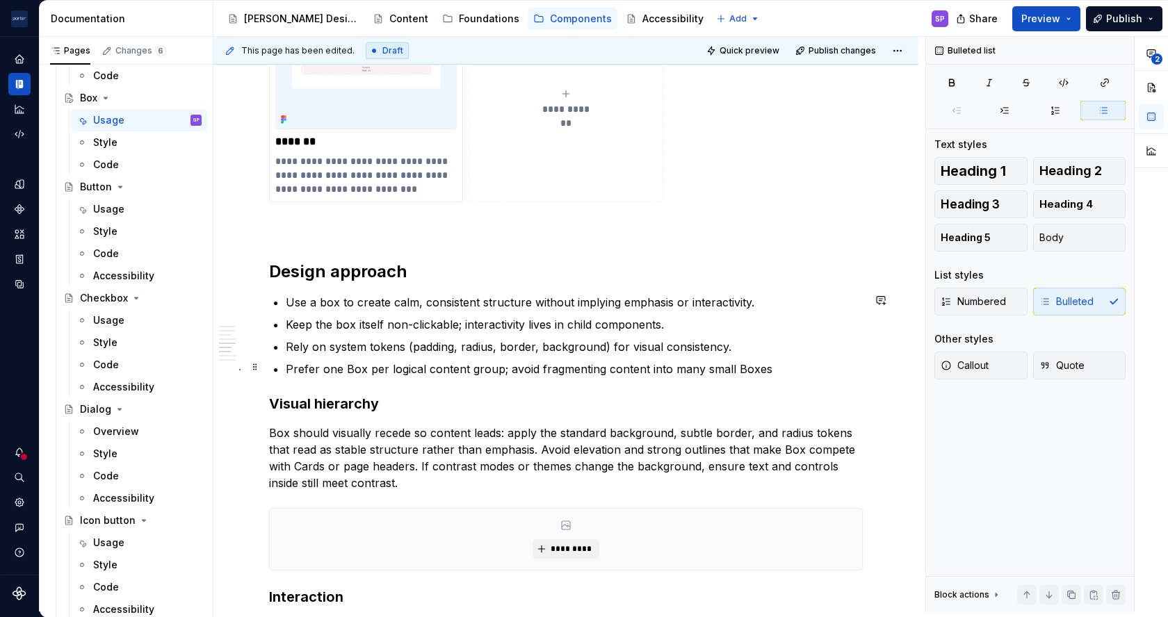
click at [795, 362] on p "Prefer one Box per logical content group; avoid fragmenting content into many s…" at bounding box center [574, 369] width 577 height 17
click at [348, 367] on p "Prefer one Box per logical content group; avoid fragmenting content into many s…" at bounding box center [574, 369] width 577 height 17
click at [347, 367] on p "Prefer one Box per logical content group; avoid fragmenting content into many s…" at bounding box center [574, 369] width 577 height 17
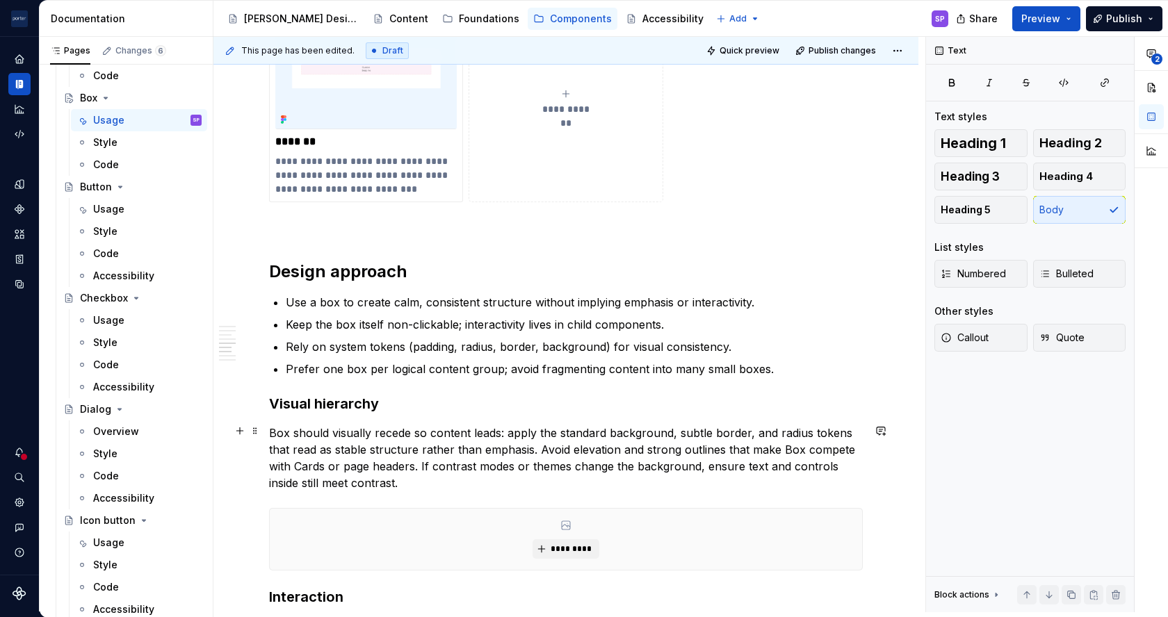
click at [277, 432] on p "Box should visually recede so content leads: apply the standard background, sub…" at bounding box center [565, 458] width 593 height 67
click at [781, 446] on p "A box should visually recede so content leads: apply the standard background, s…" at bounding box center [565, 458] width 593 height 67
click at [302, 461] on p "A box should visually recede so content leads: apply the standard background, s…" at bounding box center [565, 458] width 593 height 67
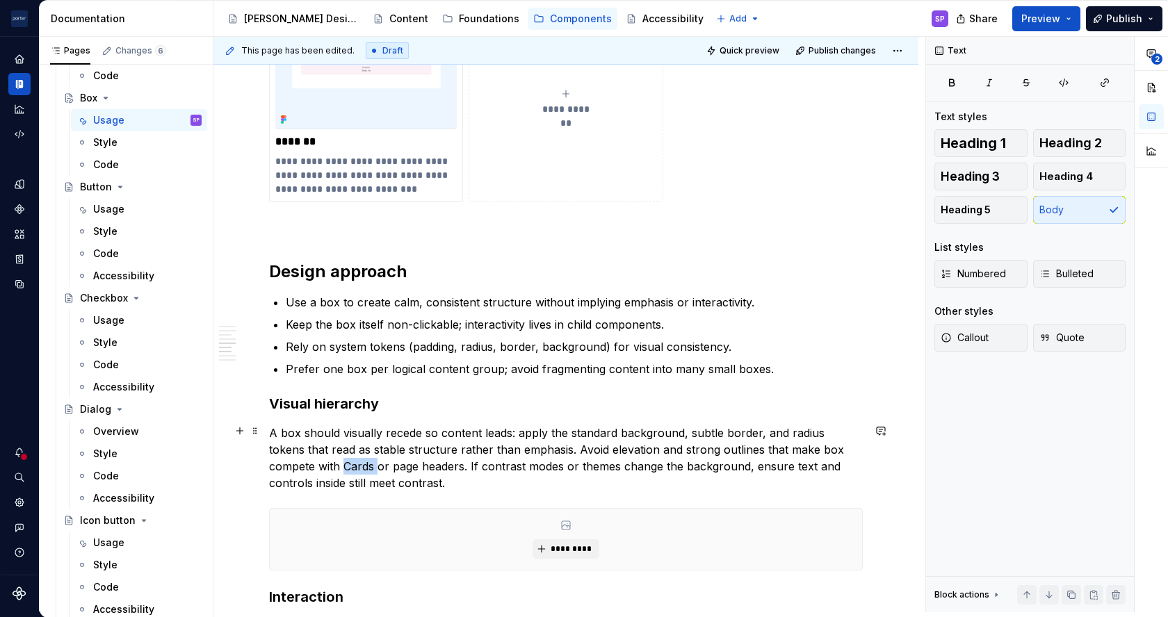
click at [302, 461] on p "A box should visually recede so content leads: apply the standard background, s…" at bounding box center [565, 458] width 593 height 67
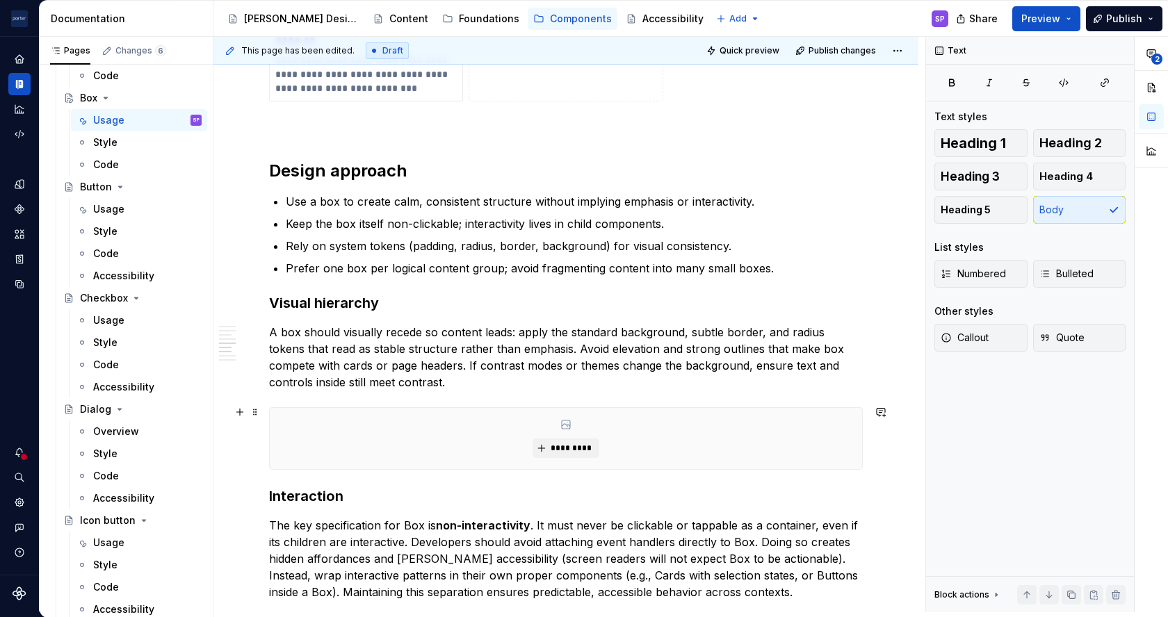
scroll to position [1632, 0]
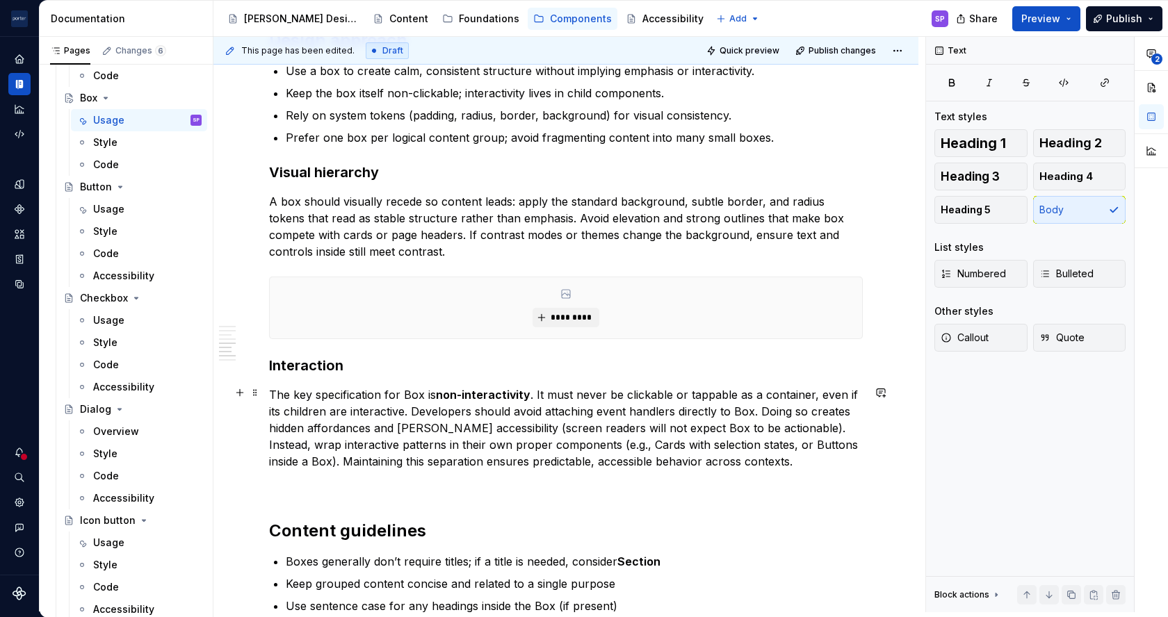
click at [411, 388] on p "The key specification for Box is non-interactivity . It must never be clickable…" at bounding box center [565, 427] width 593 height 83
click at [739, 407] on p "The key specification for box is non-interactivity . It must never be clickable…" at bounding box center [565, 427] width 593 height 83
click at [666, 423] on p "The key specification for box is non-interactivity . It must never be clickable…" at bounding box center [565, 427] width 593 height 83
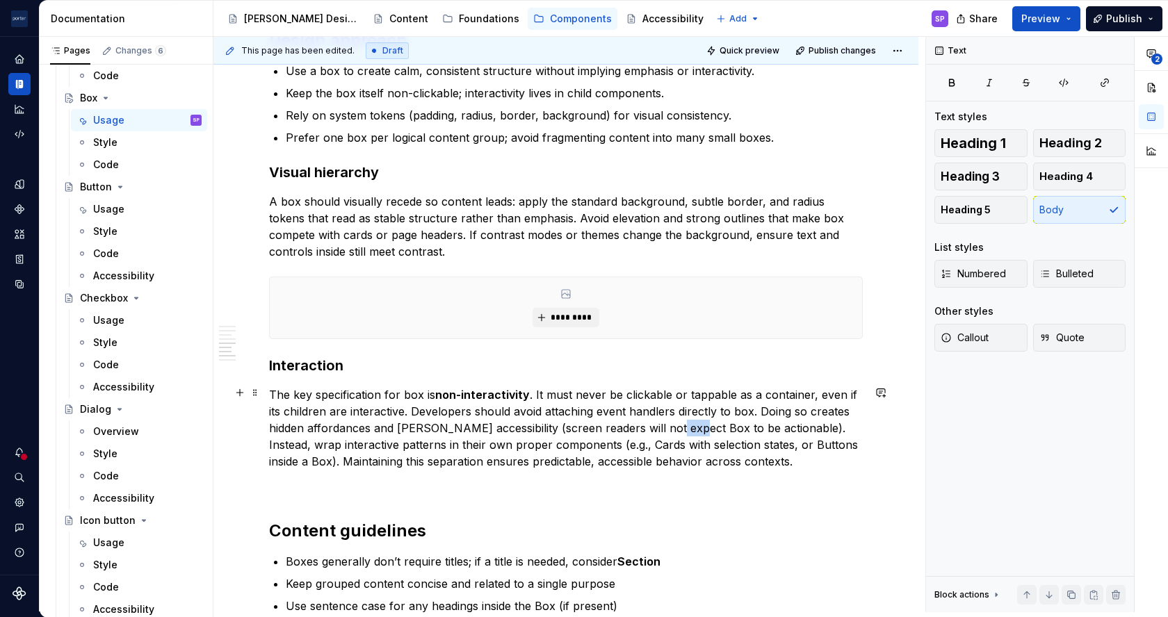
click at [666, 423] on p "The key specification for box is non-interactivity . It must never be clickable…" at bounding box center [565, 427] width 593 height 83
click at [754, 441] on p "The key specification for box is non-interactivity . It must never be clickable…" at bounding box center [565, 427] width 593 height 83
click at [831, 442] on p "The key specification for box is non-interactivity . It must never be clickable…" at bounding box center [565, 427] width 593 height 83
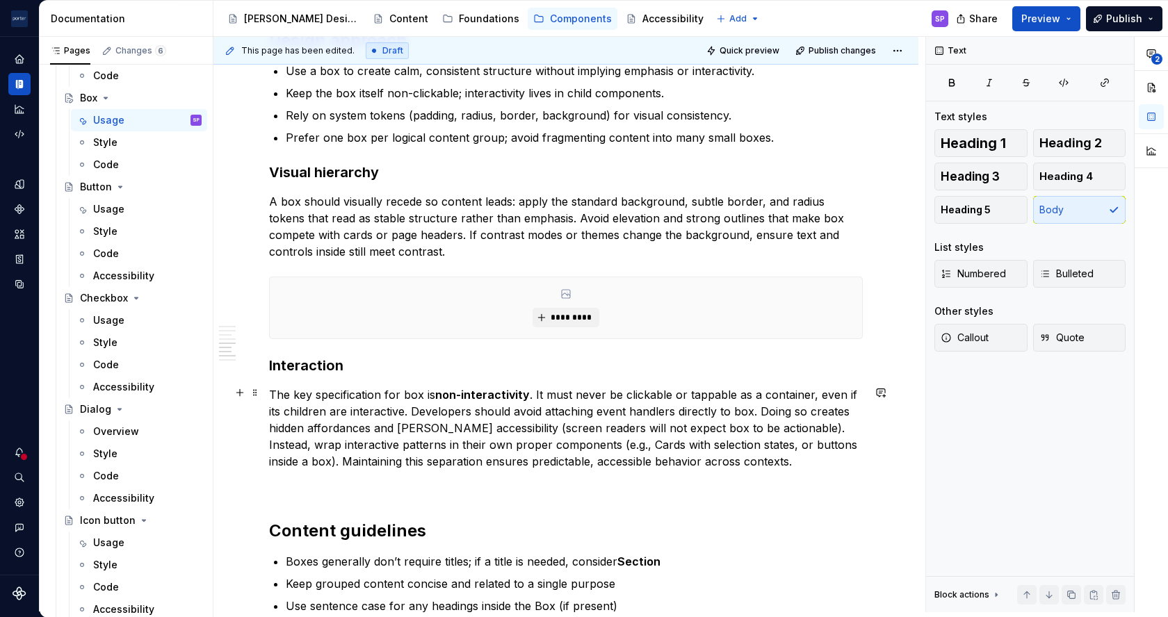
click at [589, 443] on p "The key specification for box is non-interactivity . It must never be clickable…" at bounding box center [565, 427] width 593 height 83
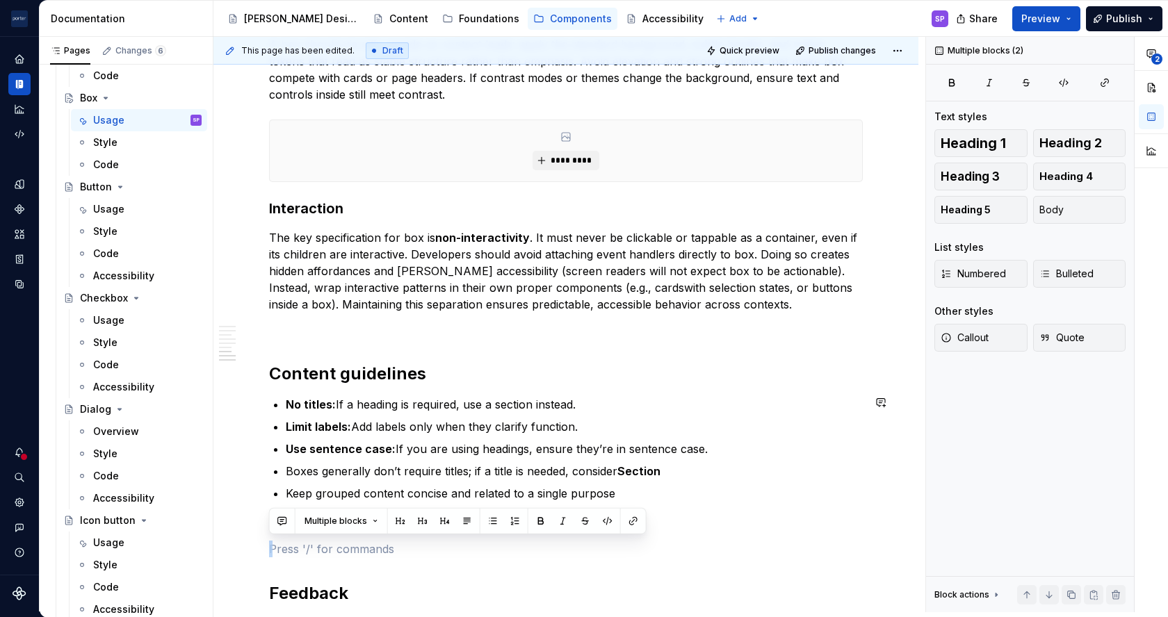
click at [598, 521] on button "button" at bounding box center [607, 520] width 19 height 19
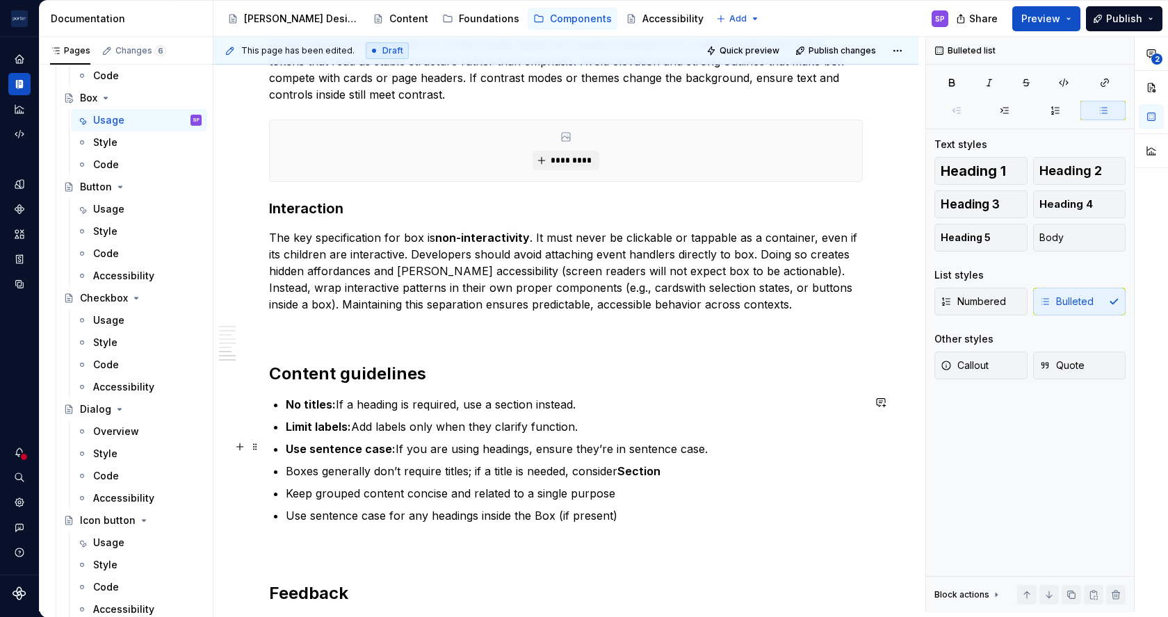
click at [517, 441] on p "Use sentence case: If you are using headings, ensure they’re in sentence case." at bounding box center [574, 449] width 577 height 17
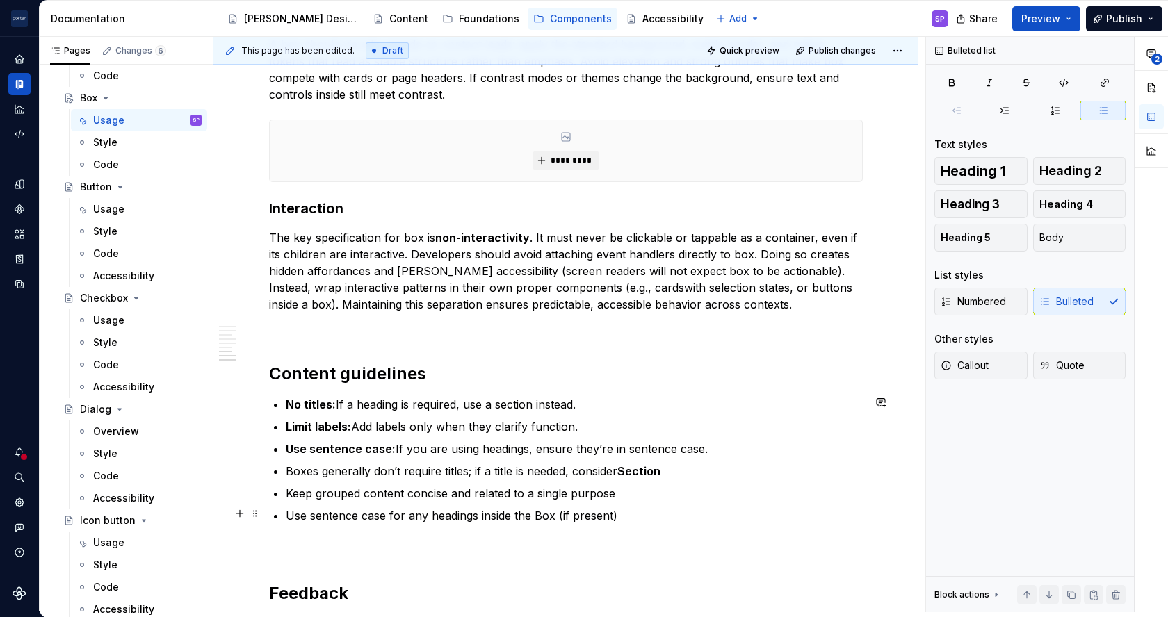
click at [496, 518] on p "Use sentence case for any headings inside the Box (if present)" at bounding box center [574, 515] width 577 height 17
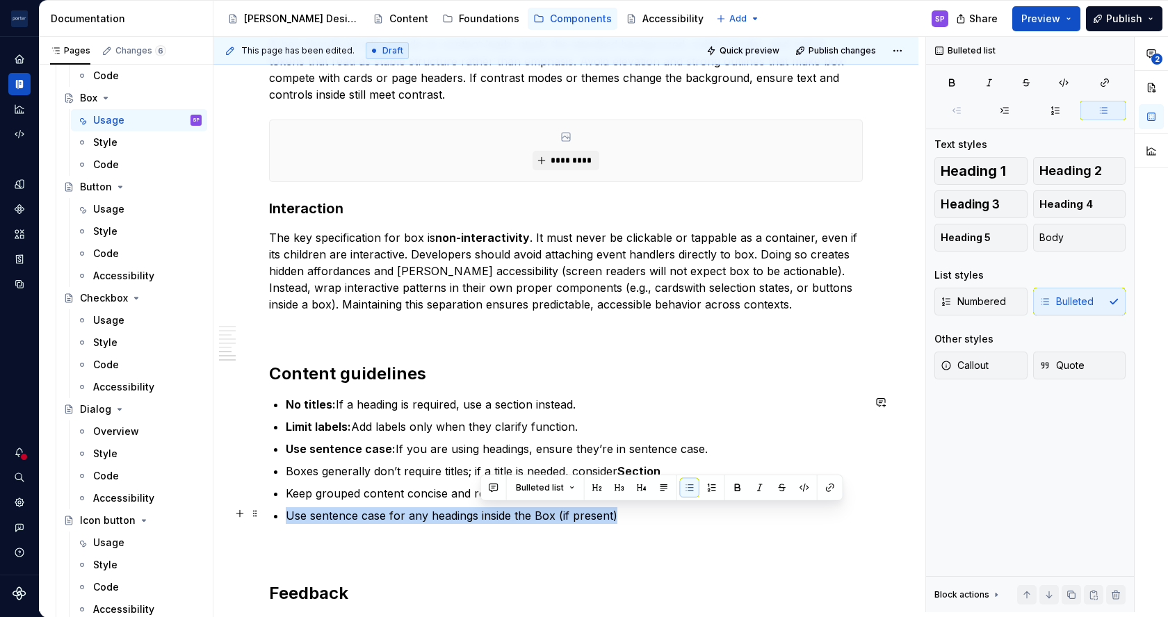
click at [496, 518] on p "Use sentence case for any headings inside the Box (if present)" at bounding box center [574, 515] width 577 height 17
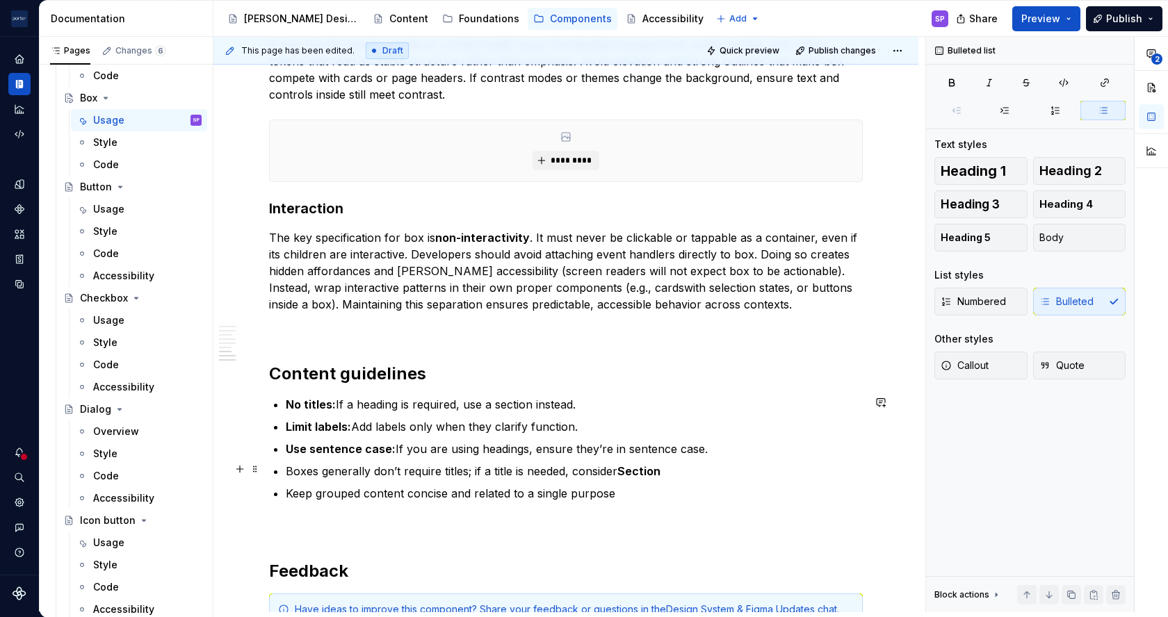
click at [439, 468] on p "Boxes generally don’t require titles; if a title is needed, consider Section" at bounding box center [574, 471] width 577 height 17
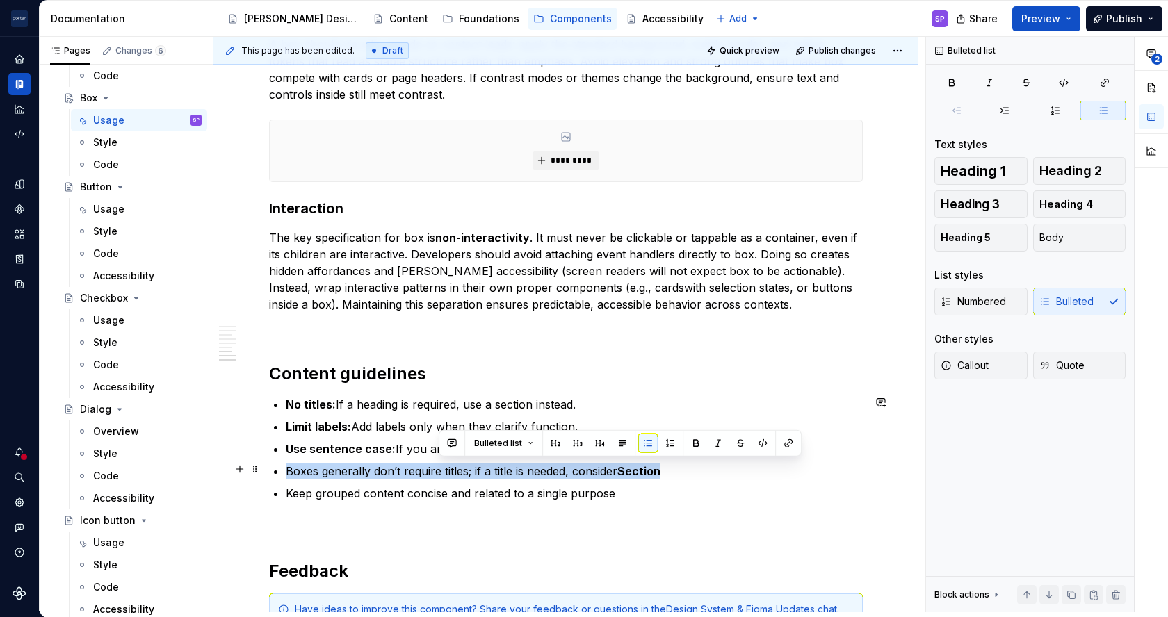
click at [439, 468] on p "Boxes generally don’t require titles; if a title is needed, consider Section" at bounding box center [574, 471] width 577 height 17
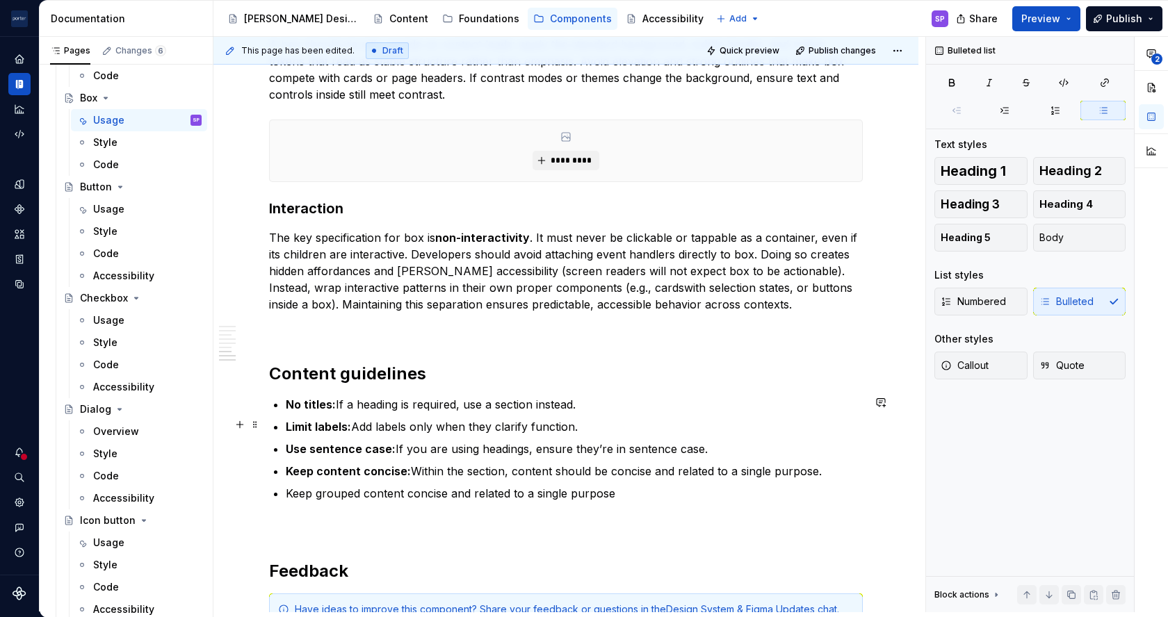
click at [372, 425] on p "Limit labels: Add labels only when they clarify function." at bounding box center [574, 426] width 577 height 17
click at [352, 485] on p "Keep grouped content concise and related to a single purpose" at bounding box center [574, 493] width 577 height 17
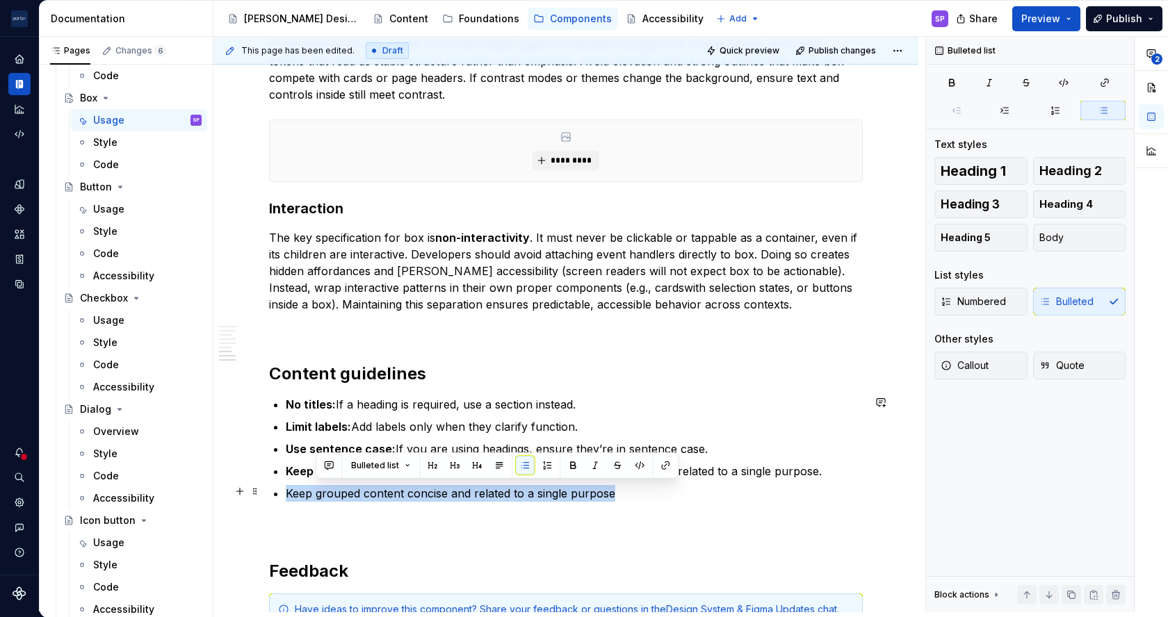
click at [352, 485] on p "Keep grouped content concise and related to a single purpose" at bounding box center [574, 493] width 577 height 17
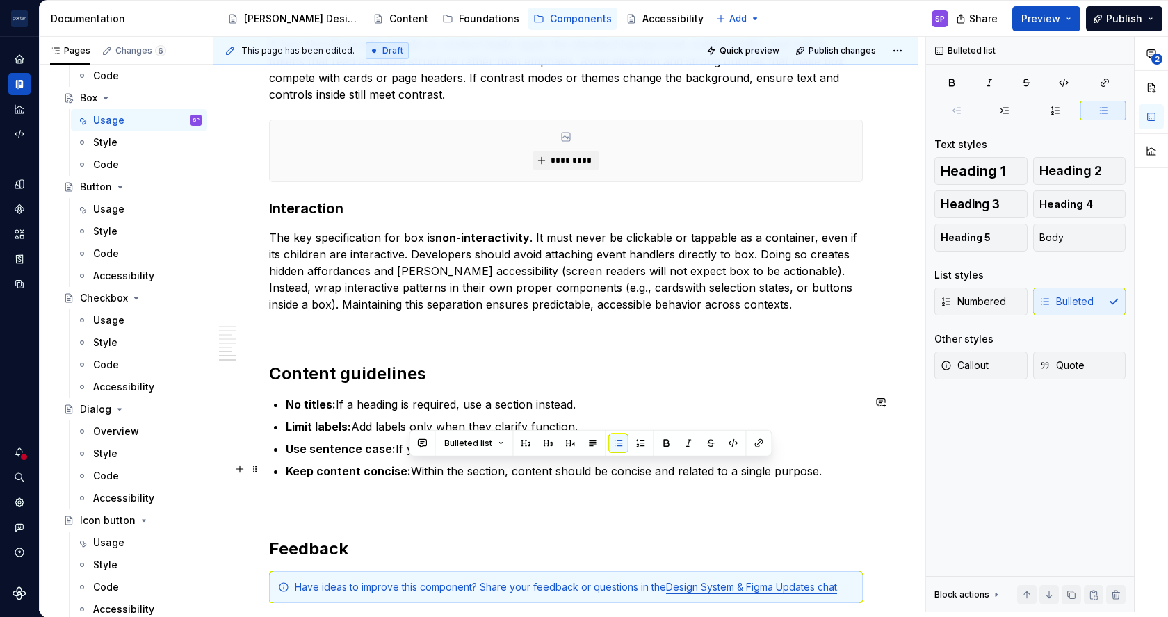
drag, startPoint x: 409, startPoint y: 469, endPoint x: 840, endPoint y: 469, distance: 431.6
click at [840, 469] on p "Keep content concise: Within the section, content should be concise and related…" at bounding box center [574, 471] width 577 height 17
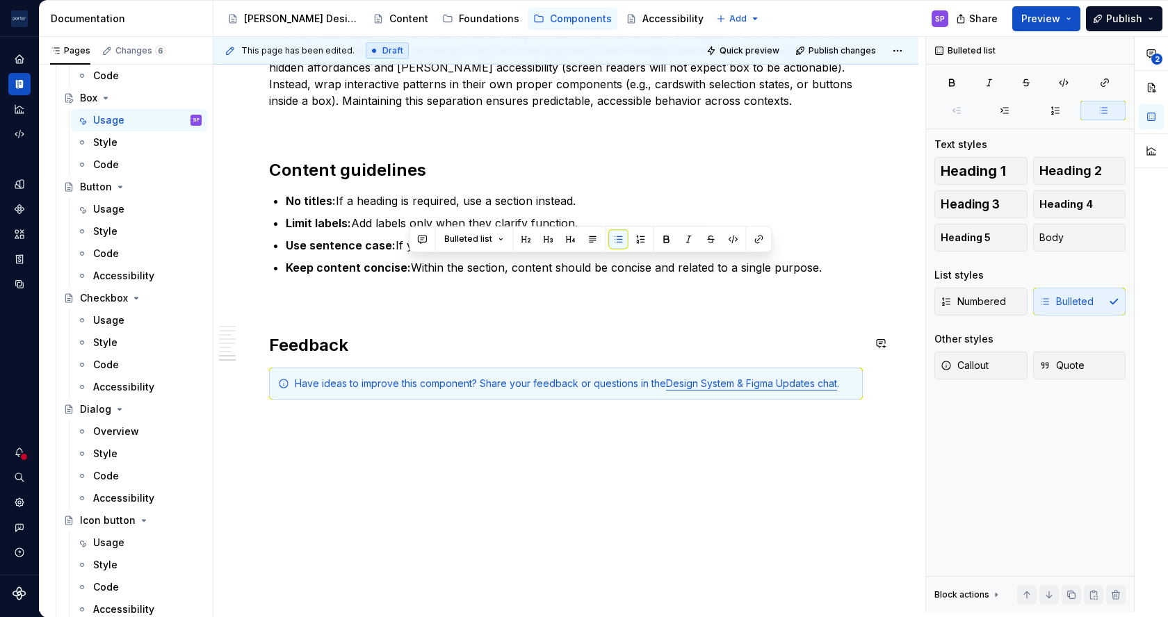
scroll to position [1994, 0]
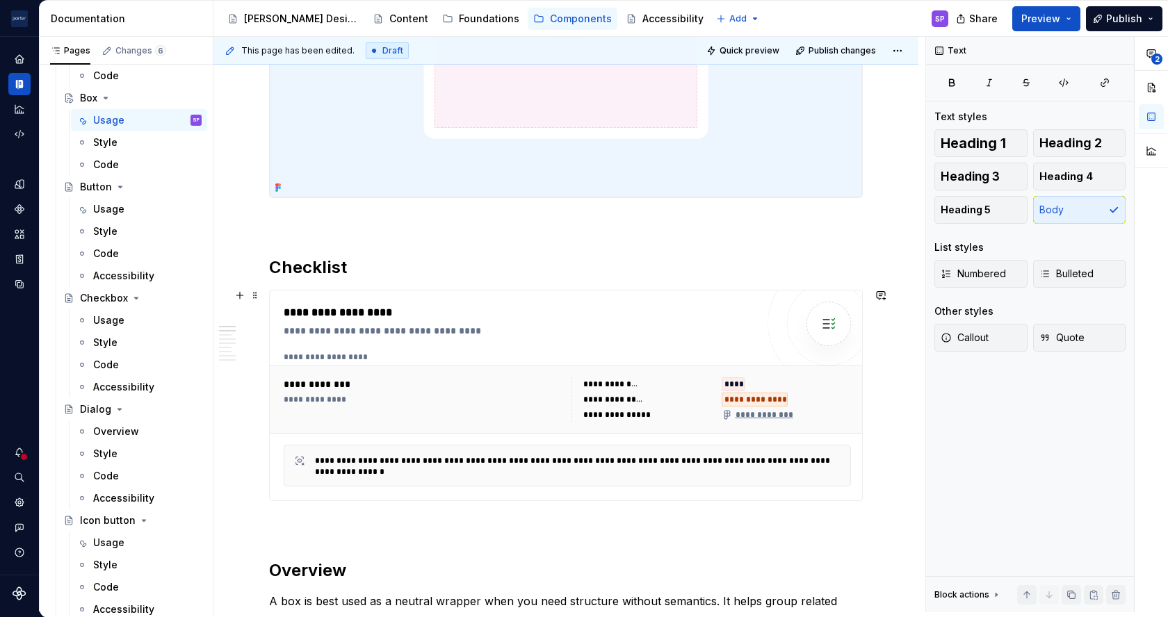
scroll to position [492, 0]
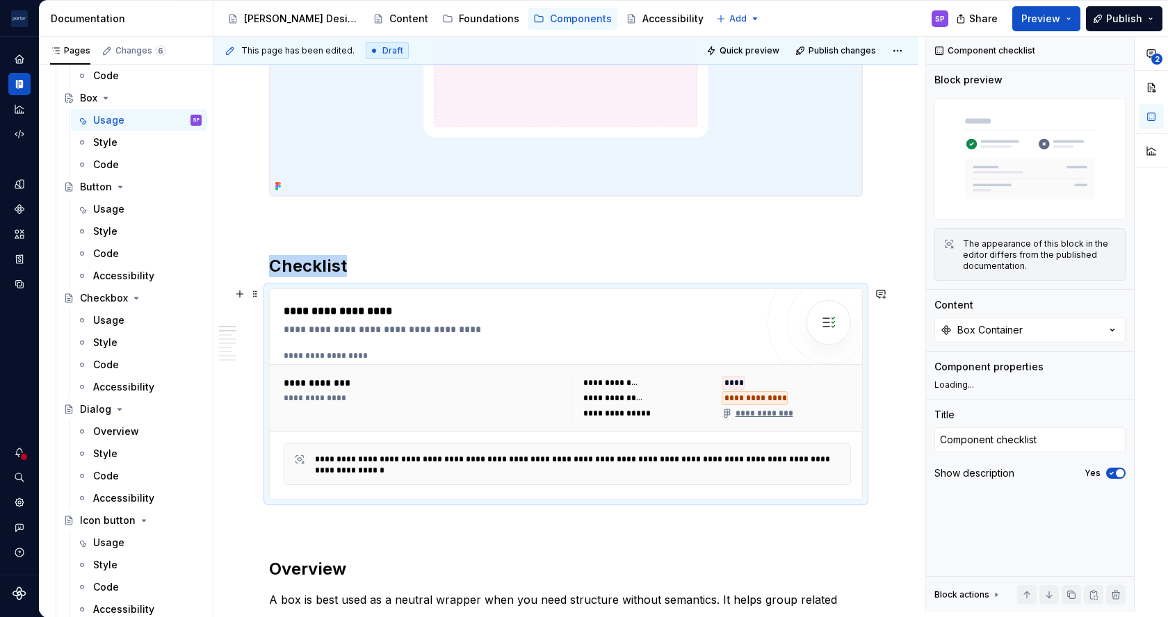
click at [568, 400] on div "**********" at bounding box center [567, 398] width 567 height 44
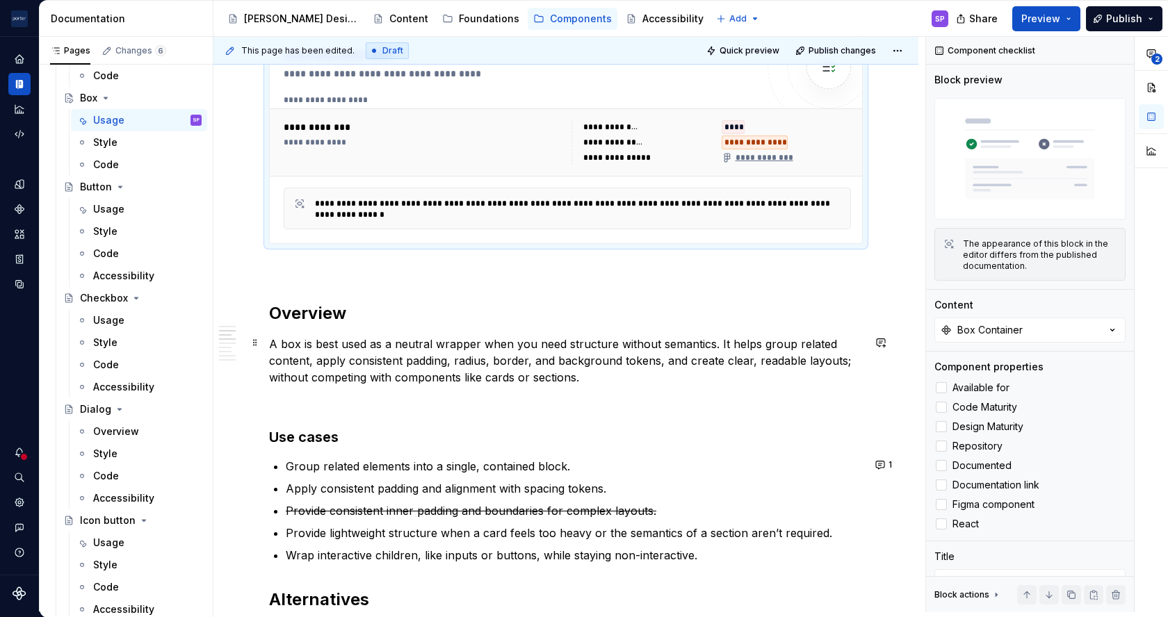
scroll to position [751, 0]
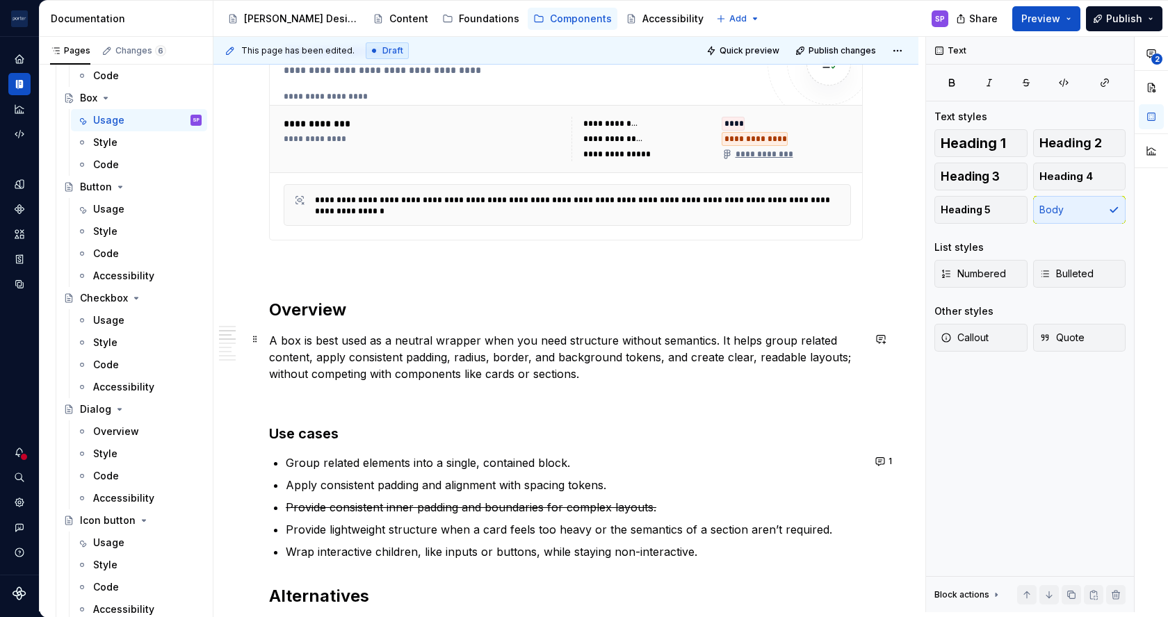
click at [351, 370] on p "A box is best used as a neutral wrapper when you need structure without semanti…" at bounding box center [565, 357] width 593 height 50
click at [450, 369] on p "A box is best used as a neutral wrapper when you need structure without semanti…" at bounding box center [565, 357] width 593 height 50
click at [315, 359] on p "A box is best used as a neutral wrapper when you need structure without semanti…" at bounding box center [565, 357] width 593 height 50
click at [372, 357] on p "A box is best used as a neutral wrapper when you need structure without semanti…" at bounding box center [565, 357] width 593 height 50
drag, startPoint x: 733, startPoint y: 359, endPoint x: 702, endPoint y: 359, distance: 31.3
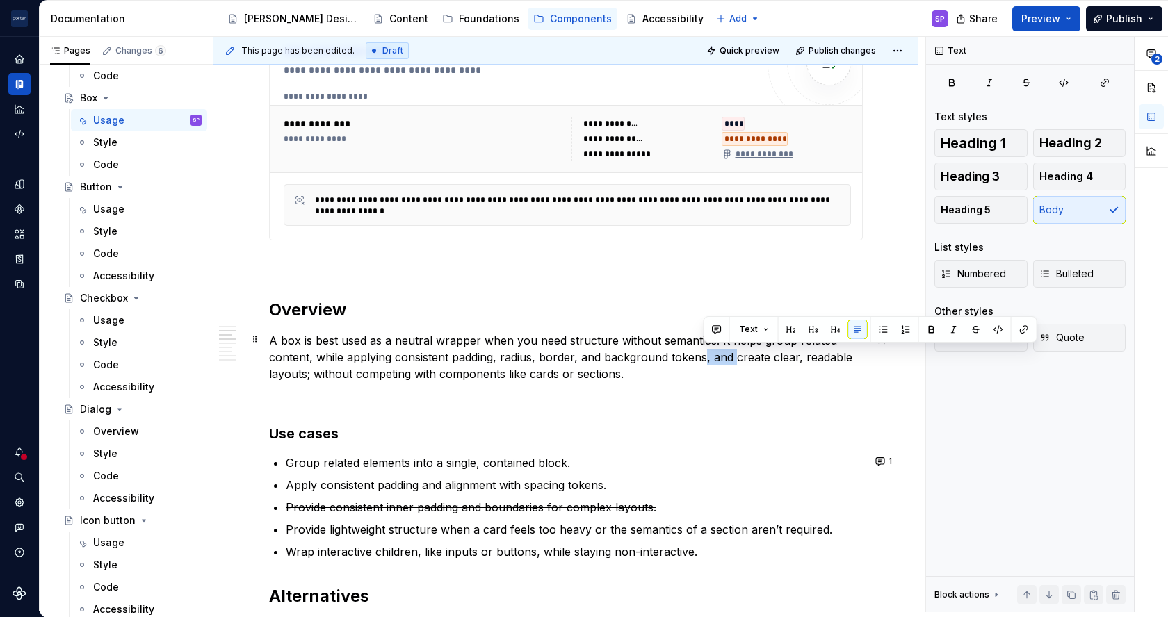
click at [702, 359] on p "A box is best used as a neutral wrapper when you need structure without semanti…" at bounding box center [565, 357] width 593 height 50
click at [306, 375] on p "A box is best used as a neutral wrapper when you need structure without semanti…" at bounding box center [565, 357] width 593 height 50
click at [430, 372] on p "A box is best used as a neutral wrapper when you need structure without semanti…" at bounding box center [565, 357] width 593 height 50
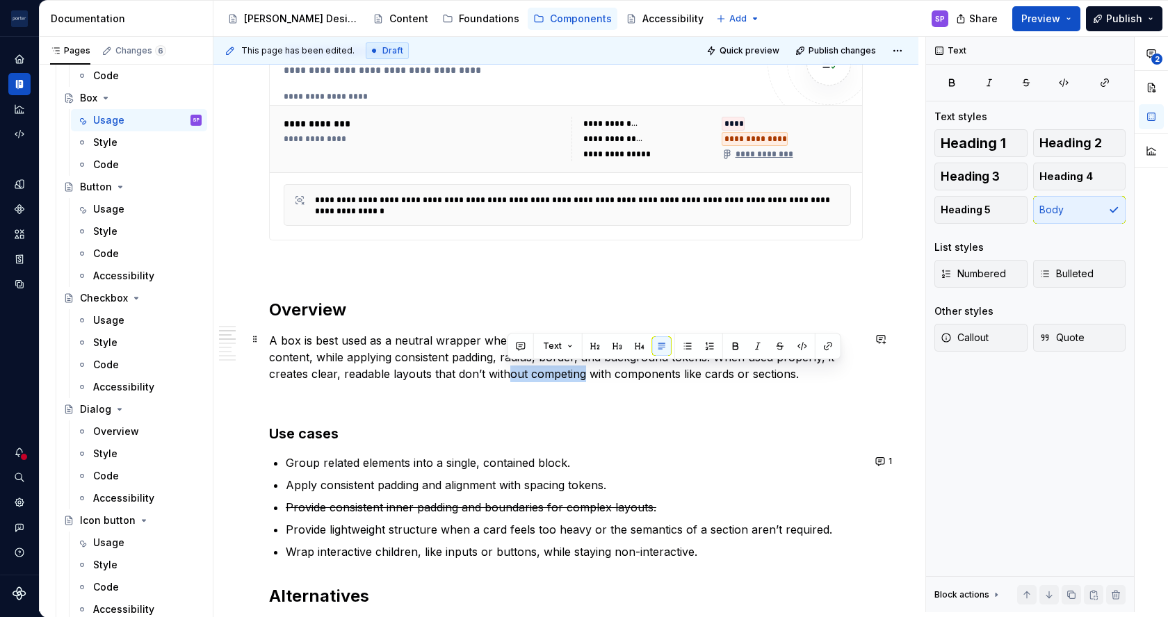
drag, startPoint x: 507, startPoint y: 366, endPoint x: 583, endPoint y: 375, distance: 76.2
click at [583, 375] on p "A box is best used as a neutral wrapper when you need structure without semanti…" at bounding box center [565, 357] width 593 height 50
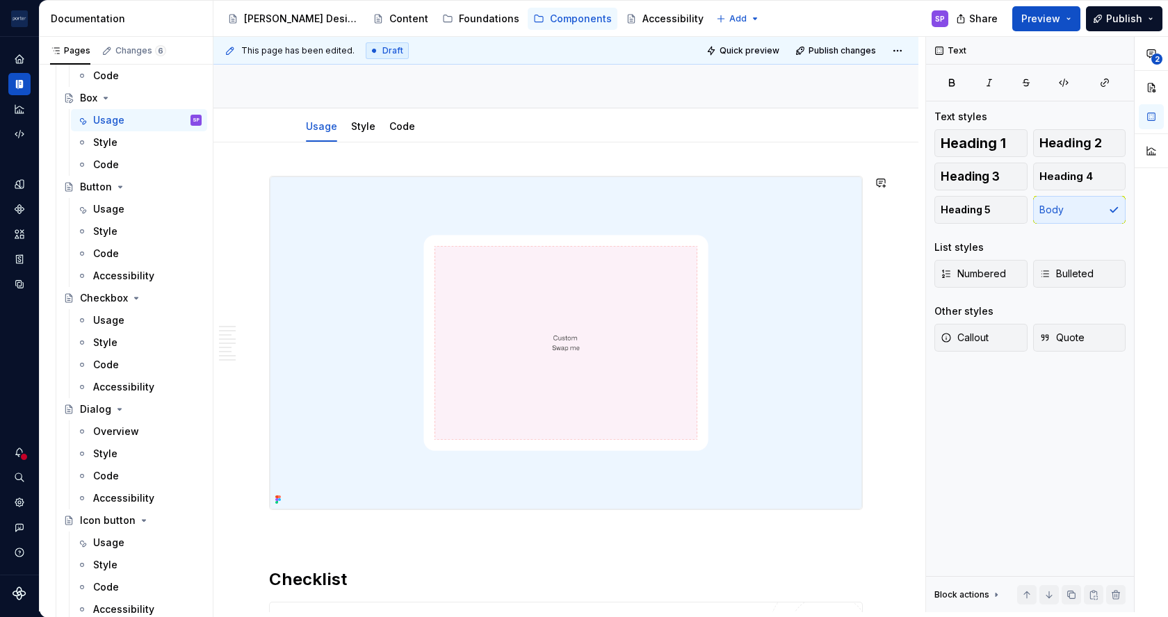
scroll to position [0, 0]
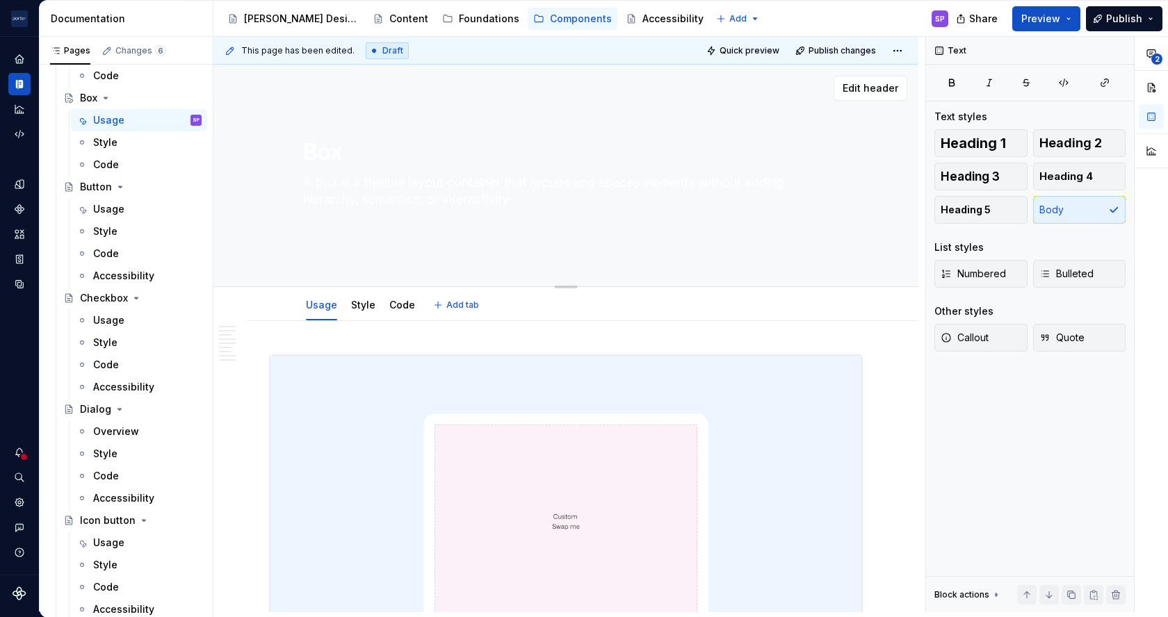
click at [472, 211] on textarea "A box is a flexible layout container that groups and spaces elements without ad…" at bounding box center [562, 200] width 525 height 56
click at [388, 201] on textarea "A box is a flexible layout container that groups and spaces elements without ad…" at bounding box center [562, 200] width 525 height 56
click at [325, 202] on textarea "A box is a flexible layout container that groups and spaces elements without ad…" at bounding box center [562, 200] width 525 height 56
click at [350, 176] on textarea "A box is a flexible layout container that groups and spaces elements without ad…" at bounding box center [562, 200] width 525 height 56
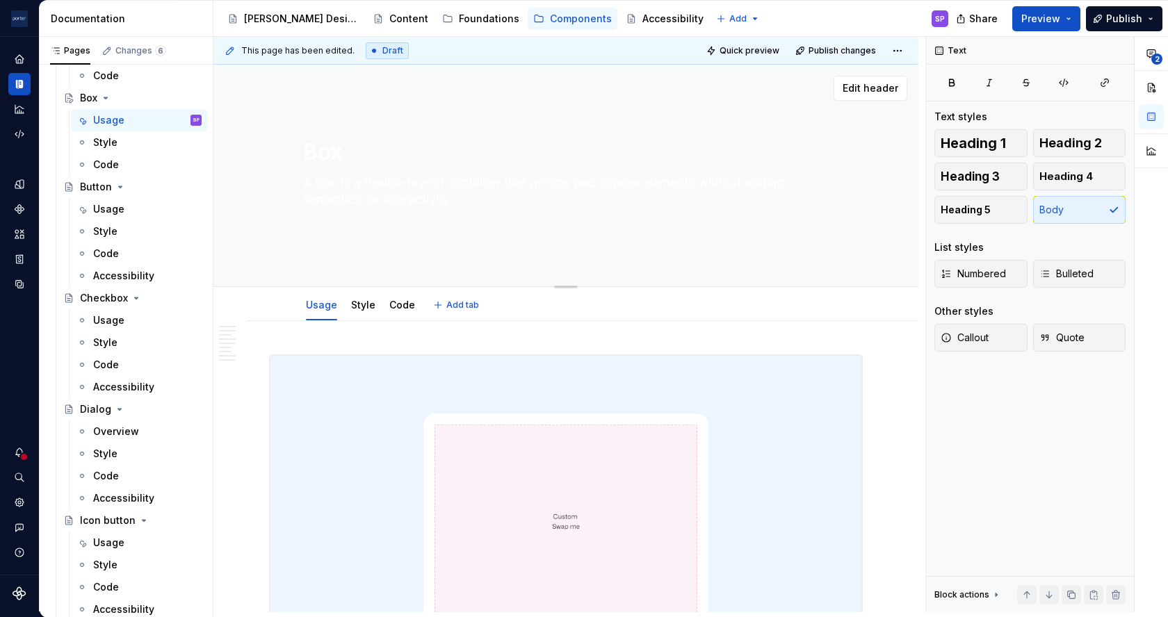
click at [350, 176] on textarea "A box is a flexible layout container that groups and spaces elements without ad…" at bounding box center [562, 200] width 525 height 56
click at [325, 201] on textarea "A box is a flexible layout container that groups and spaces elements without ad…" at bounding box center [562, 200] width 525 height 56
click at [304, 200] on textarea "A box is a flexible layout container that groups and spaces elements without ad…" at bounding box center [562, 200] width 525 height 56
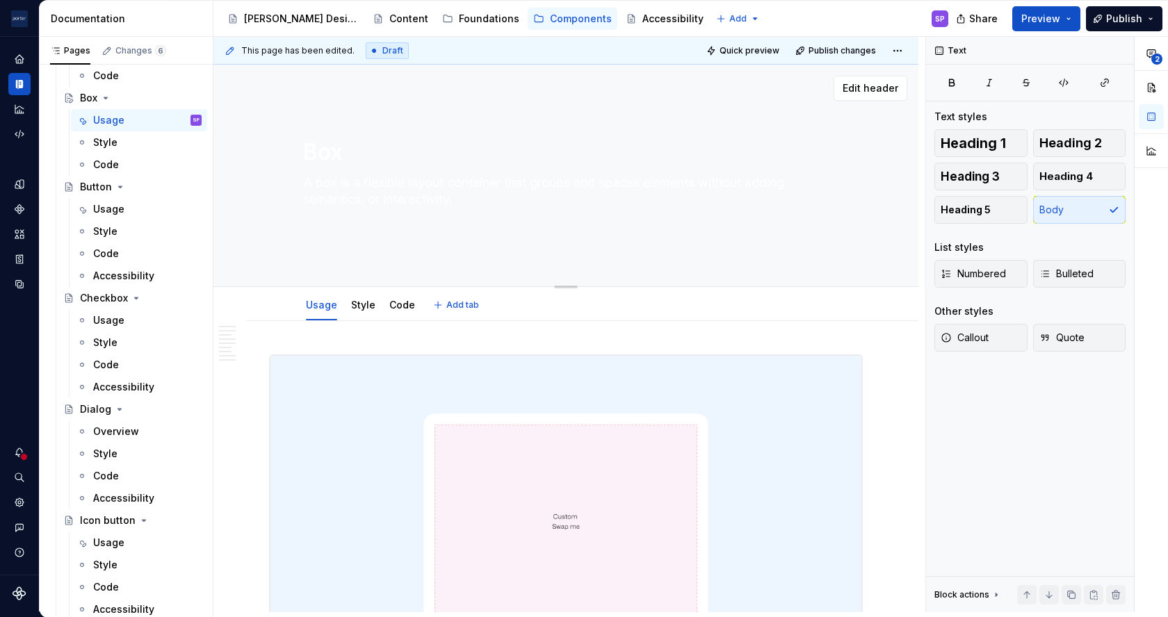
click at [304, 200] on textarea "A box is a flexible layout container that groups and spaces elements without ad…" at bounding box center [562, 200] width 525 height 56
click at [304, 197] on textarea "A box is a flexible layout container that groups and spaces elements without ad…" at bounding box center [562, 200] width 525 height 56
click at [311, 208] on textarea "A box is a flexible layout container that groups and spaces elements without ad…" at bounding box center [562, 200] width 525 height 56
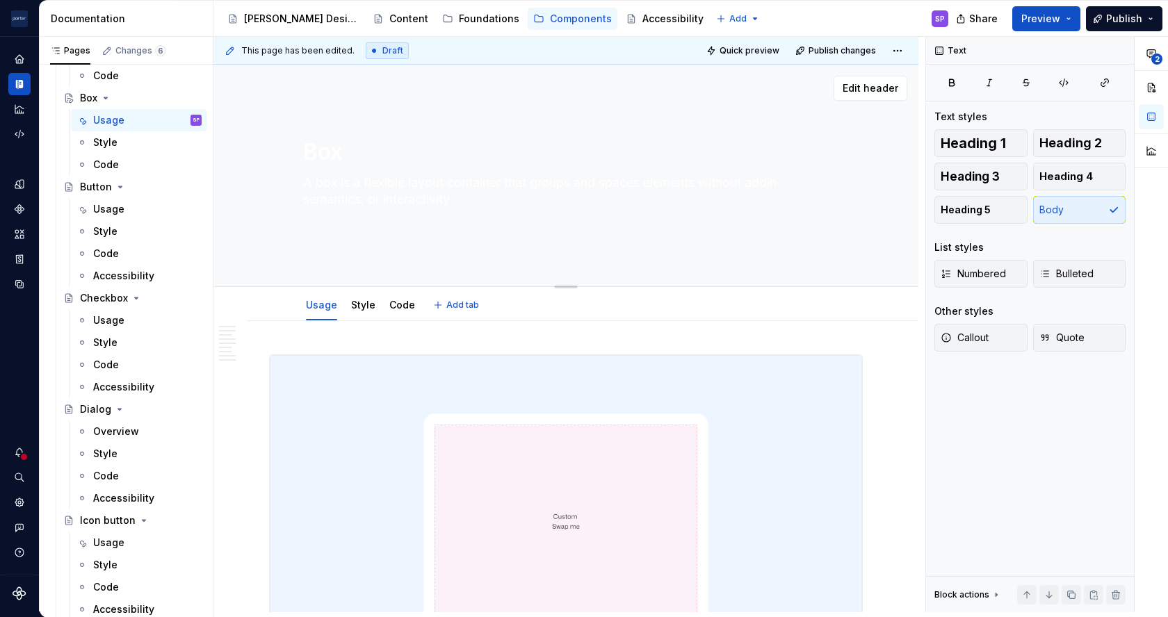
click at [311, 208] on textarea "A box is a flexible layout container that groups and spaces elements without ad…" at bounding box center [562, 200] width 525 height 56
click at [785, 180] on textarea "A box is a flexible layout container that groups and spaces elements without ad…" at bounding box center [562, 200] width 525 height 56
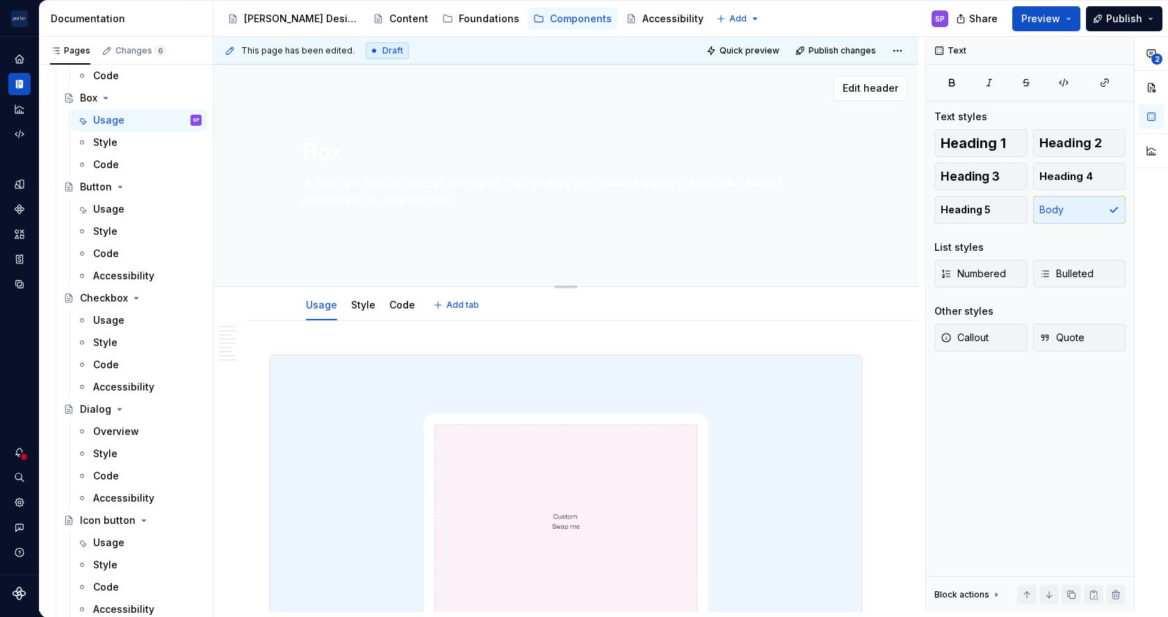
click at [407, 193] on textarea "A box is a flexible layout container that groups and spaces elements without ad…" at bounding box center [562, 200] width 525 height 56
paste textarea "g semantics or interactivity."
click at [407, 193] on textarea "A box is a flexible layout container that groups and spaces elements without ad…" at bounding box center [562, 199] width 525 height 39
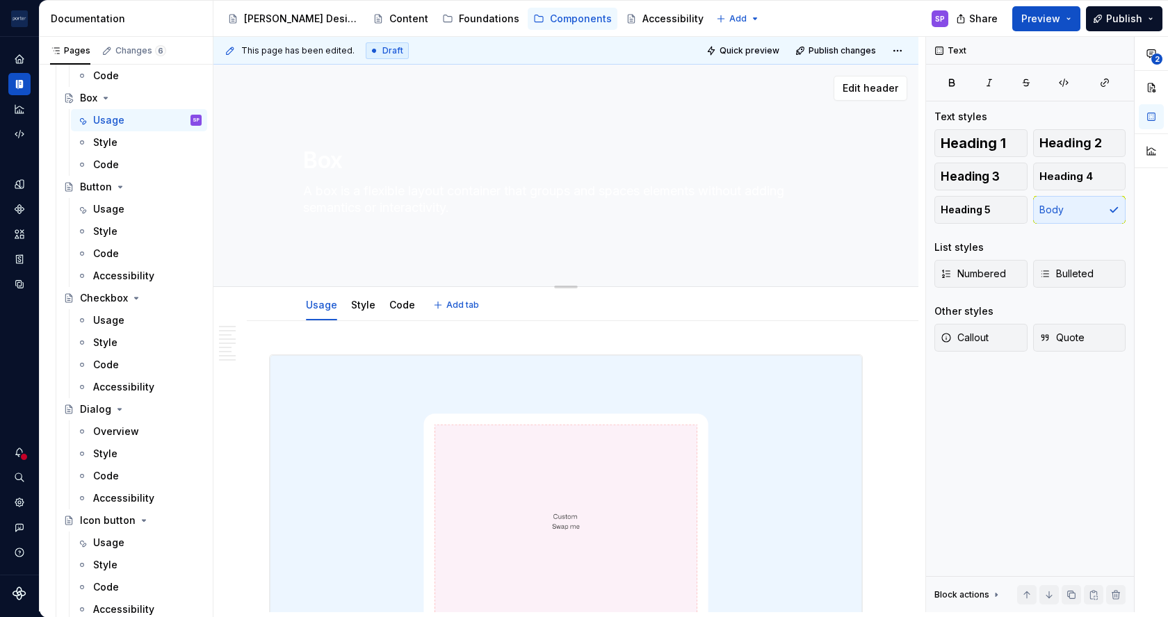
click at [407, 193] on textarea "A box is a flexible layout container that groups and spaces elements without ad…" at bounding box center [562, 199] width 525 height 39
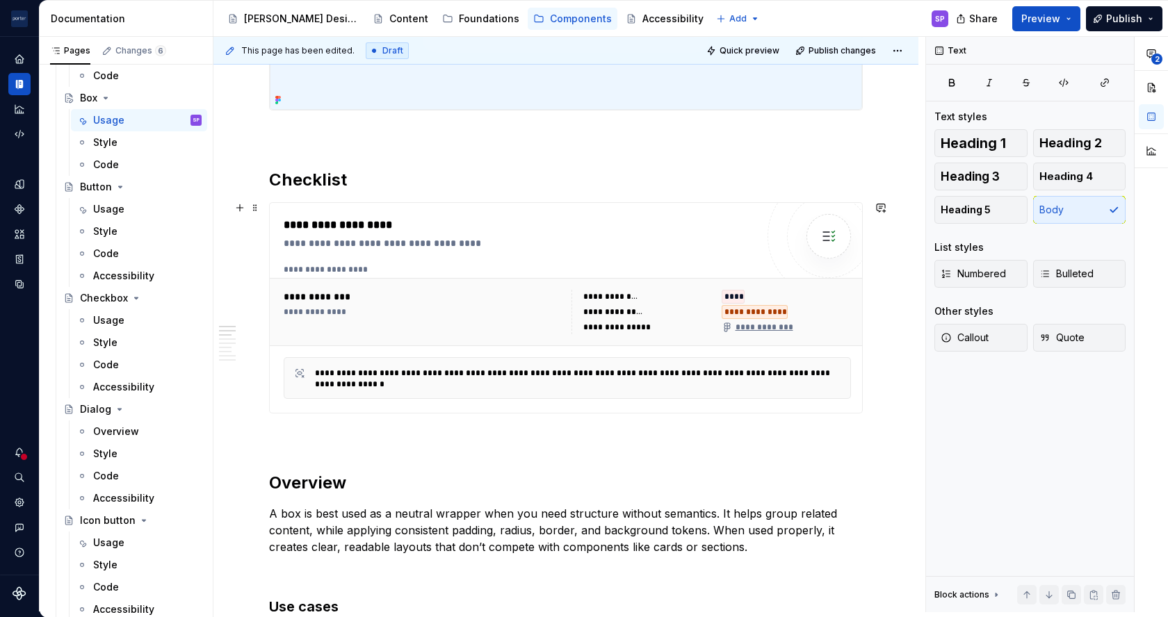
scroll to position [712, 0]
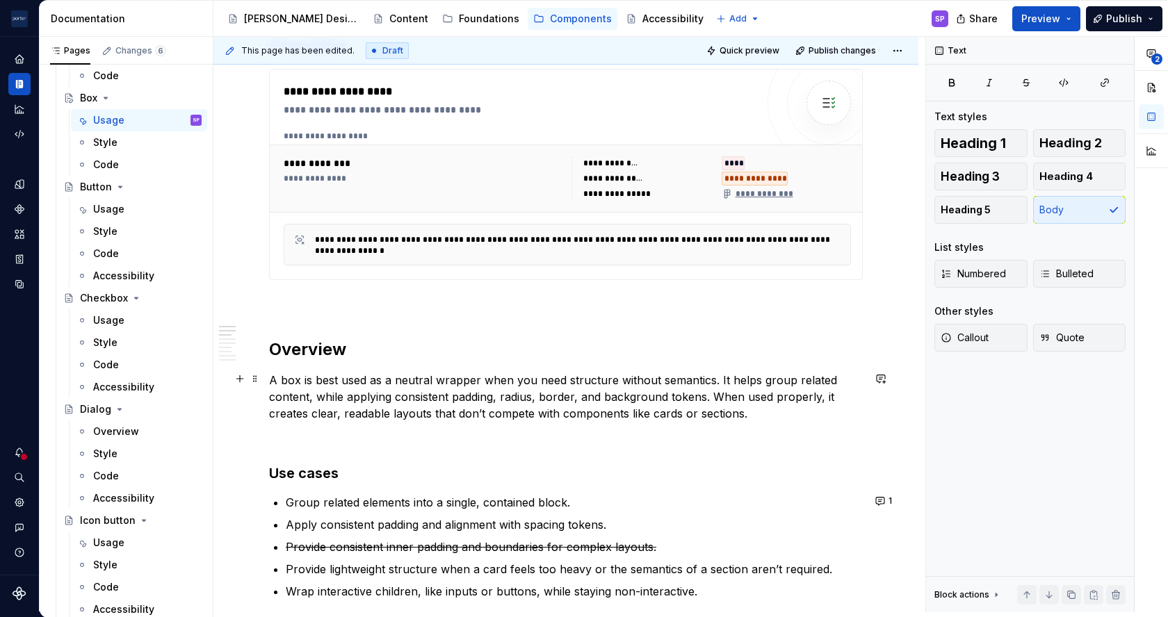
click at [765, 376] on p "A box is best used as a neutral wrapper when you need structure without semanti…" at bounding box center [565, 397] width 593 height 50
click at [322, 401] on p "A box is best used as a neutral wrapper when you need structure without semanti…" at bounding box center [565, 397] width 593 height 50
click at [632, 393] on p "A box is best used as a neutral wrapper when you need structure without semanti…" at bounding box center [565, 397] width 593 height 50
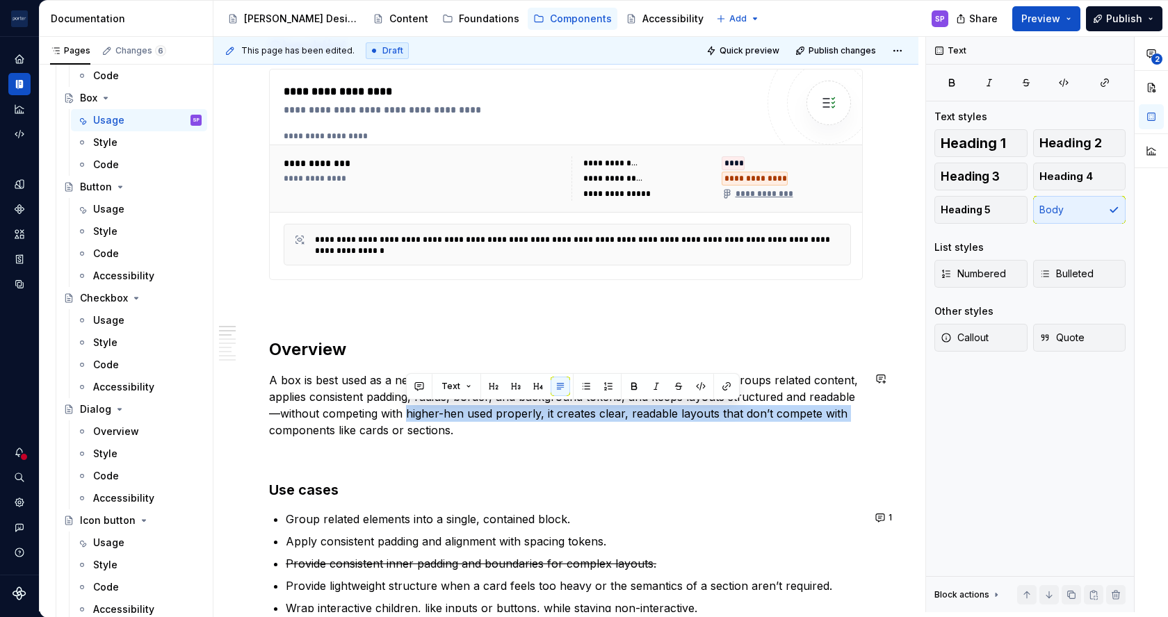
drag, startPoint x: 404, startPoint y: 413, endPoint x: 269, endPoint y: 436, distance: 136.8
click at [269, 436] on p "A box is best used as a neutral wrapper when you need structure without semanti…" at bounding box center [565, 405] width 593 height 67
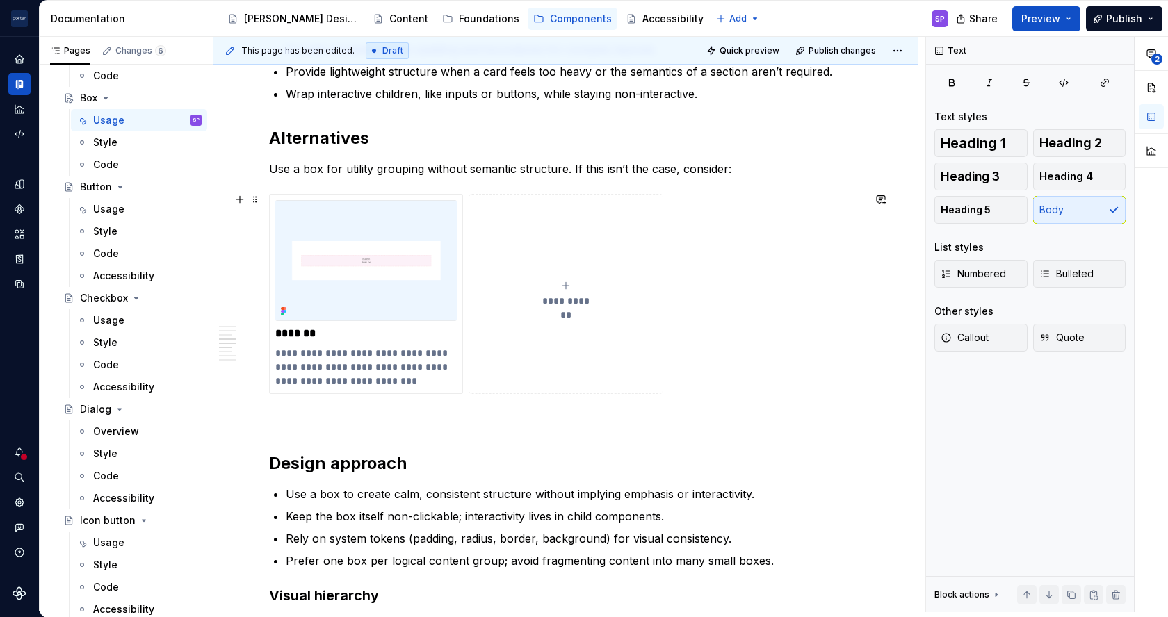
scroll to position [1211, 0]
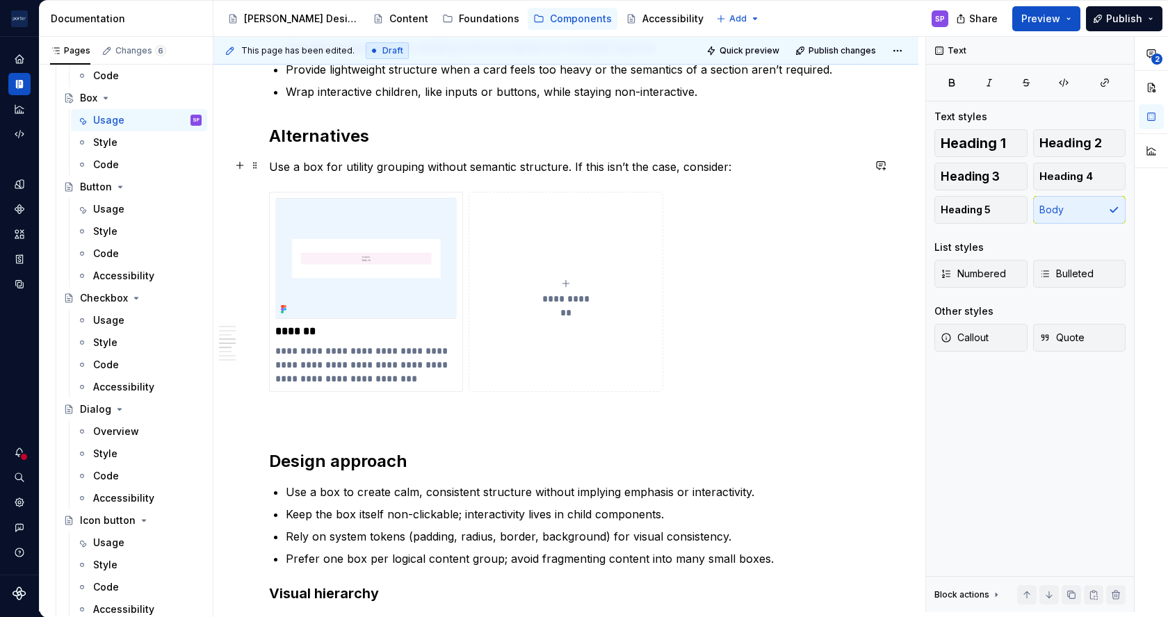
click at [330, 165] on p "Use a box for utility grouping without semantic structure. If this isn’t the ca…" at bounding box center [565, 166] width 593 height 17
click at [412, 168] on p "Use a box when you need utility grouping without semantic structure. If this is…" at bounding box center [565, 166] width 593 height 17
click at [375, 372] on p "**********" at bounding box center [365, 365] width 181 height 42
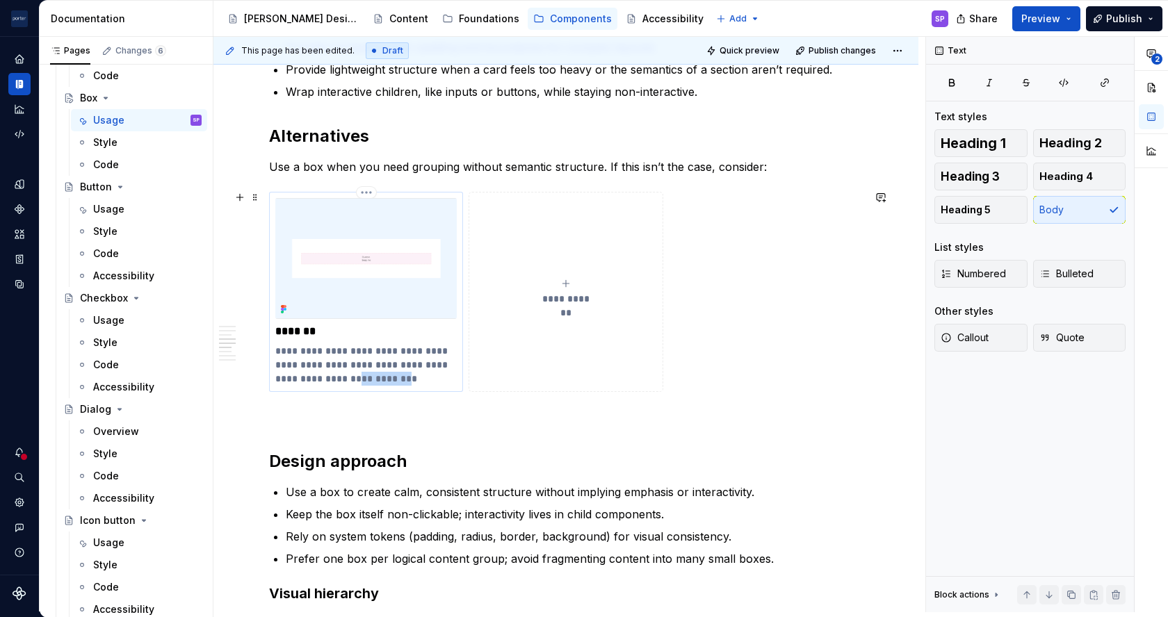
click at [375, 372] on p "**********" at bounding box center [365, 365] width 181 height 42
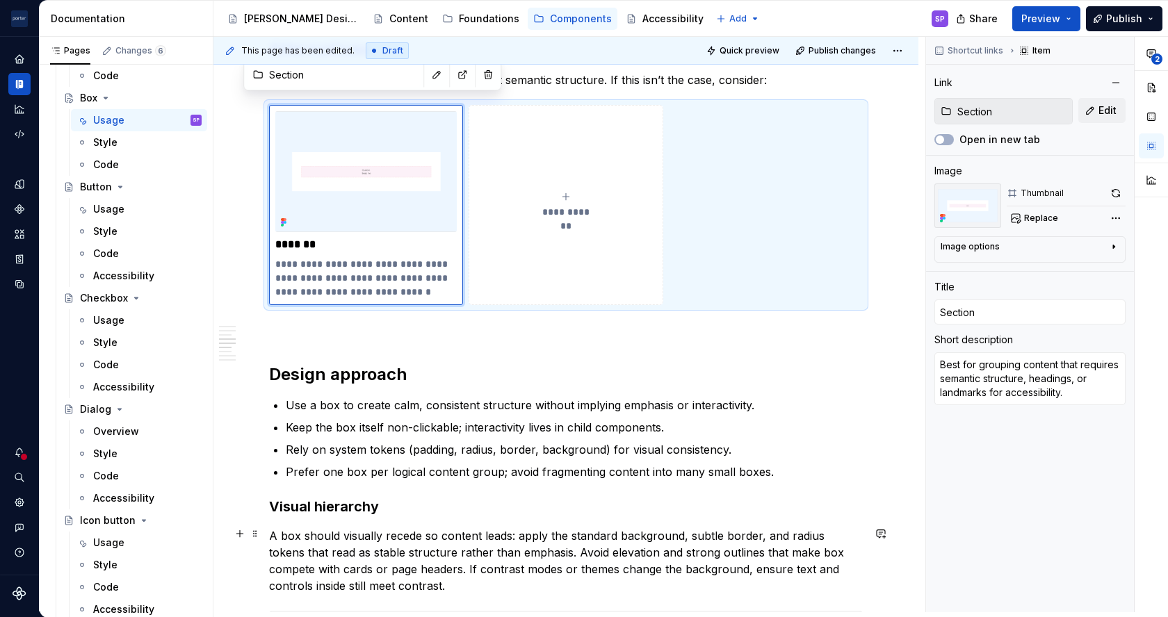
scroll to position [1306, 0]
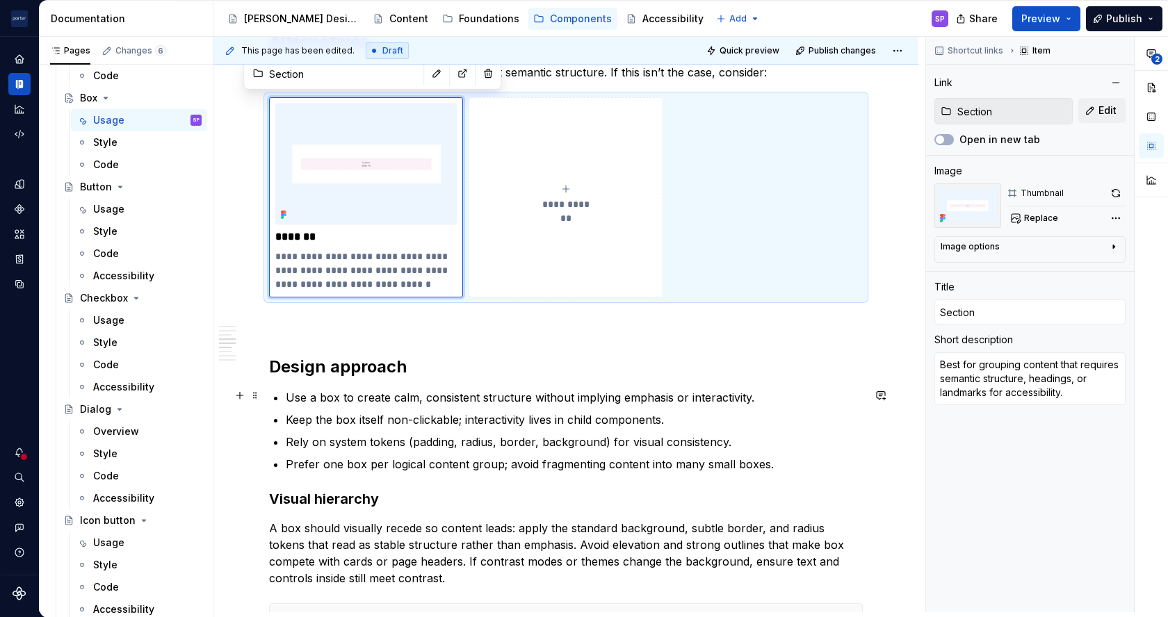
click at [402, 395] on p "Use a box to create calm, consistent structure without implying emphasis or int…" at bounding box center [574, 397] width 577 height 17
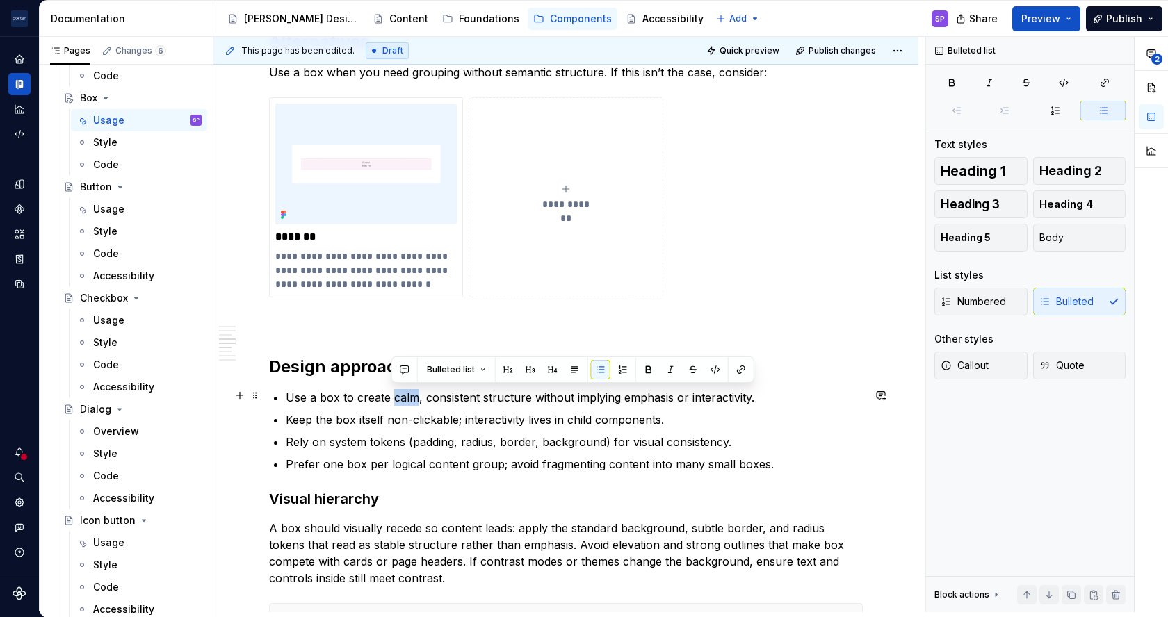
click at [402, 395] on p "Use a box to create calm, consistent structure without implying emphasis or int…" at bounding box center [574, 397] width 577 height 17
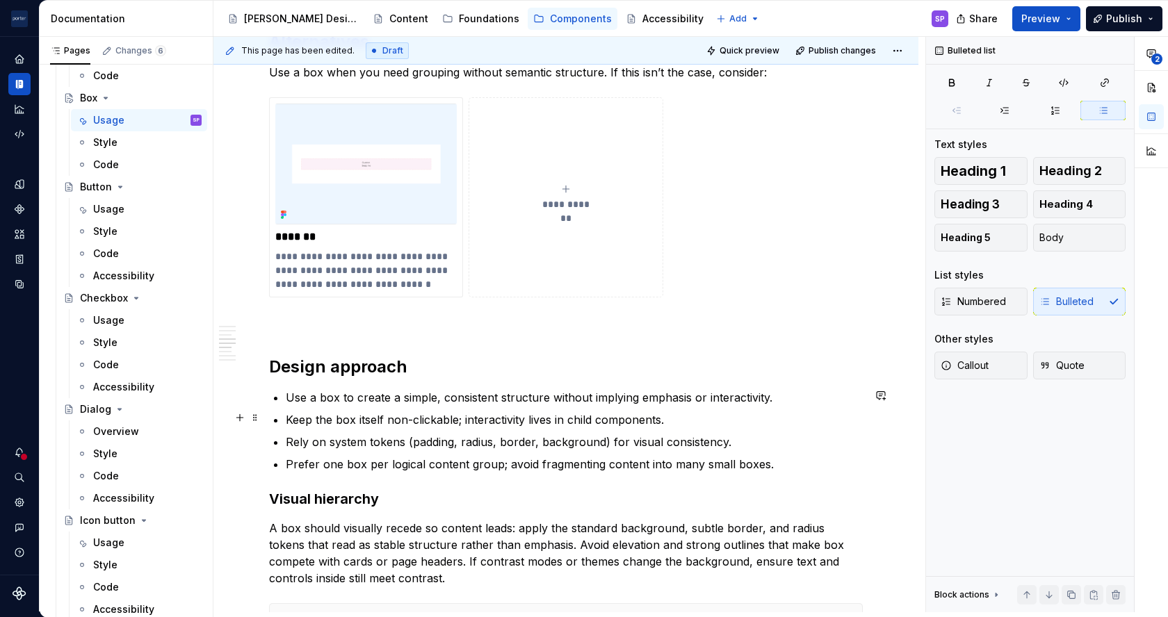
click at [369, 416] on p "Keep the box itself non-clickable; interactivity lives in child components." at bounding box center [574, 419] width 577 height 17
click at [411, 411] on p "Keep the box non-clickable; interactivity lives in child components." at bounding box center [574, 419] width 577 height 17
click at [518, 416] on p "Keep the box non-interactive; interactivity lives in child components." at bounding box center [574, 419] width 577 height 17
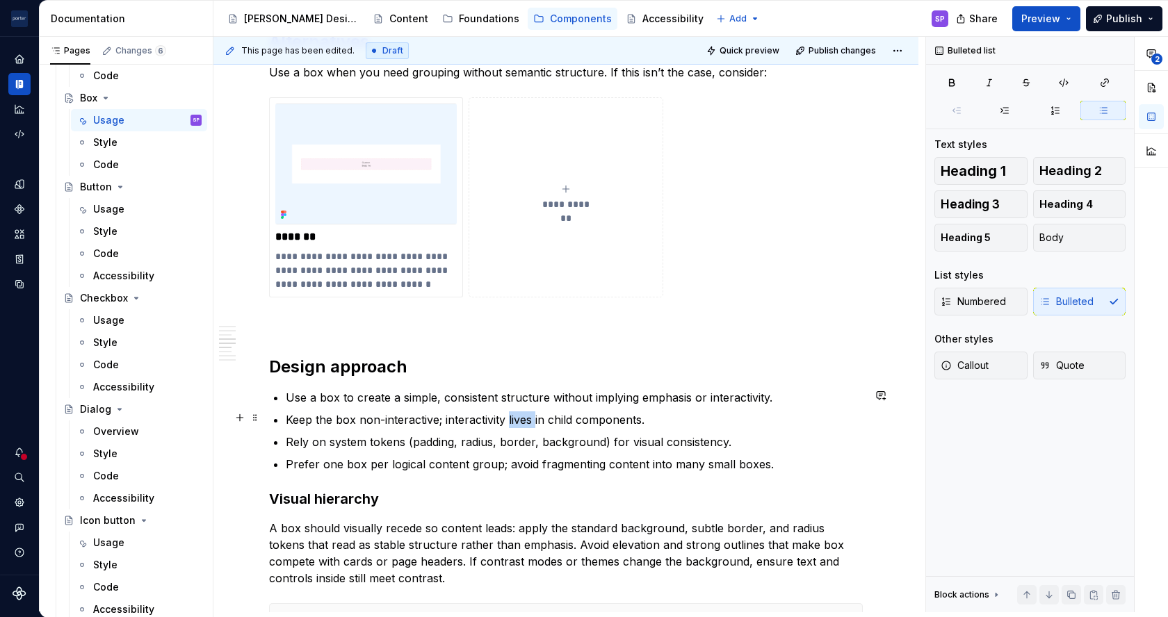
click at [518, 416] on p "Keep the box non-interactive; interactivity lives in child components." at bounding box center [574, 419] width 577 height 17
click at [680, 424] on p "Keep the box non-interactive; interactivity belongs to child components." at bounding box center [574, 419] width 577 height 17
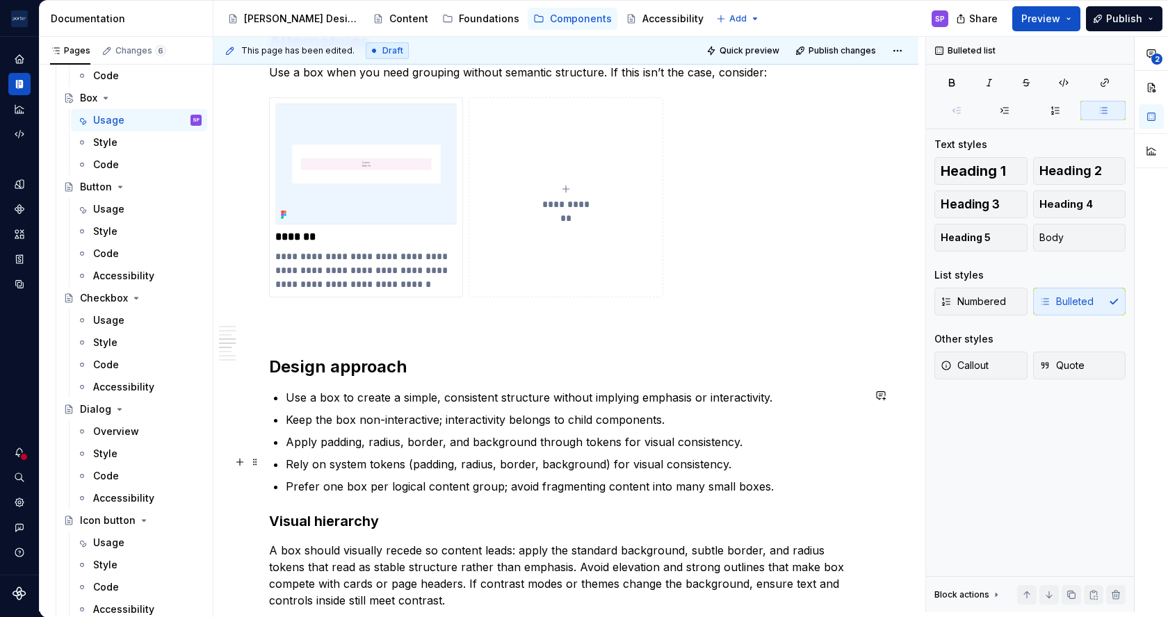
click at [353, 456] on p "Rely on system tokens (padding, radius, border, background) for visual consiste…" at bounding box center [574, 464] width 577 height 17
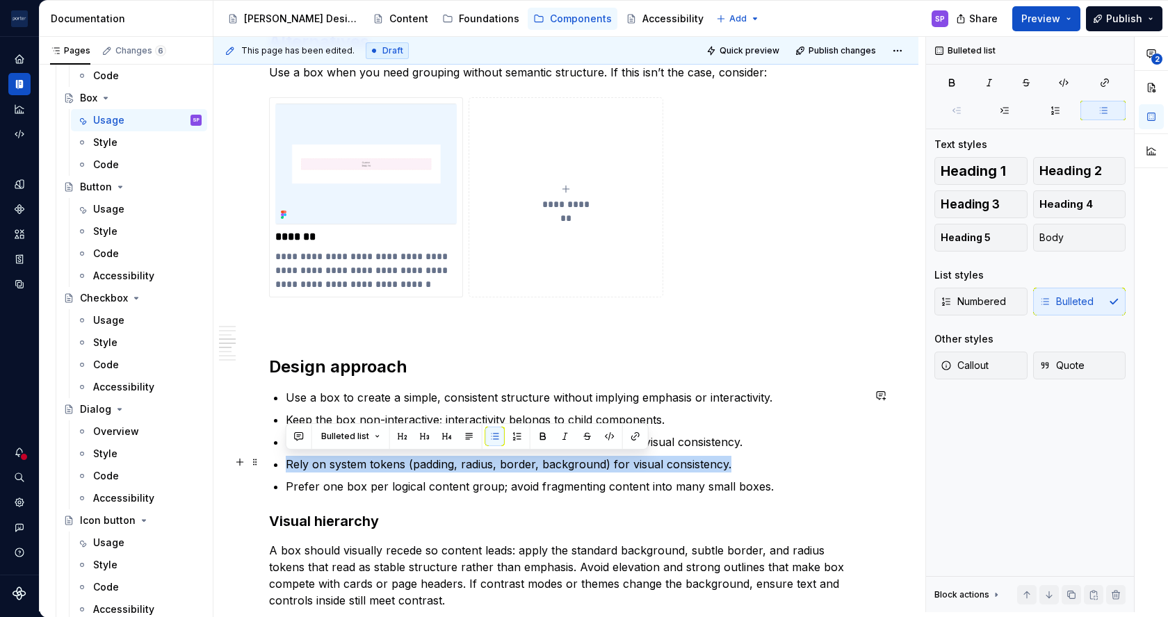
click at [353, 456] on p "Rely on system tokens (padding, radius, border, background) for visual consiste…" at bounding box center [574, 464] width 577 height 17
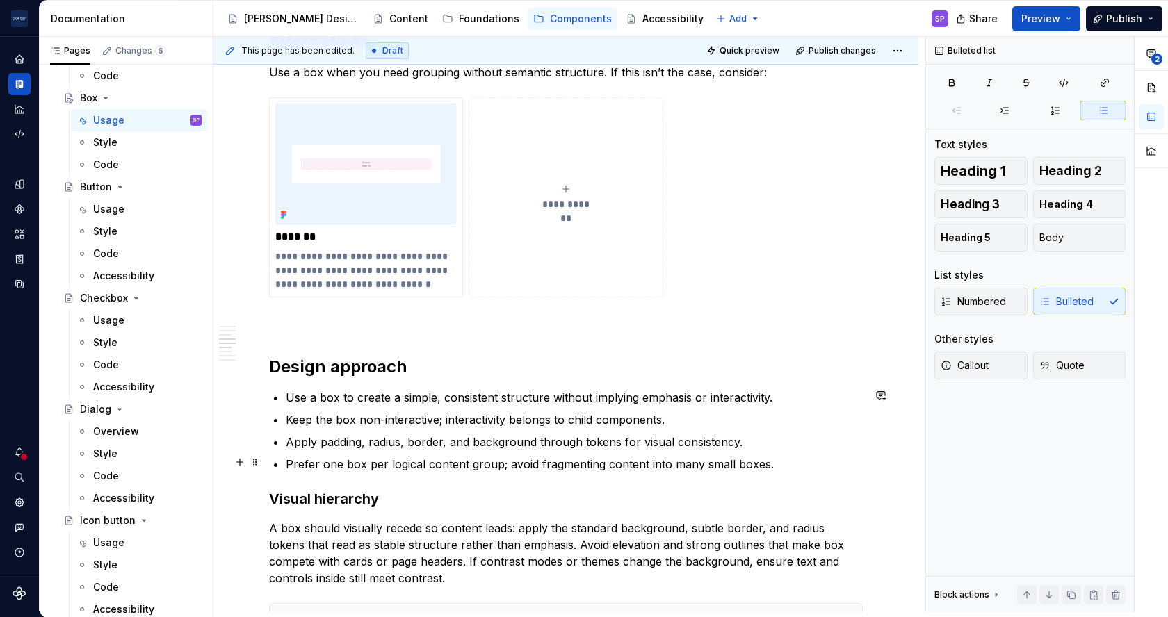
click at [289, 459] on p "Prefer one box per logical content group; avoid fragmenting content into many s…" at bounding box center [574, 464] width 577 height 17
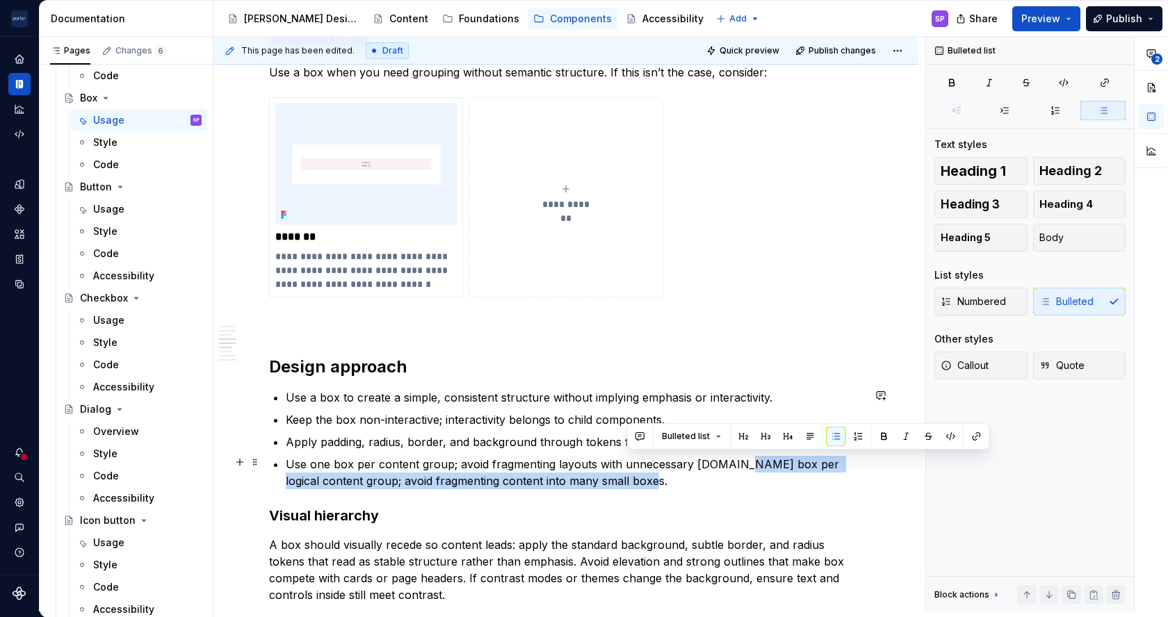
drag, startPoint x: 634, startPoint y: 475, endPoint x: 732, endPoint y: 464, distance: 99.3
click at [732, 464] on p "Use one box per content group; avoid fragmenting layouts with unnecessary [DOMA…" at bounding box center [574, 472] width 577 height 33
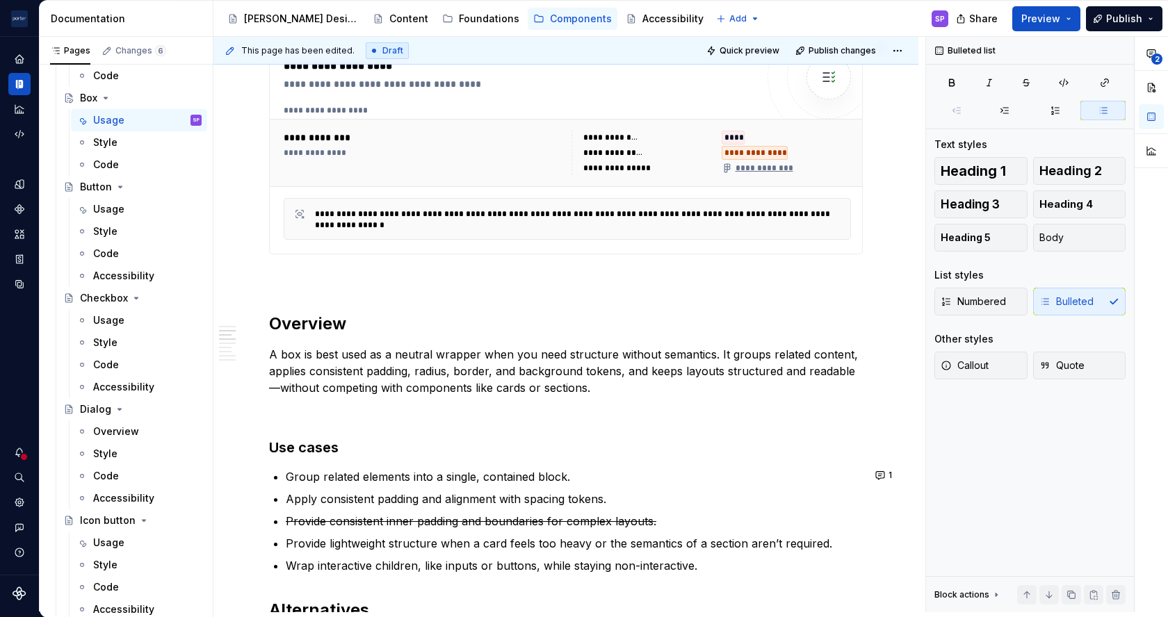
scroll to position [739, 0]
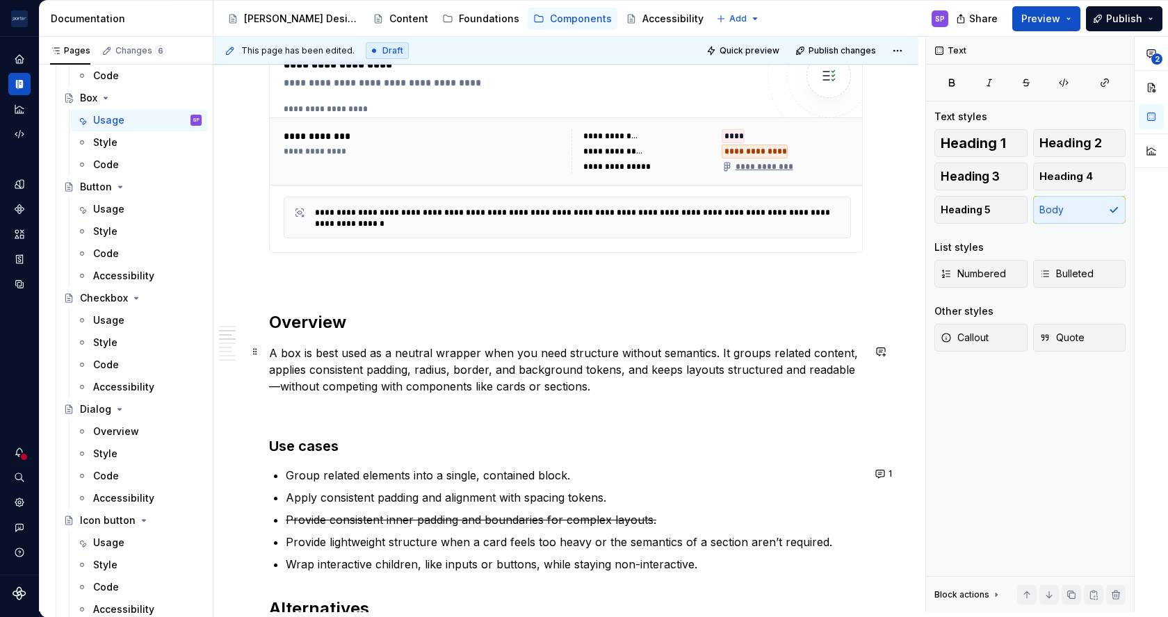
click at [269, 366] on p "A box is best used as a neutral wrapper when you need structure without semanti…" at bounding box center [565, 370] width 593 height 50
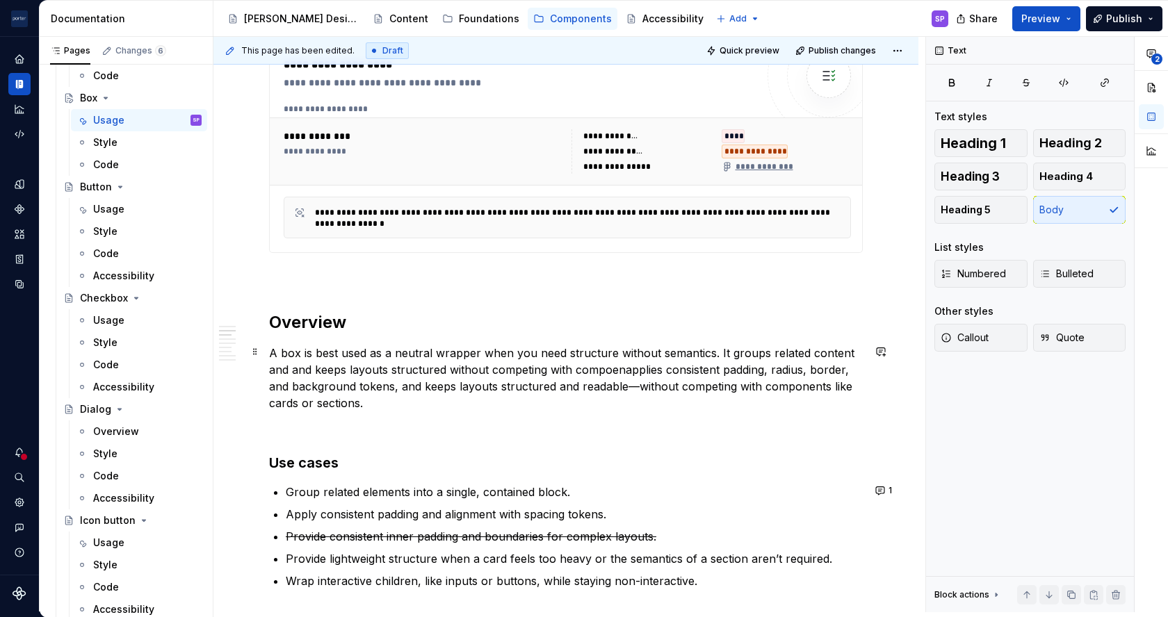
click at [630, 384] on p "A box is best used as a neutral wrapper when you need structure without semanti…" at bounding box center [565, 378] width 593 height 67
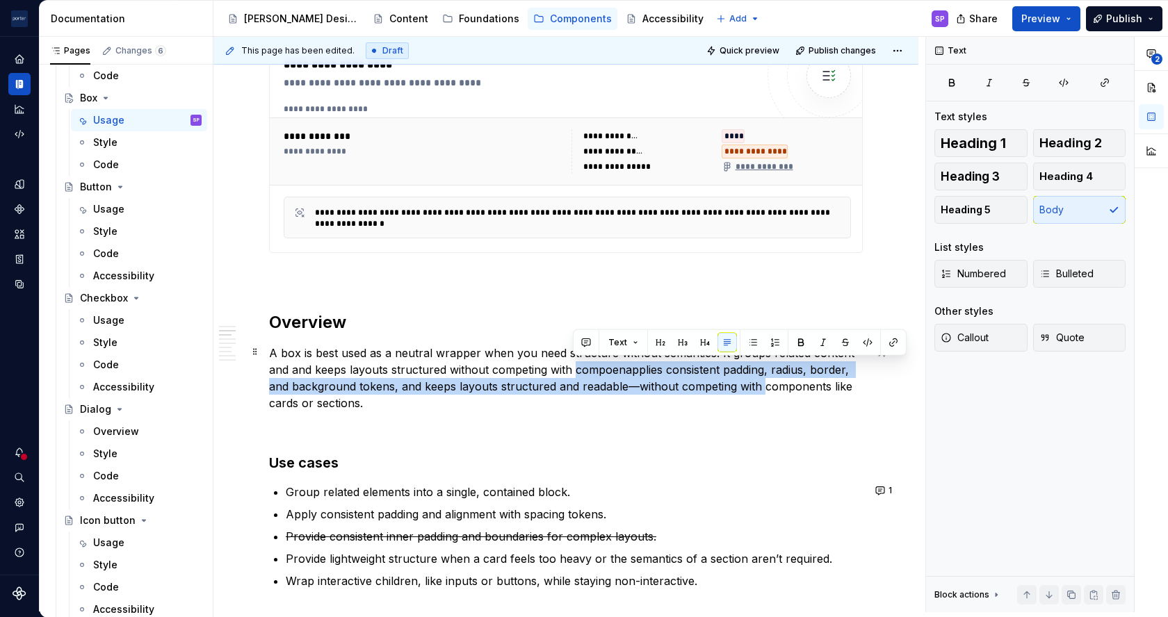
drag, startPoint x: 759, startPoint y: 384, endPoint x: 575, endPoint y: 368, distance: 184.2
click at [575, 368] on p "A box is best used as a neutral wrapper when you need structure without semanti…" at bounding box center [565, 378] width 593 height 67
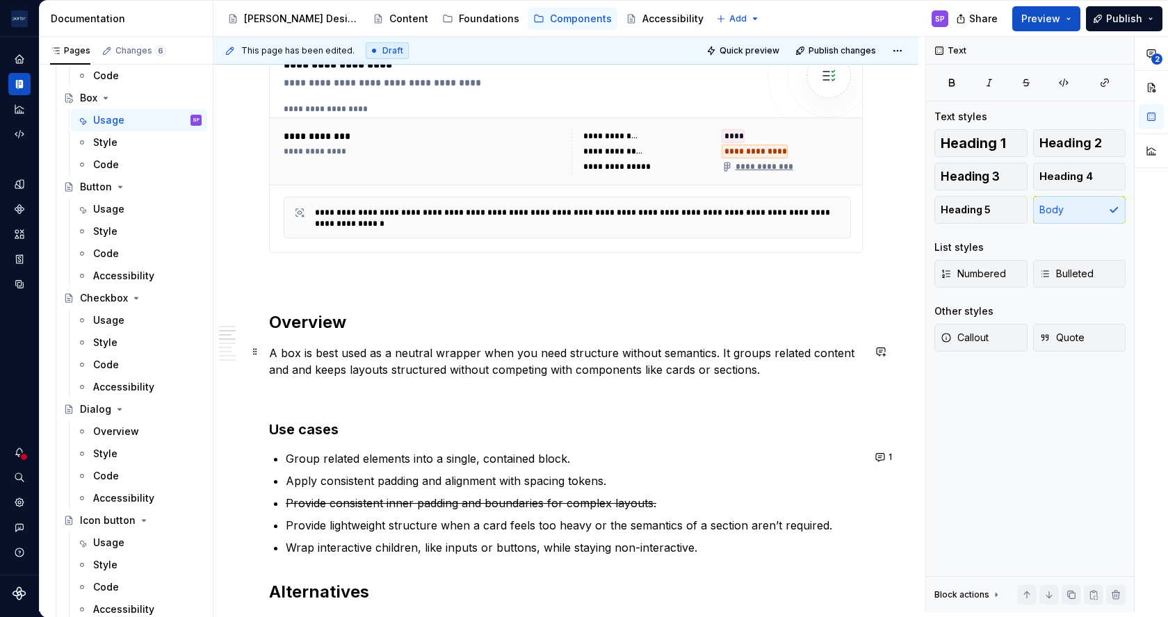
click at [753, 375] on p "A box is best used as a neutral wrapper when you need structure without semanti…" at bounding box center [565, 361] width 593 height 33
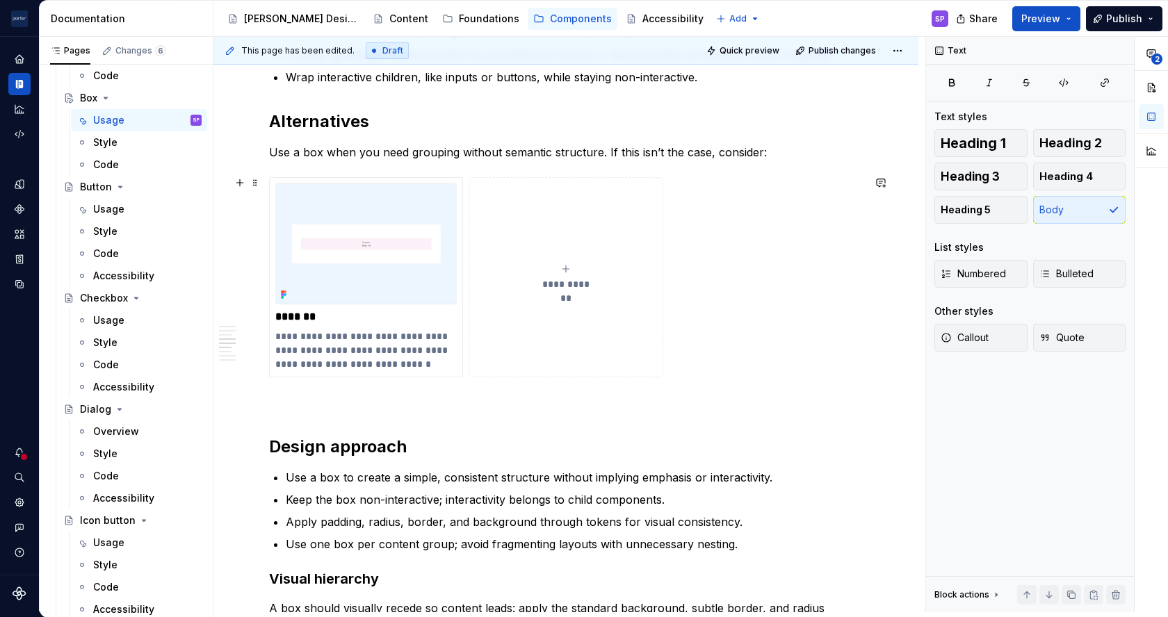
scroll to position [1237, 0]
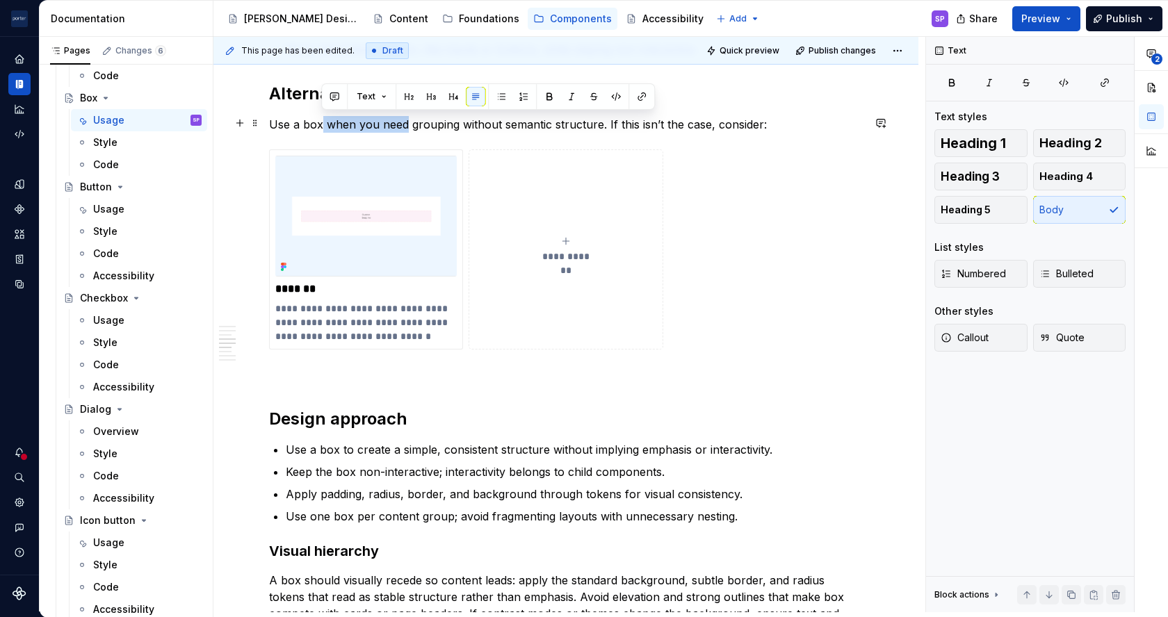
drag, startPoint x: 322, startPoint y: 121, endPoint x: 404, endPoint y: 125, distance: 82.1
click at [404, 125] on p "Use a box when you need grouping without semantic structure. If this isn’t the …" at bounding box center [565, 124] width 593 height 17
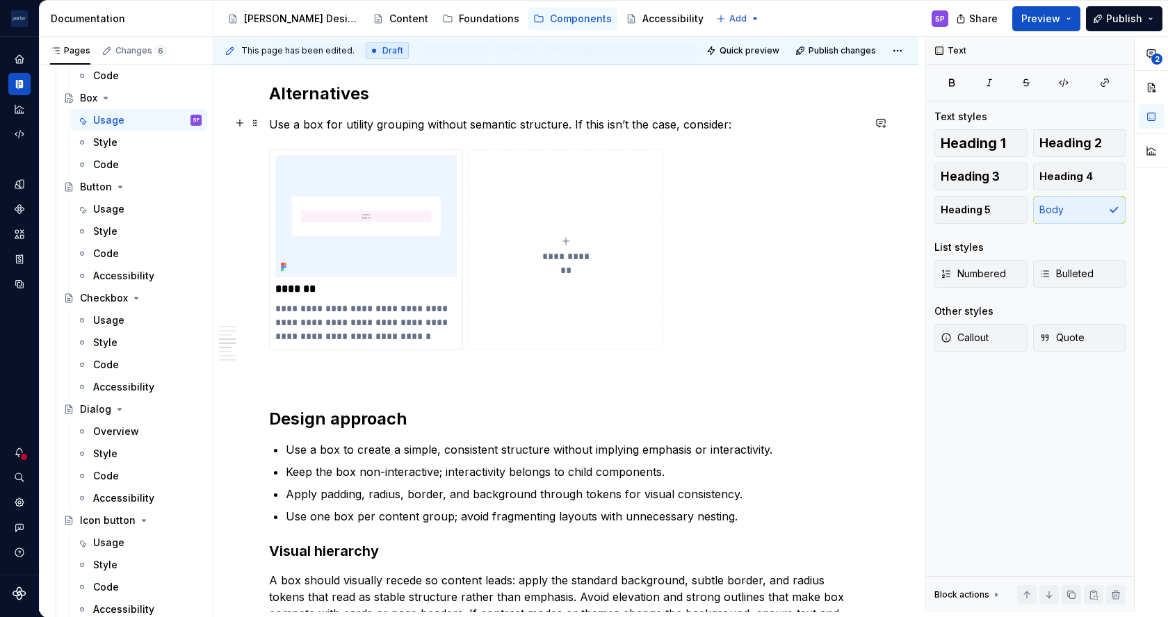
click at [528, 124] on p "Use a box for utility grouping without semantic structure. If this isn’t the ca…" at bounding box center [565, 124] width 593 height 17
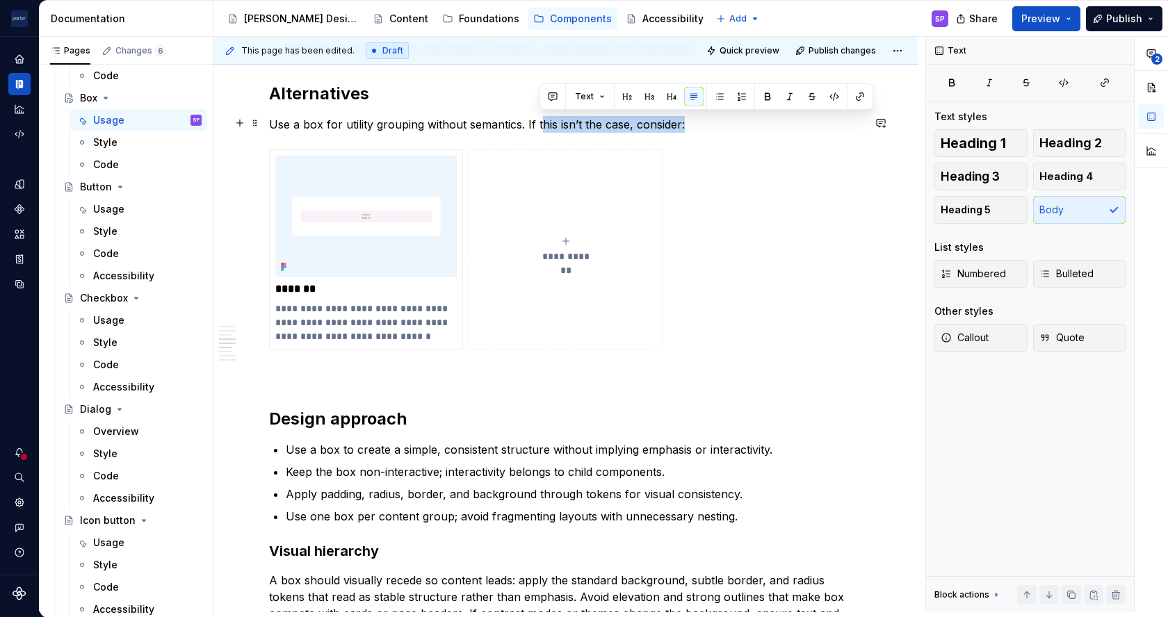
drag, startPoint x: 539, startPoint y: 124, endPoint x: 685, endPoint y: 119, distance: 146.0
click at [685, 119] on p "Use a box for utility grouping without semantics. If this isn’t the case, consi…" at bounding box center [565, 124] width 593 height 17
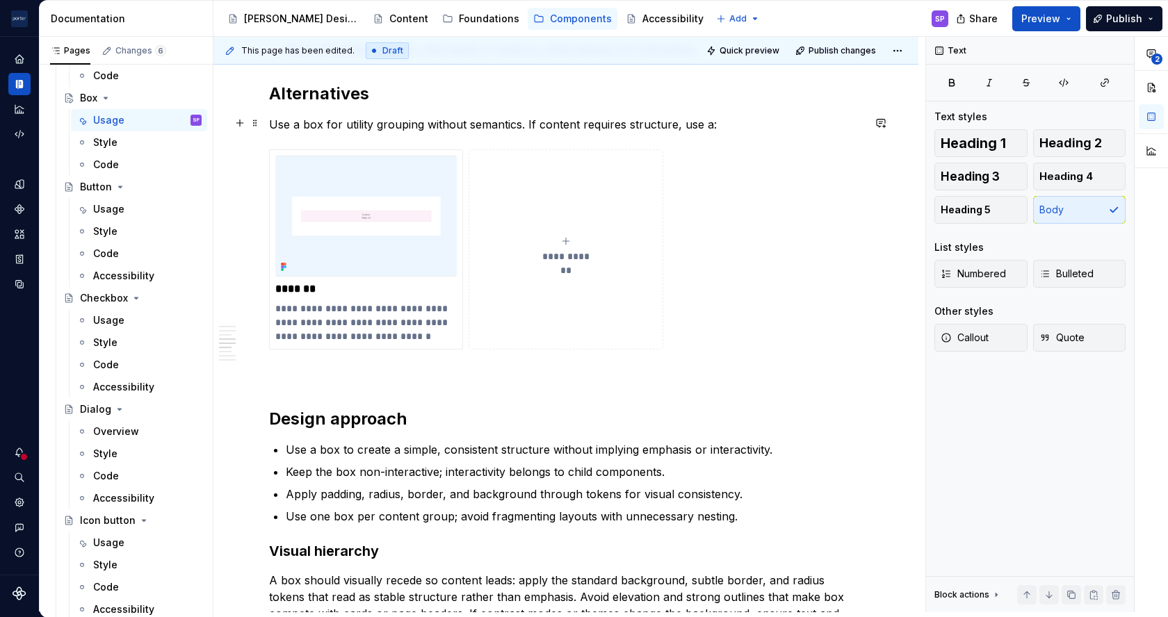
click at [539, 125] on p "Use a box for utility grouping without semantics. If content requires structure…" at bounding box center [565, 124] width 593 height 17
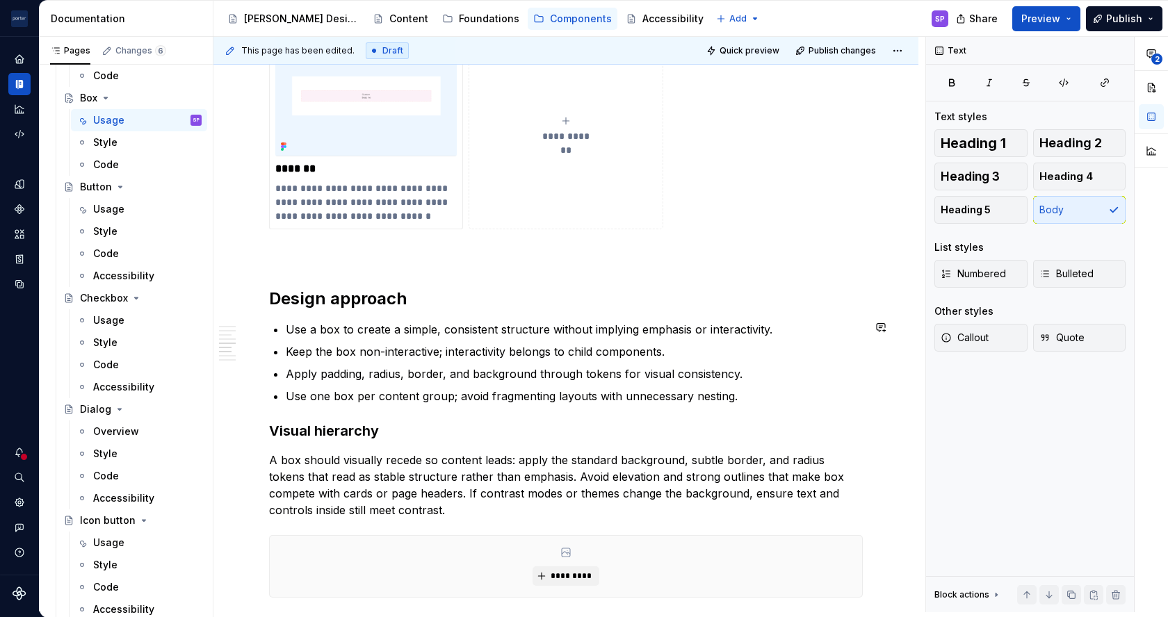
scroll to position [1362, 0]
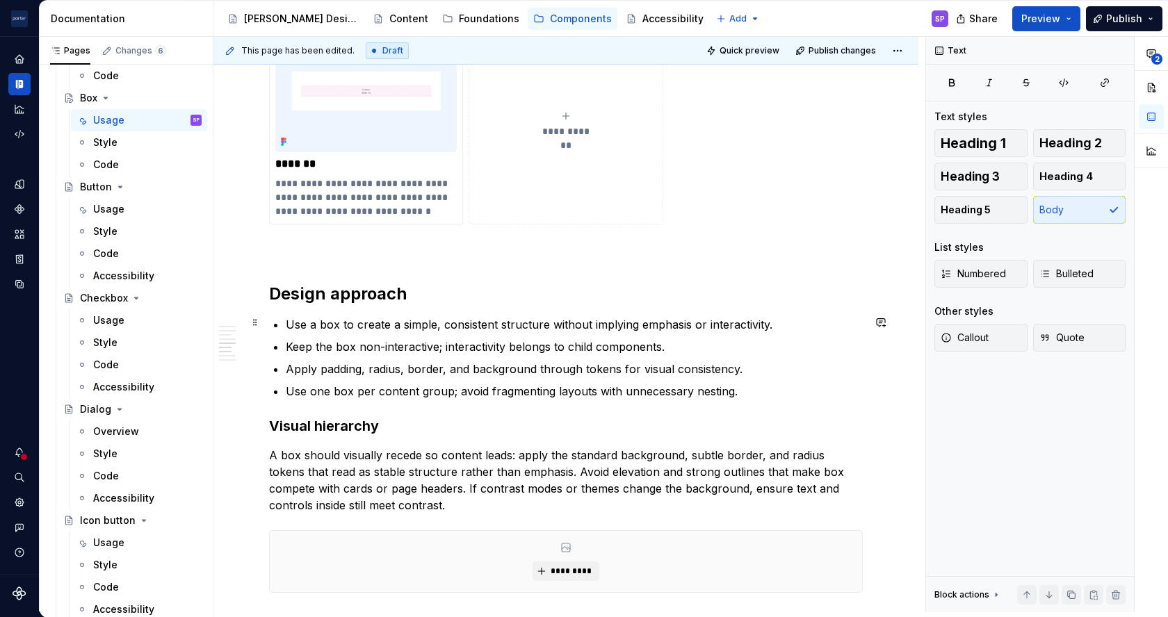
click at [608, 316] on p "Use a box to create a simple, consistent structure without implying emphasis or…" at bounding box center [574, 324] width 577 height 17
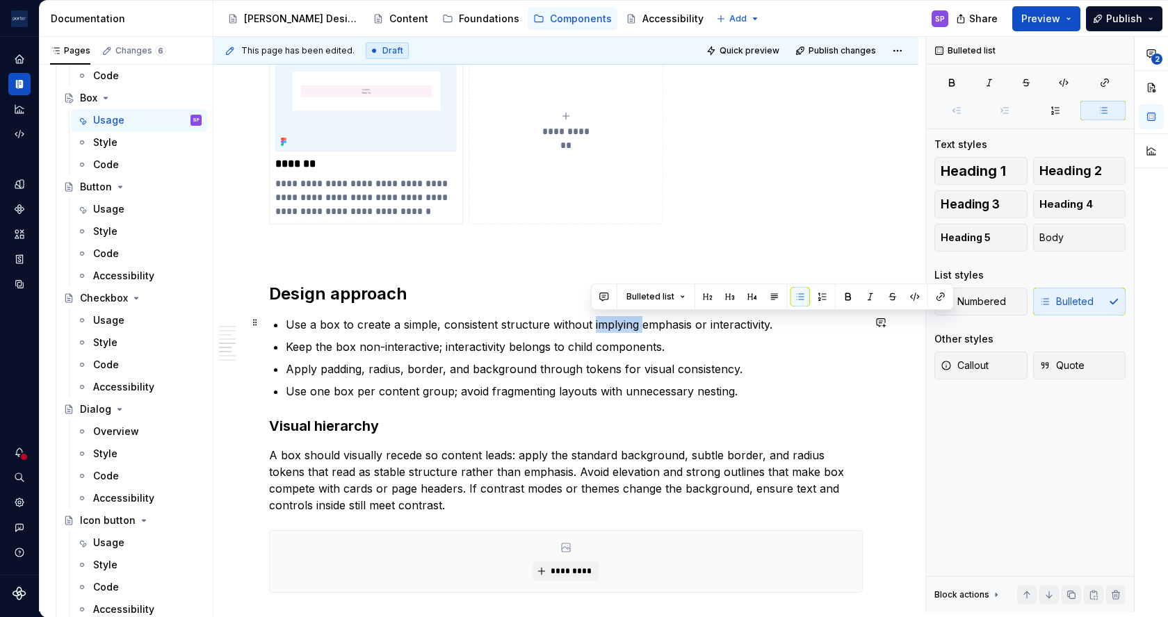
click at [608, 316] on p "Use a box to create a simple, consistent structure without implying emphasis or…" at bounding box center [574, 324] width 577 height 17
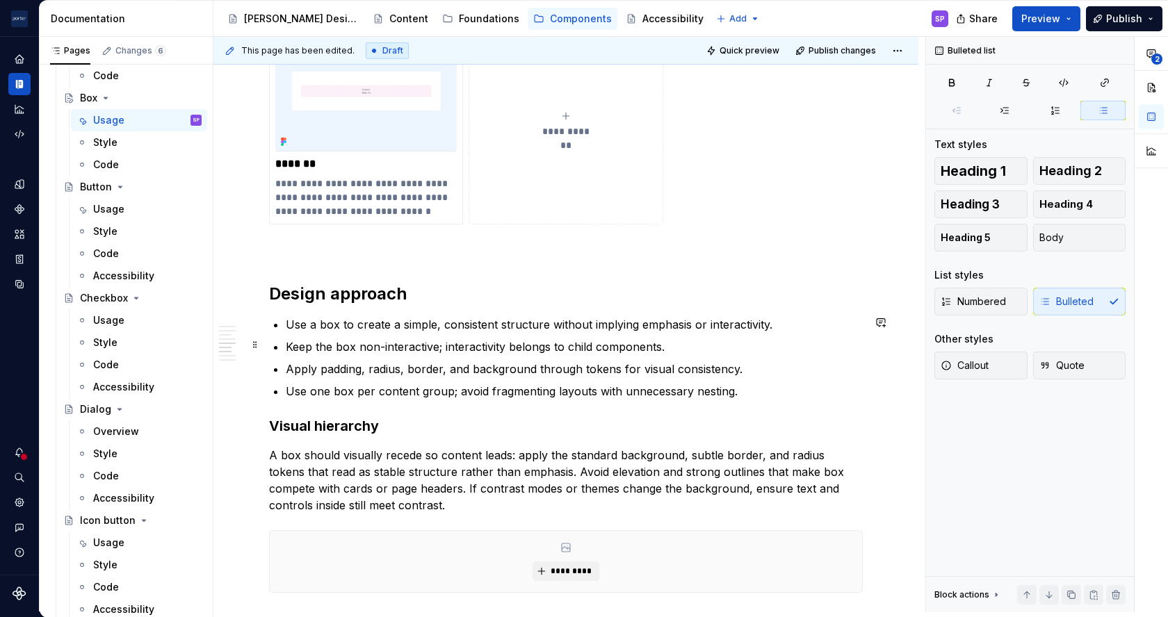
click at [588, 348] on p "Keep the box non-interactive; interactivity belongs to child components." at bounding box center [574, 346] width 577 height 17
click at [317, 343] on p "Keep the box non-interactive; interactivity belongs to child components." at bounding box center [574, 346] width 577 height 17
click at [306, 333] on ul "Use a box to create a simple, consistent structure without implying emphasis or…" at bounding box center [574, 357] width 577 height 83
click at [538, 369] on p "Apply padding, radius, border, and background through tokens for visual consist…" at bounding box center [574, 369] width 577 height 17
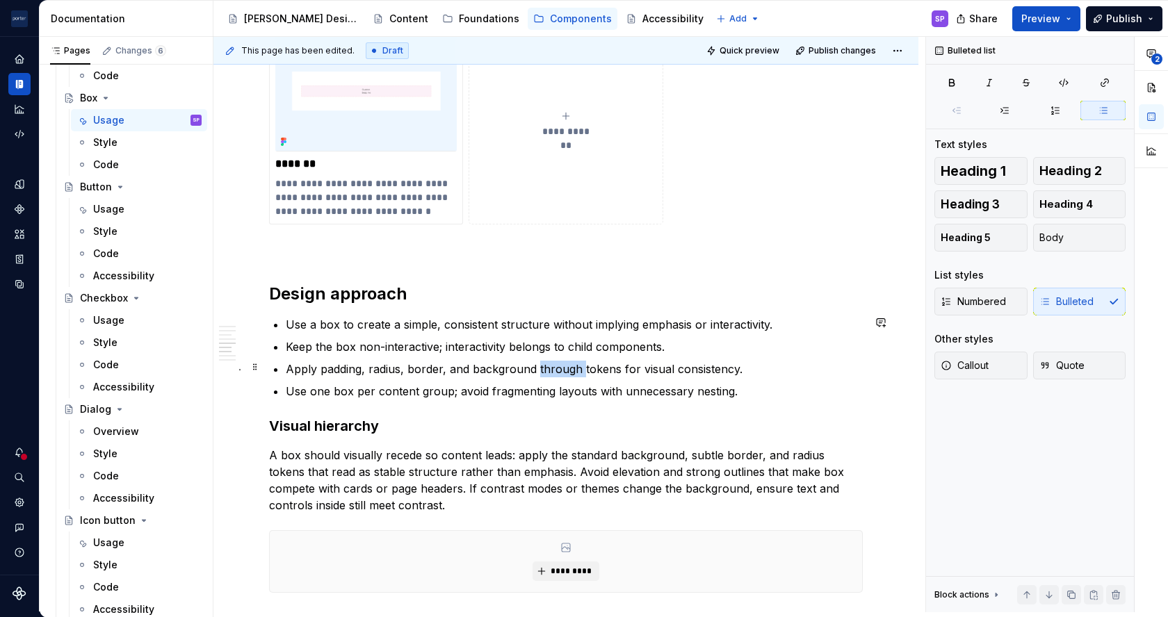
click at [538, 369] on p "Apply padding, radius, border, and background through tokens for visual consist…" at bounding box center [574, 369] width 577 height 17
click at [422, 395] on p "Use one box per content group; avoid fragmenting layouts with unnecessary nesti…" at bounding box center [574, 391] width 577 height 17
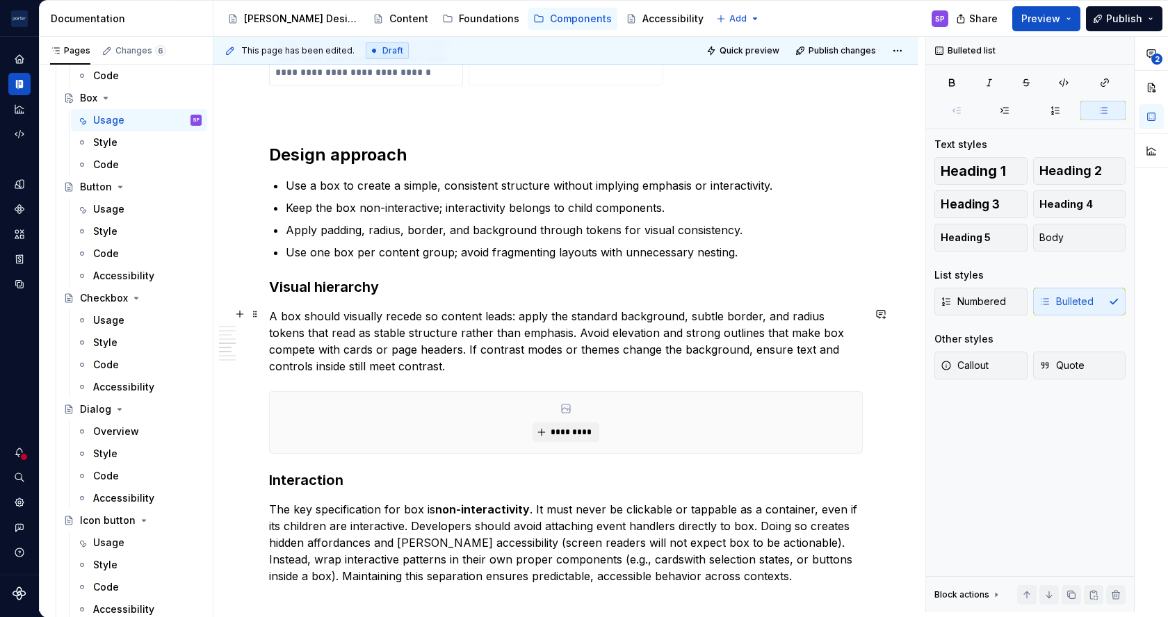
click at [270, 318] on p "A box should visually recede so content leads: apply the standard background, s…" at bounding box center [565, 341] width 593 height 67
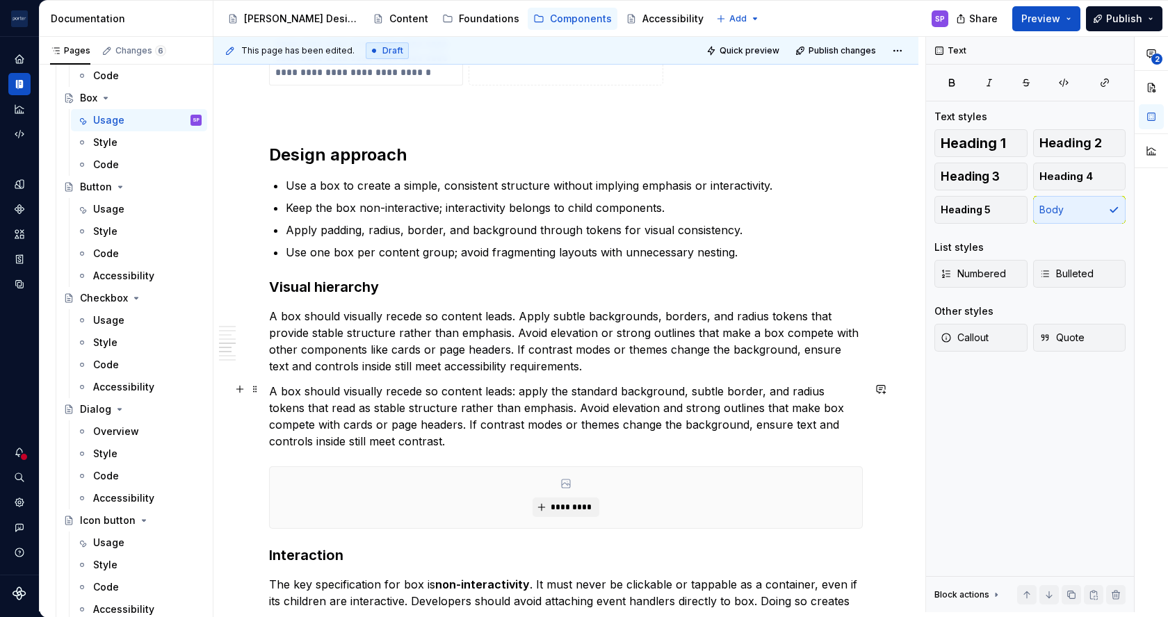
click at [581, 419] on p "A box should visually recede so content leads: apply the standard background, s…" at bounding box center [565, 416] width 593 height 67
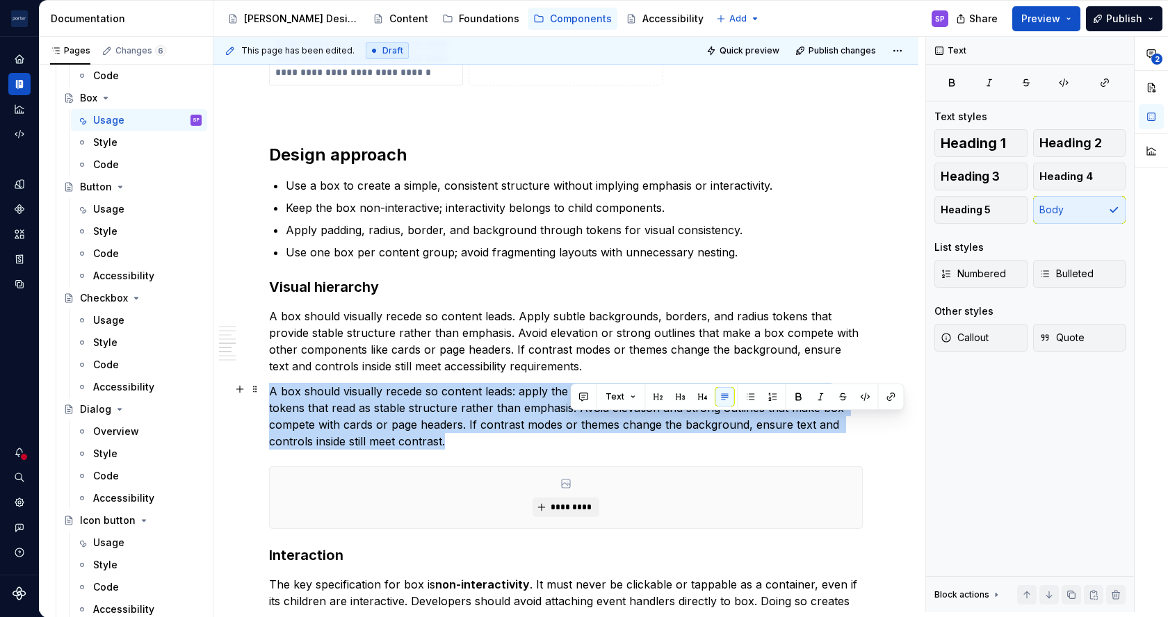
click at [581, 419] on p "A box should visually recede so content leads: apply the standard background, s…" at bounding box center [565, 416] width 593 height 67
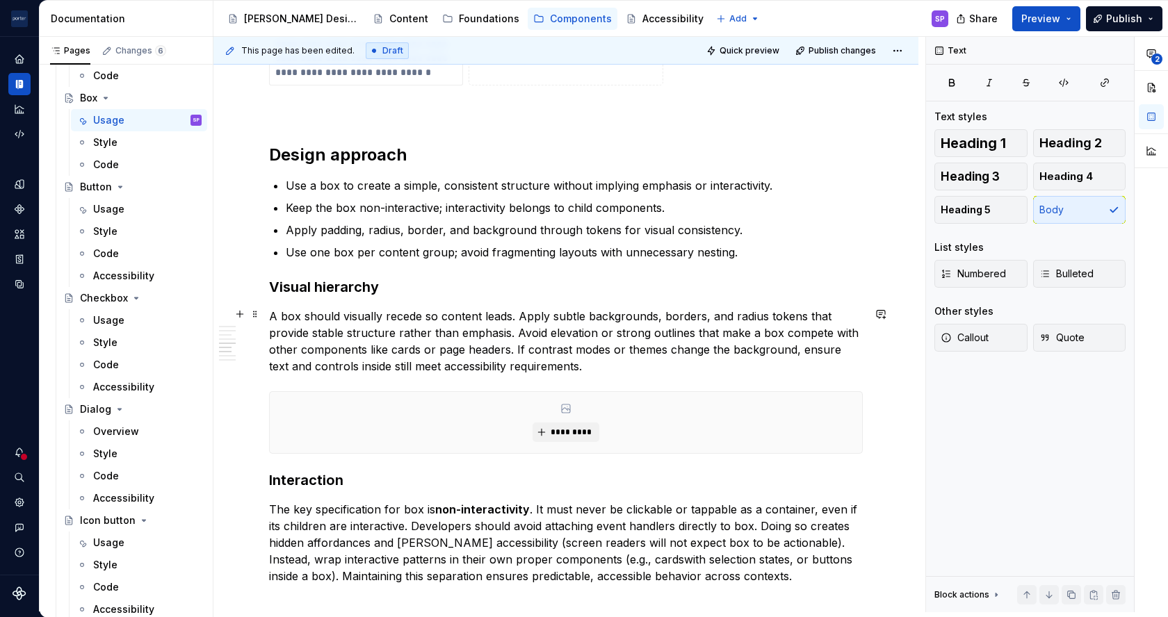
click at [568, 342] on p "A box should visually recede so content leads. Apply subtle backgrounds, border…" at bounding box center [565, 341] width 593 height 67
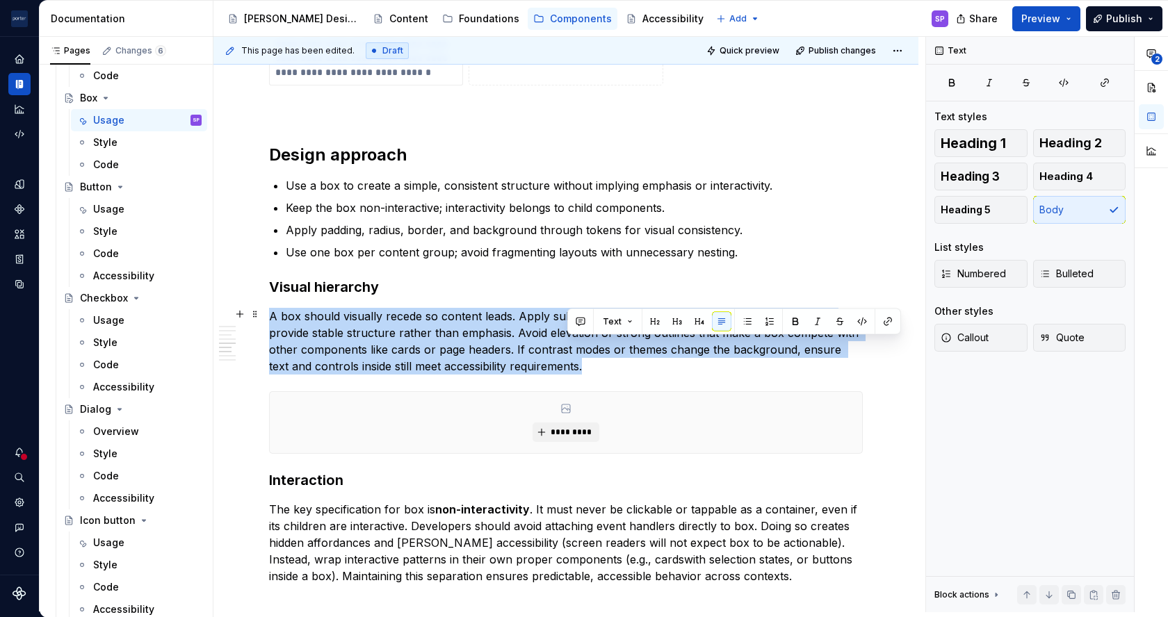
click at [568, 342] on p "A box should visually recede so content leads. Apply subtle backgrounds, border…" at bounding box center [565, 341] width 593 height 67
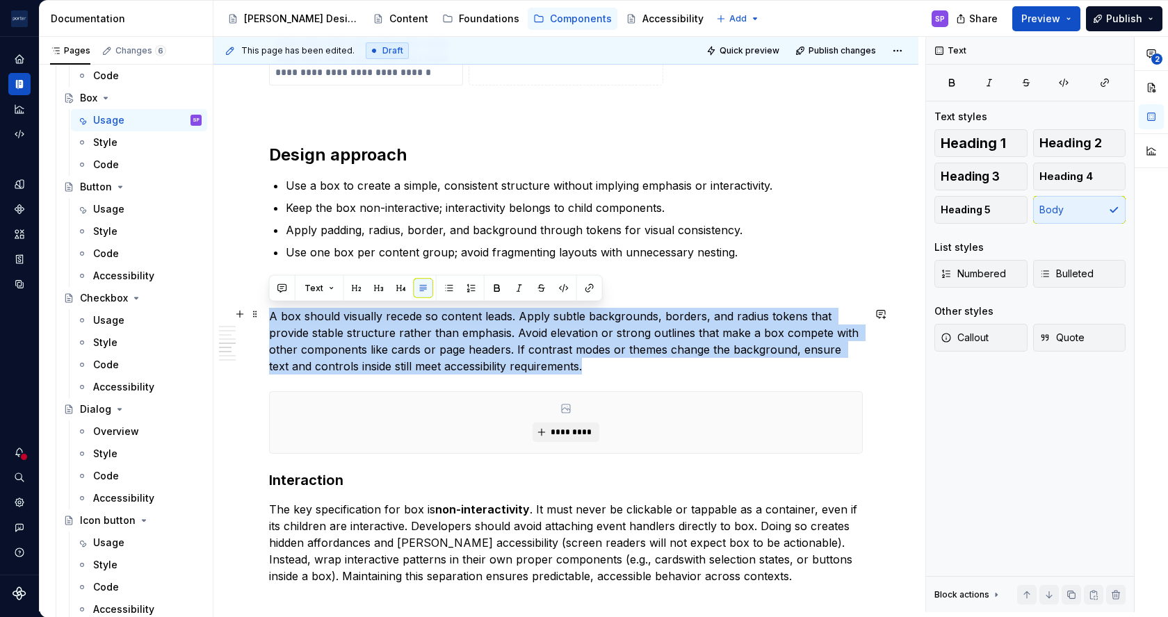
click at [591, 352] on p "A box should visually recede so content leads. Apply subtle backgrounds, border…" at bounding box center [565, 341] width 593 height 67
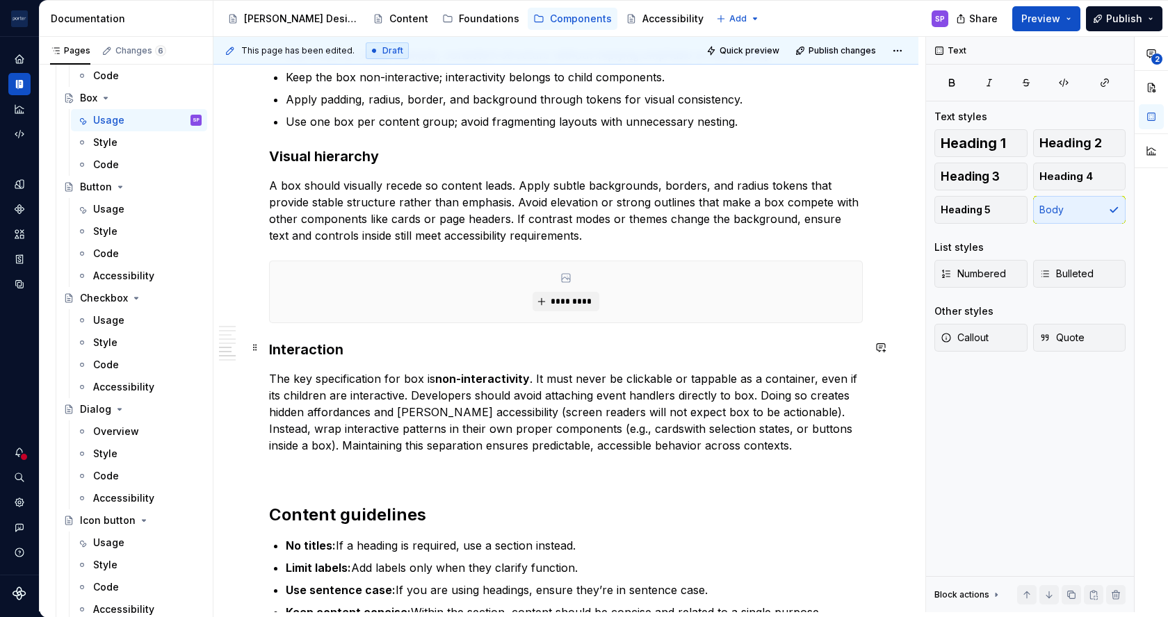
scroll to position [1655, 0]
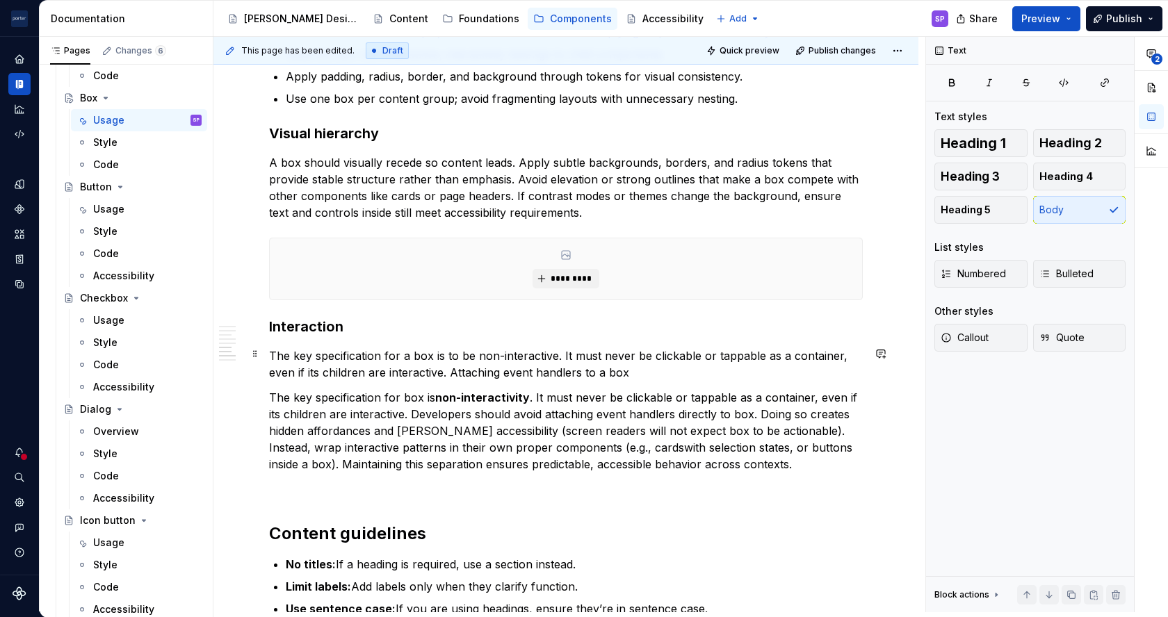
click at [582, 370] on p "The key specification for a box is to be non-interactive. It must never be clic…" at bounding box center [565, 363] width 593 height 33
click at [697, 368] on p "The key specification for a box is to be non-interactive. It must never be clic…" at bounding box center [565, 363] width 593 height 33
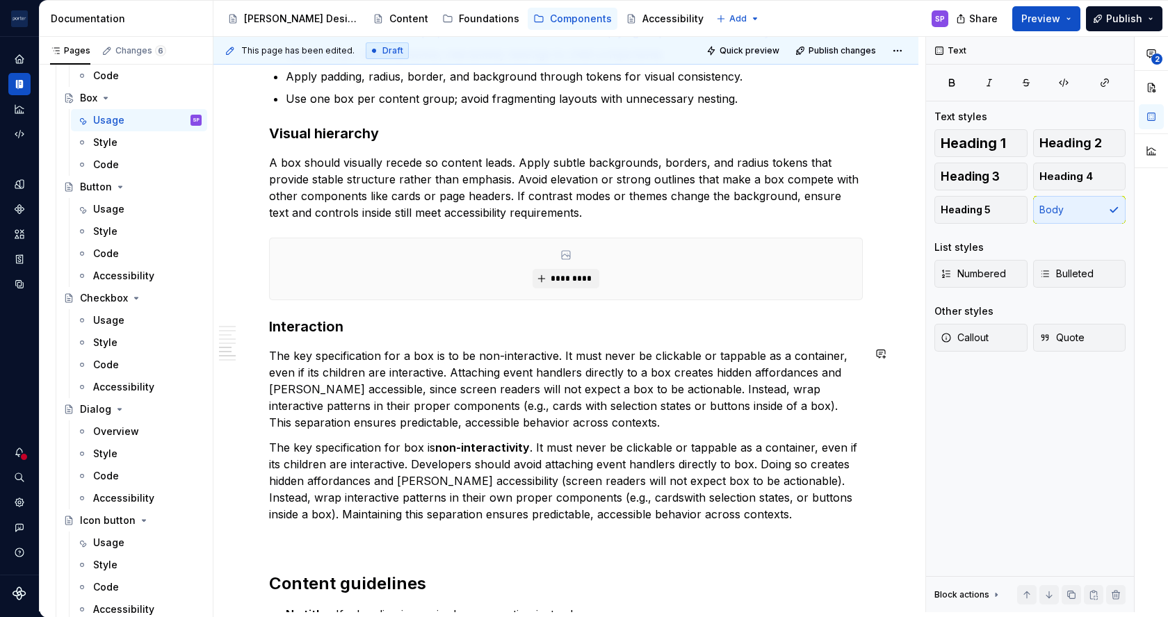
scroll to position [1708, 0]
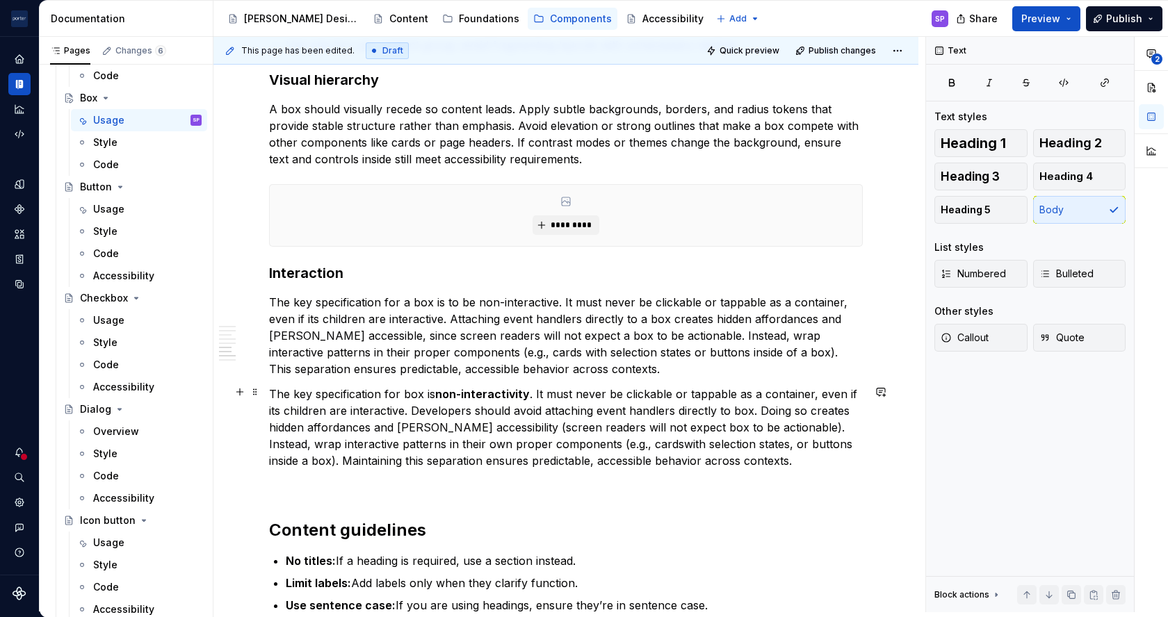
click at [670, 443] on p "The key specification for box is non-interactivity . It must never be clickable…" at bounding box center [565, 427] width 593 height 83
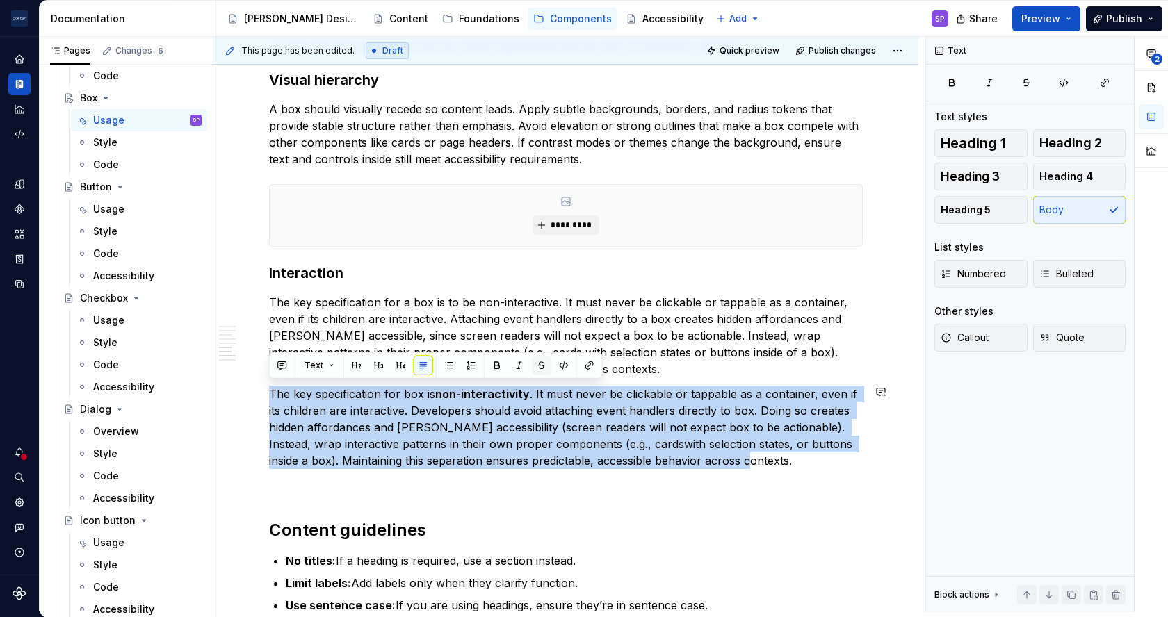
click at [543, 363] on button "button" at bounding box center [541, 365] width 19 height 19
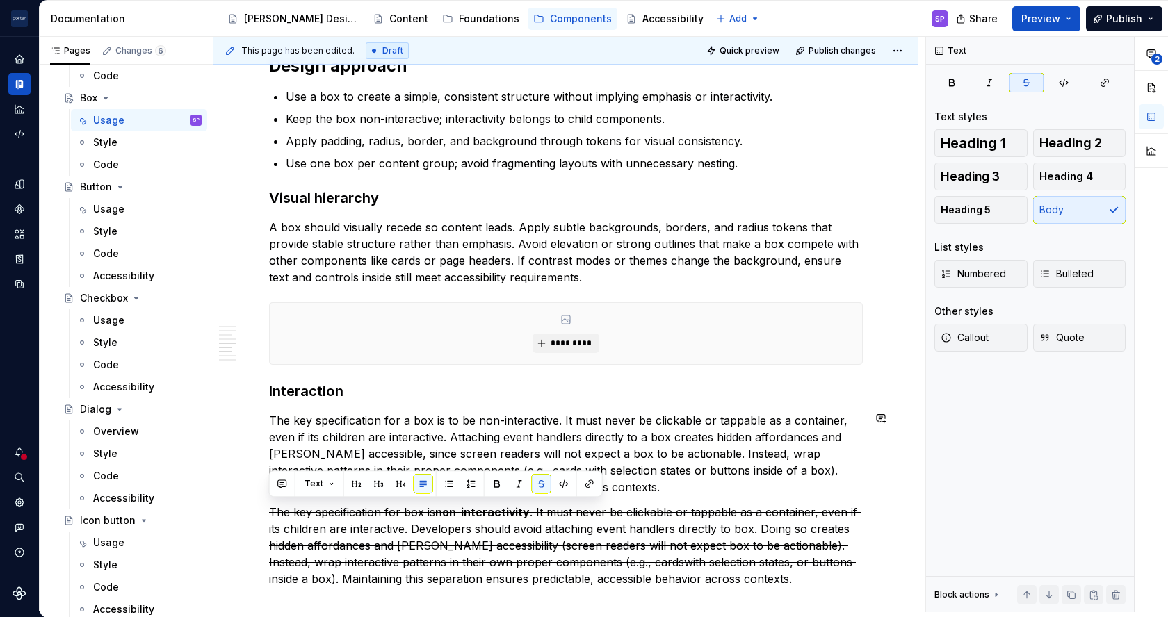
scroll to position [1589, 0]
click at [473, 264] on p "A box should visually recede so content leads. Apply subtle backgrounds, border…" at bounding box center [565, 253] width 593 height 67
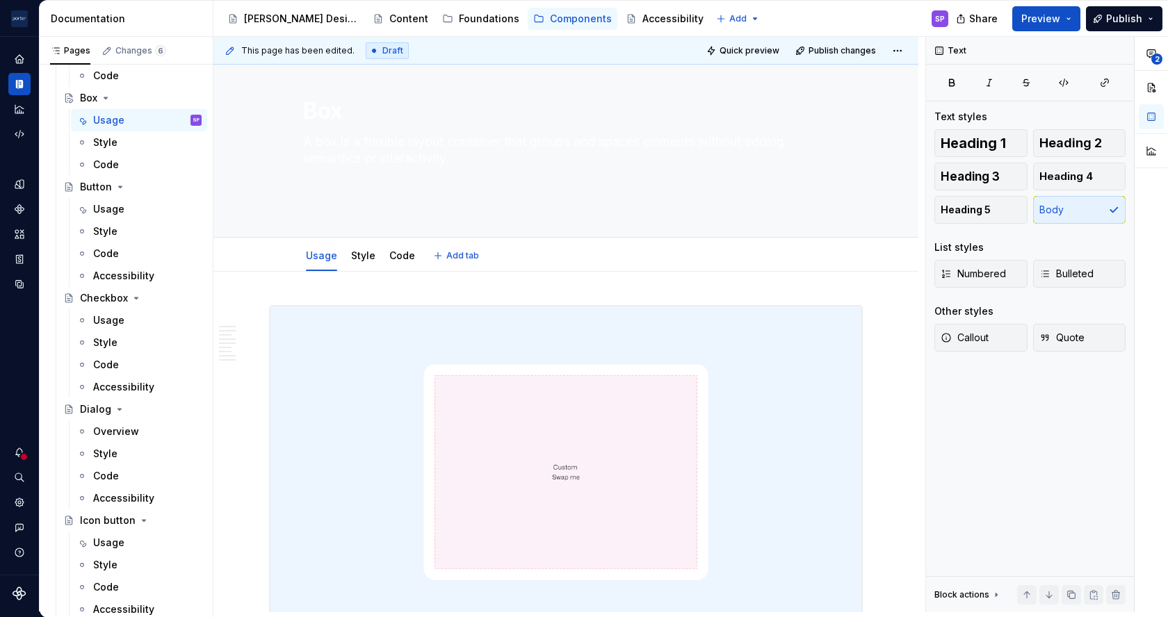
scroll to position [0, 0]
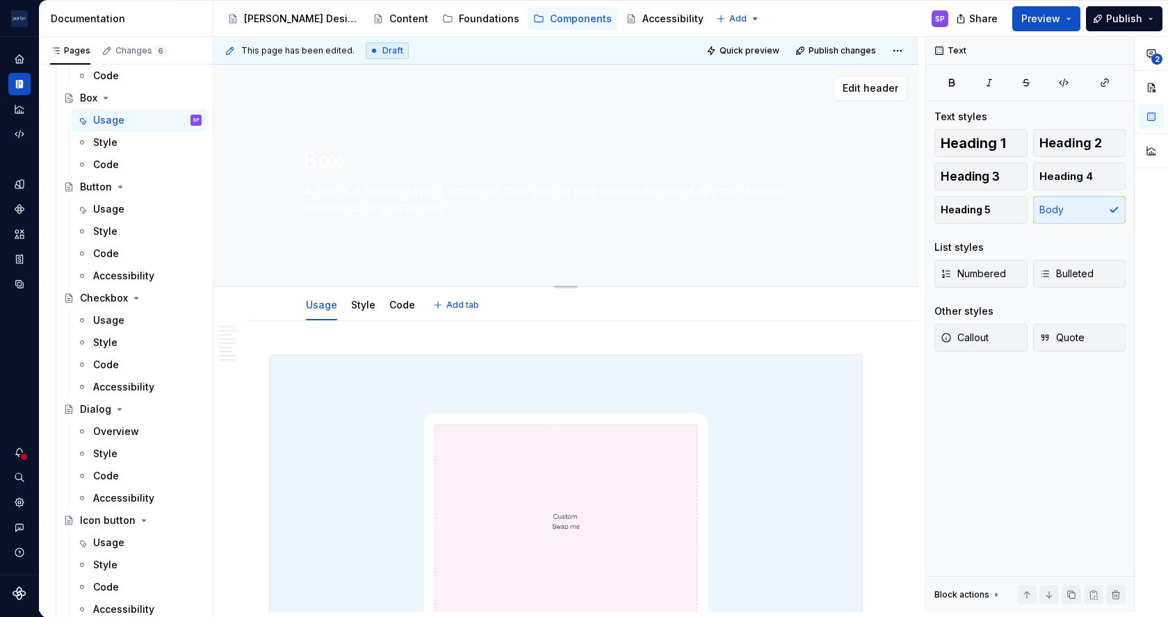
click at [407, 149] on textarea "Box" at bounding box center [562, 160] width 525 height 33
click at [398, 190] on textarea "A box is a flexible layout container that groups and spaces elements without ad…" at bounding box center [562, 199] width 525 height 39
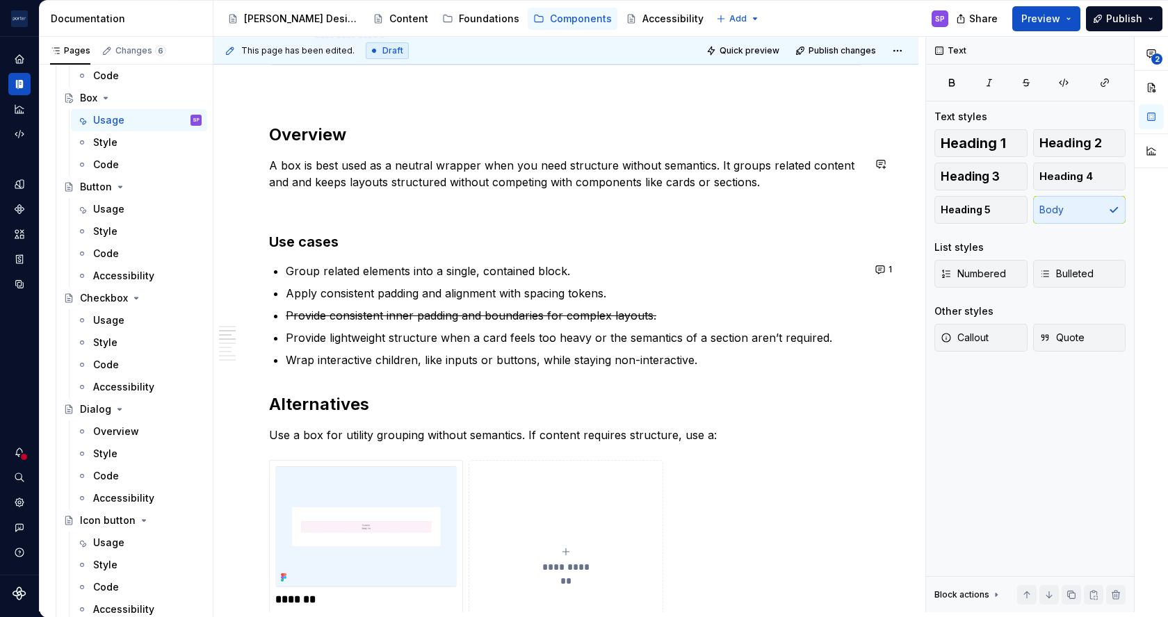
scroll to position [928, 0]
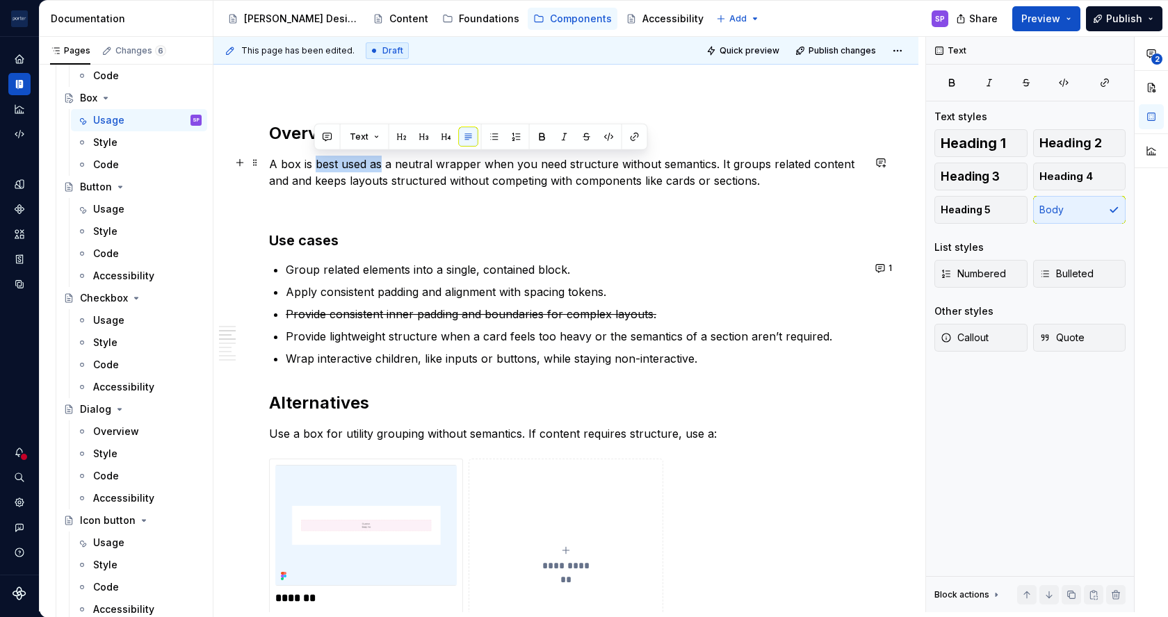
drag, startPoint x: 316, startPoint y: 164, endPoint x: 381, endPoint y: 165, distance: 64.6
click at [381, 165] on p "A box is best used as a neutral wrapper when you need structure without semanti…" at bounding box center [565, 172] width 593 height 33
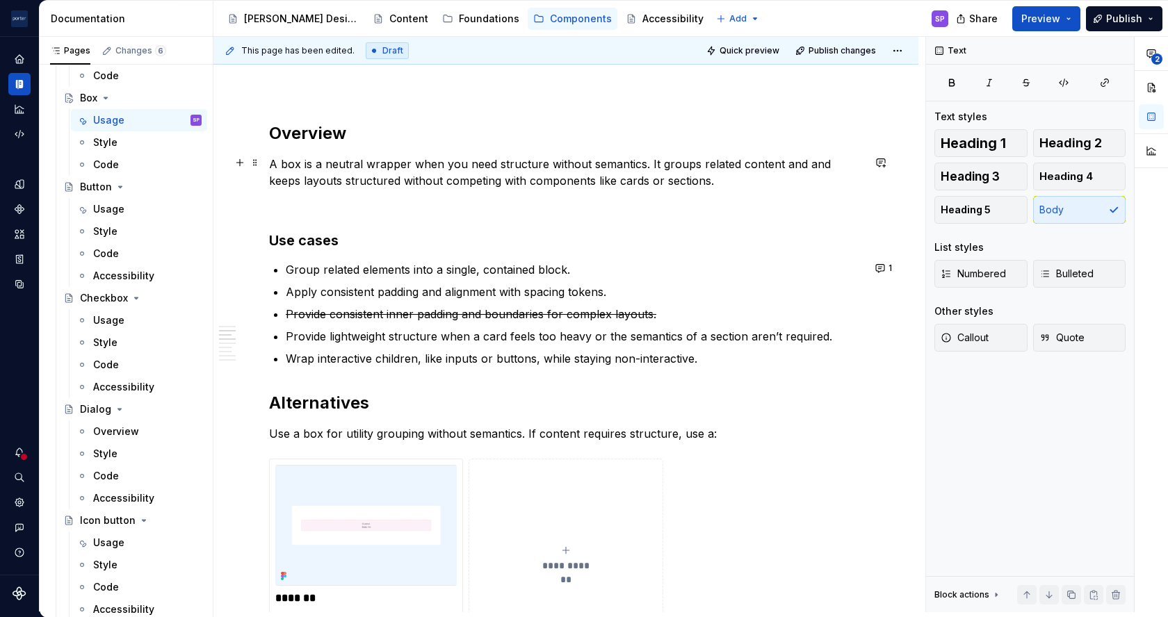
click at [429, 164] on p "A box is a neutral wrapper when you need structure without semantics. It groups…" at bounding box center [565, 172] width 593 height 33
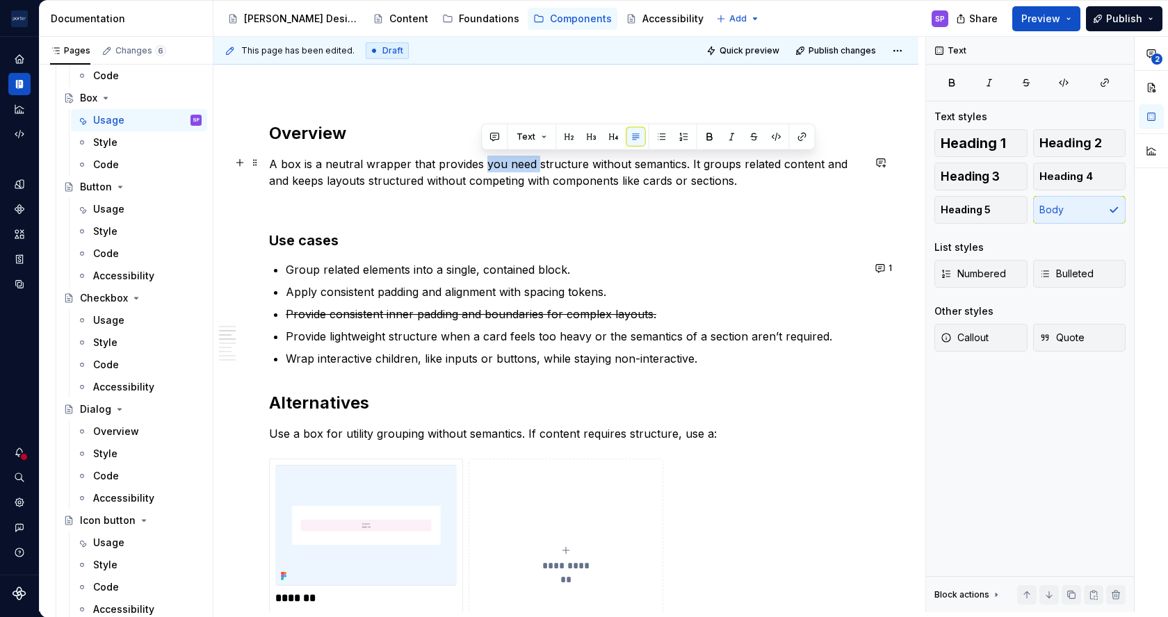
drag, startPoint x: 484, startPoint y: 167, endPoint x: 532, endPoint y: 162, distance: 48.2
click at [532, 162] on p "A box is a neutral wrapper that provides you need structure without semantics. …" at bounding box center [565, 172] width 593 height 33
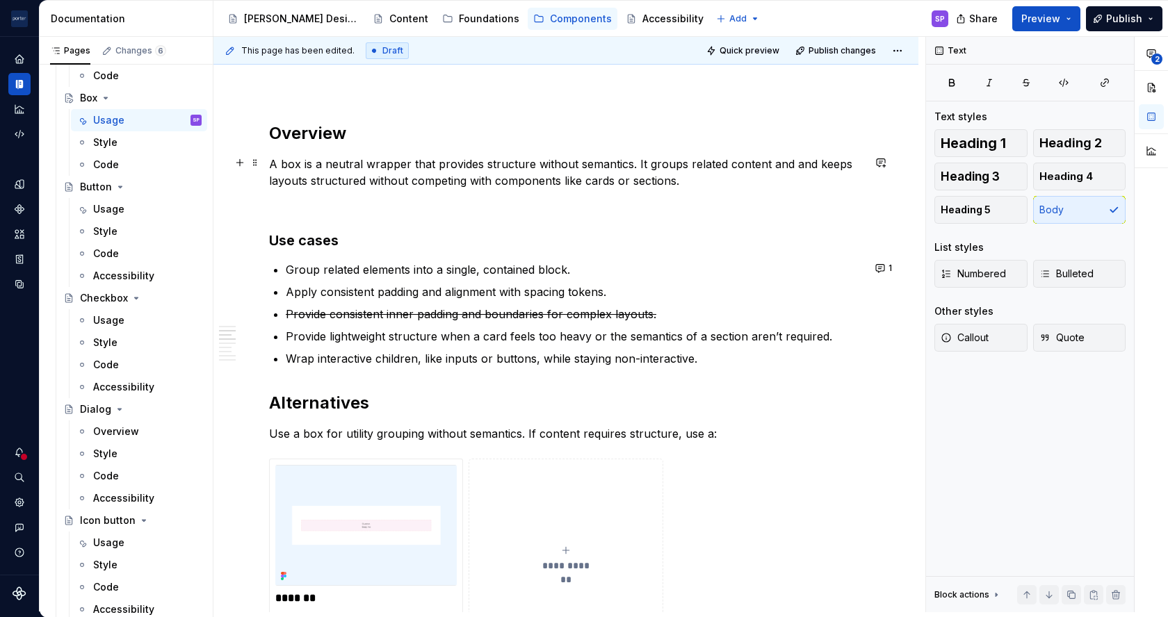
click at [671, 162] on p "A box is a neutral wrapper that provides structure without semantics. It groups…" at bounding box center [565, 172] width 593 height 33
drag, startPoint x: 798, startPoint y: 163, endPoint x: 851, endPoint y: 165, distance: 52.9
click at [851, 165] on p "A box is a neutral wrapper that provides structure without semantics. It helps …" at bounding box center [565, 172] width 593 height 33
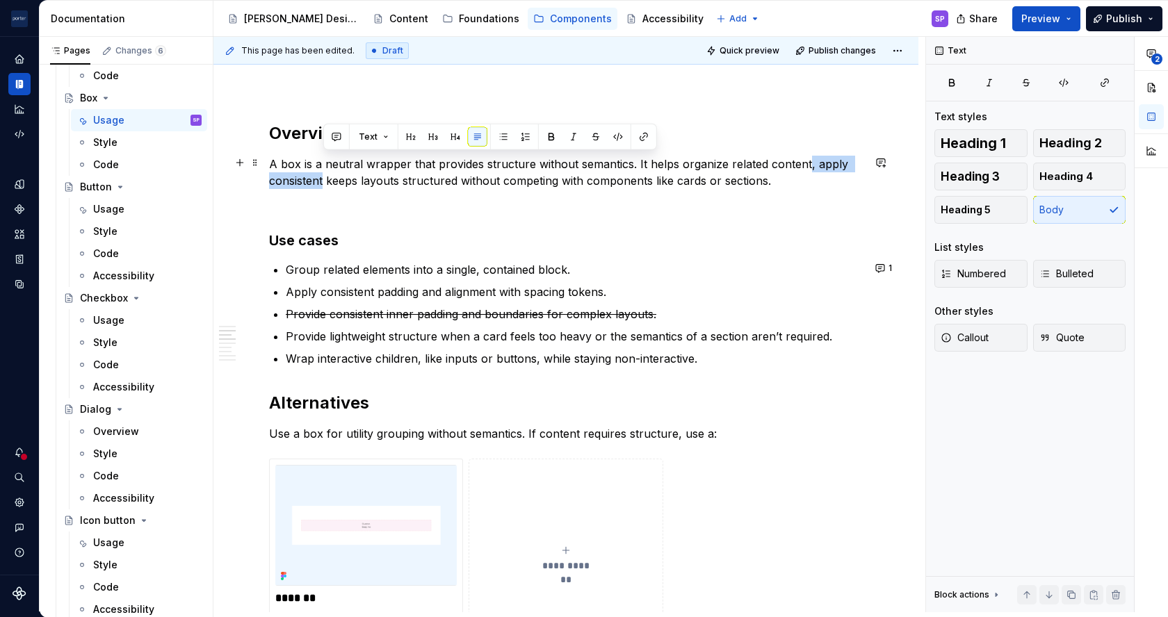
drag, startPoint x: 803, startPoint y: 165, endPoint x: 324, endPoint y: 173, distance: 479.6
click at [324, 173] on p "A box is a neutral wrapper that provides structure without semantics. It helps …" at bounding box center [565, 172] width 593 height 33
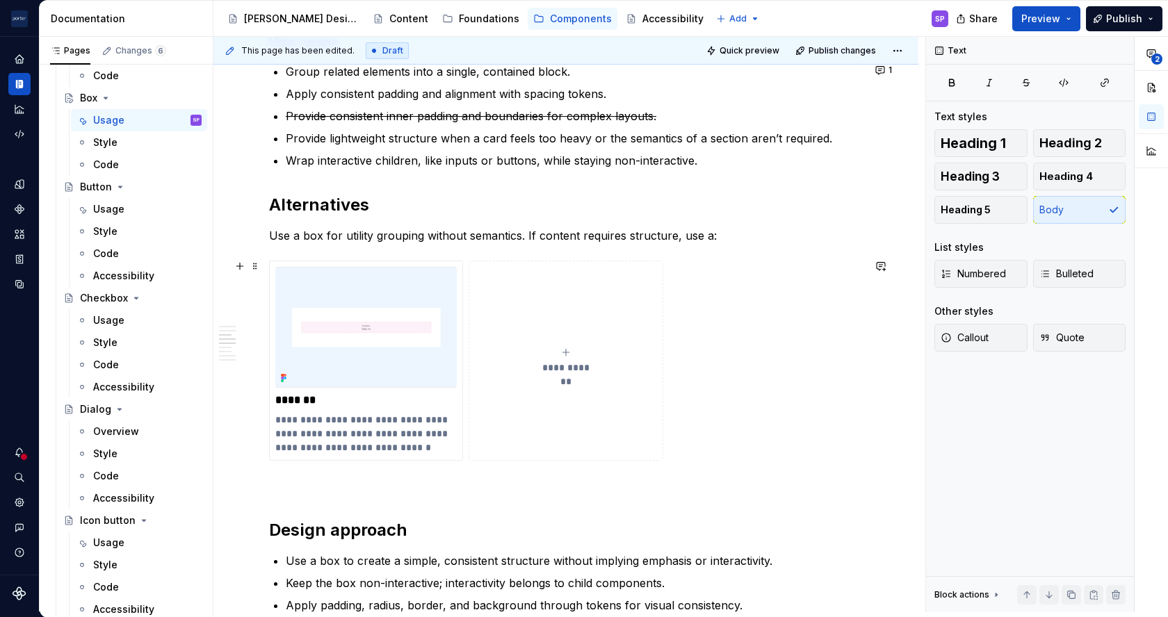
scroll to position [1128, 0]
click at [623, 231] on p "Use a box for utility grouping without semantics. If content requires structure…" at bounding box center [565, 233] width 593 height 17
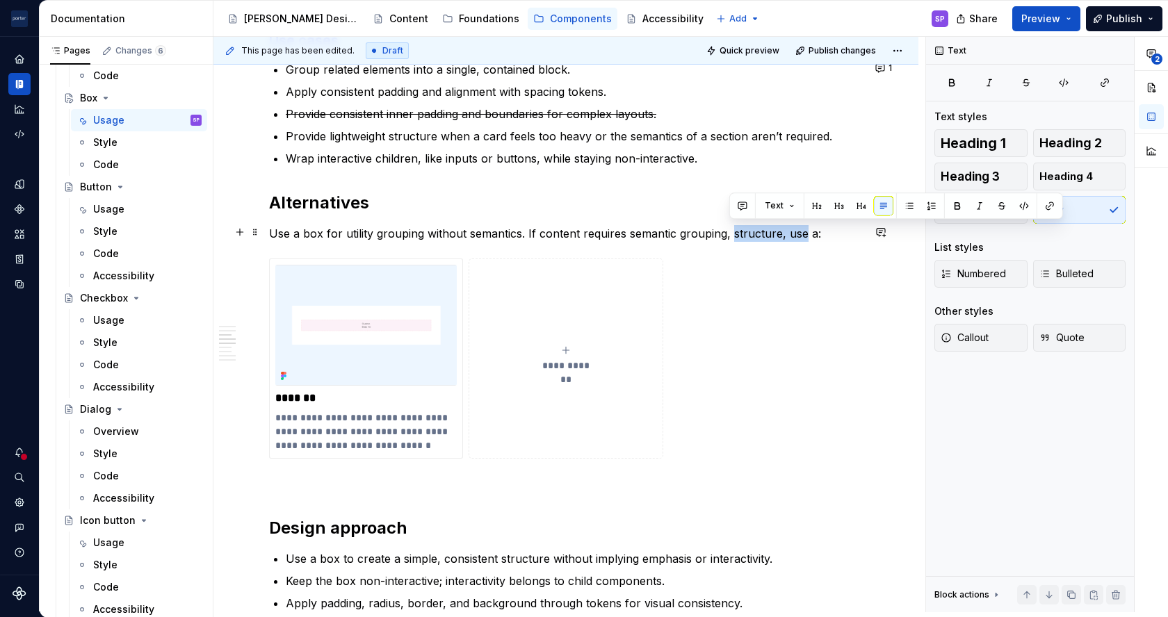
drag, startPoint x: 730, startPoint y: 236, endPoint x: 801, endPoint y: 236, distance: 70.9
click at [801, 236] on p "Use a box for utility grouping without semantics. If content requires semantic …" at bounding box center [565, 233] width 593 height 17
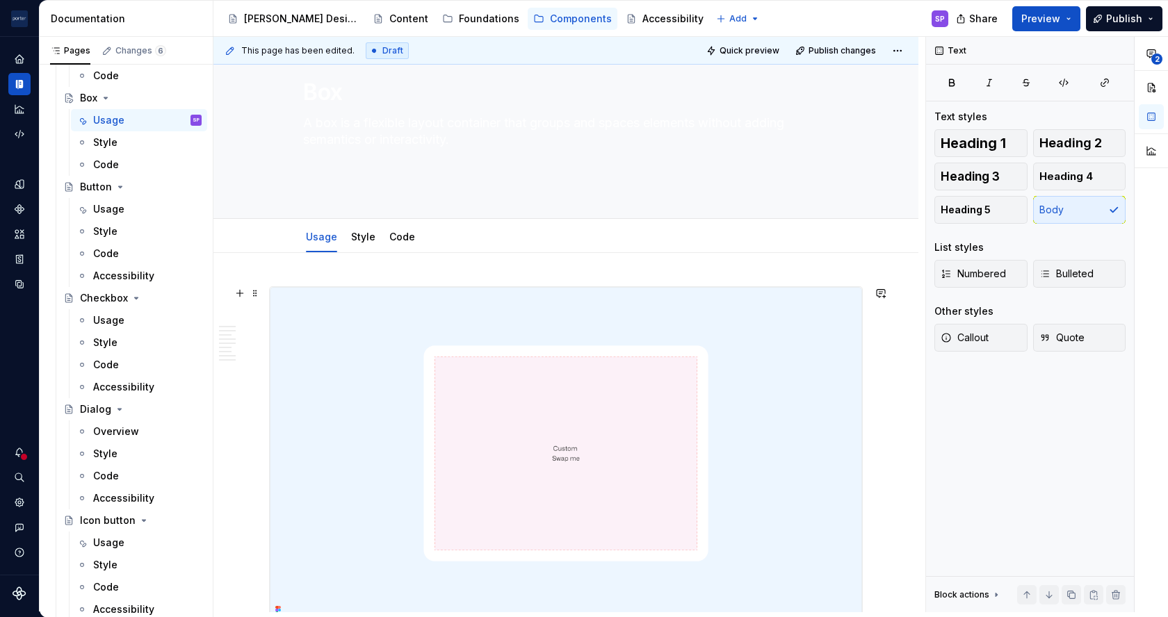
scroll to position [0, 0]
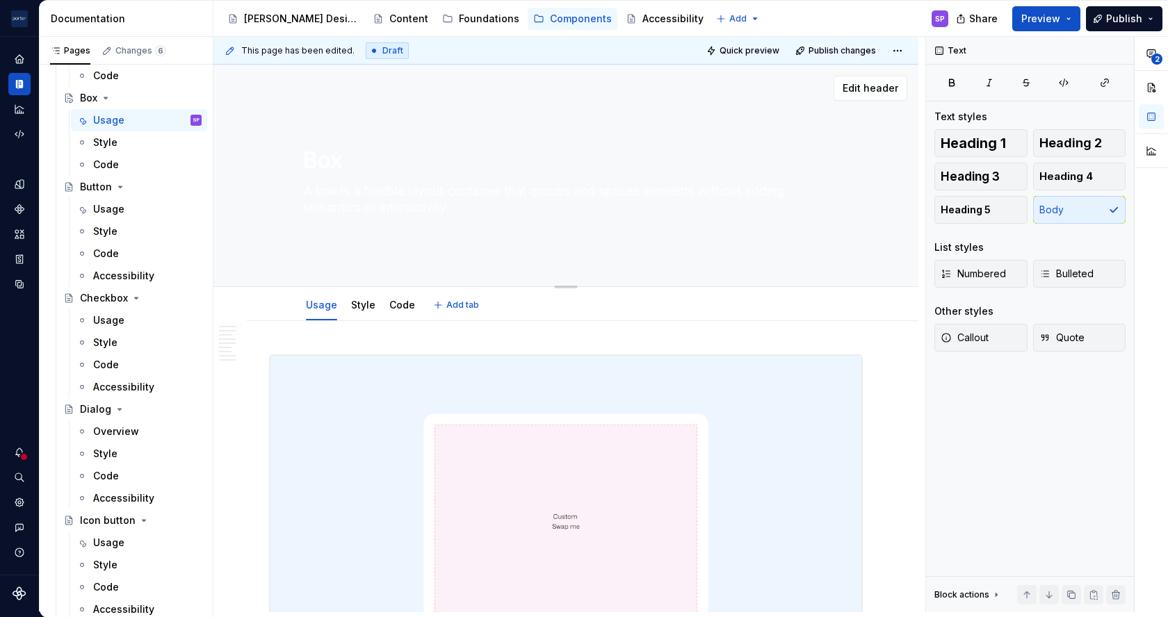
click at [496, 211] on textarea "A box is a flexible layout container that groups and spaces elements without ad…" at bounding box center [562, 199] width 525 height 39
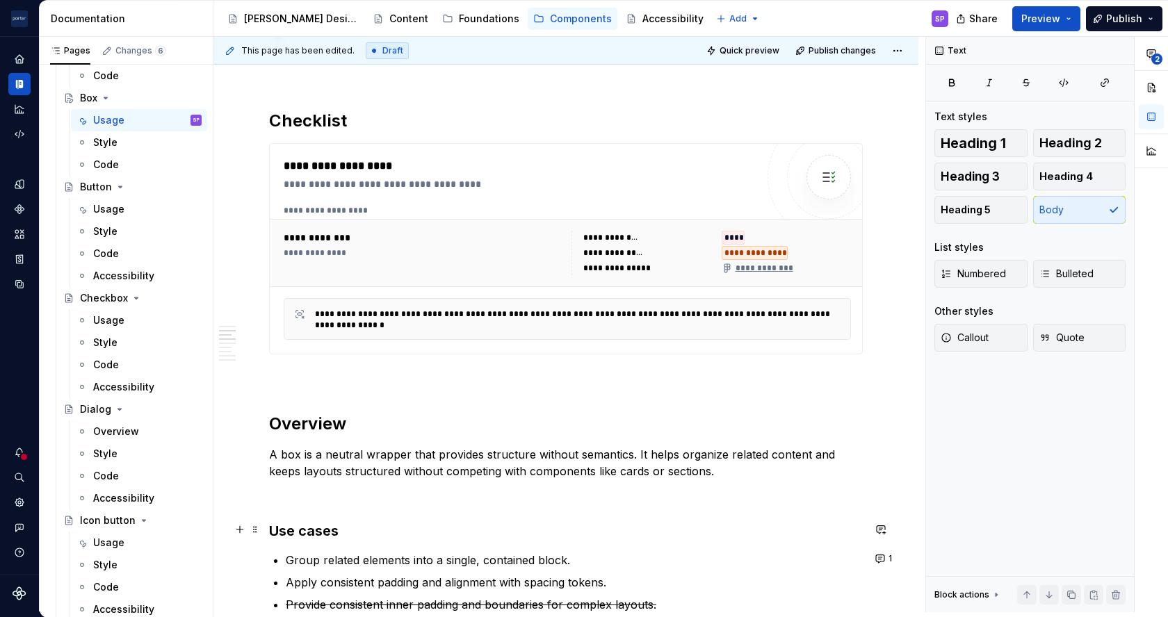
scroll to position [854, 0]
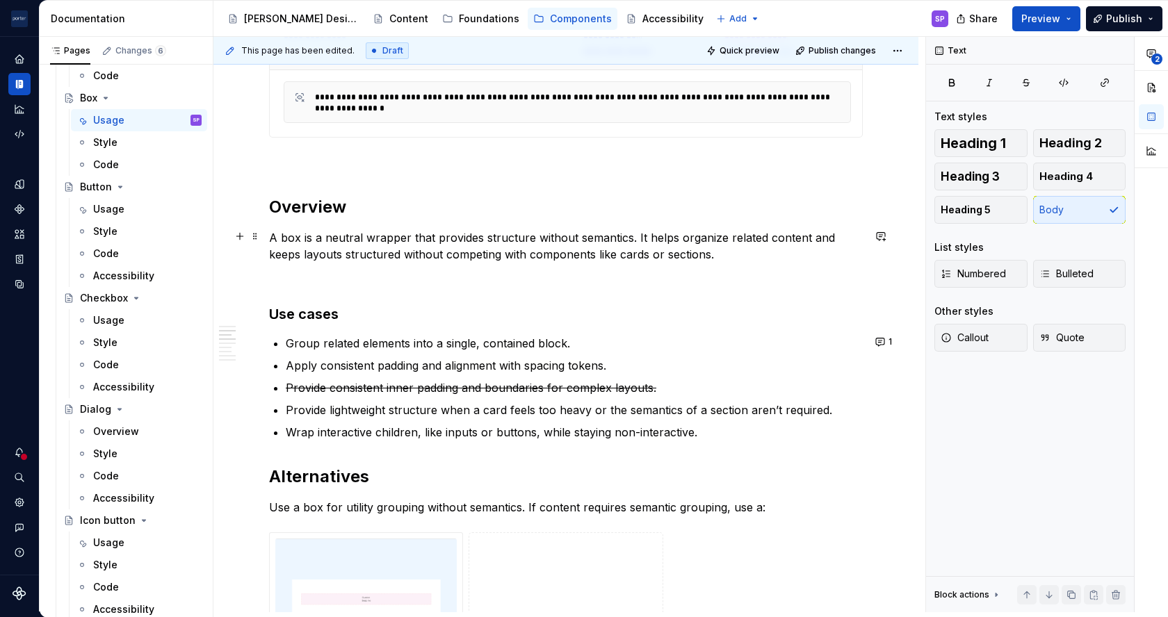
click at [593, 238] on p "A box is a neutral wrapper that provides structure without semantics. It helps …" at bounding box center [565, 245] width 593 height 33
drag, startPoint x: 637, startPoint y: 238, endPoint x: 711, endPoint y: 232, distance: 73.9
click at [711, 232] on p "A box is a neutral wrapper that provides structure without meaning. It helps or…" at bounding box center [565, 245] width 593 height 33
click at [300, 254] on p "A box is a neutral wrapper that provides structure without meaning. It groups r…" at bounding box center [565, 245] width 593 height 33
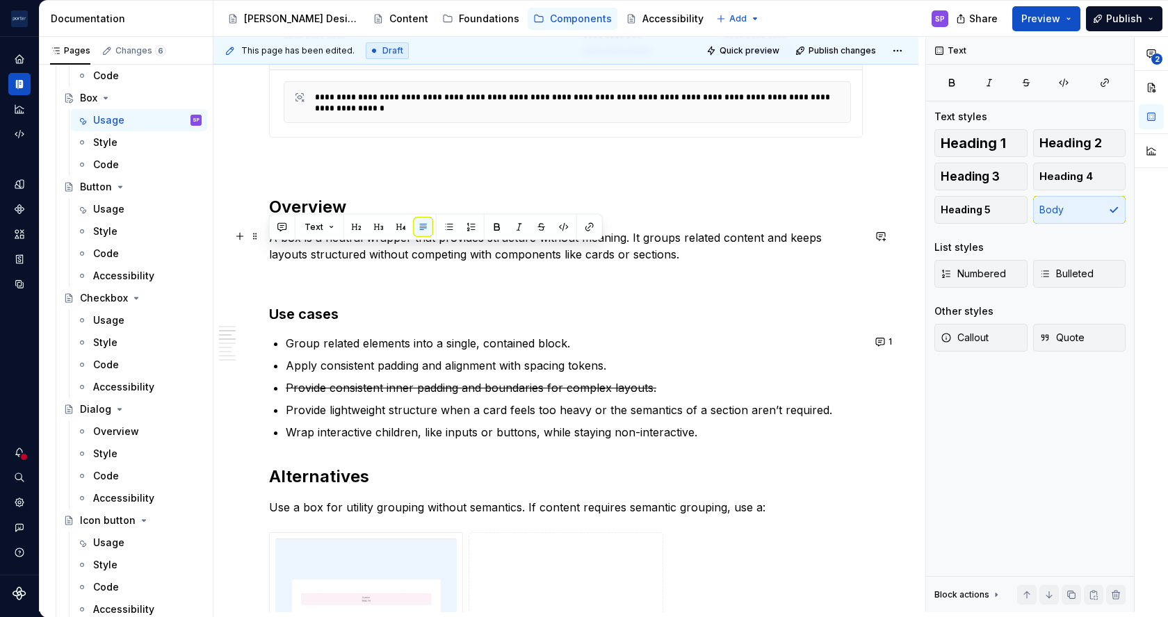
click at [300, 254] on p "A box is a neutral wrapper that provides structure without meaning. It groups r…" at bounding box center [565, 245] width 593 height 33
click at [452, 252] on p "A box is a neutral wrapper that provides structure without meaning. It groups r…" at bounding box center [565, 245] width 593 height 33
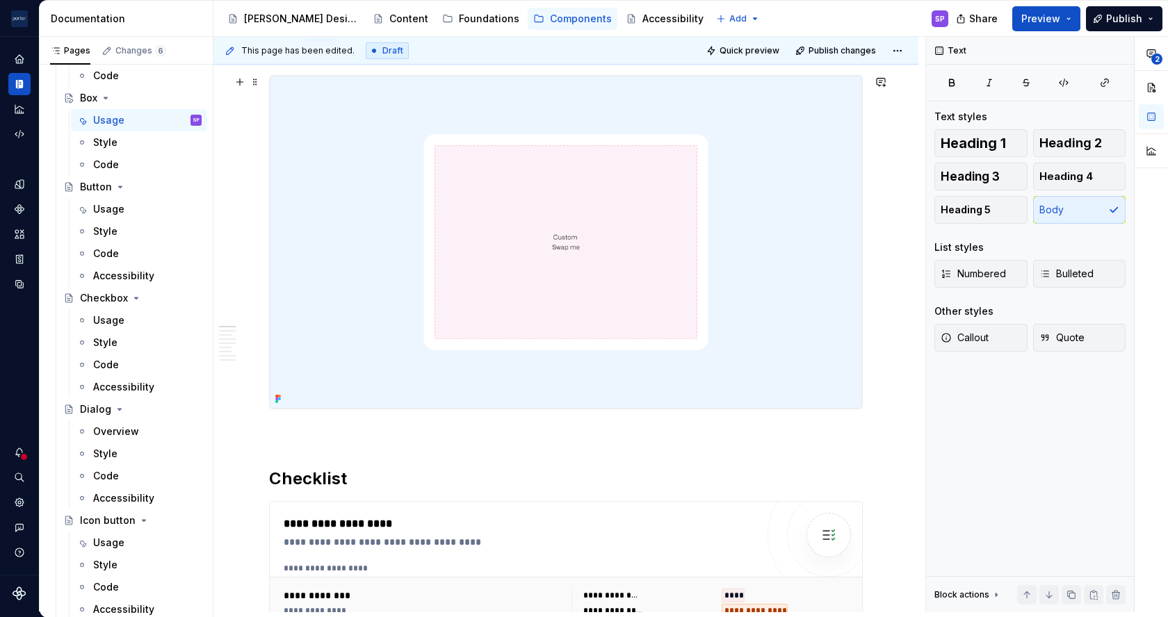
scroll to position [0, 0]
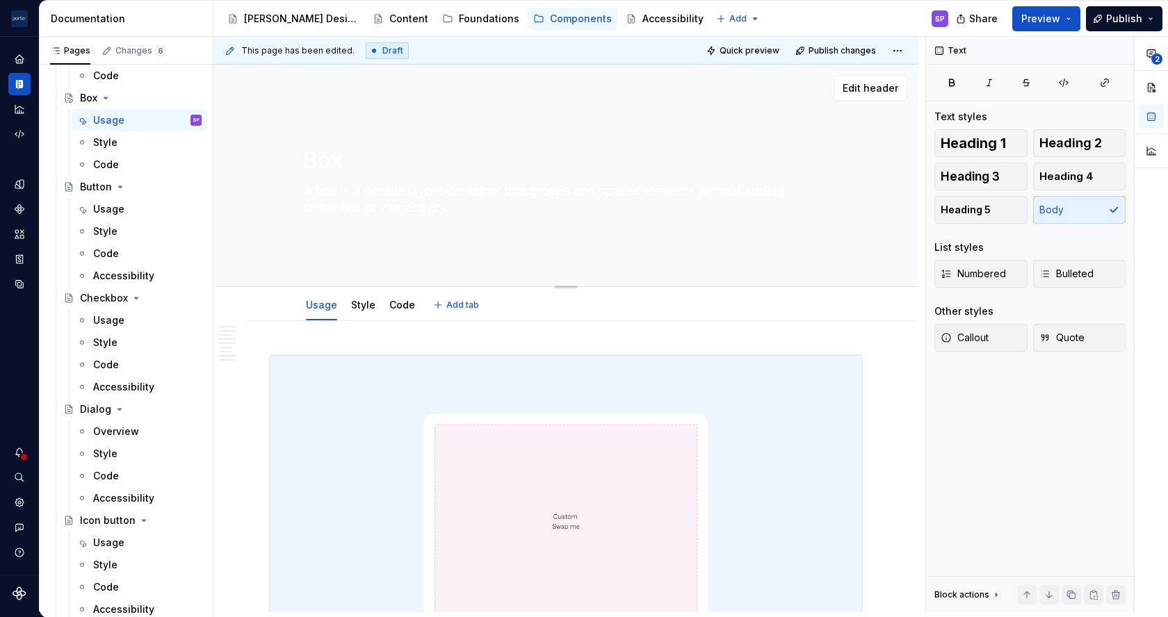
click at [517, 180] on textarea "A box is a flexible layout container that groups and spaces elements without ad…" at bounding box center [562, 199] width 525 height 39
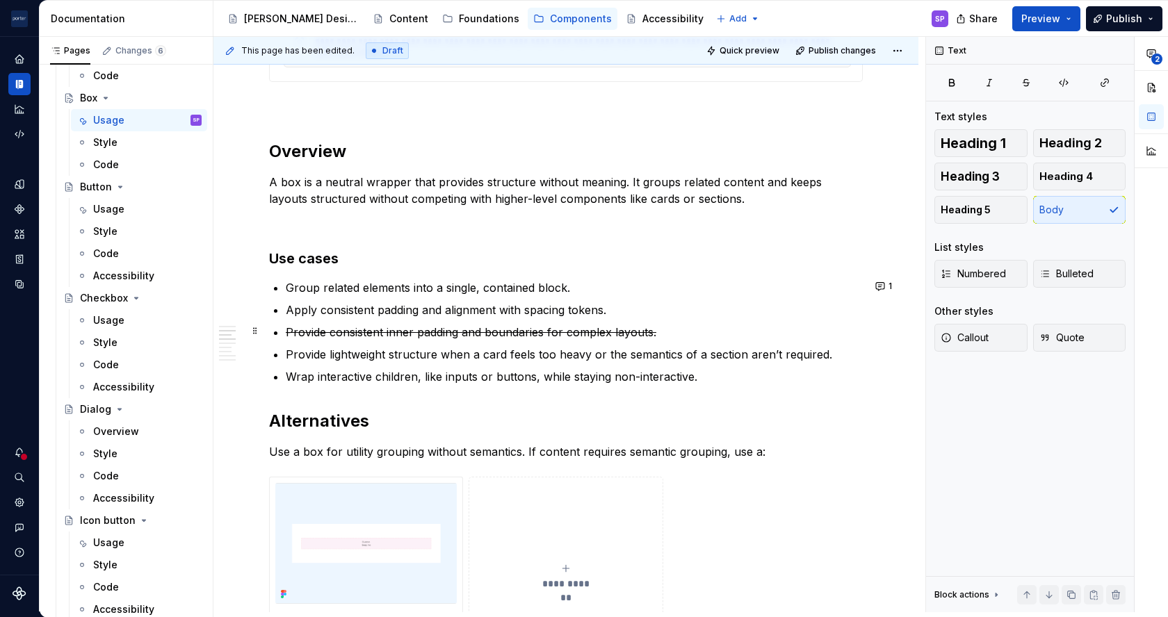
scroll to position [940, 0]
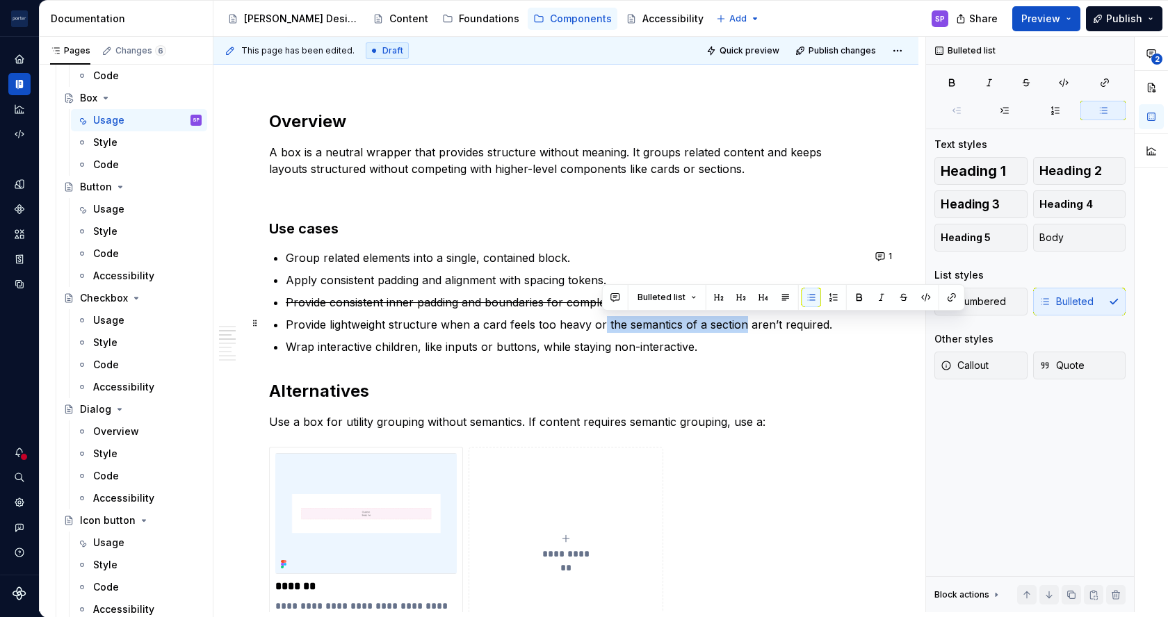
drag, startPoint x: 603, startPoint y: 323, endPoint x: 740, endPoint y: 320, distance: 137.6
click at [740, 320] on p "Provide lightweight structure when a card feels too heavy or the semantics of a…" at bounding box center [574, 324] width 577 height 17
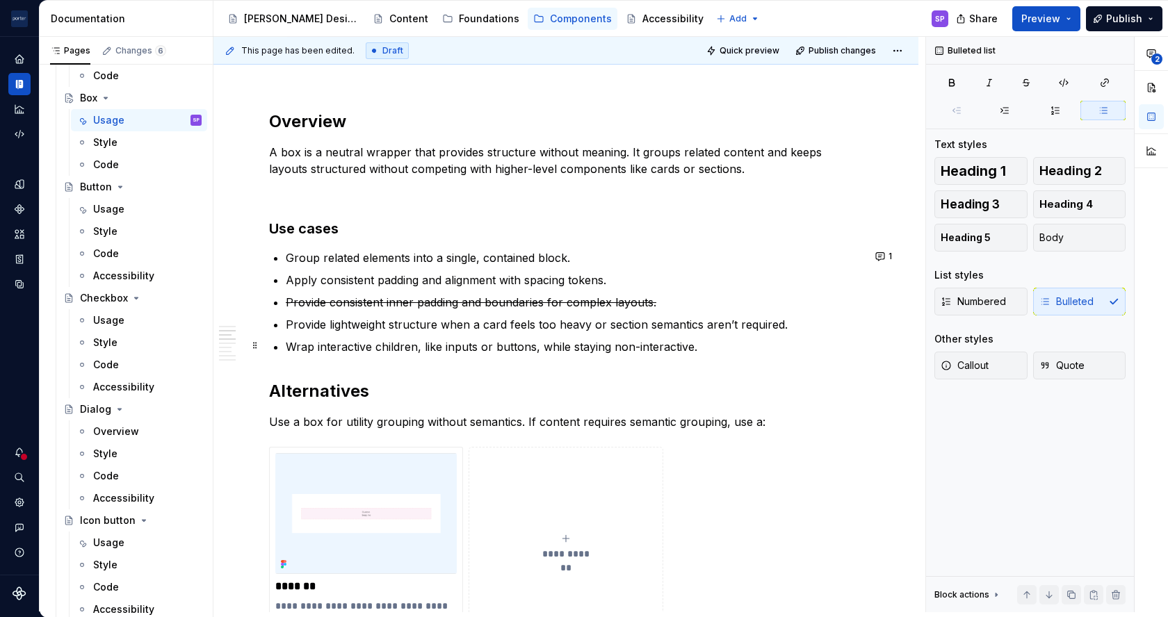
click at [577, 347] on p "Wrap interactive children, like inputs or buttons, while staying non-interactiv…" at bounding box center [574, 346] width 577 height 17
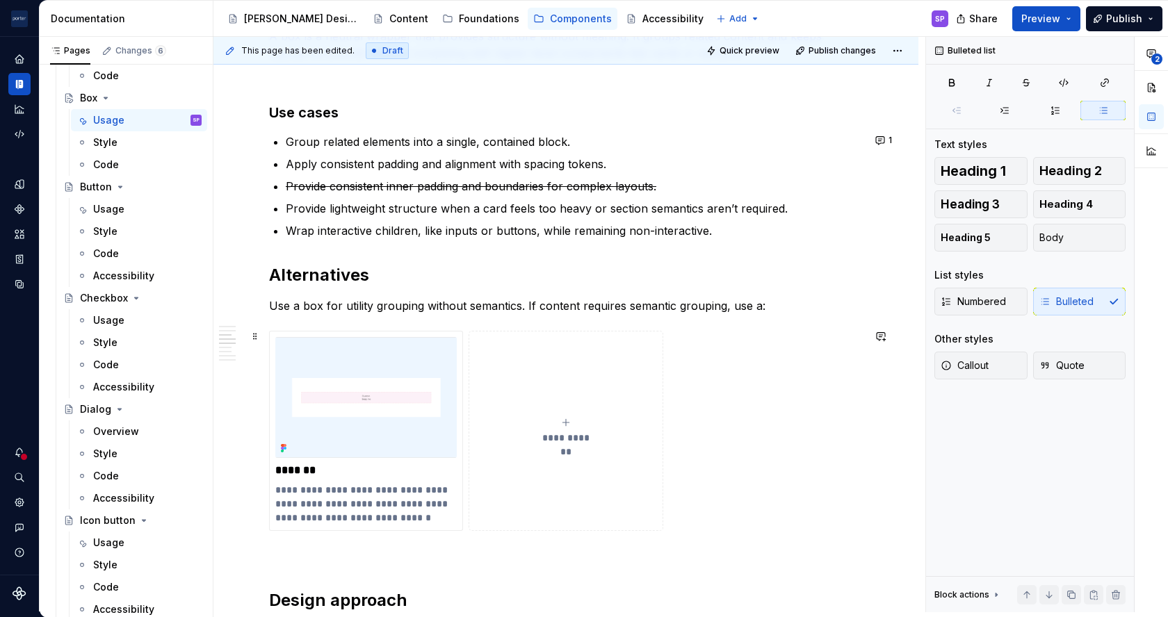
scroll to position [1056, 0]
click at [336, 482] on p "**********" at bounding box center [365, 503] width 181 height 42
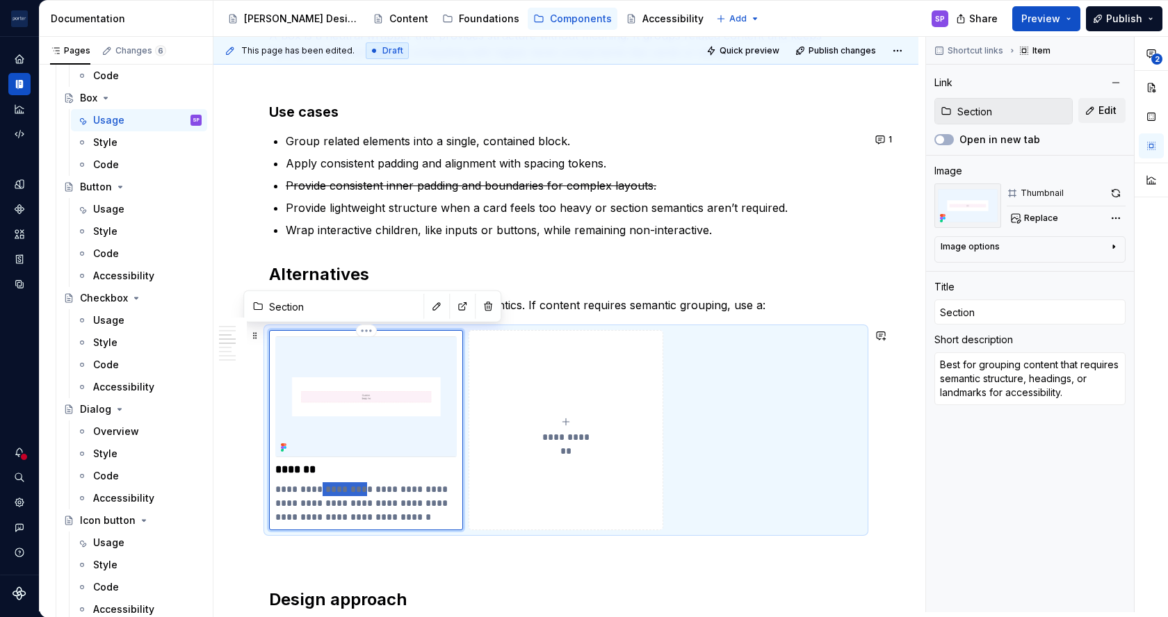
click at [359, 491] on p "**********" at bounding box center [365, 503] width 181 height 42
drag, startPoint x: 314, startPoint y: 487, endPoint x: 463, endPoint y: 481, distance: 148.9
click at [463, 481] on div "**********" at bounding box center [565, 430] width 593 height 200
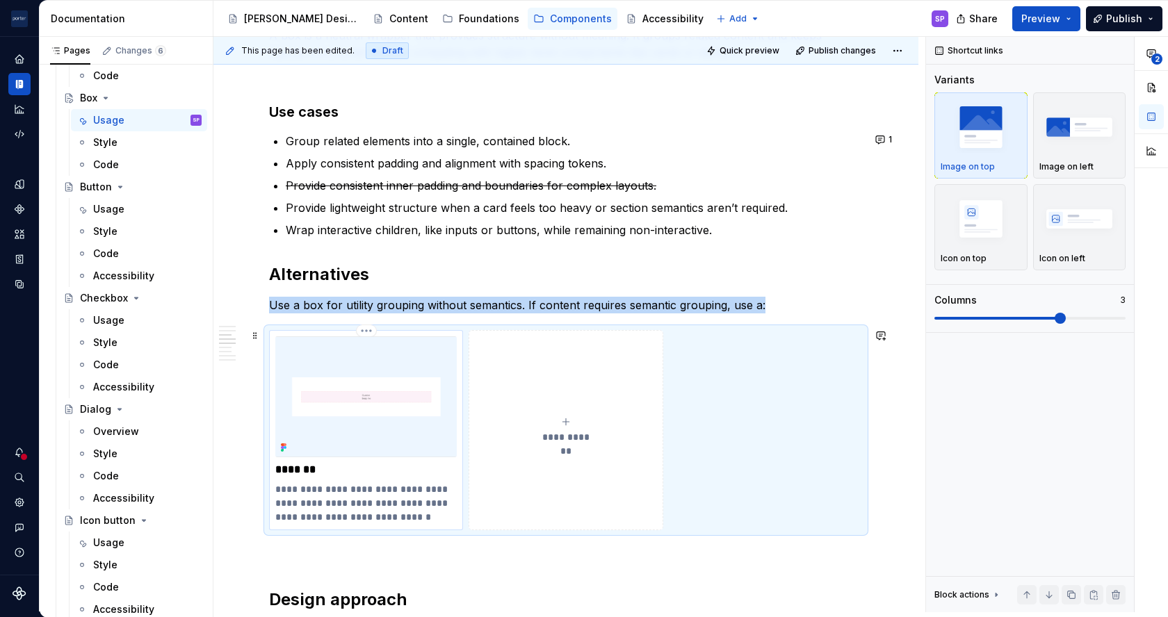
click at [322, 487] on p "**********" at bounding box center [365, 503] width 181 height 42
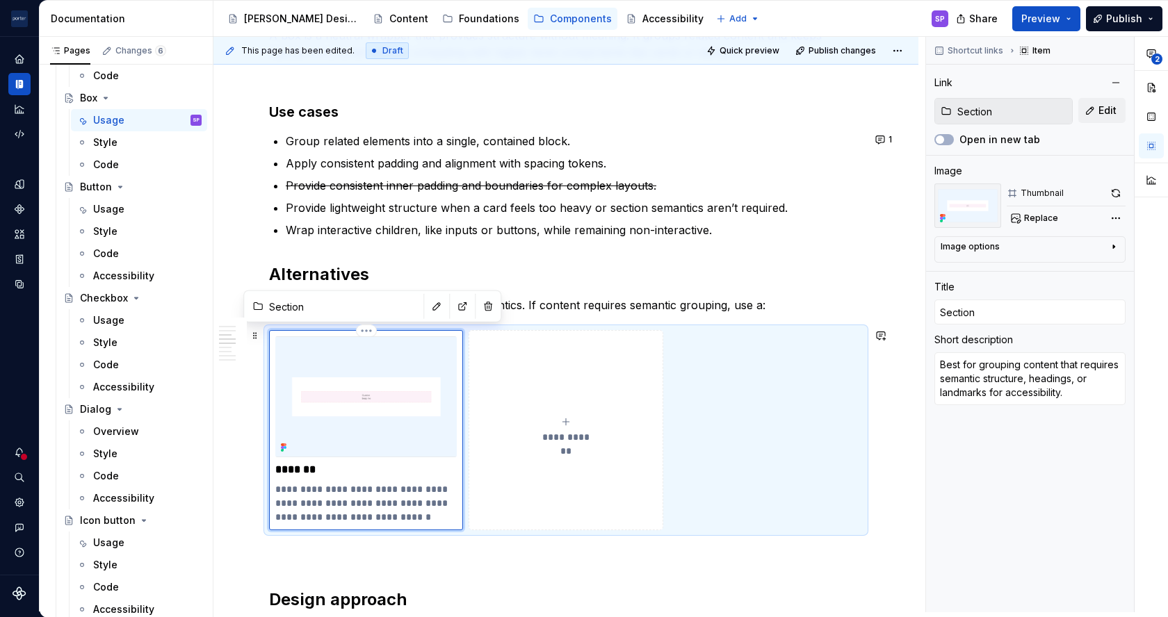
click at [379, 488] on p "**********" at bounding box center [365, 503] width 181 height 42
click at [329, 489] on p "**********" at bounding box center [365, 503] width 181 height 42
click at [373, 498] on p "**********" at bounding box center [365, 503] width 181 height 42
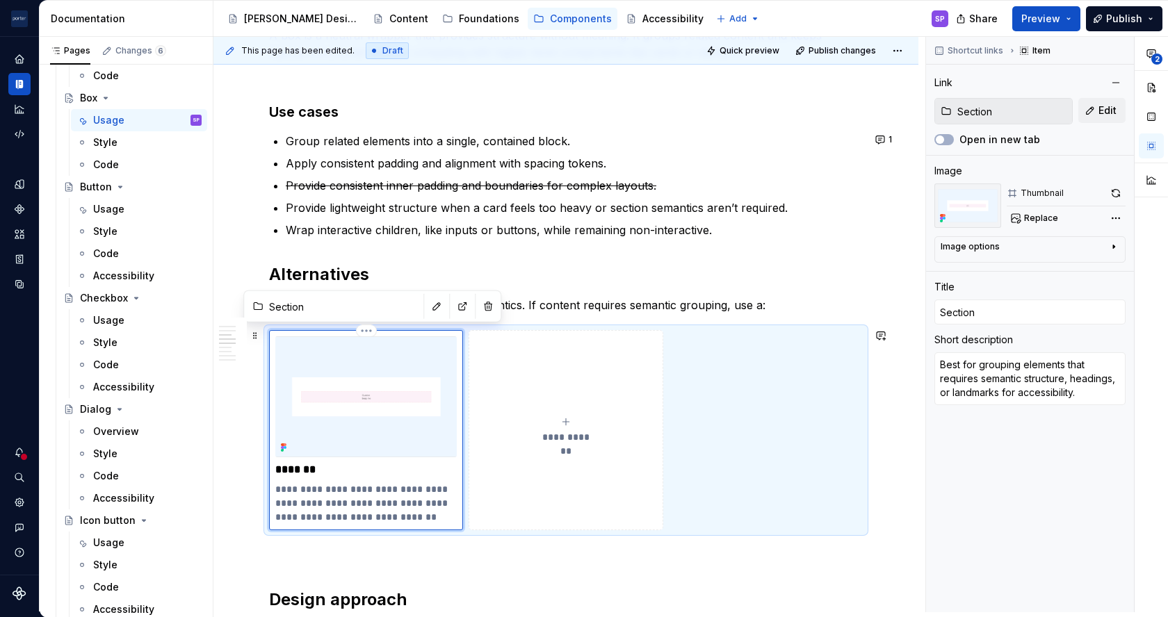
click at [312, 503] on p "**********" at bounding box center [365, 503] width 181 height 42
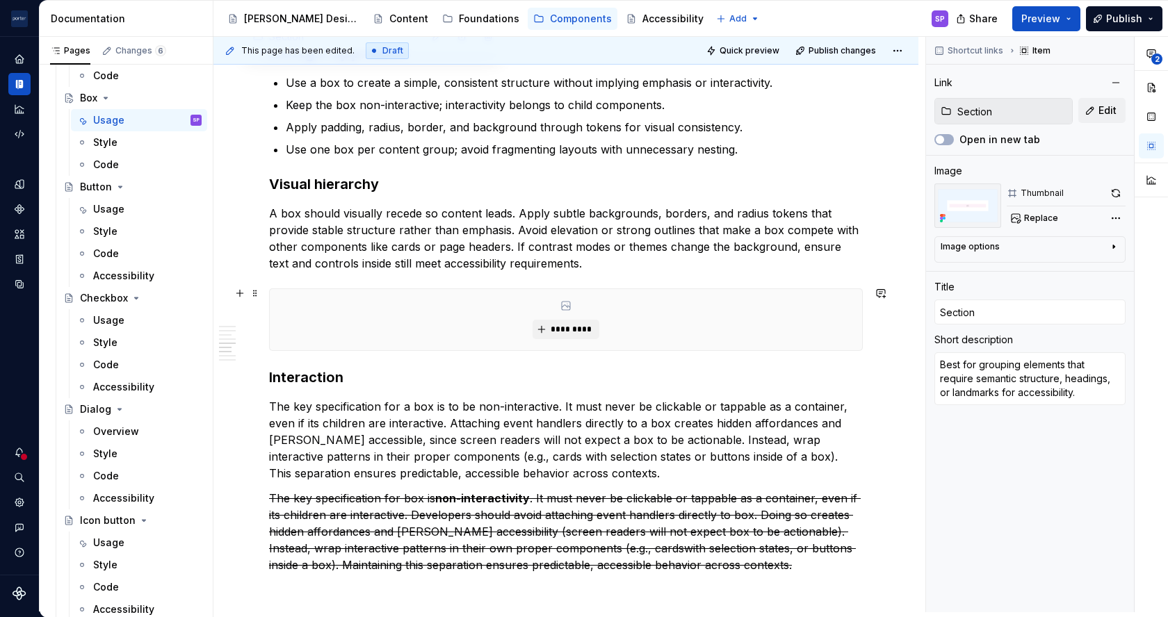
scroll to position [1527, 0]
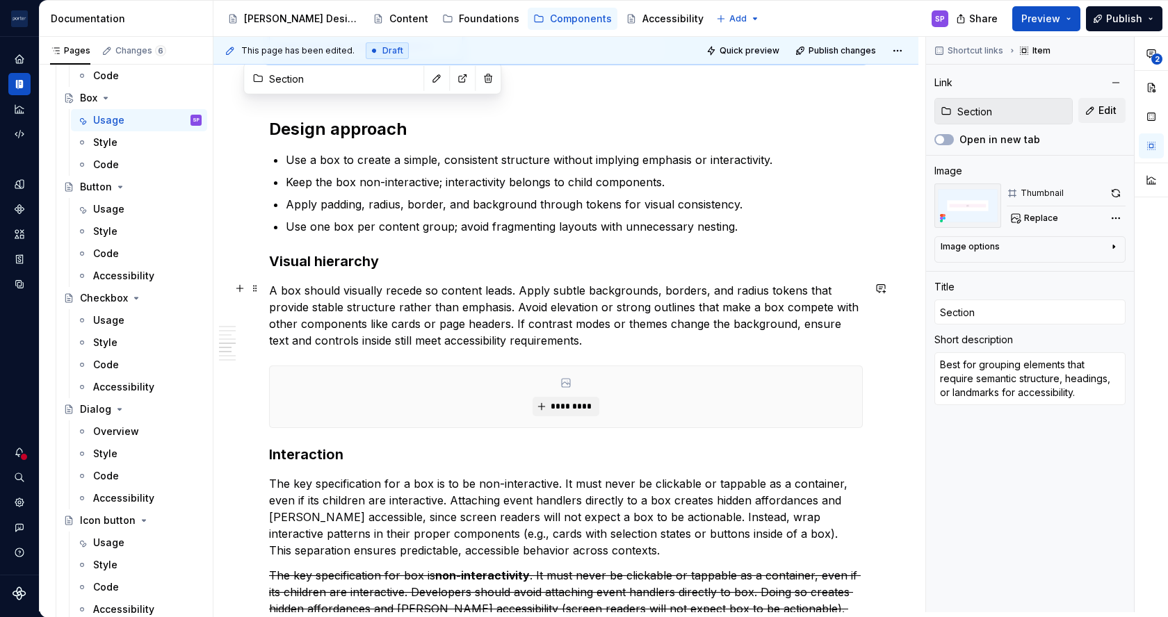
click at [397, 288] on p "A box should visually recede so content leads. Apply subtle backgrounds, border…" at bounding box center [565, 315] width 593 height 67
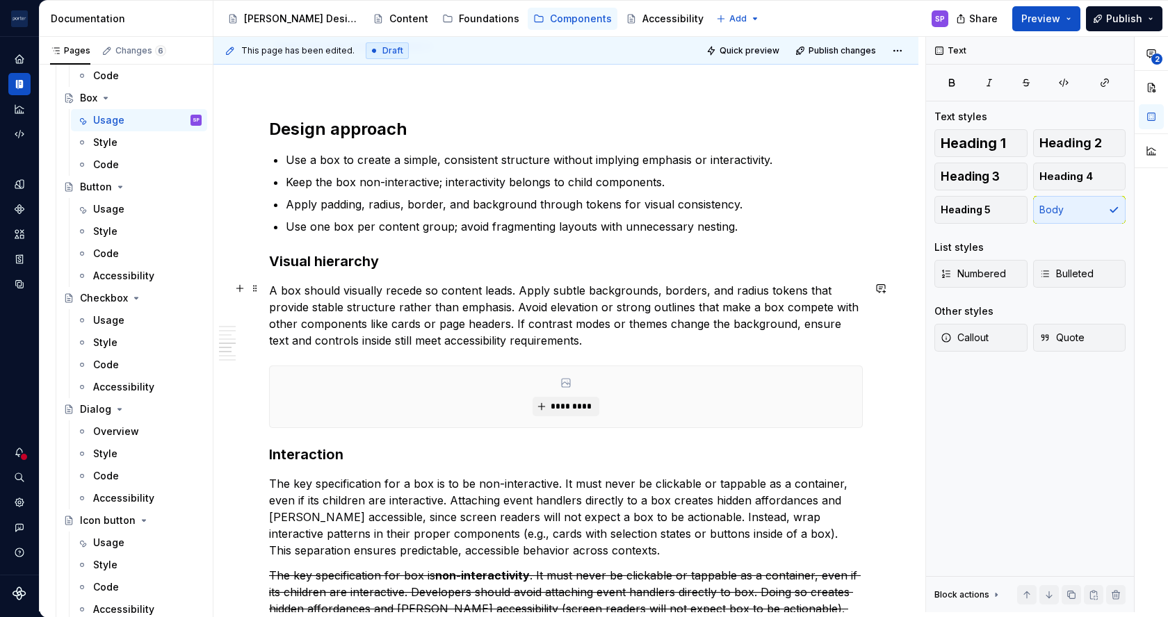
click at [397, 288] on p "A box should visually recede so content leads. Apply subtle backgrounds, border…" at bounding box center [565, 315] width 593 height 67
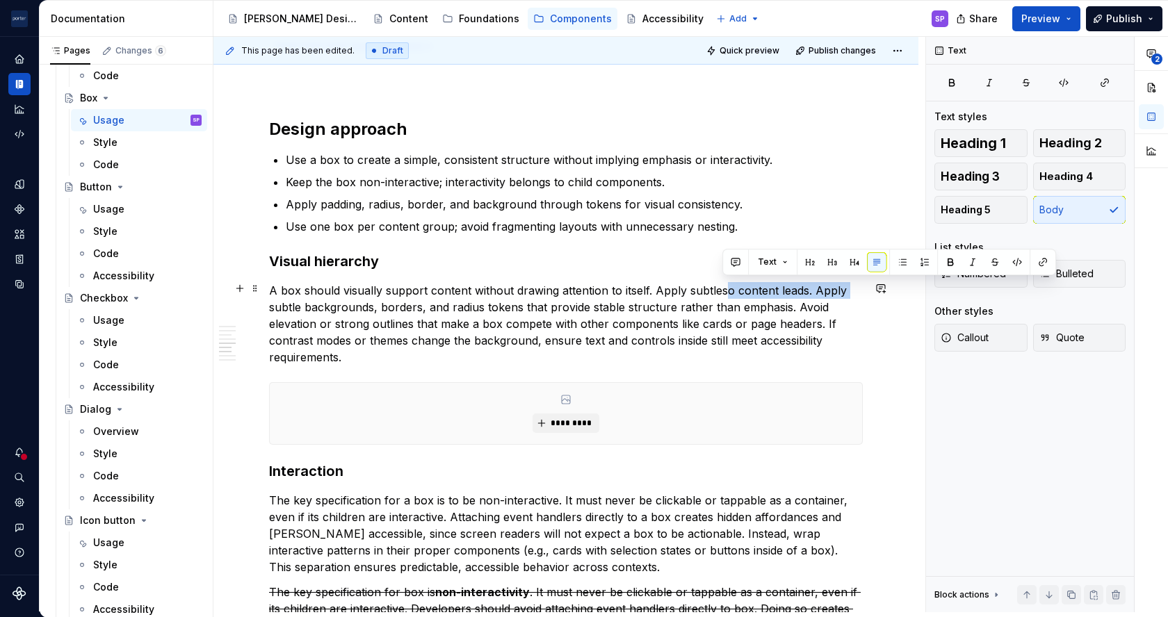
drag, startPoint x: 721, startPoint y: 289, endPoint x: 856, endPoint y: 284, distance: 134.9
click at [856, 284] on p "A box should visually support content without drawing attention to itself. Appl…" at bounding box center [565, 323] width 593 height 83
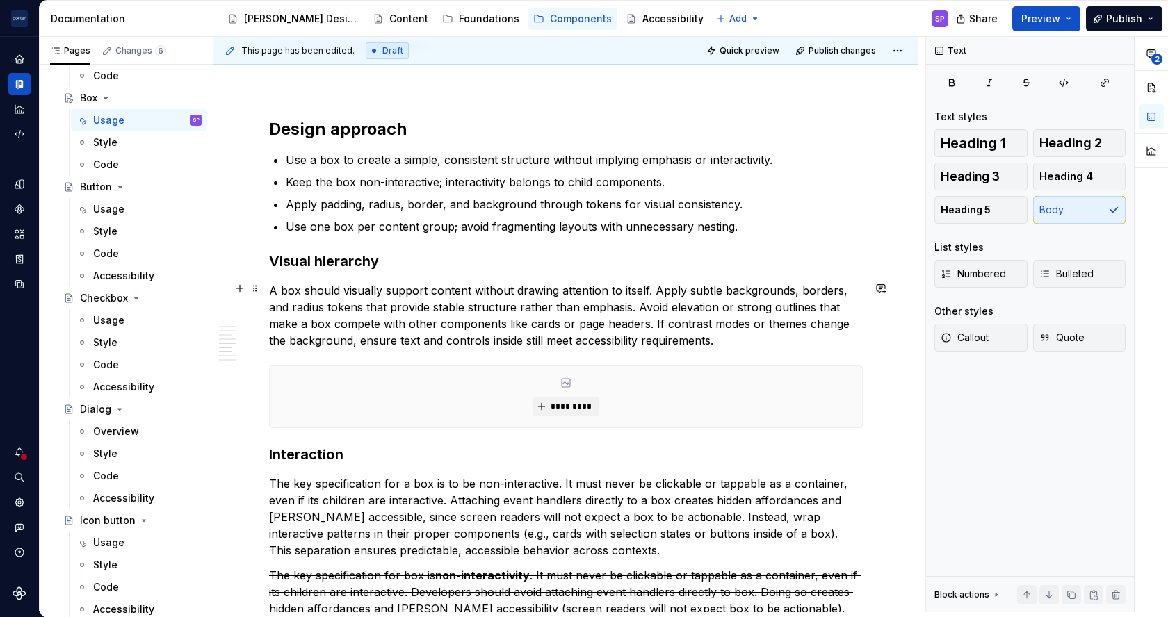
click at [404, 306] on p "A box should visually support content without drawing attention to itself. Appl…" at bounding box center [565, 315] width 593 height 67
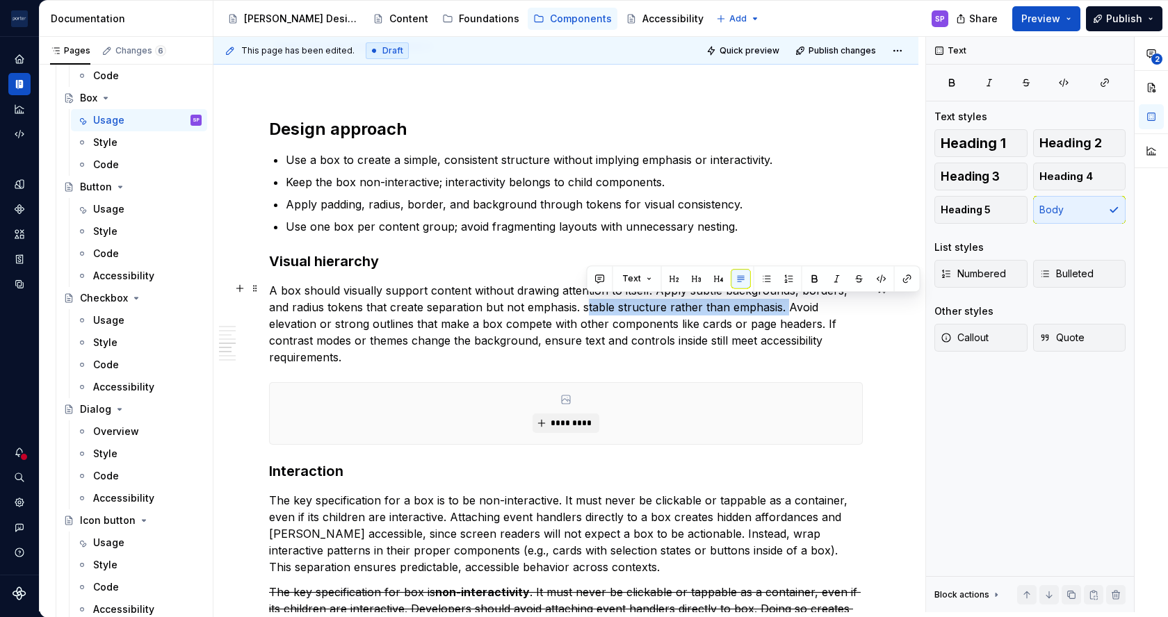
drag, startPoint x: 587, startPoint y: 309, endPoint x: 784, endPoint y: 306, distance: 197.4
click at [784, 306] on p "A box should visually support content without drawing attention to itself. Appl…" at bounding box center [565, 323] width 593 height 83
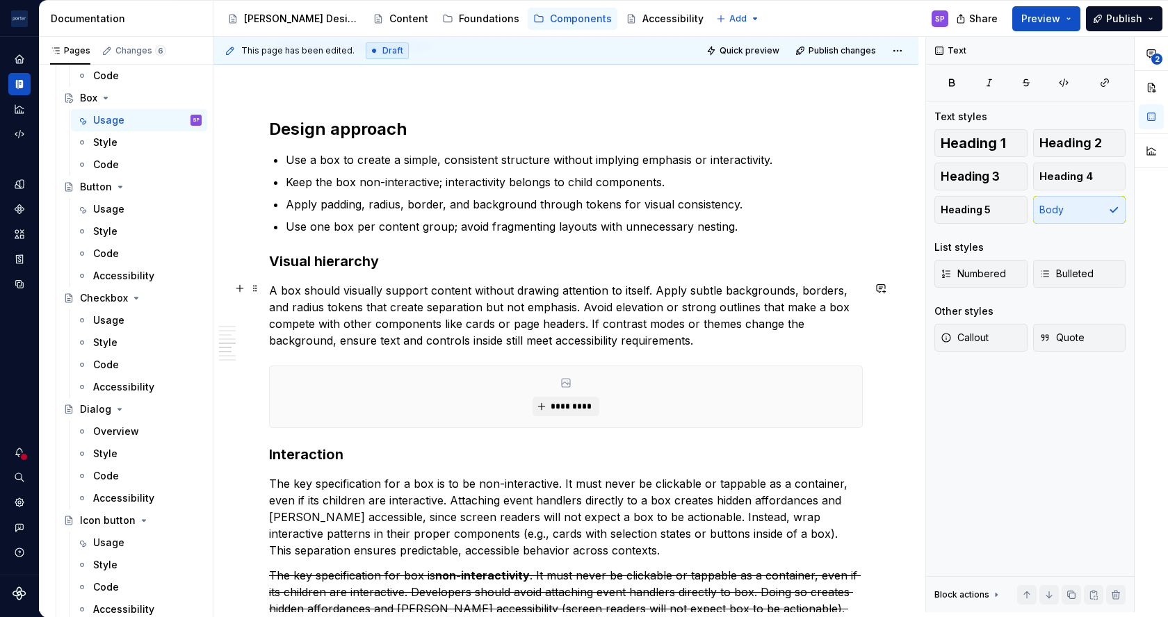
click at [626, 304] on p "A box should visually support content without drawing attention to itself. Appl…" at bounding box center [565, 315] width 593 height 67
drag, startPoint x: 780, startPoint y: 309, endPoint x: 851, endPoint y: 297, distance: 72.4
click at [851, 297] on p "A box should visually support content without drawing attention to itself. Appl…" at bounding box center [565, 315] width 593 height 67
click at [275, 322] on p "A box should visually support content without drawing attention to itself. Appl…" at bounding box center [565, 315] width 593 height 67
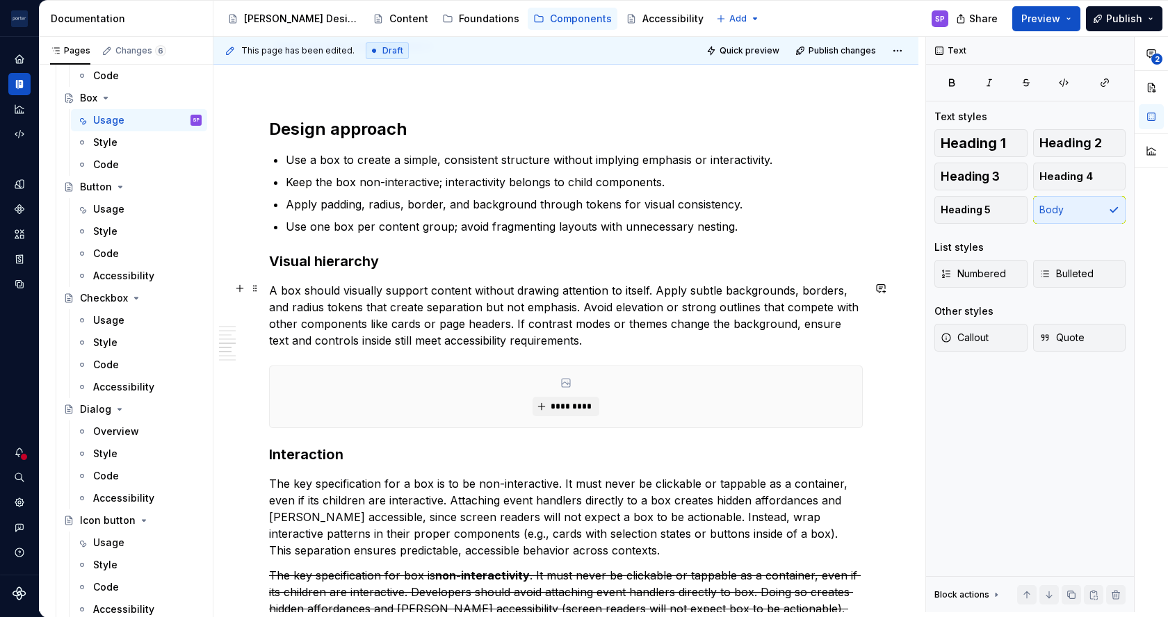
click at [275, 322] on p "A box should visually support content without drawing attention to itself. Appl…" at bounding box center [565, 315] width 593 height 67
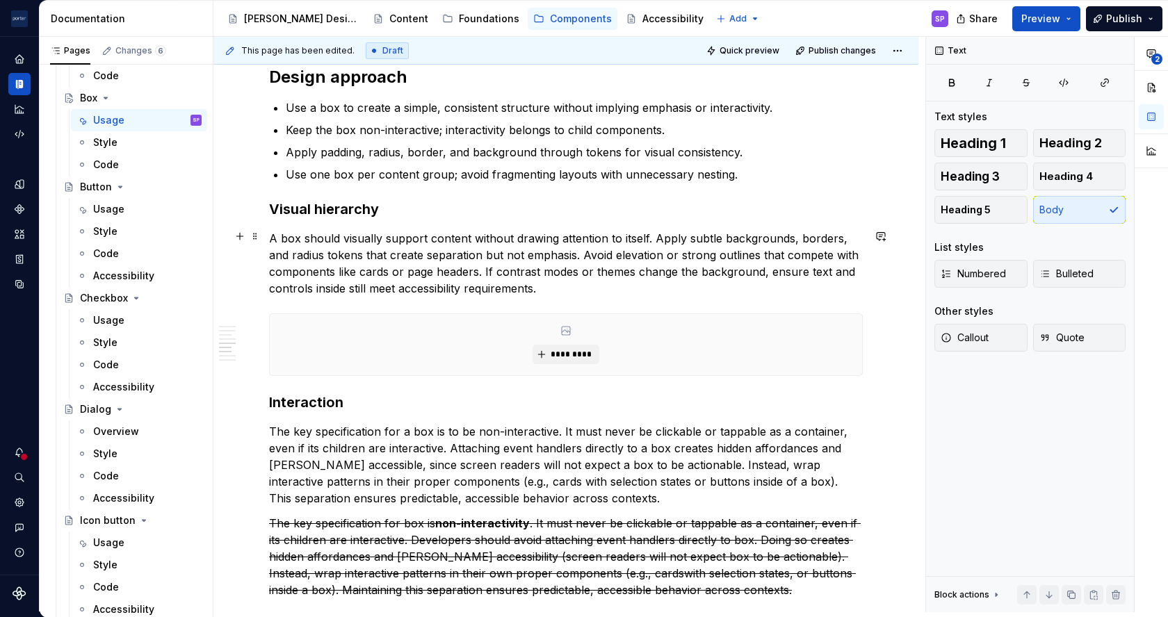
click at [508, 272] on p "A box should visually support content without drawing attention to itself. Appl…" at bounding box center [565, 263] width 593 height 67
click at [717, 272] on p "A box should visually support content without drawing attention to itself. Appl…" at bounding box center [565, 263] width 593 height 67
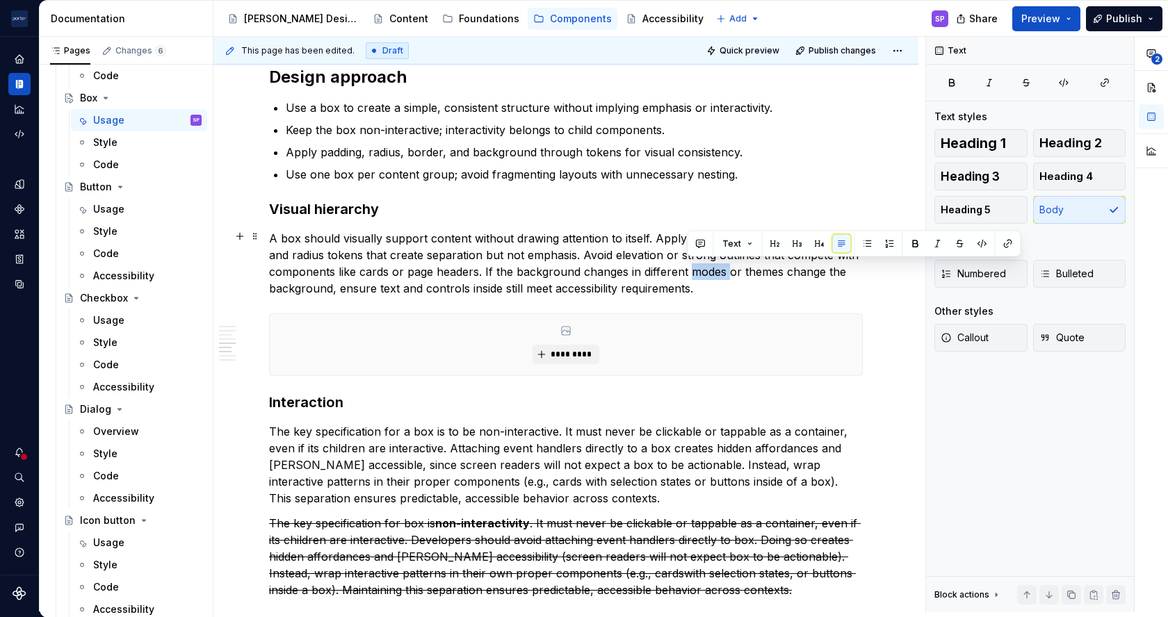
click at [717, 272] on p "A box should visually support content without drawing attention to itself. Appl…" at bounding box center [565, 263] width 593 height 67
click at [689, 270] on p "A box should visually support content without drawing attention to itself. Appl…" at bounding box center [565, 263] width 593 height 67
drag, startPoint x: 686, startPoint y: 270, endPoint x: 841, endPoint y: 271, distance: 155.0
click at [841, 271] on p "A box should visually support content without drawing attention to itself. Appl…" at bounding box center [565, 263] width 593 height 67
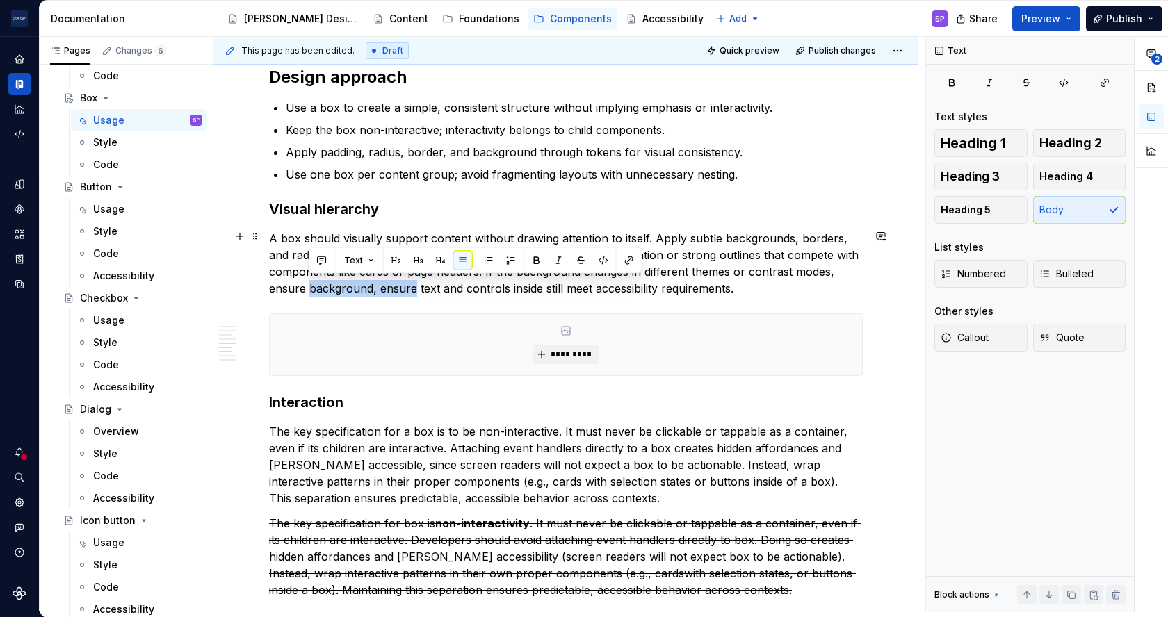
drag, startPoint x: 308, startPoint y: 283, endPoint x: 412, endPoint y: 289, distance: 104.4
click at [412, 289] on p "A box should visually support content without drawing attention to itself. Appl…" at bounding box center [565, 263] width 593 height 67
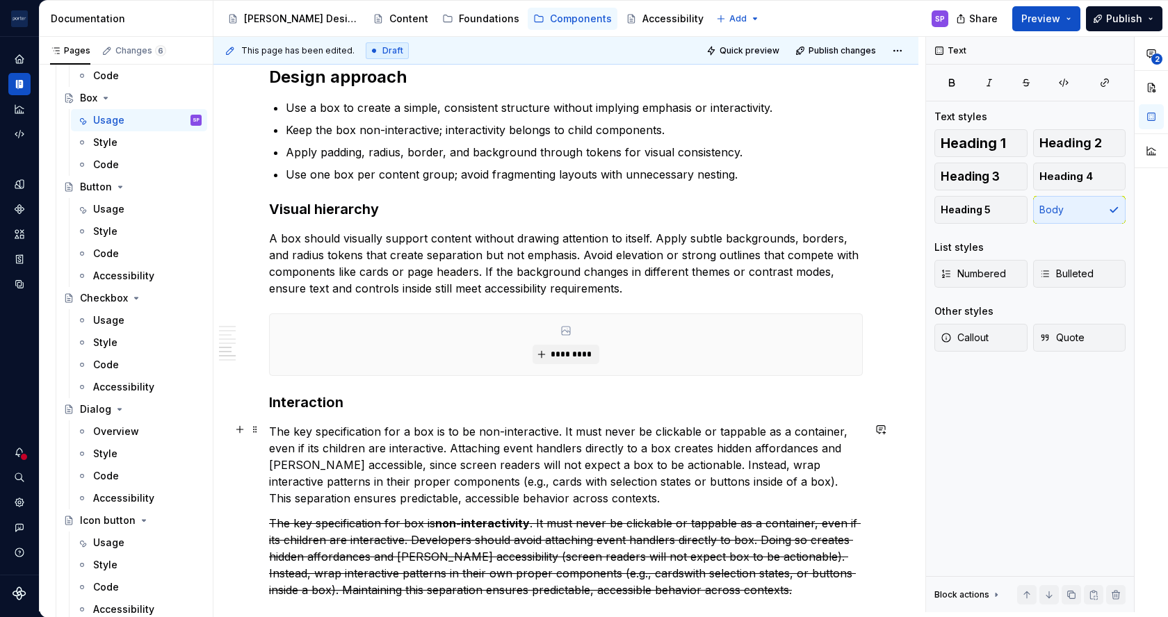
scroll to position [1671, 0]
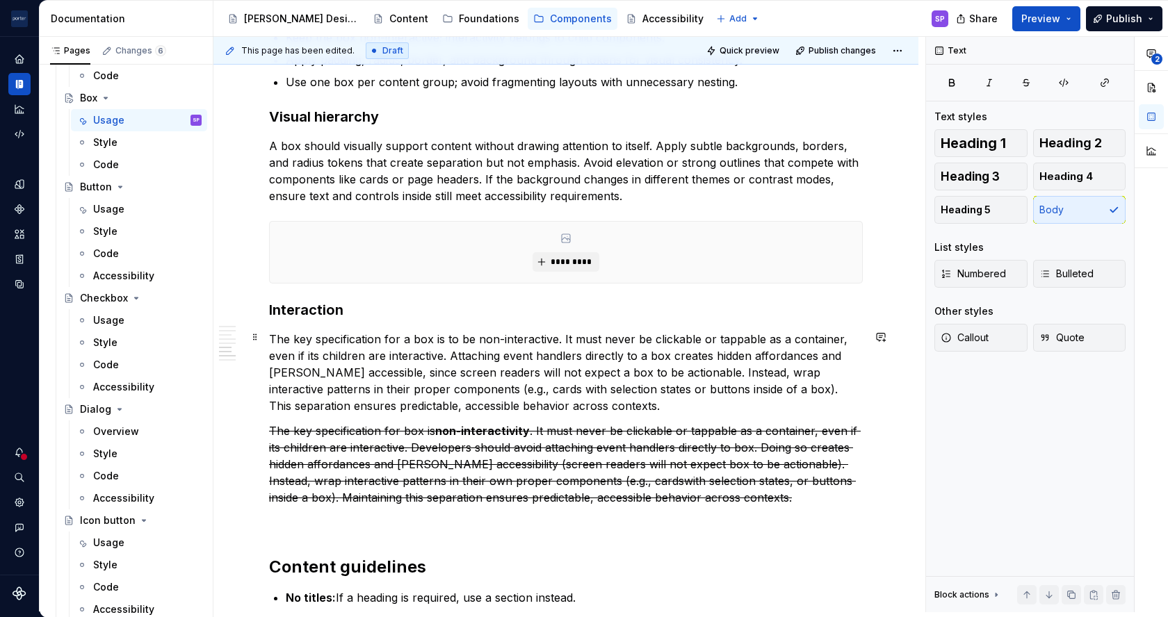
click at [556, 338] on p "The key specification for a box is to be non-interactive. It must never be clic…" at bounding box center [565, 372] width 593 height 83
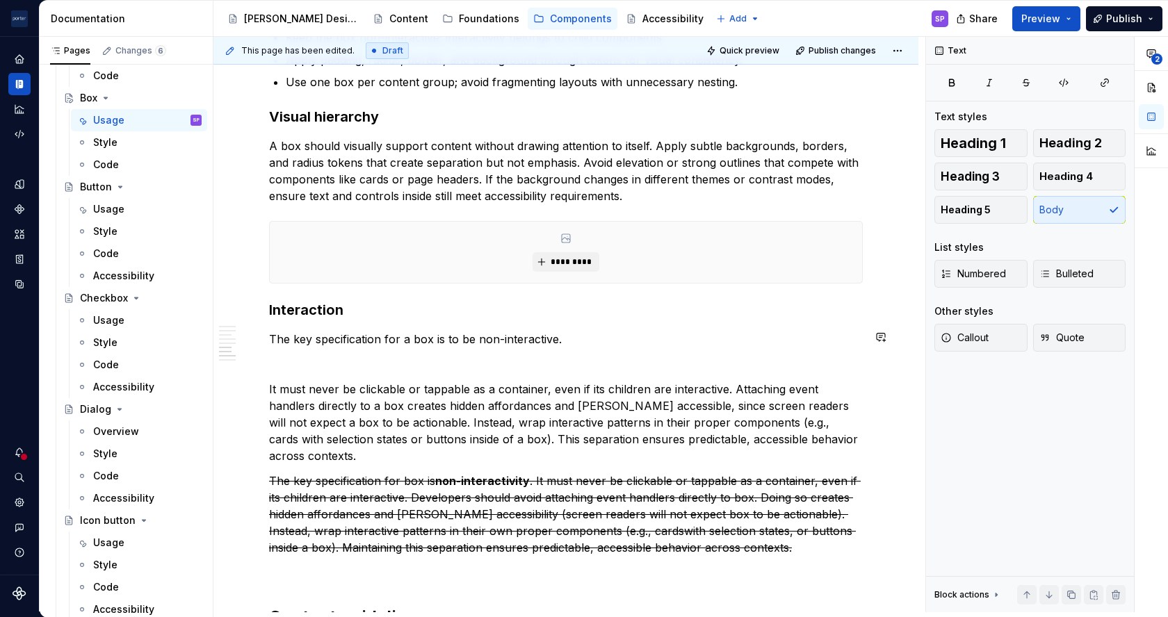
click at [556, 338] on p "The key specification for a box is to be non-interactive." at bounding box center [565, 339] width 593 height 17
click at [567, 338] on p "The key specification for a box is to be non-interactive." at bounding box center [565, 339] width 593 height 17
click at [575, 334] on p "The key specification for a box is to be non-interactive. Avoid attach" at bounding box center [565, 339] width 593 height 17
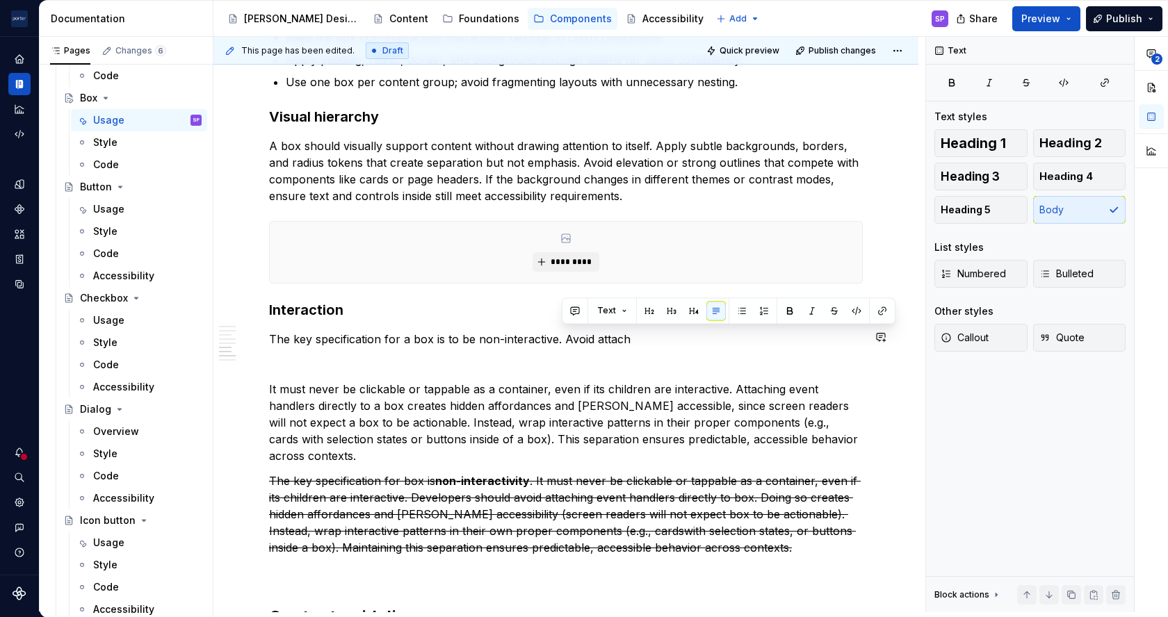
click at [575, 334] on p "The key specification for a box is to be non-interactive. Avoid attach" at bounding box center [565, 339] width 593 height 17
click at [675, 337] on p "The key specification for a box is to be non-interactive. Do not attach" at bounding box center [565, 339] width 593 height 17
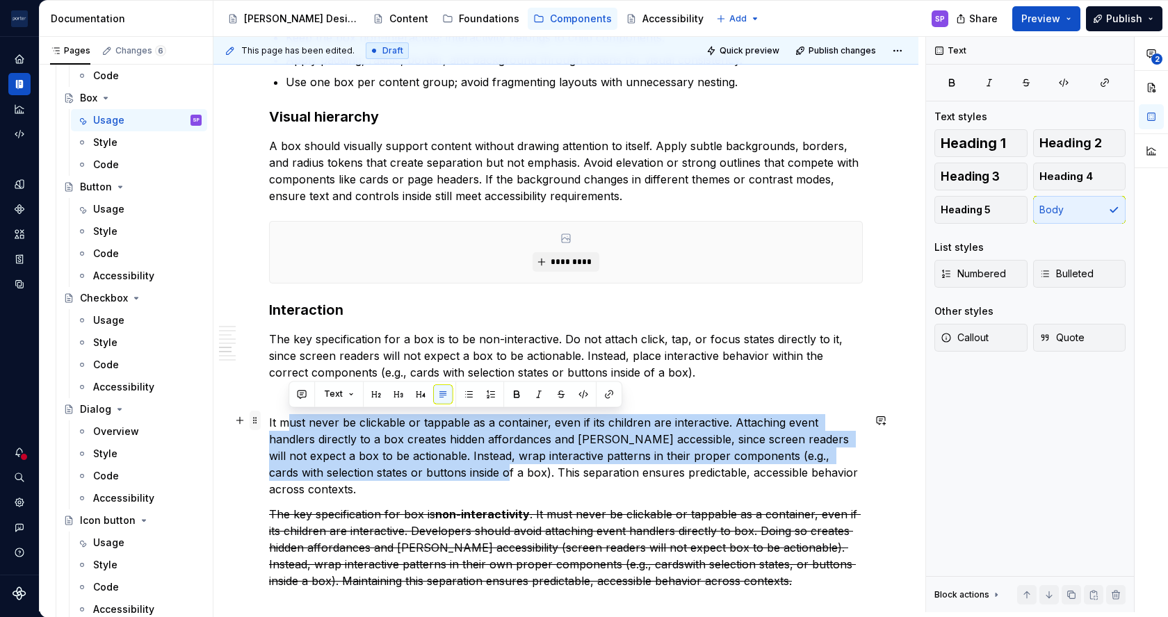
drag, startPoint x: 493, startPoint y: 469, endPoint x: 254, endPoint y: 419, distance: 244.9
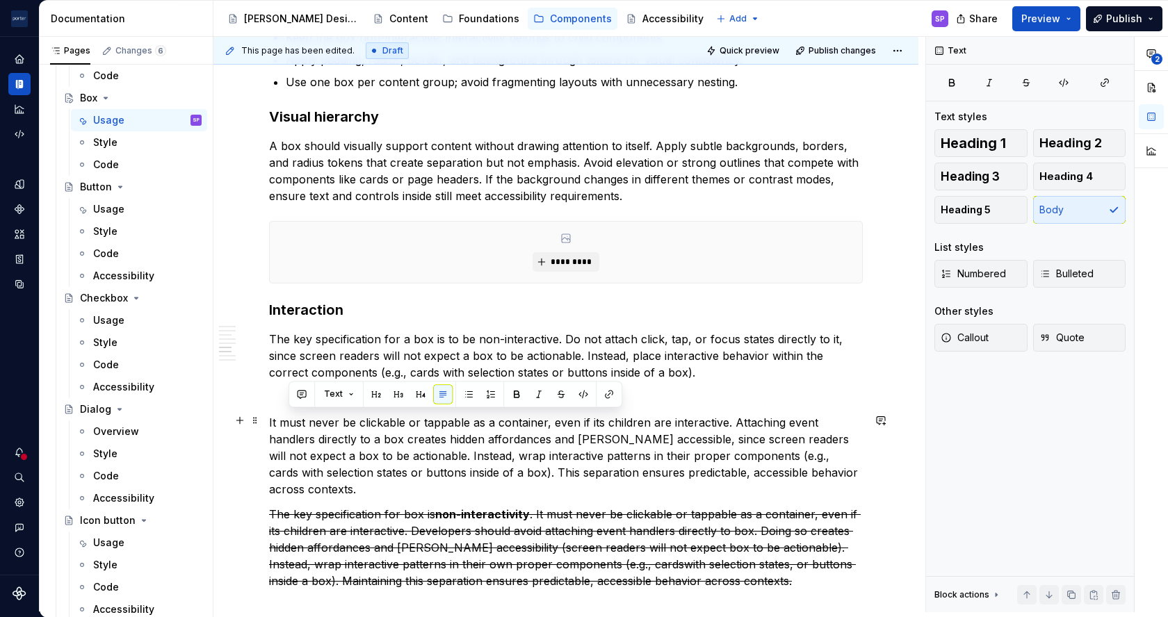
click at [559, 464] on p "It must never be clickable or tappable as a container, even if its children are…" at bounding box center [565, 455] width 593 height 83
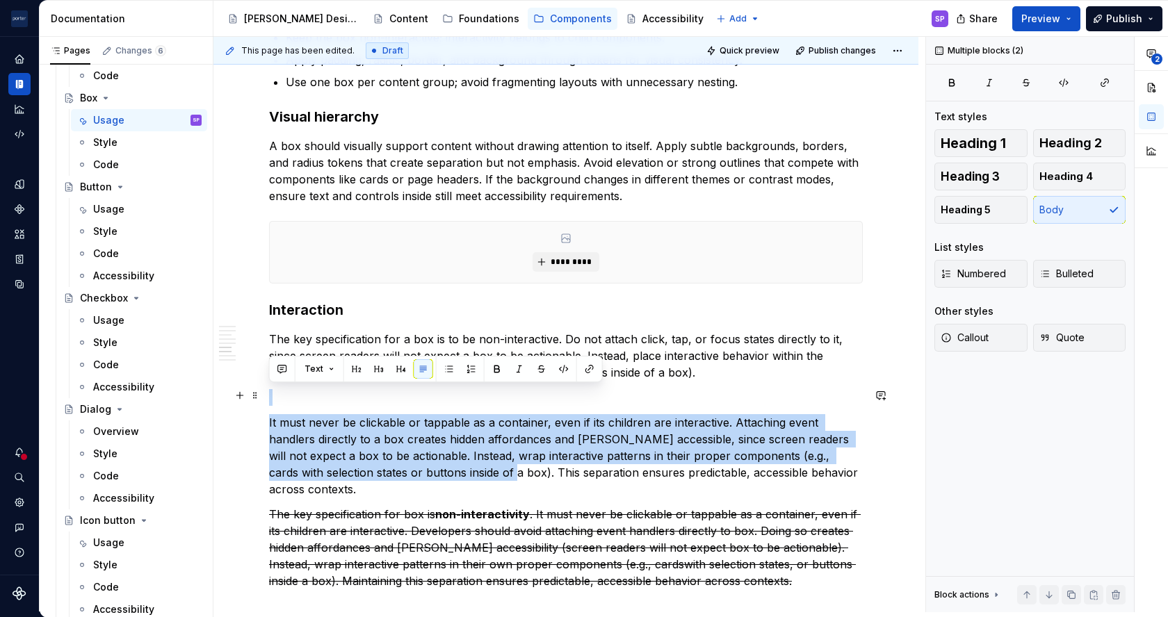
drag, startPoint x: 500, startPoint y: 466, endPoint x: 270, endPoint y: 399, distance: 240.4
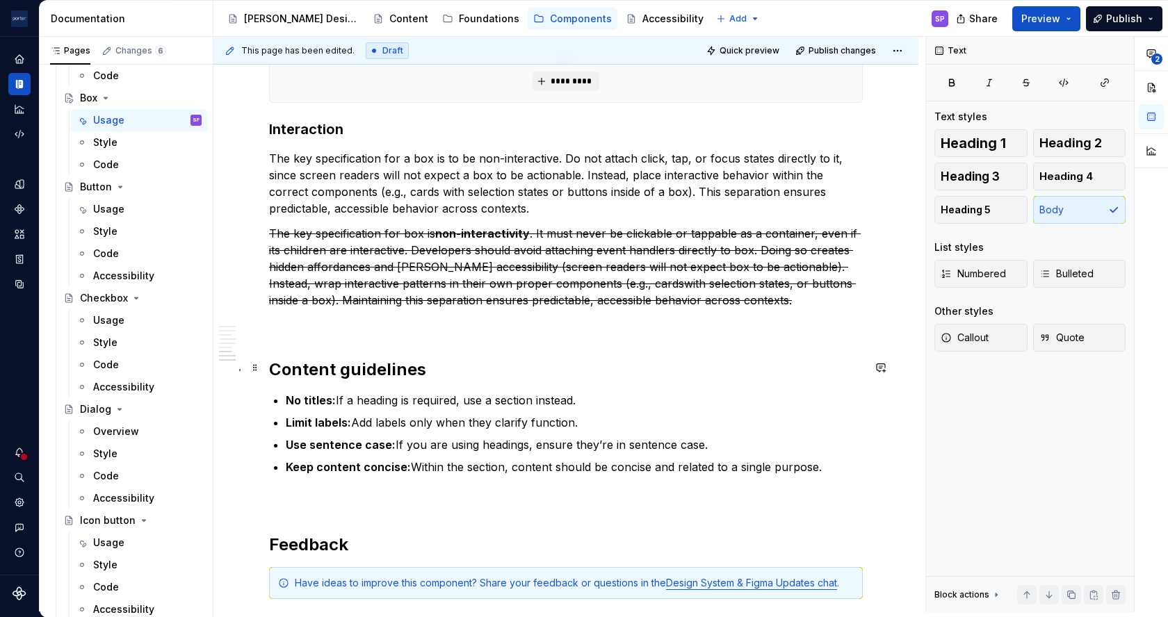
scroll to position [1854, 0]
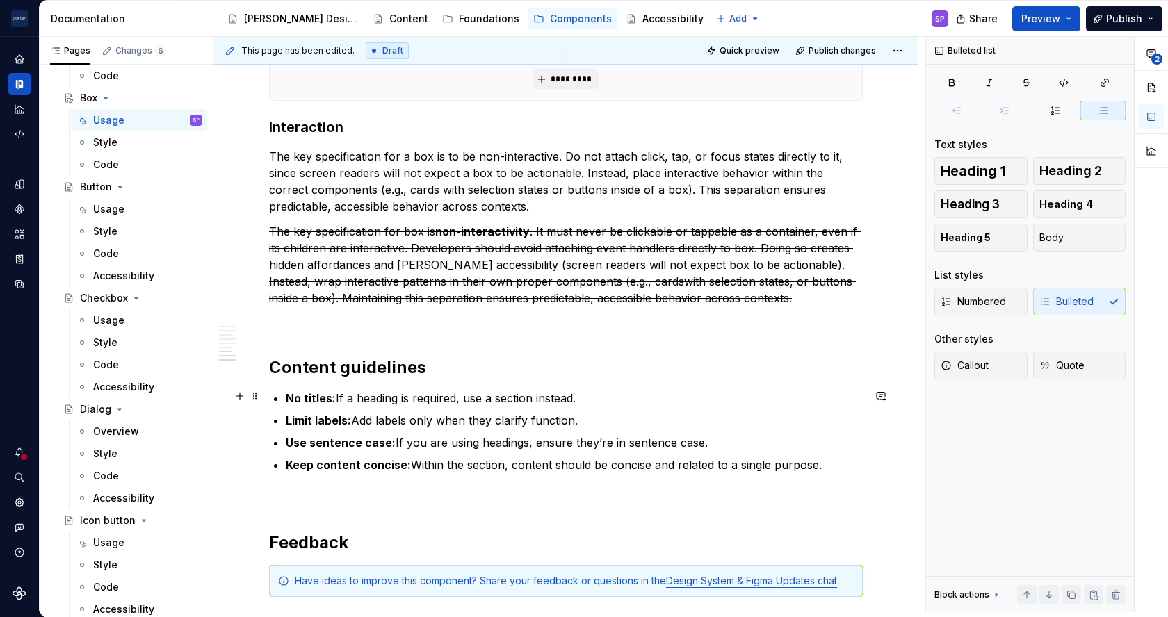
click at [432, 397] on p "No titles: If a heading is required, use a section instead." at bounding box center [574, 398] width 577 height 17
click at [562, 412] on p "Limit labels: Add labels only when they clarify function." at bounding box center [574, 420] width 577 height 17
drag, startPoint x: 395, startPoint y: 442, endPoint x: 710, endPoint y: 436, distance: 314.9
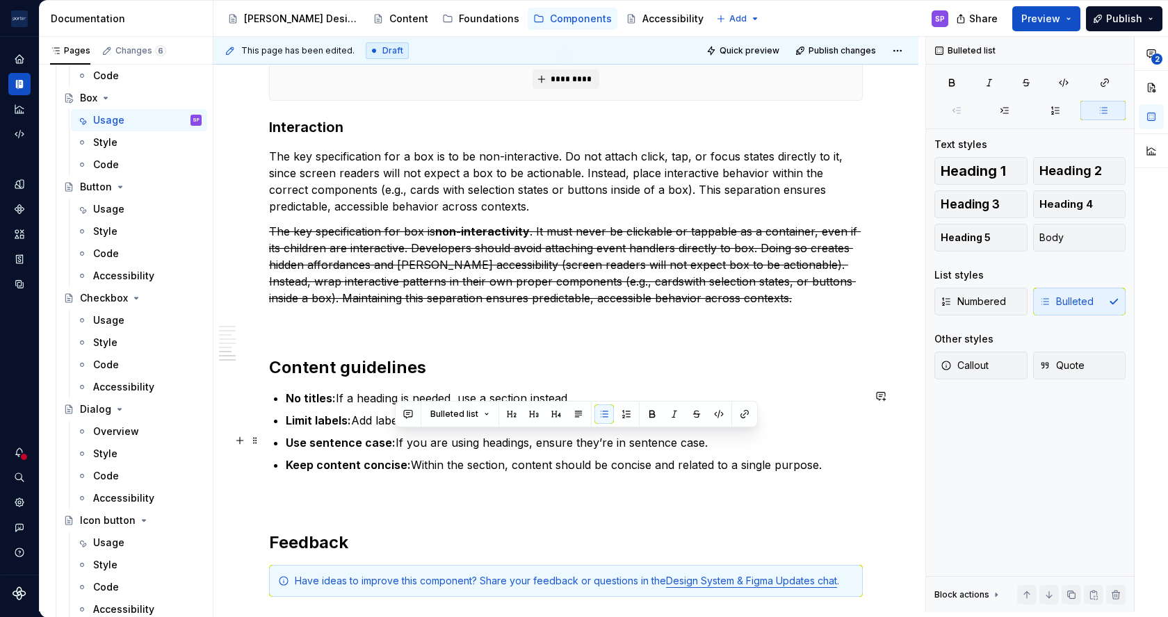
click at [710, 436] on p "Use sentence case: If you are using headings, ensure they’re in sentence case." at bounding box center [574, 442] width 577 height 17
click at [425, 465] on p "Keep content concise: Within the section, content should be concise and related…" at bounding box center [574, 465] width 577 height 17
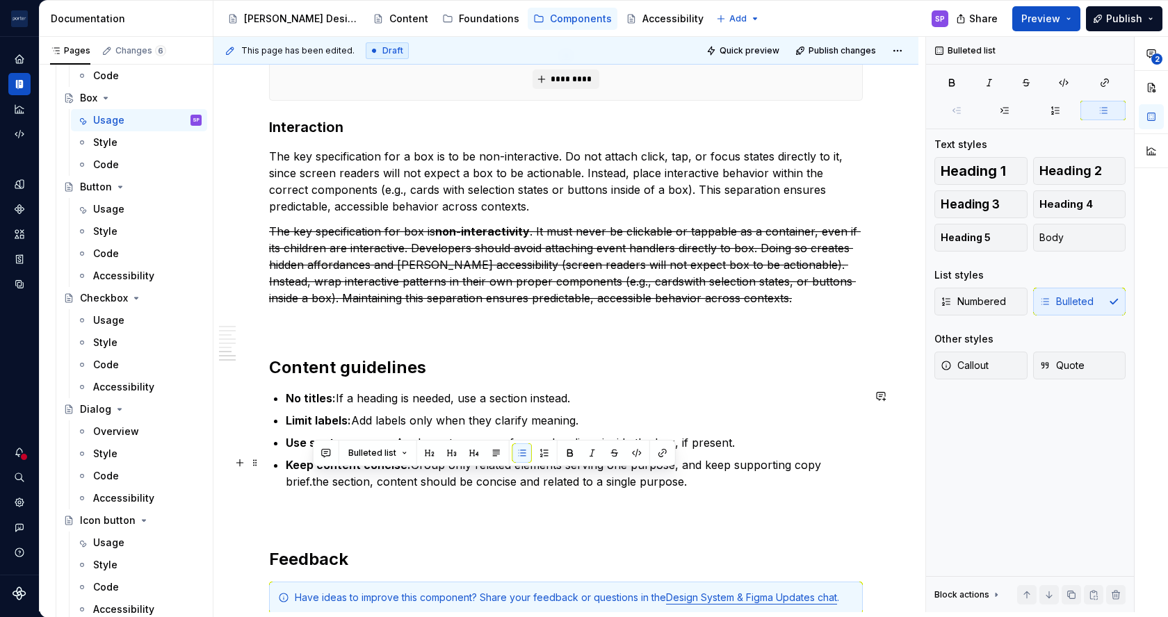
drag, startPoint x: 656, startPoint y: 477, endPoint x: 313, endPoint y: 484, distance: 343.4
click at [313, 484] on p "Keep content concise: Group only related elements serving one purpose, and keep…" at bounding box center [574, 473] width 577 height 33
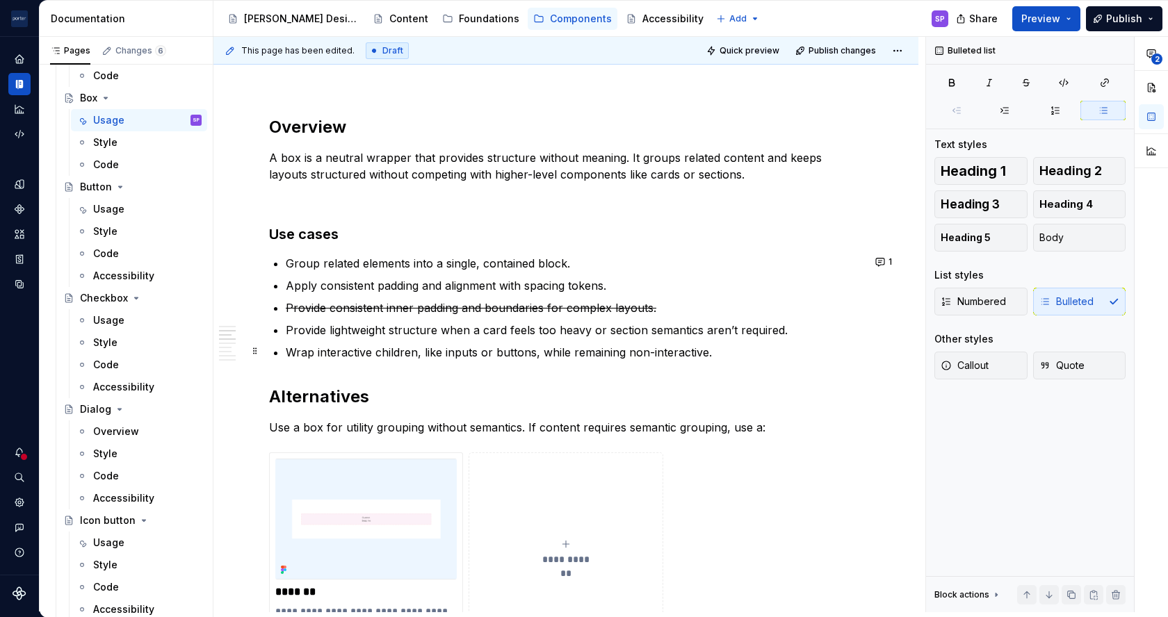
scroll to position [933, 0]
click at [314, 167] on p "A box is a neutral wrapper that provides structure without meaning. It groups r…" at bounding box center [565, 166] width 593 height 33
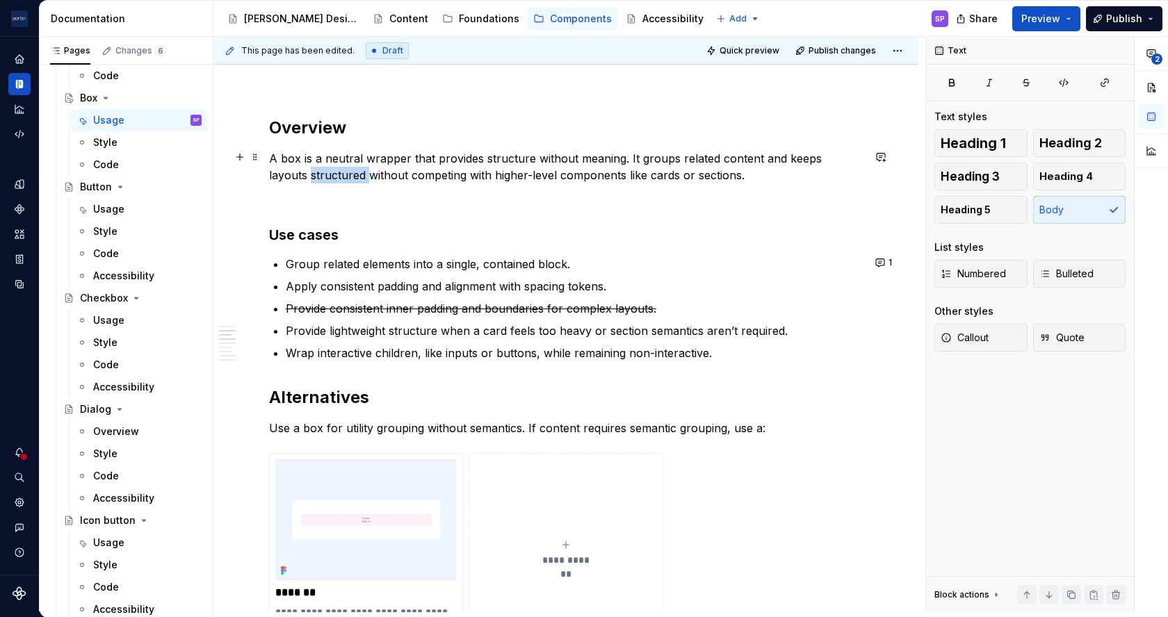
click at [314, 167] on p "A box is a neutral wrapper that provides structure without meaning. It groups r…" at bounding box center [565, 166] width 593 height 33
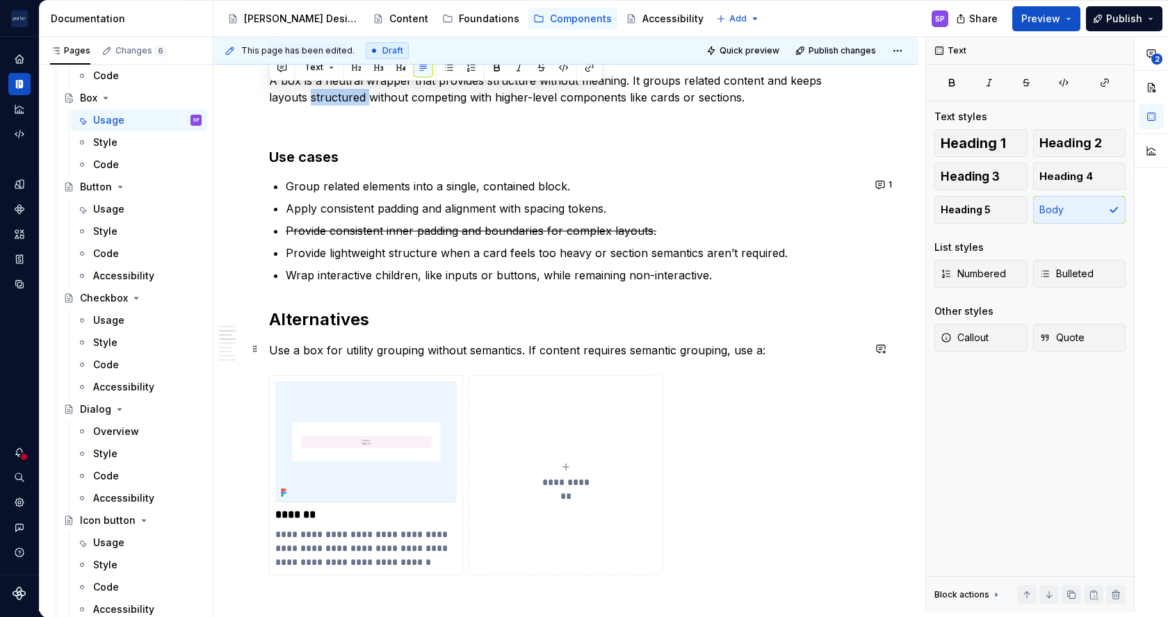
scroll to position [1020, 0]
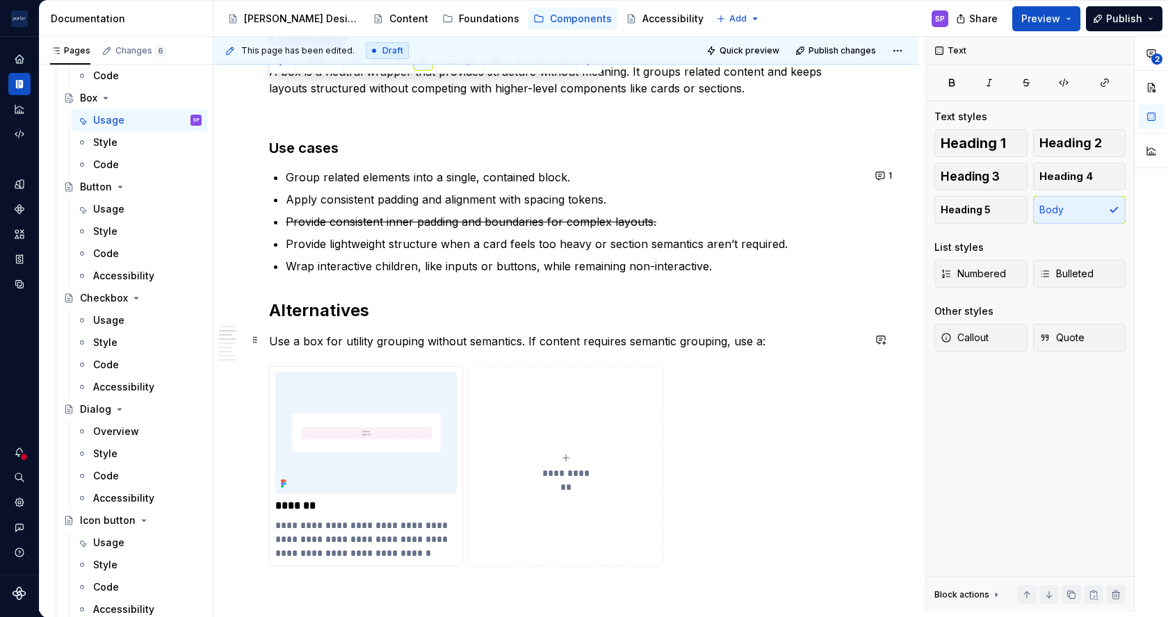
click at [689, 338] on p "Use a box for utility grouping without semantics. If content requires semantic …" at bounding box center [565, 341] width 593 height 17
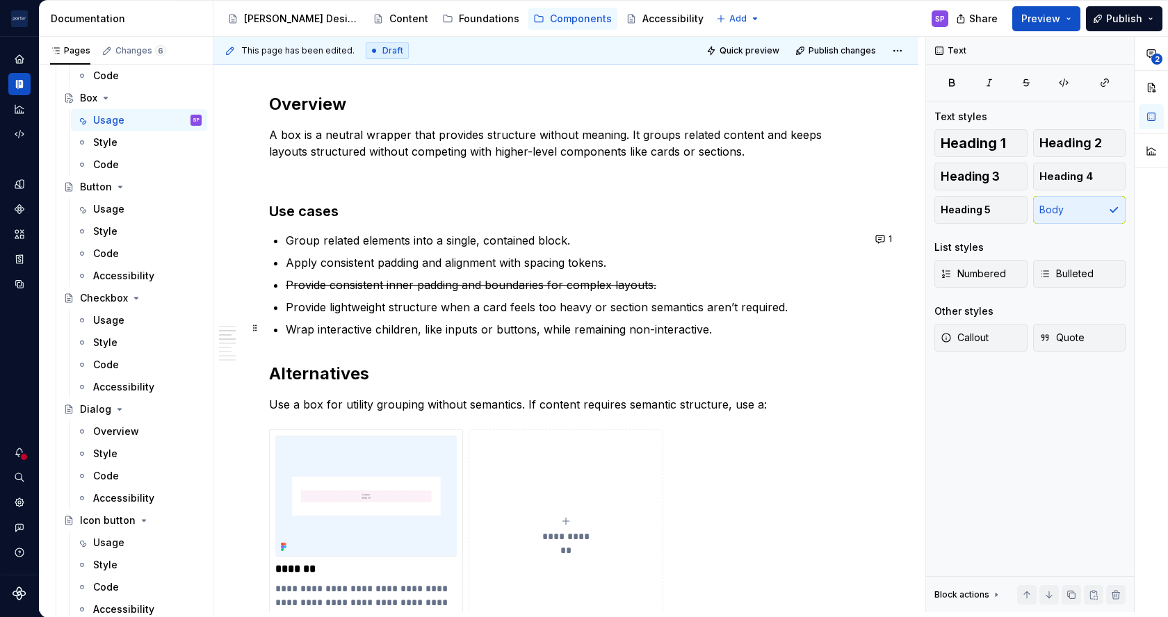
scroll to position [958, 0]
click at [293, 148] on p "A box is a neutral wrapper that provides structure without meaning. It groups r…" at bounding box center [565, 142] width 593 height 33
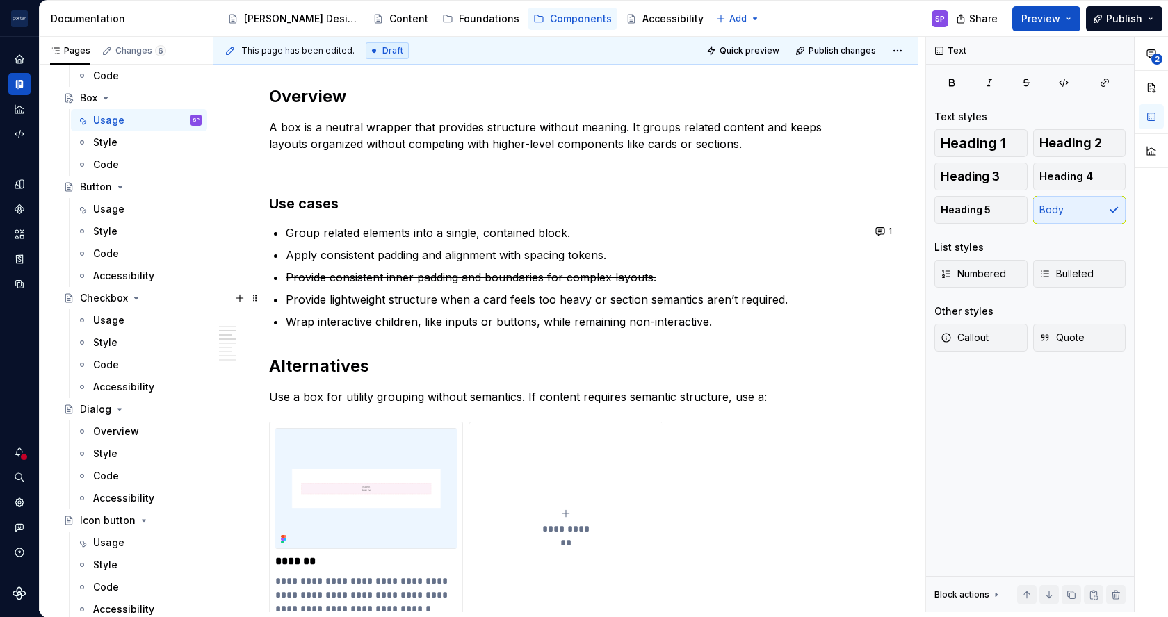
click at [606, 295] on p "Provide lightweight structure when a card feels too heavy or section semantics …" at bounding box center [574, 299] width 577 height 17
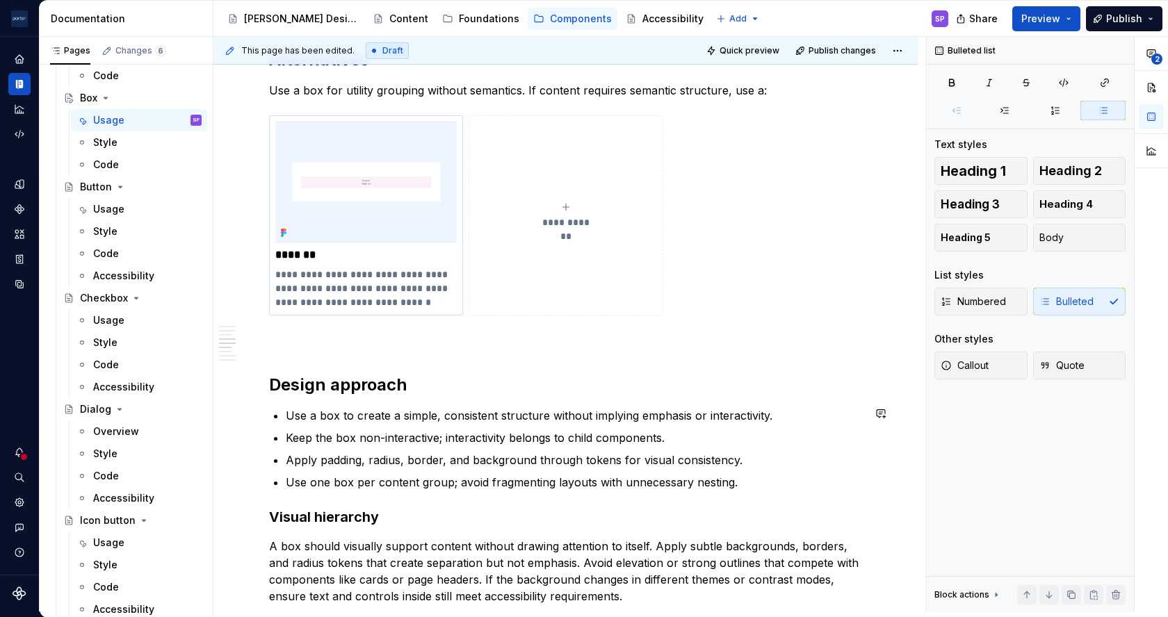
scroll to position [1272, 0]
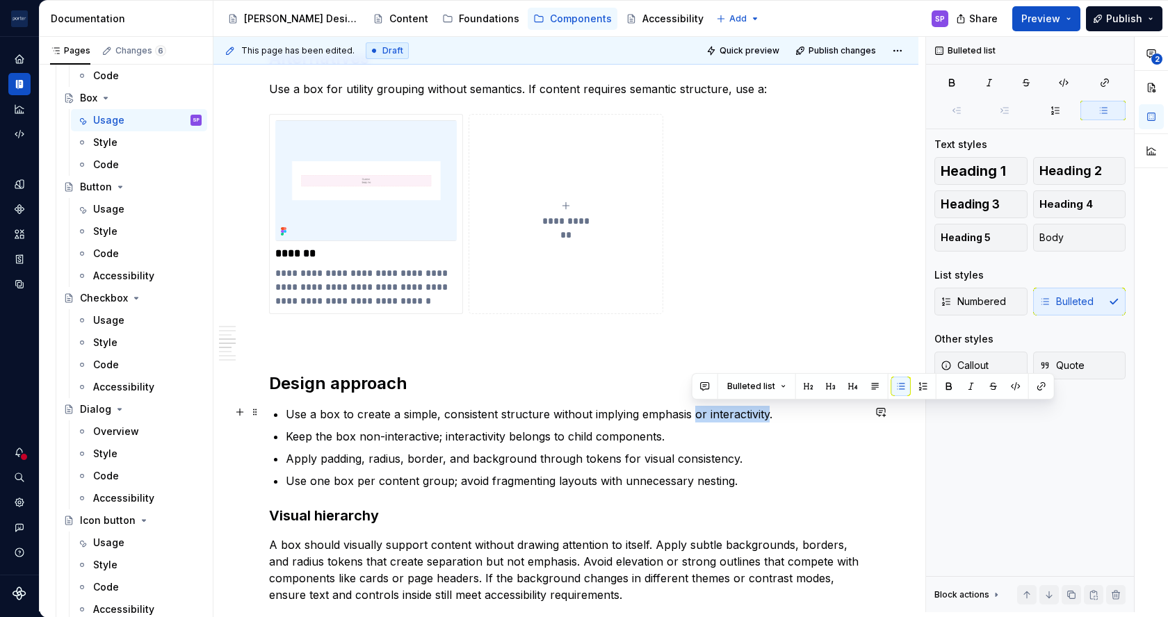
drag, startPoint x: 690, startPoint y: 414, endPoint x: 765, endPoint y: 415, distance: 75.1
click at [765, 415] on p "Use a box to create a simple, consistent structure without implying emphasis or…" at bounding box center [574, 414] width 577 height 17
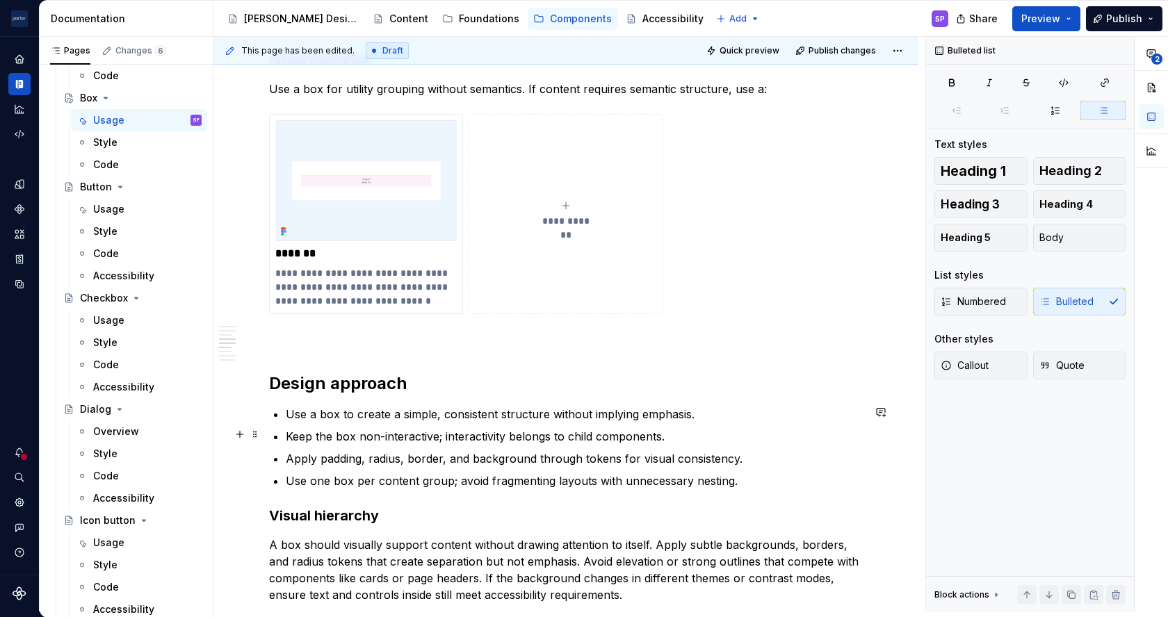
click at [566, 436] on p "Keep the box non-interactive; interactivity belongs to child components." at bounding box center [574, 436] width 577 height 17
click at [300, 455] on p "Apply padding, radius, border, and background through tokens for visual consist…" at bounding box center [574, 458] width 577 height 17
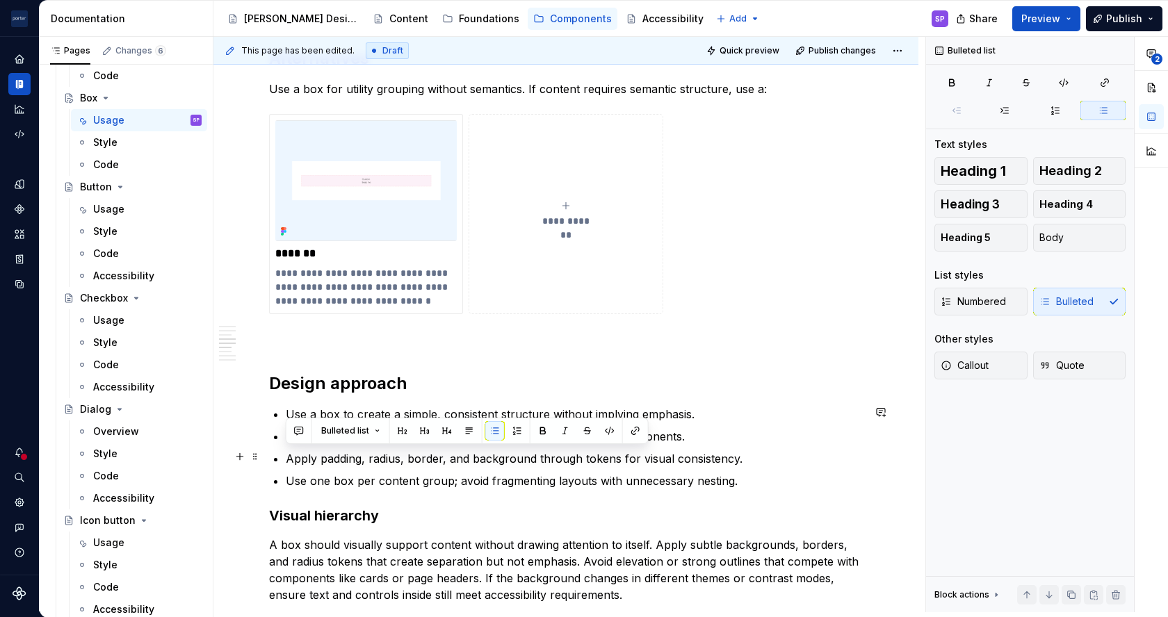
click at [300, 455] on p "Apply padding, radius, border, and background through tokens for visual consist…" at bounding box center [574, 458] width 577 height 17
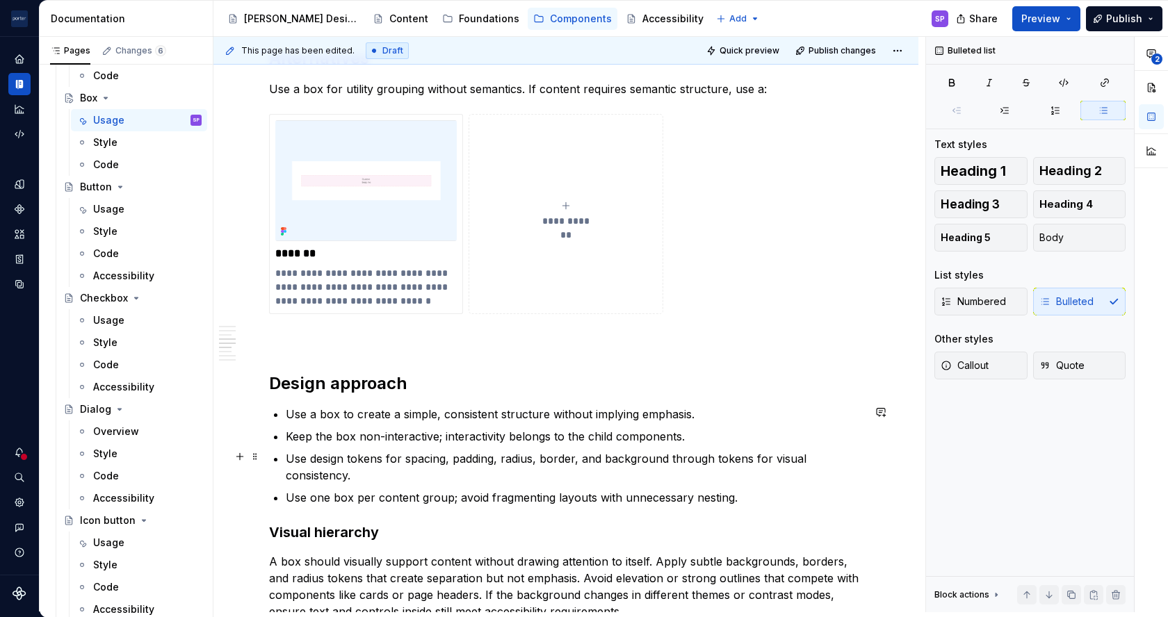
click at [428, 455] on p "Use design tokens for spacing, padding, radius, border, and background through …" at bounding box center [574, 466] width 577 height 33
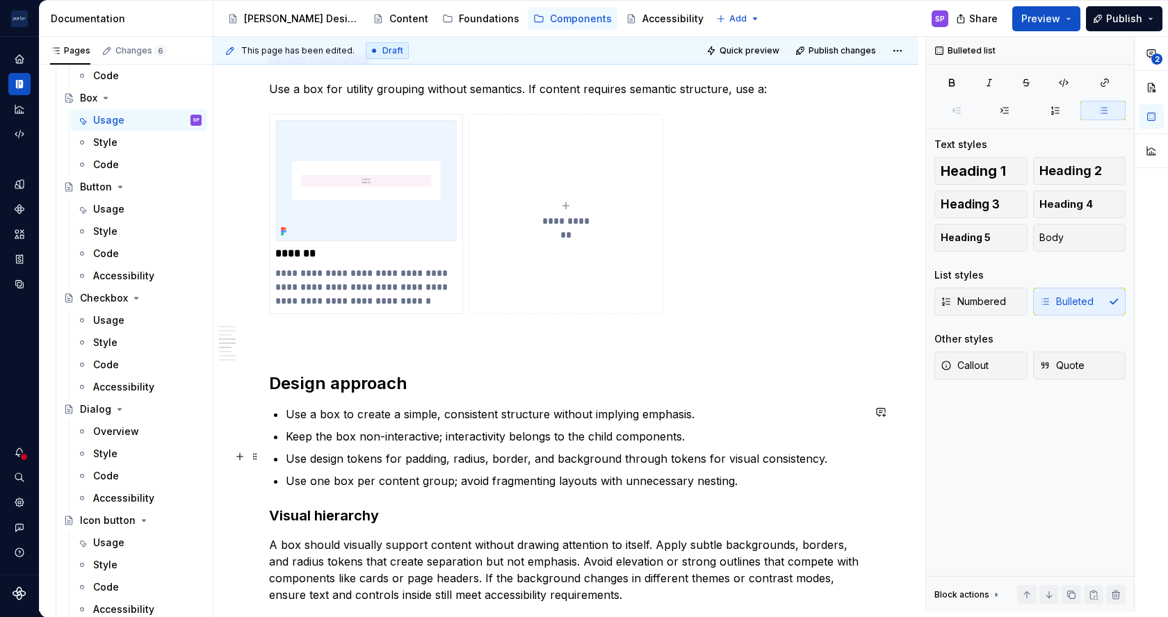
click at [528, 459] on p "Use design tokens for padding, radius, border, and background through tokens fo…" at bounding box center [574, 458] width 577 height 17
click at [622, 458] on p "Use design tokens for padding, radius, borders, and background through tokens f…" at bounding box center [574, 458] width 577 height 17
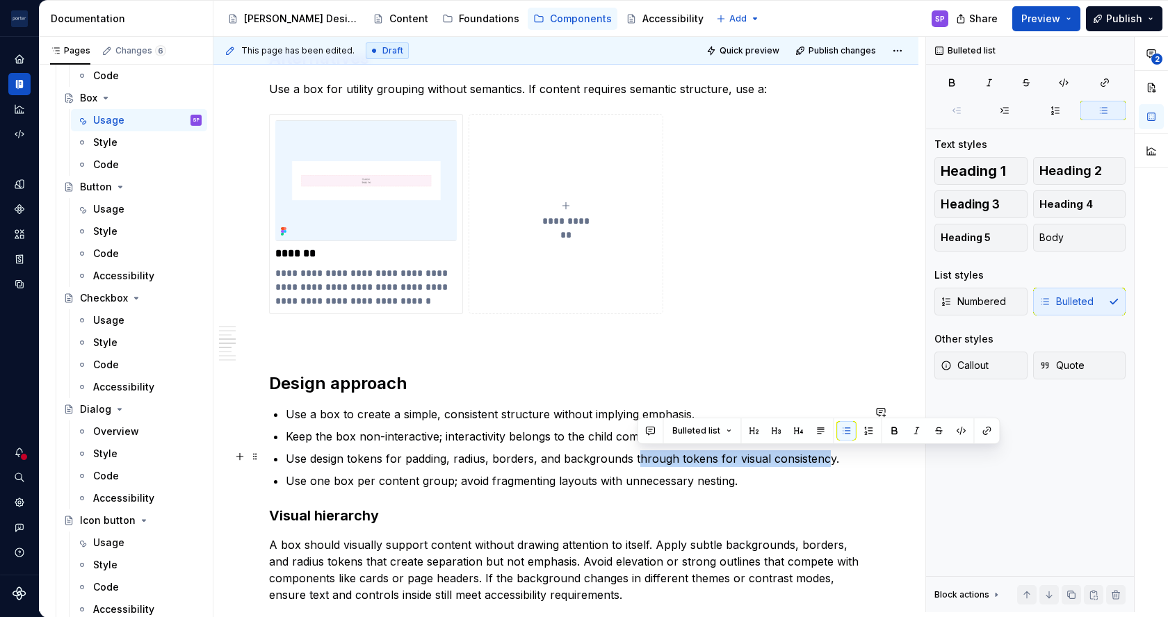
drag, startPoint x: 636, startPoint y: 452, endPoint x: 824, endPoint y: 449, distance: 187.7
click at [824, 450] on p "Use design tokens for padding, radius, borders, and backgrounds through tokens …" at bounding box center [574, 458] width 577 height 17
click at [684, 456] on p "Use design tokens for padding, radius, borders, and backgrounds through tokens …" at bounding box center [574, 458] width 577 height 17
drag, startPoint x: 632, startPoint y: 459, endPoint x: 736, endPoint y: 459, distance: 103.6
click at [736, 459] on p "Use design tokens for padding, radius, borders, and backgrounds through tokens …" at bounding box center [574, 458] width 577 height 17
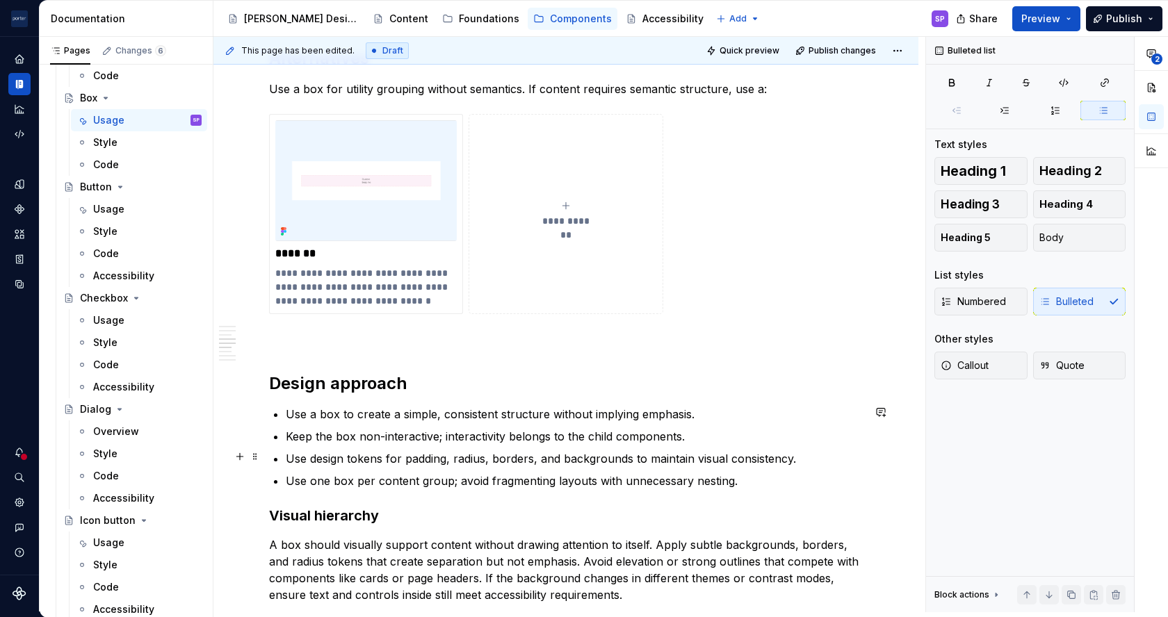
click at [479, 461] on p "Use design tokens for padding, radius, borders, and backgrounds to maintain vis…" at bounding box center [574, 458] width 577 height 17
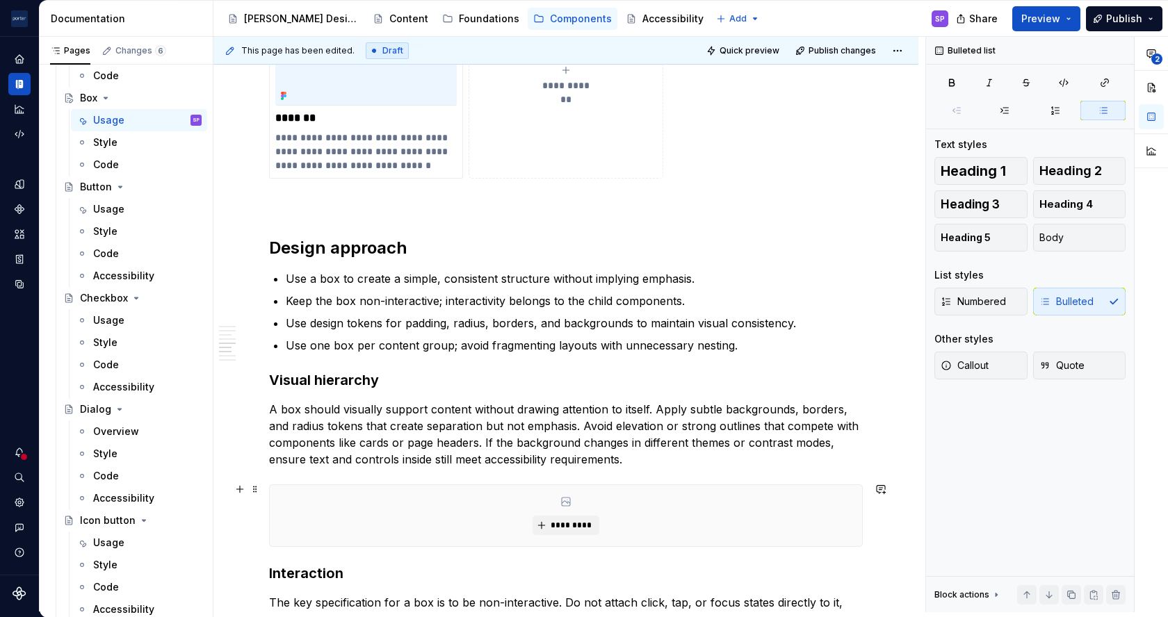
scroll to position [1409, 0]
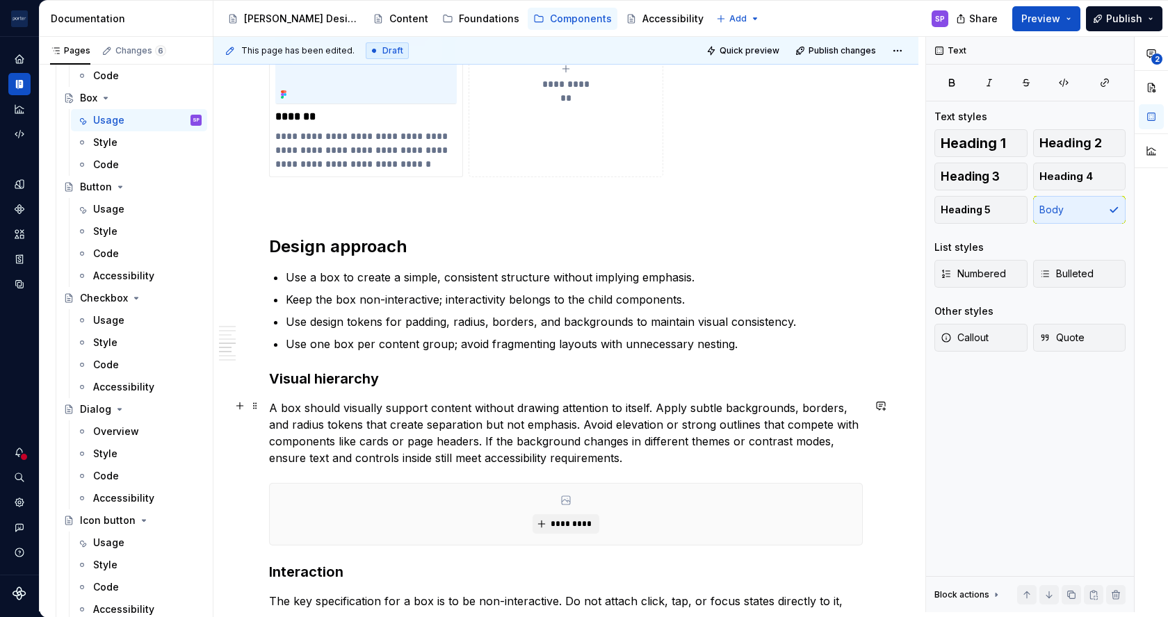
click at [363, 407] on p "A box should visually support content without drawing attention to itself. Appl…" at bounding box center [565, 433] width 593 height 67
click at [311, 425] on p "A box should support content without drawing attention to itself. Apply subtle …" at bounding box center [565, 433] width 593 height 67
click at [411, 423] on p "A box should support content without drawing attention to itself. Apply subtle …" at bounding box center [565, 433] width 593 height 67
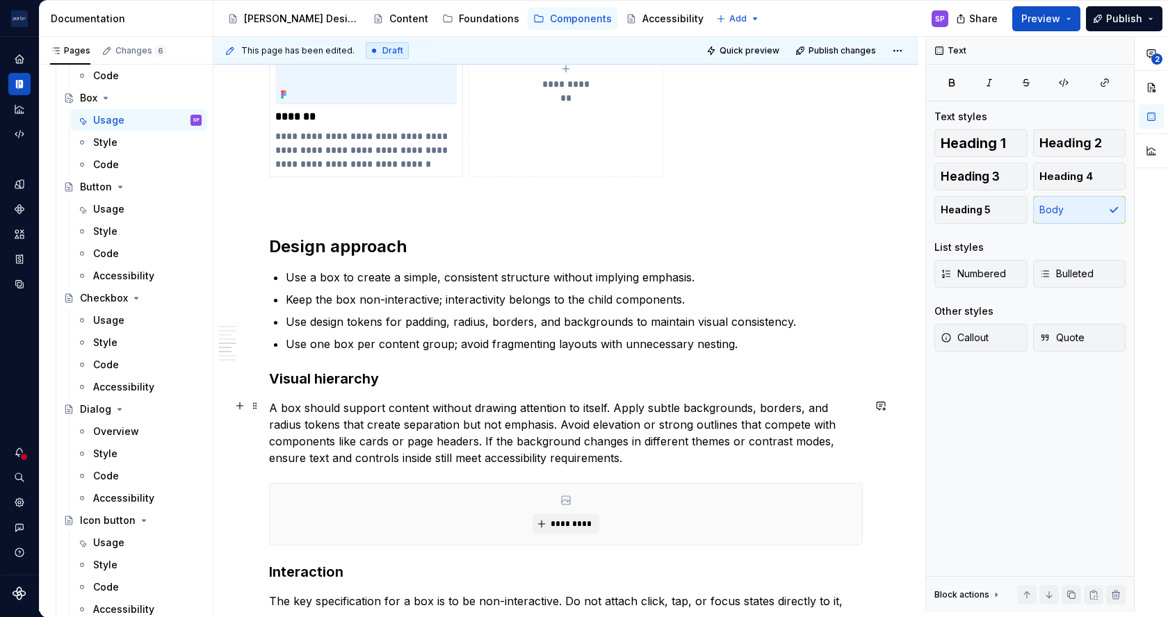
click at [513, 429] on p "A box should support content without drawing attention to itself. Apply subtle …" at bounding box center [565, 433] width 593 height 67
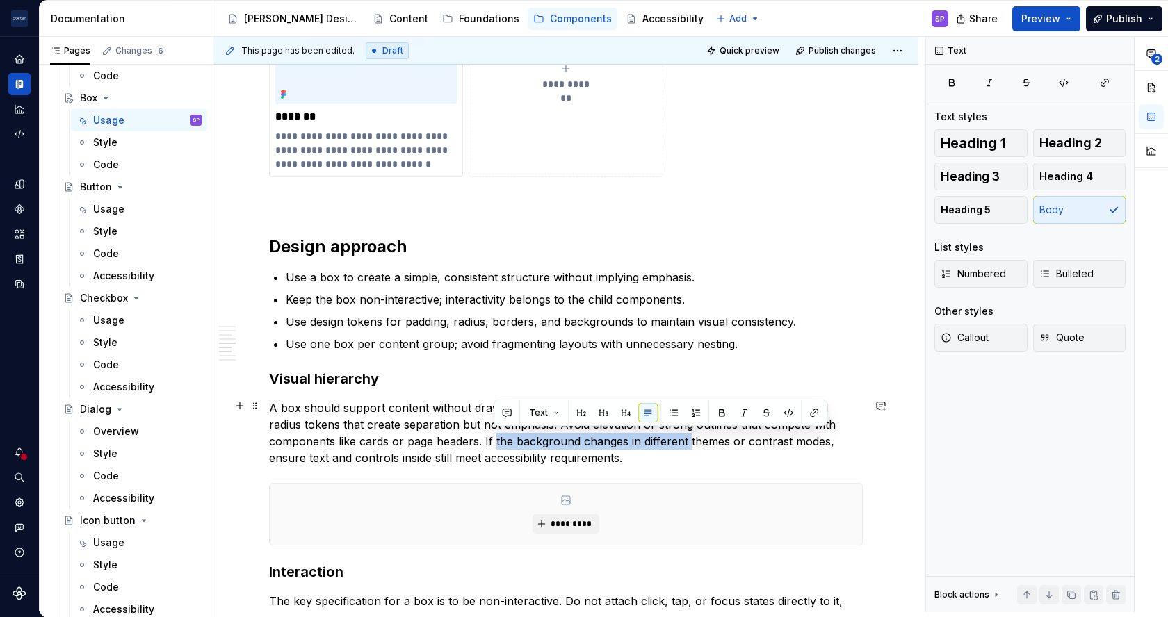
drag, startPoint x: 493, startPoint y: 439, endPoint x: 685, endPoint y: 436, distance: 191.8
click at [685, 436] on p "A box should support content without drawing attention to itself. Apply subtle …" at bounding box center [565, 433] width 593 height 67
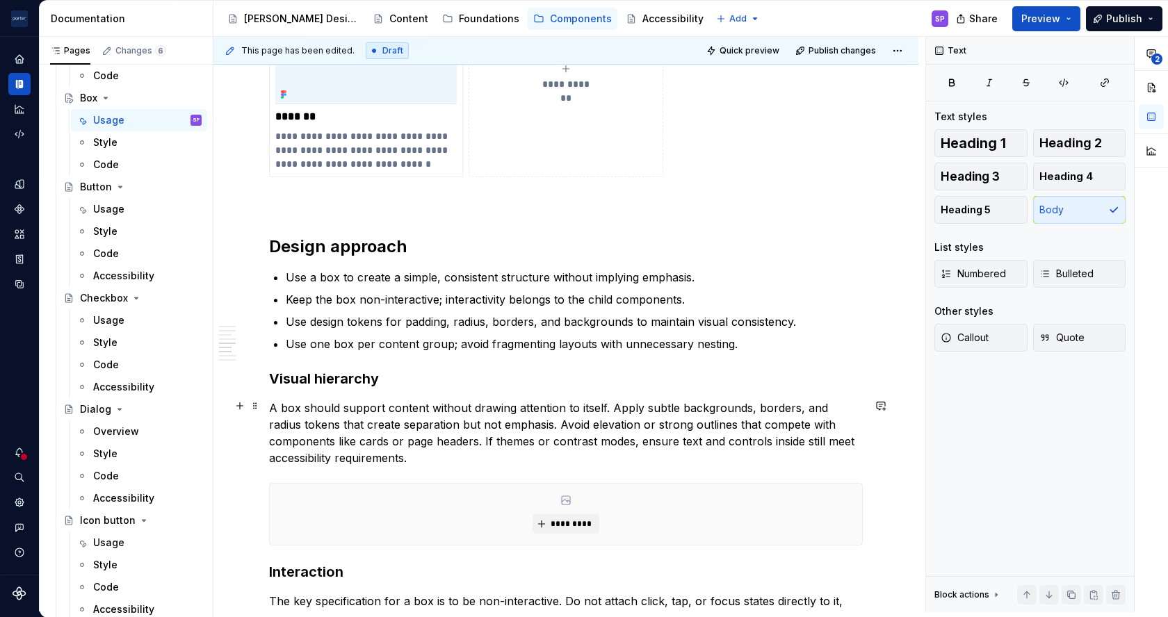
click at [634, 441] on p "A box should support content without drawing attention to itself. Apply subtle …" at bounding box center [565, 433] width 593 height 67
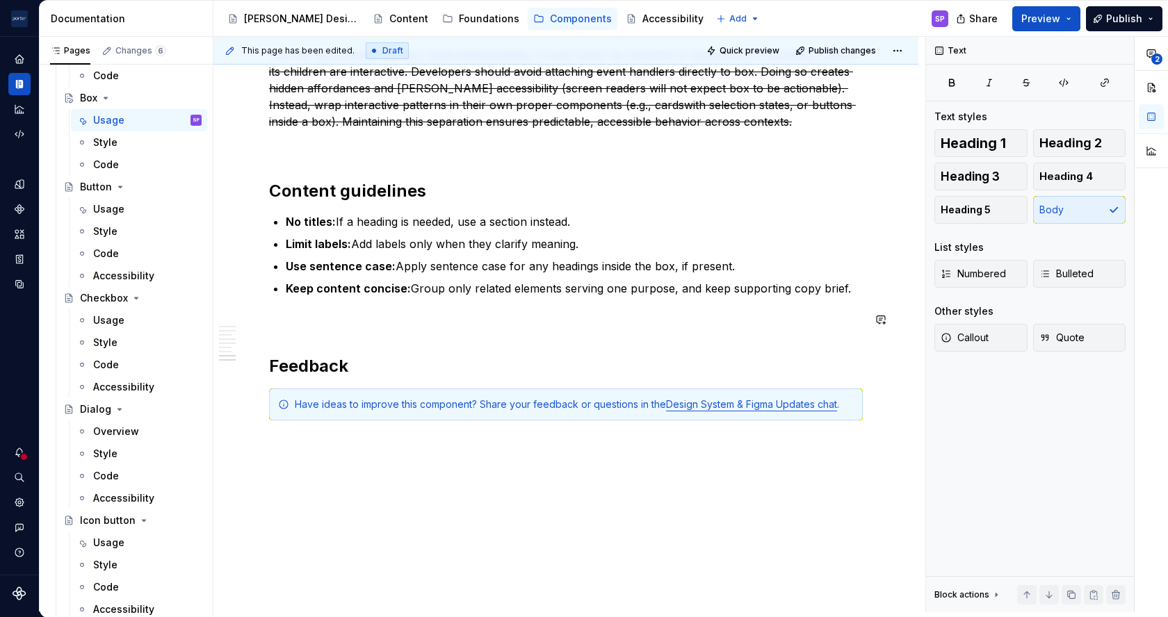
scroll to position [2036, 0]
